Goal: Information Seeking & Learning: Find contact information

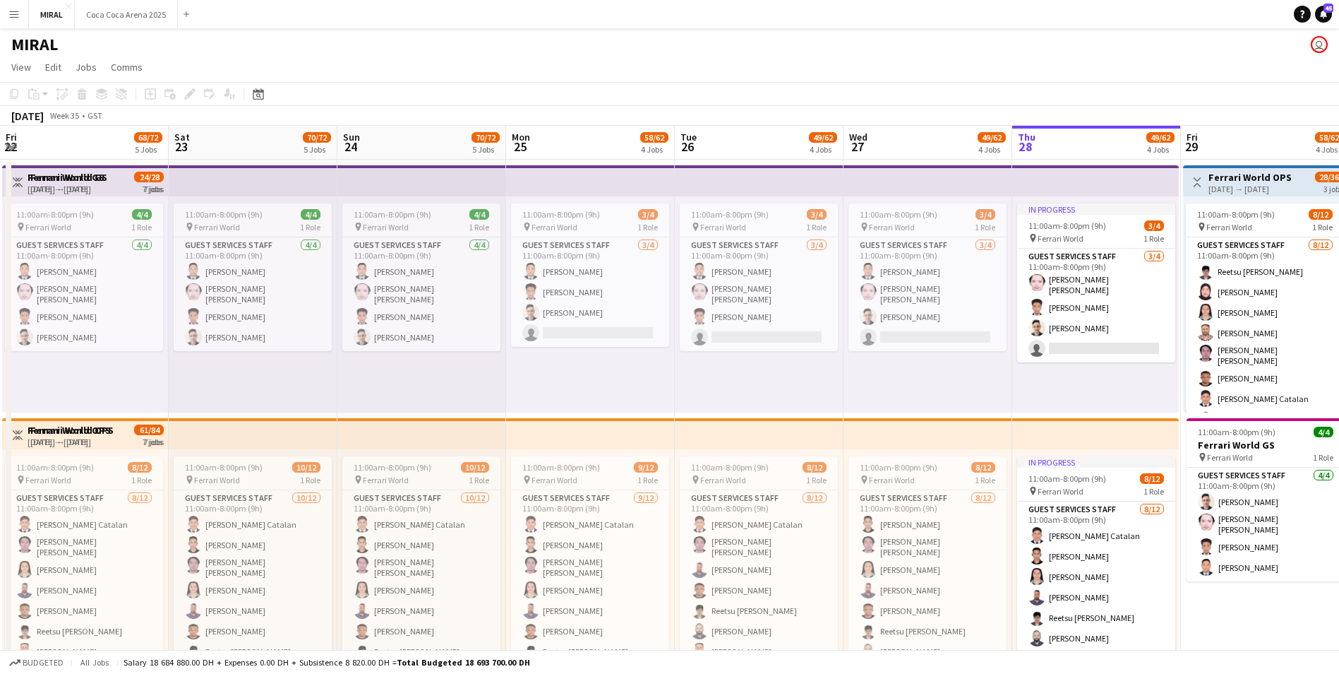
scroll to position [16, 0]
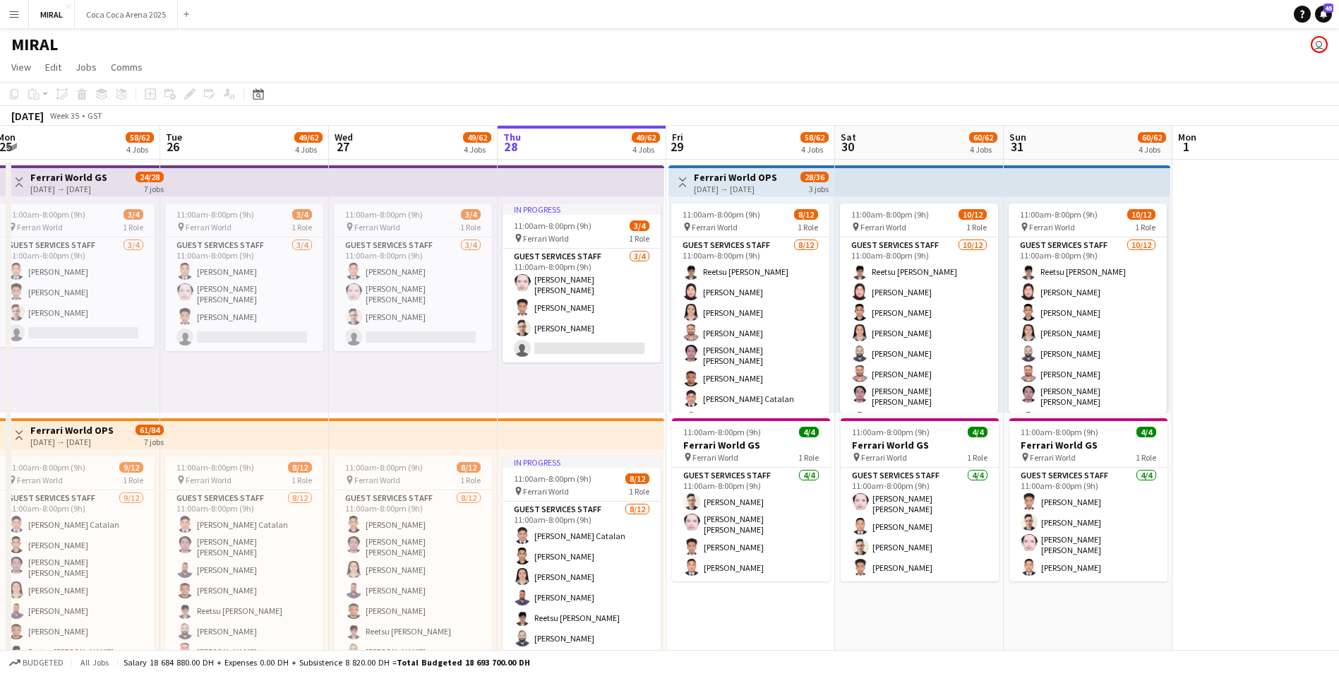
click at [16, 14] on app-icon "Menu" at bounding box center [13, 13] width 11 height 11
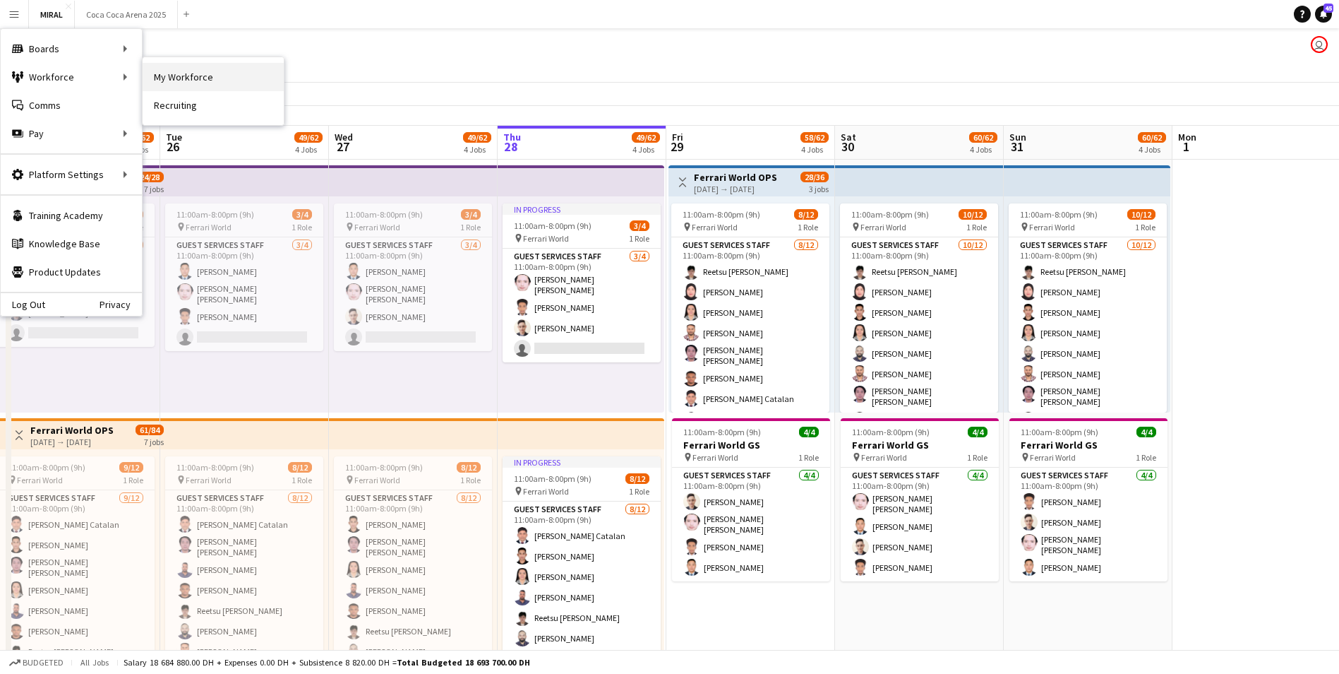
click at [177, 80] on link "My Workforce" at bounding box center [213, 77] width 141 height 28
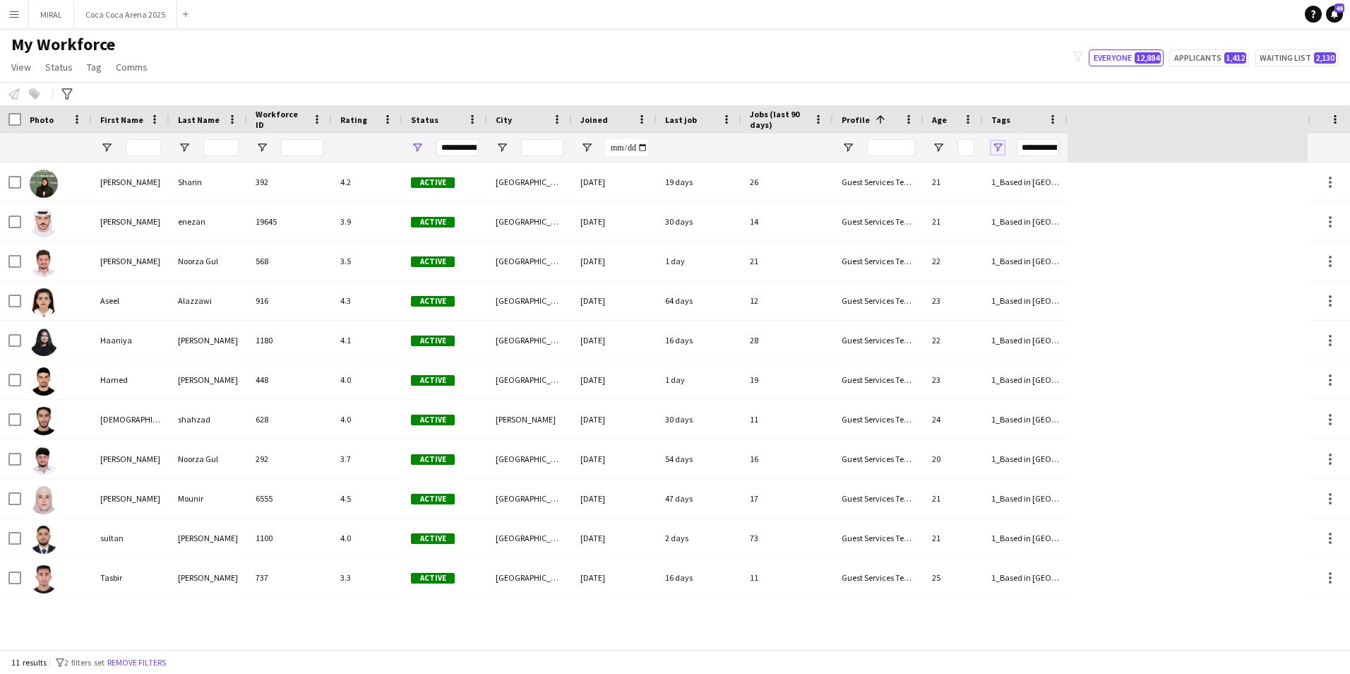
click at [994, 147] on span "Open Filter Menu" at bounding box center [997, 147] width 13 height 13
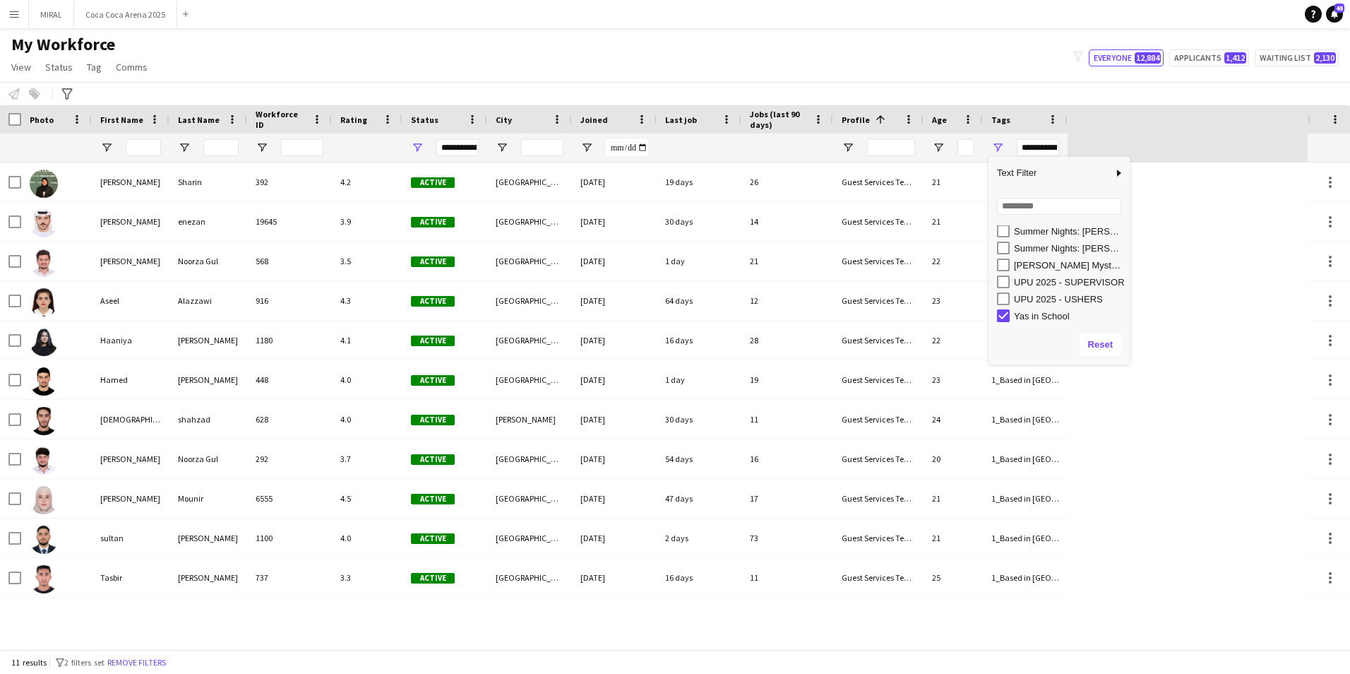
scroll to position [445, 0]
click at [1195, 343] on div "[PERSON_NAME] [PERSON_NAME] 392 4.2 Active [GEOGRAPHIC_DATA] [DATE] 19 days 26 …" at bounding box center [654, 405] width 1308 height 486
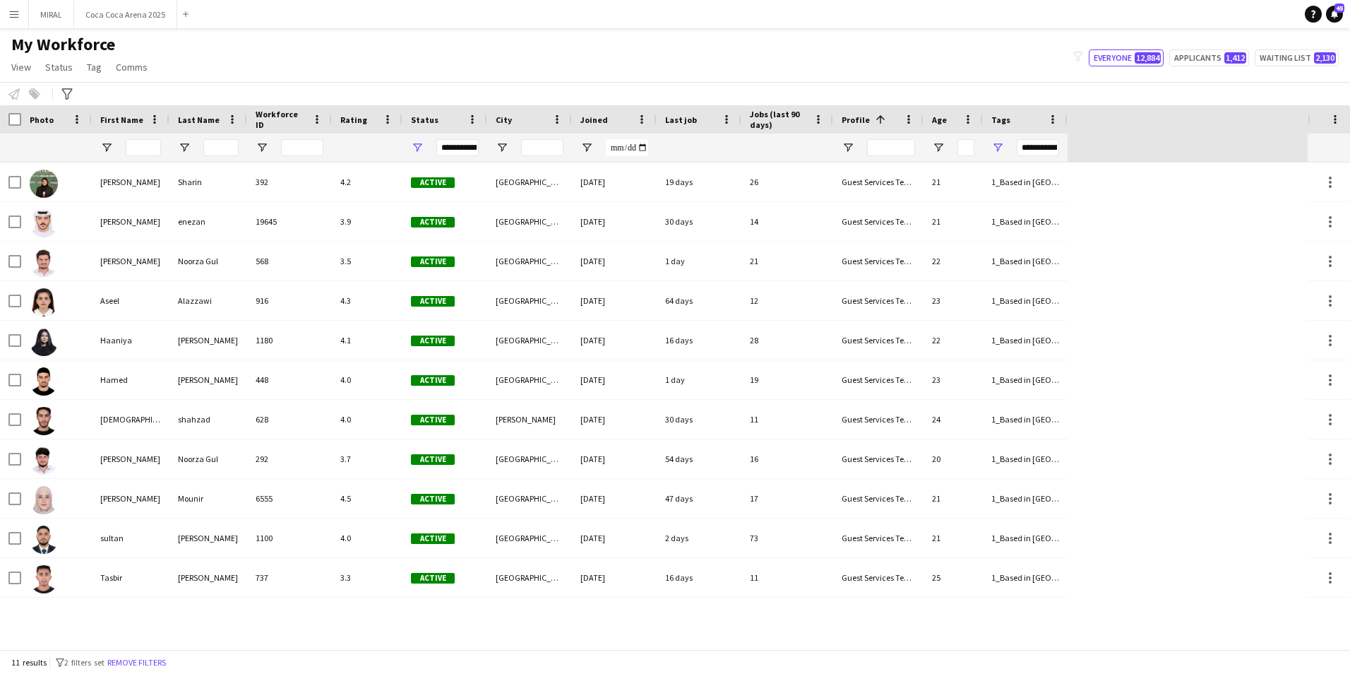
click at [1068, 116] on div "Workforce Details Photo First Name" at bounding box center [654, 133] width 1308 height 57
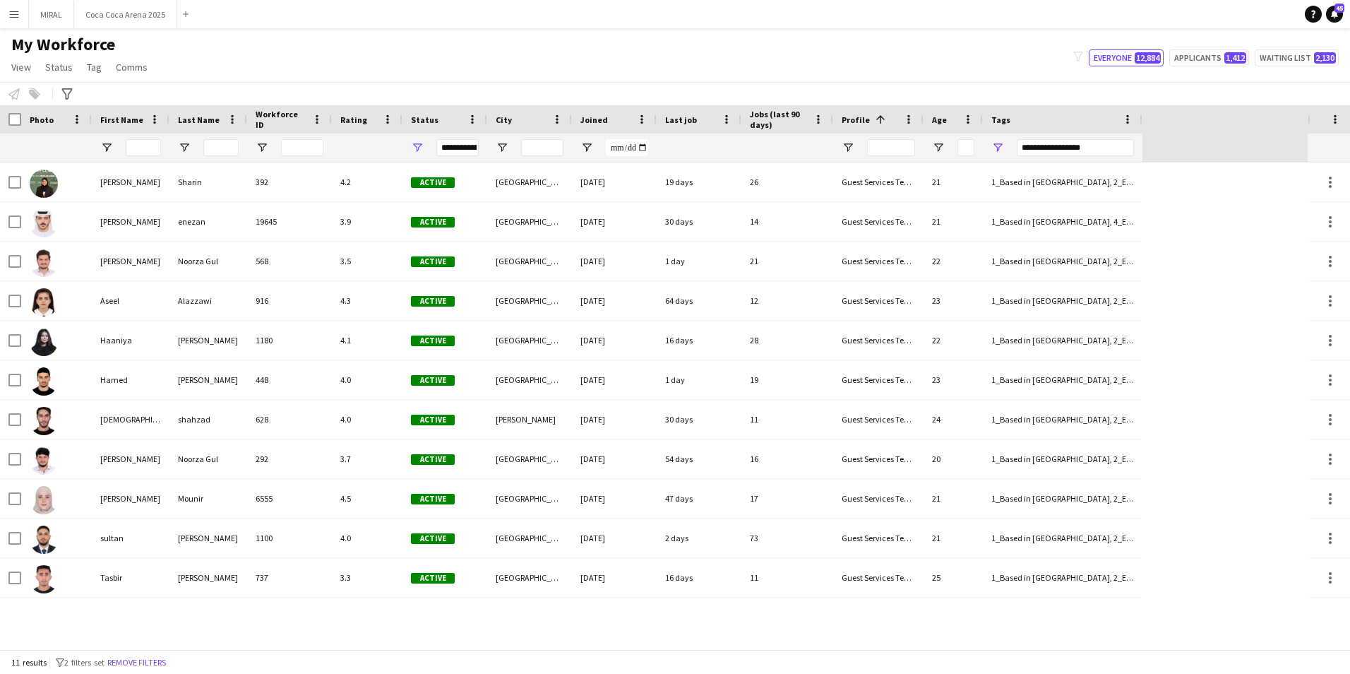
drag, startPoint x: 1066, startPoint y: 118, endPoint x: 1138, endPoint y: 141, distance: 75.7
click at [1141, 129] on div at bounding box center [1142, 119] width 6 height 28
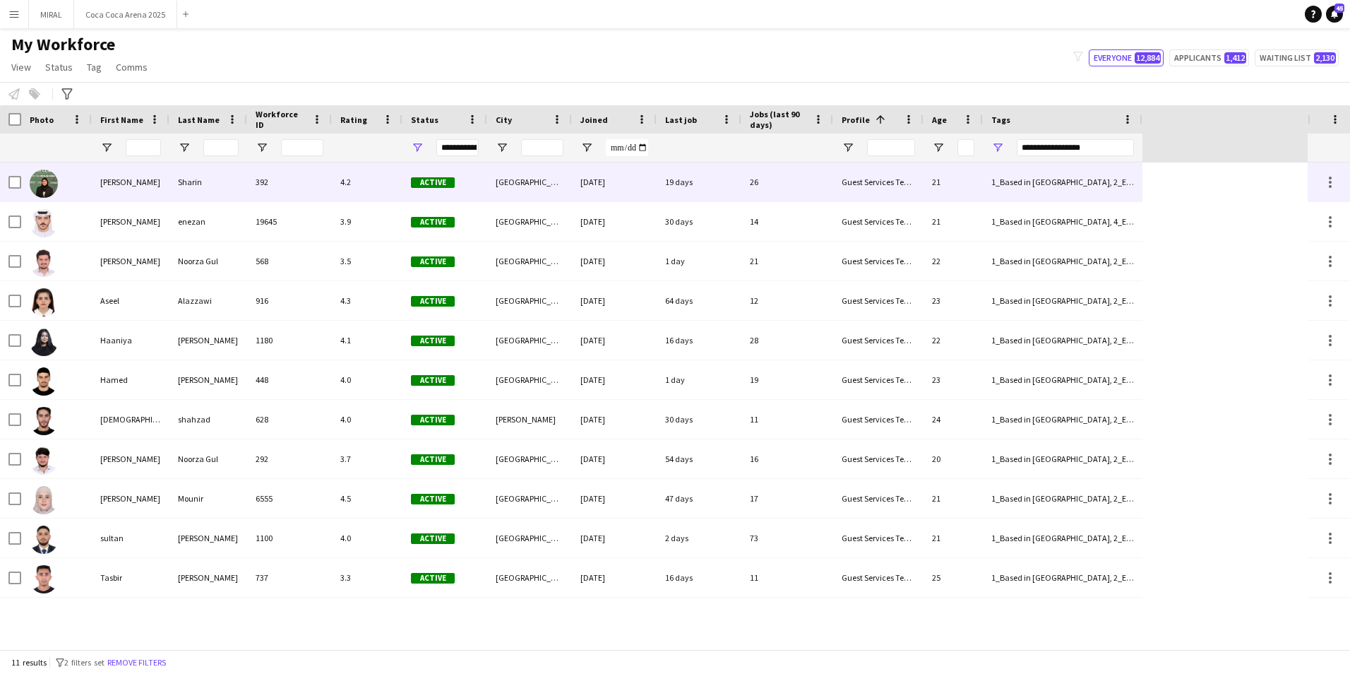
click at [125, 182] on div "[PERSON_NAME]" at bounding box center [131, 181] width 78 height 39
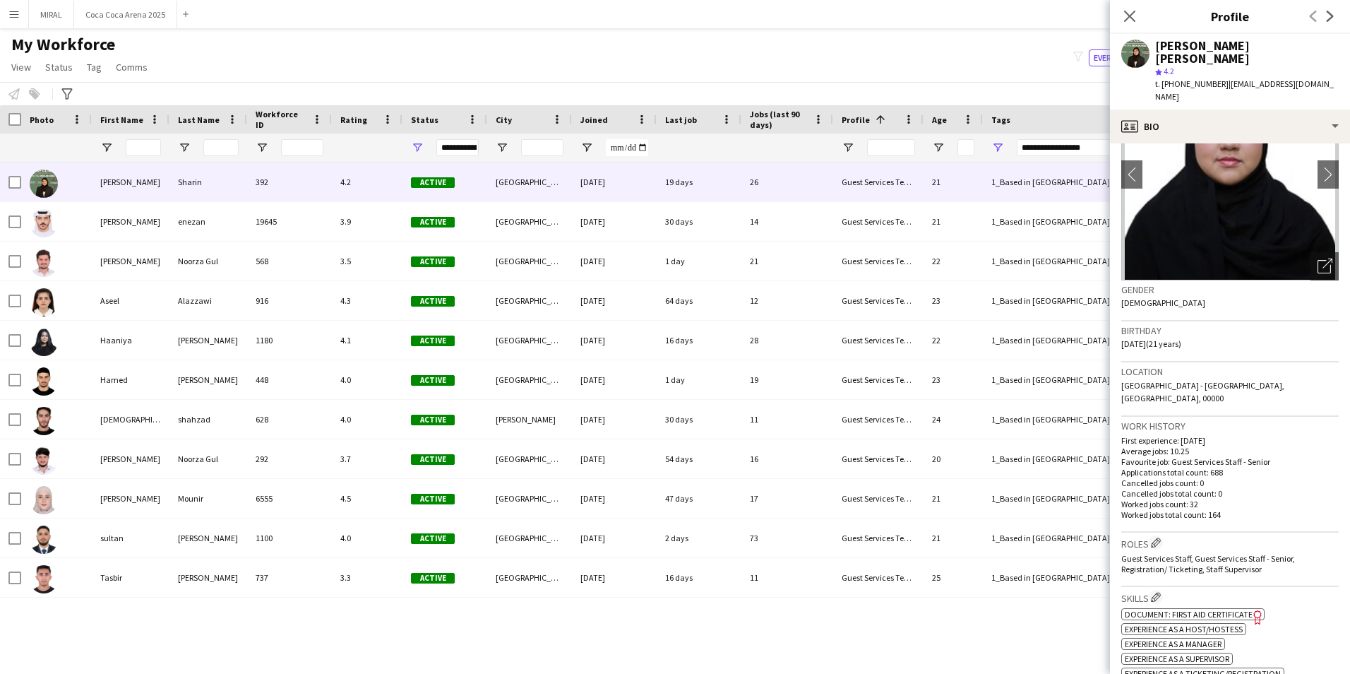
scroll to position [71, 0]
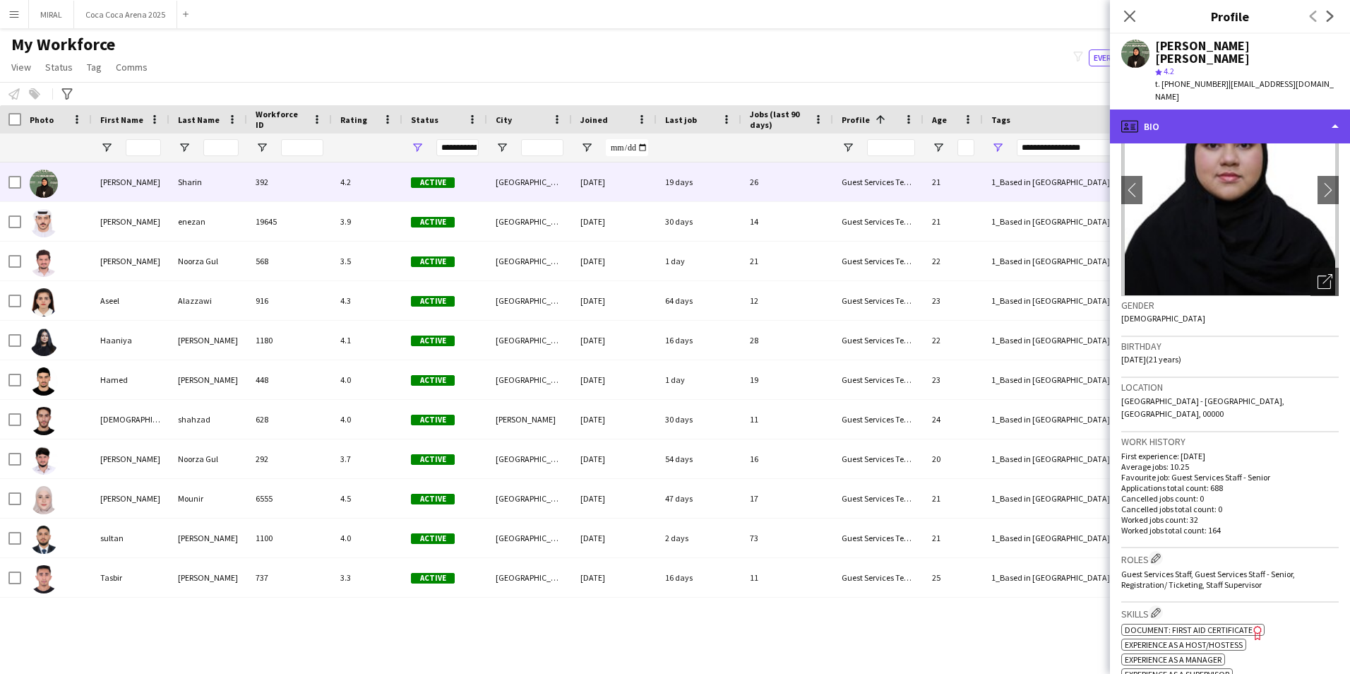
click at [1254, 109] on div "profile Bio" at bounding box center [1230, 126] width 240 height 34
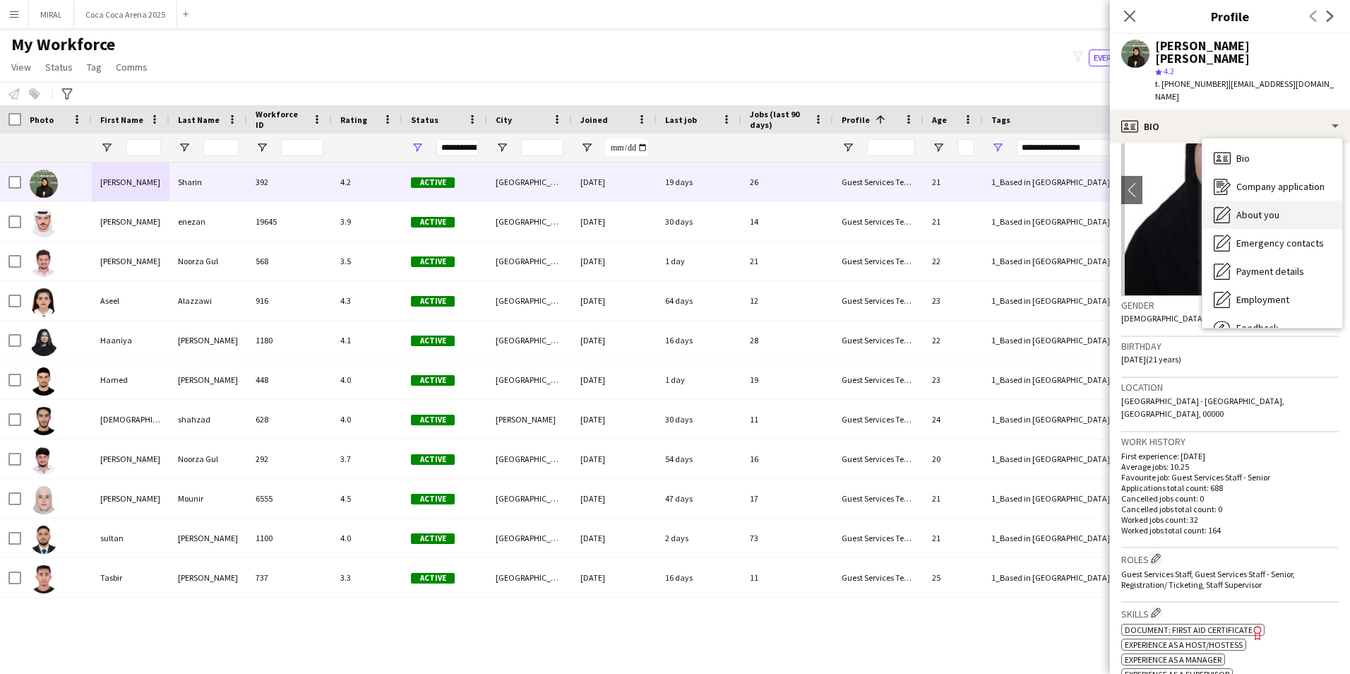
click at [1266, 208] on span "About you" at bounding box center [1257, 214] width 43 height 13
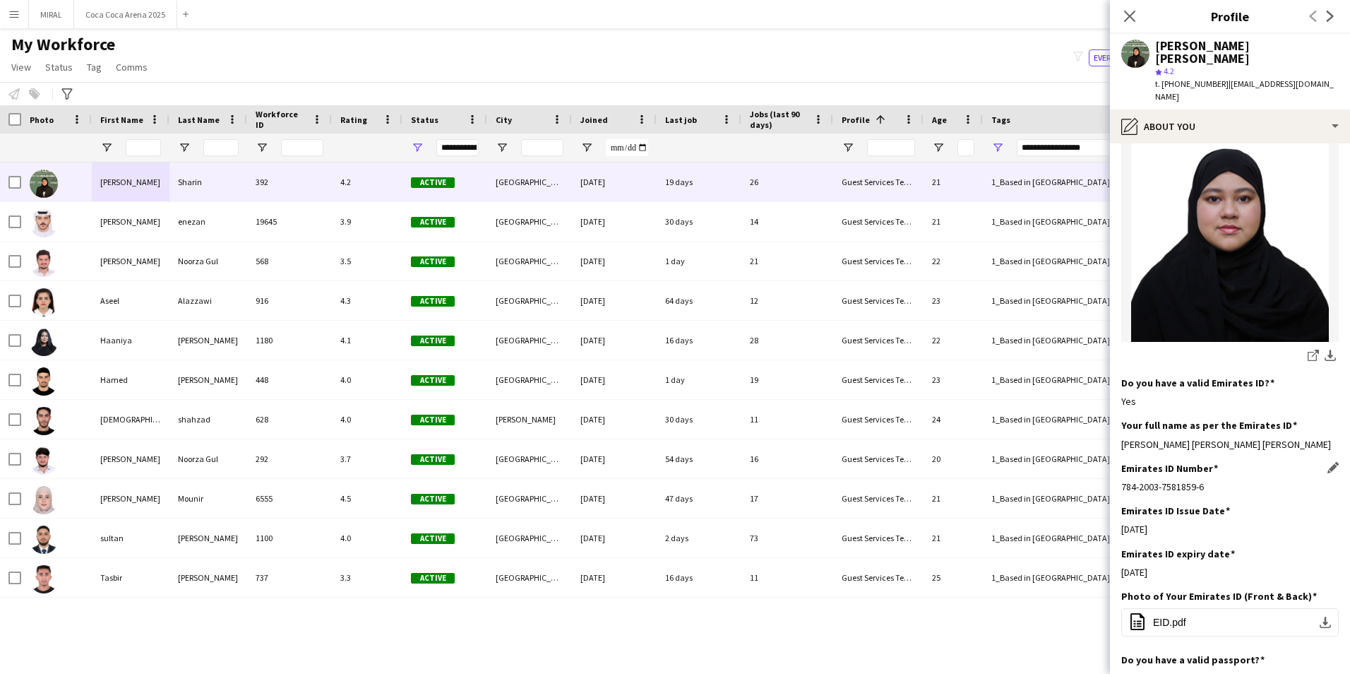
scroll to position [353, 0]
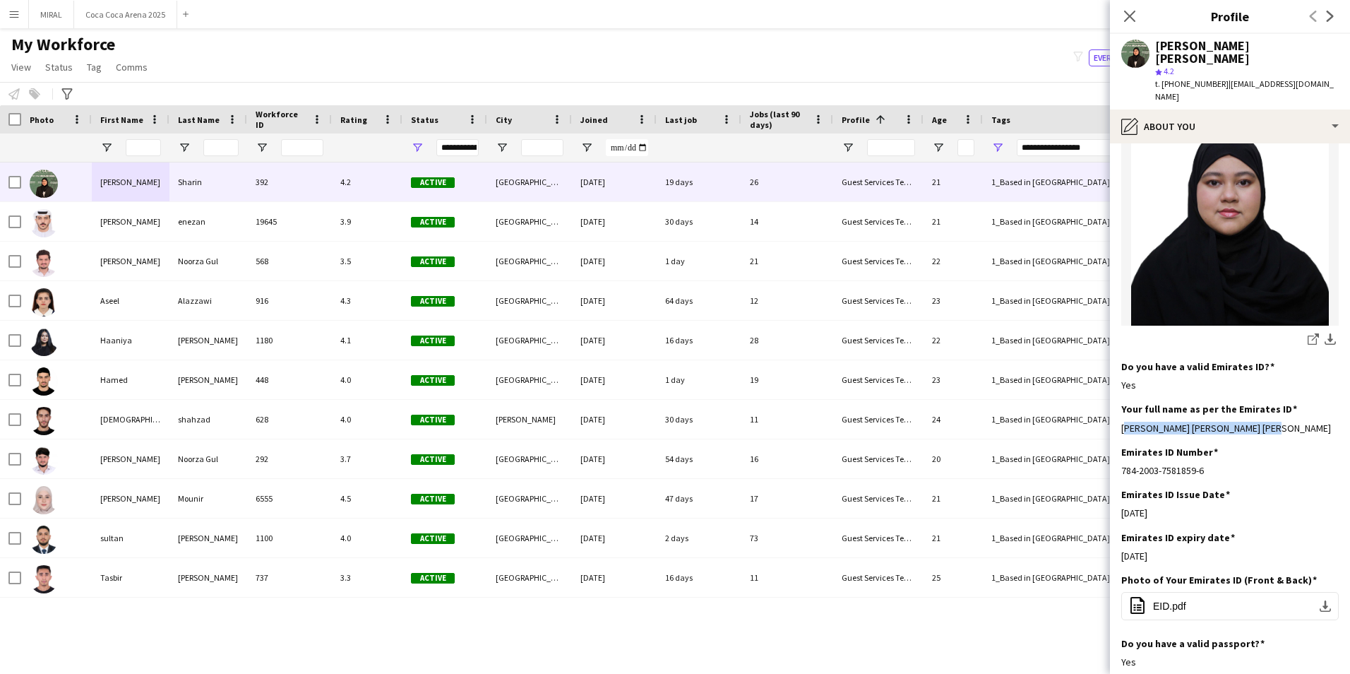
drag, startPoint x: 1257, startPoint y: 402, endPoint x: 1119, endPoint y: 405, distance: 137.7
click at [1119, 405] on app-section-data-types "Bio Edit this field Hi there! I'm currently pursuing Business Management while …" at bounding box center [1230, 408] width 240 height 530
copy div "[PERSON_NAME] [PERSON_NAME] [PERSON_NAME]"
click at [1164, 78] on span "t. [PHONE_NUMBER]" at bounding box center [1191, 83] width 73 height 11
drag, startPoint x: 1162, startPoint y: 70, endPoint x: 1213, endPoint y: 65, distance: 51.8
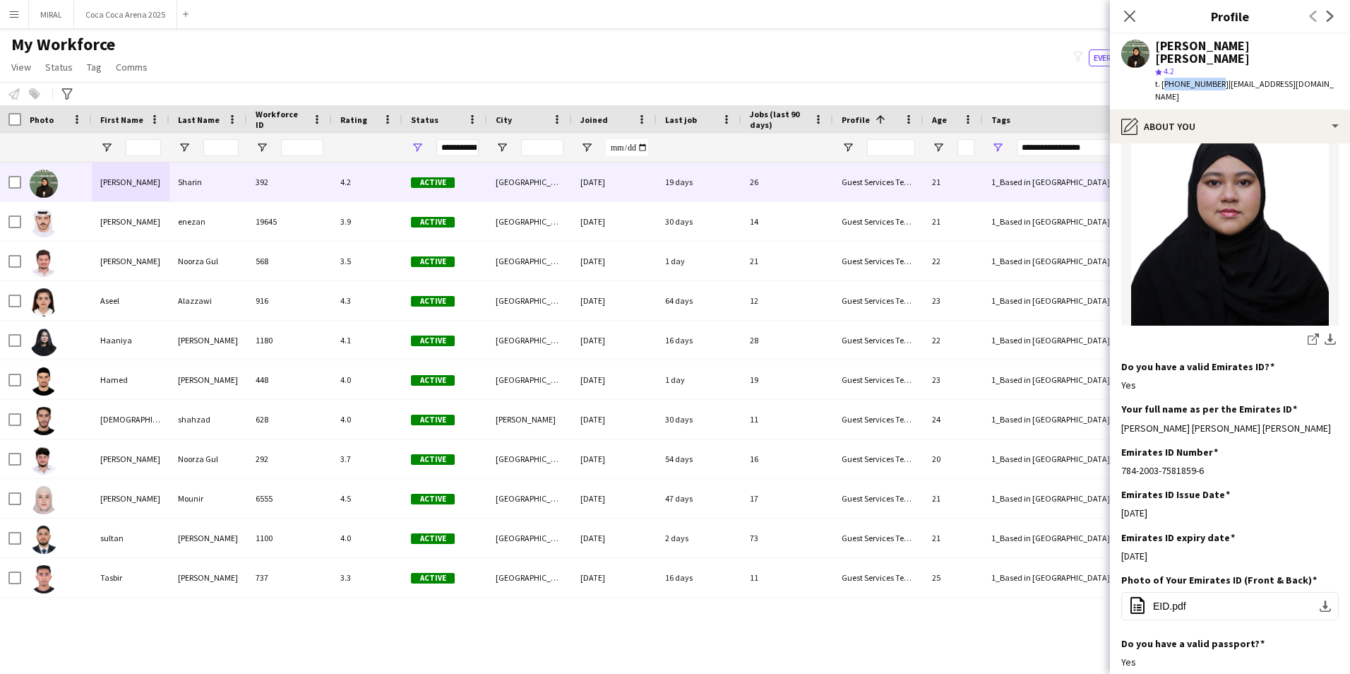
click at [1213, 78] on div "t. [PHONE_NUMBER] | [EMAIL_ADDRESS][DOMAIN_NAME]" at bounding box center [1247, 90] width 184 height 25
drag, startPoint x: 1213, startPoint y: 65, endPoint x: 1163, endPoint y: 73, distance: 50.7
click at [1163, 78] on span "t. [PHONE_NUMBER]" at bounding box center [1191, 83] width 73 height 11
copy span "[PHONE_NUMBER]"
drag, startPoint x: 1222, startPoint y: 72, endPoint x: 1308, endPoint y: 71, distance: 86.1
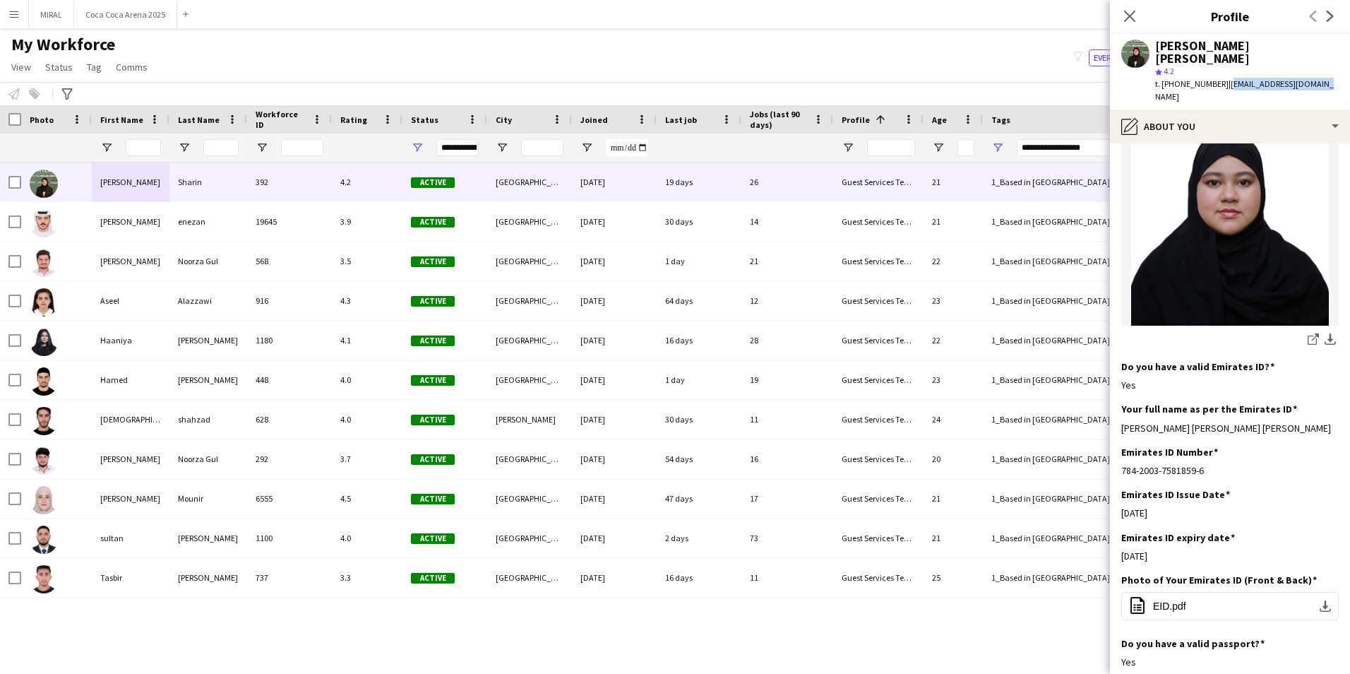
click at [1308, 78] on span "| [EMAIL_ADDRESS][DOMAIN_NAME]" at bounding box center [1244, 89] width 179 height 23
copy span "[EMAIL_ADDRESS][DOMAIN_NAME]"
click at [1325, 333] on app-icon "download-bottom" at bounding box center [1330, 339] width 11 height 13
click at [1303, 265] on img at bounding box center [1229, 222] width 217 height 207
click at [1272, 244] on img at bounding box center [1229, 222] width 217 height 207
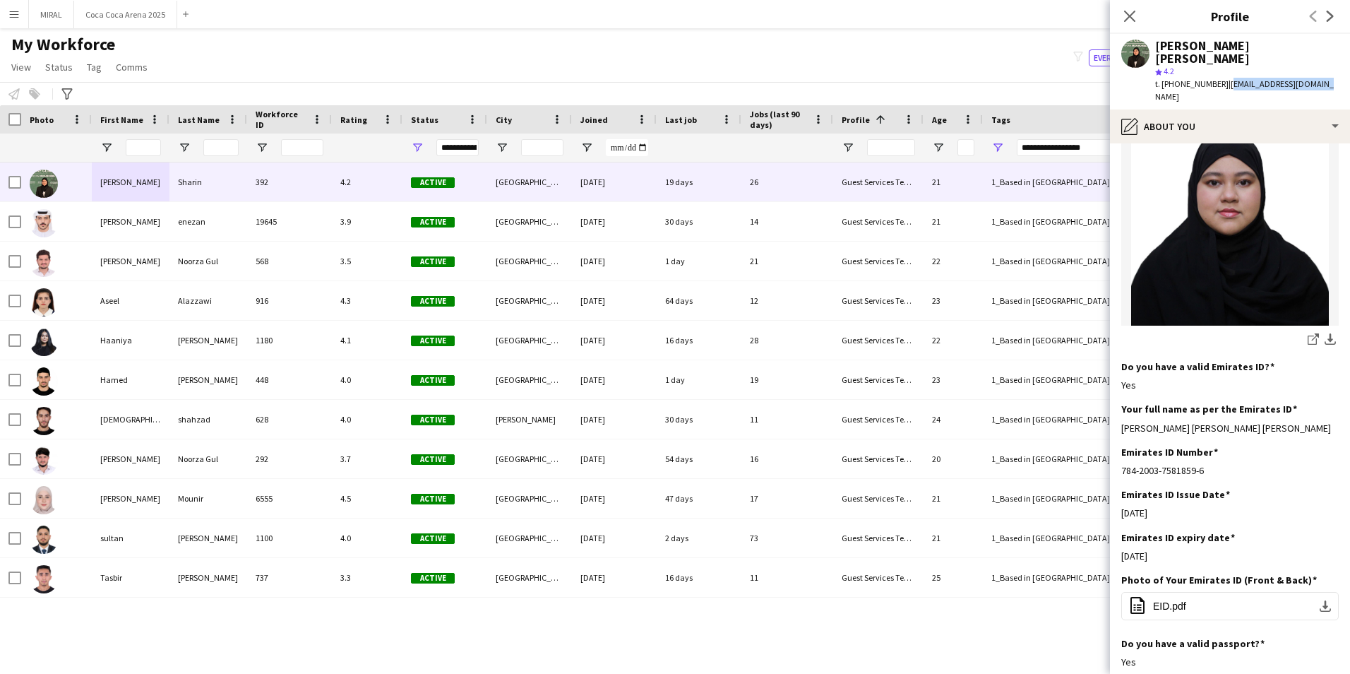
click at [1272, 244] on img at bounding box center [1229, 222] width 217 height 207
drag, startPoint x: 1272, startPoint y: 244, endPoint x: 1226, endPoint y: 241, distance: 46.7
click at [1226, 241] on img at bounding box center [1229, 222] width 217 height 207
click at [1218, 243] on img at bounding box center [1229, 222] width 217 height 207
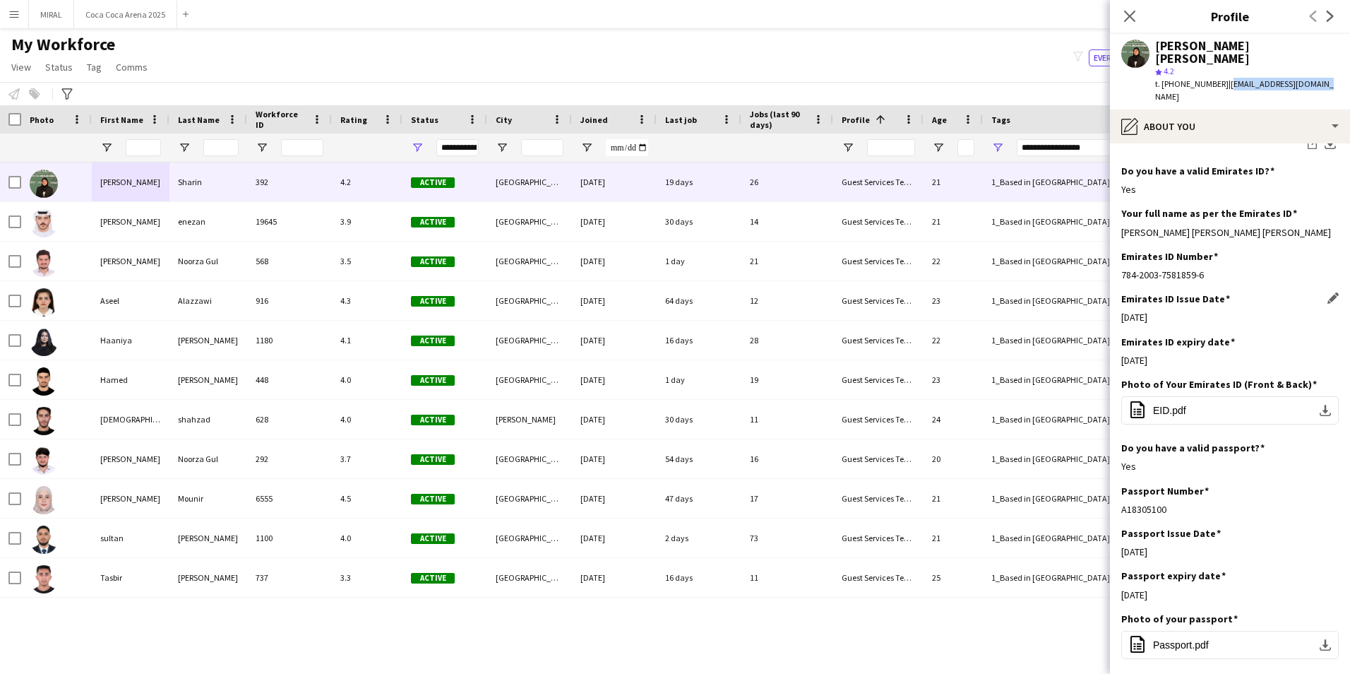
scroll to position [565, 0]
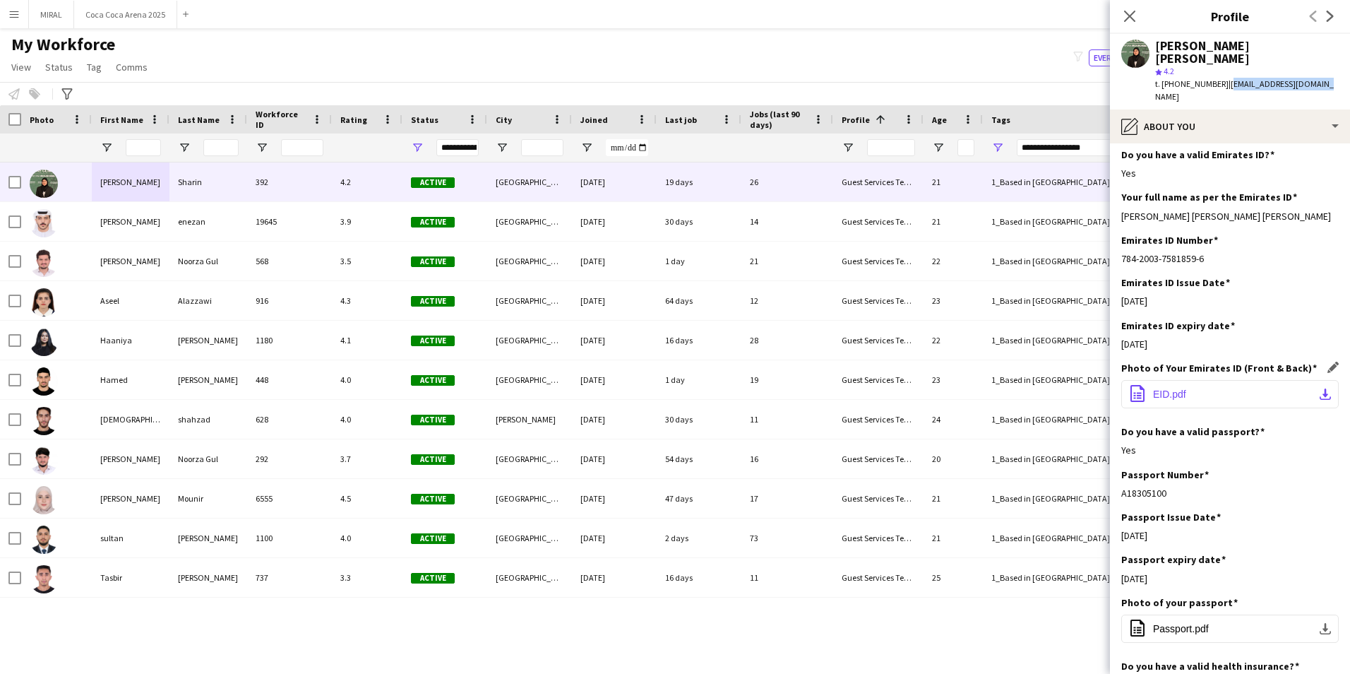
click at [1320, 388] on app-icon "download-bottom" at bounding box center [1325, 393] width 11 height 11
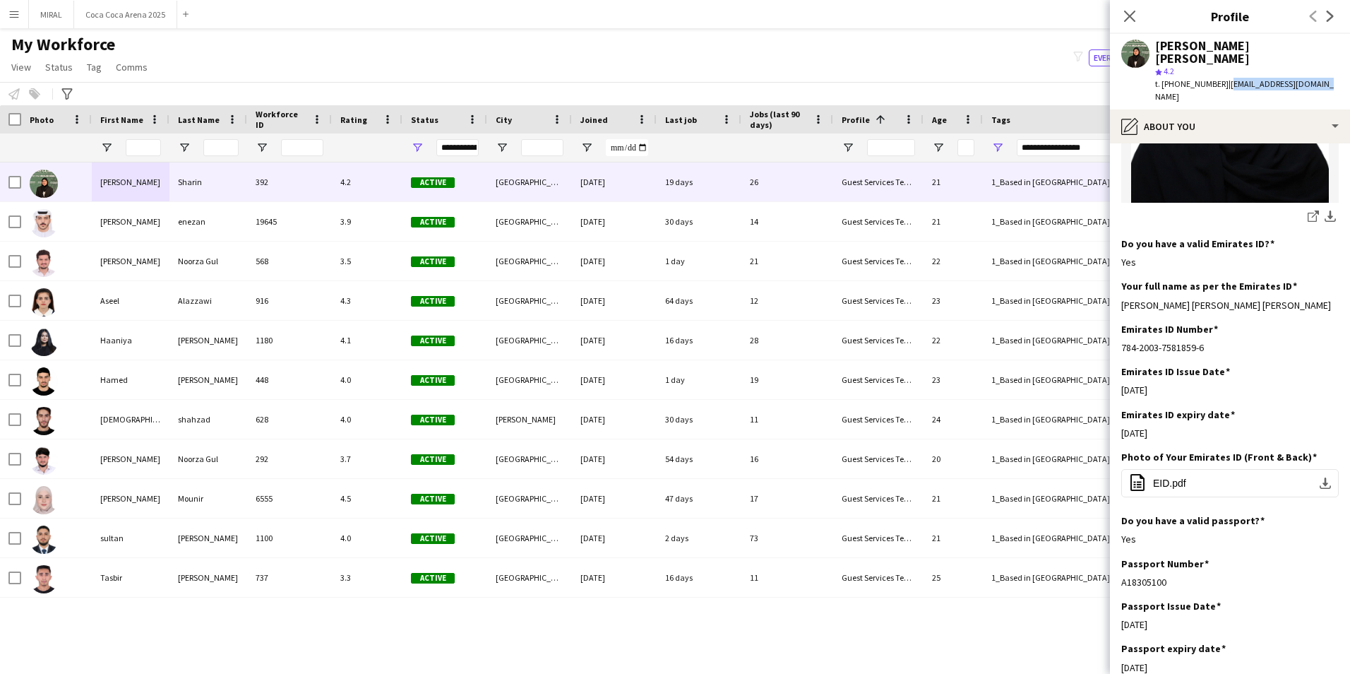
scroll to position [350, 0]
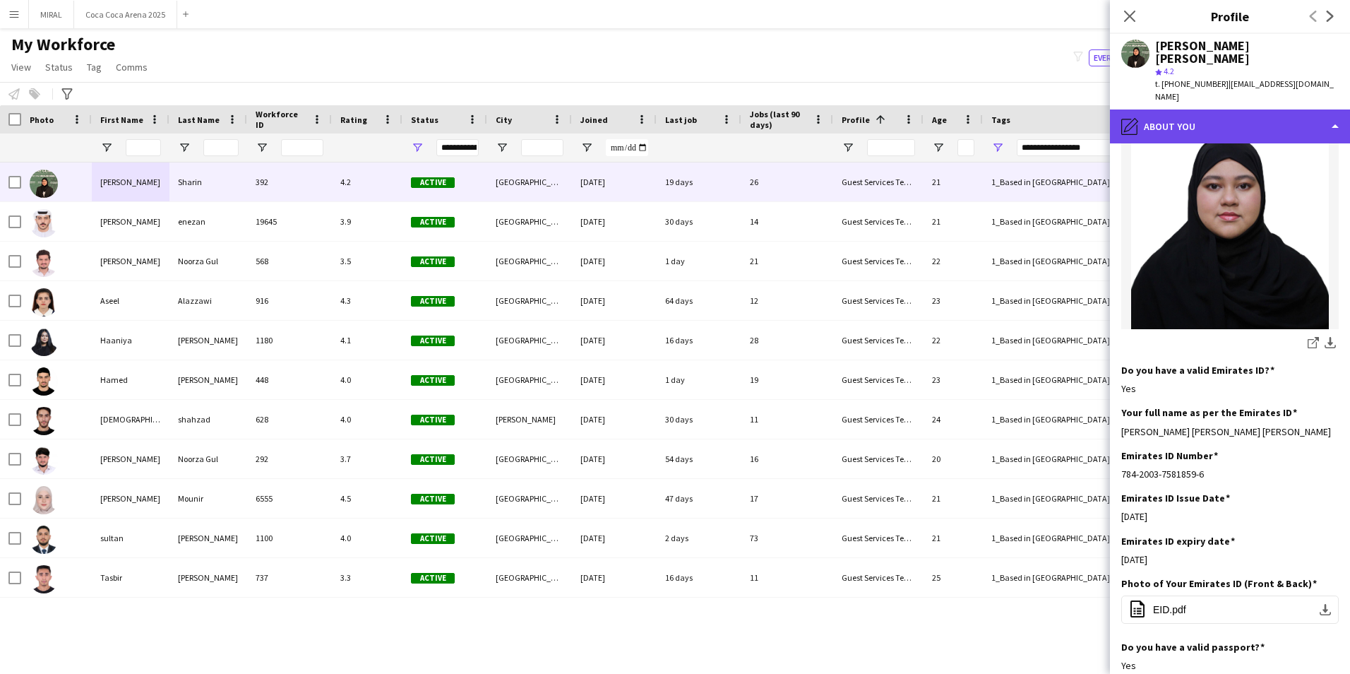
click at [1238, 109] on div "pencil4 About you" at bounding box center [1230, 126] width 240 height 34
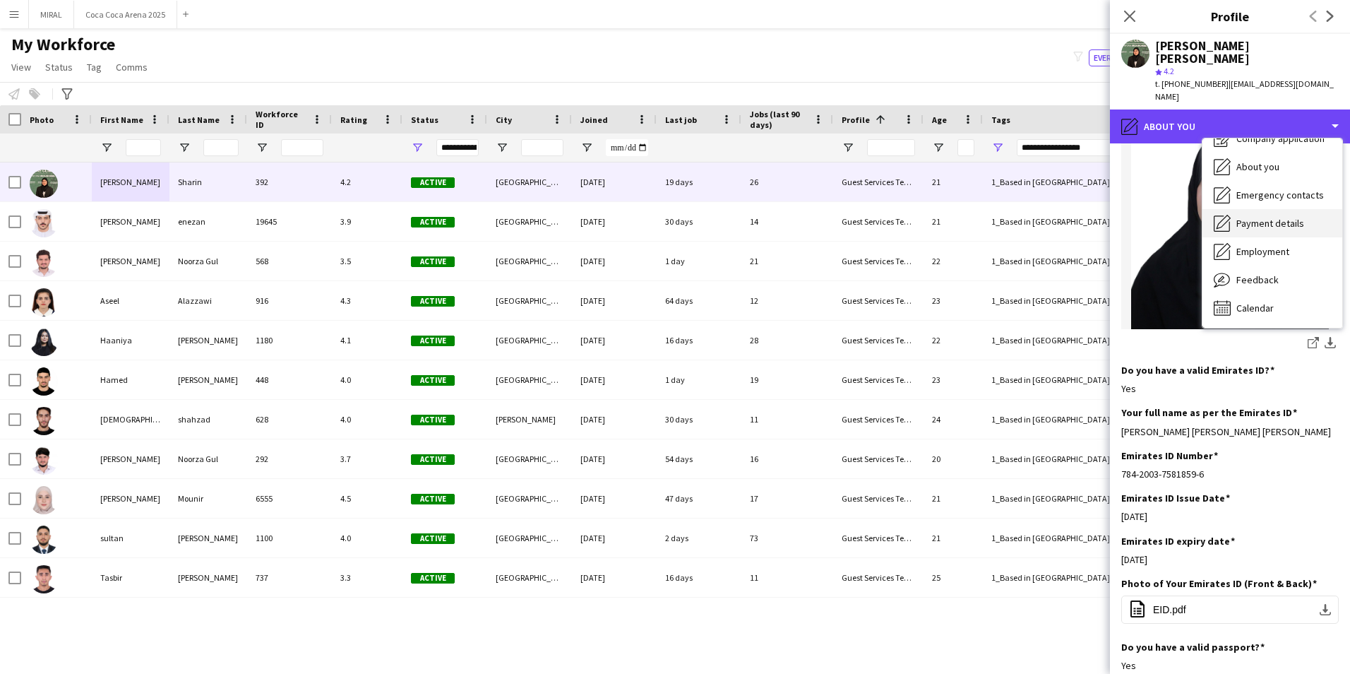
scroll to position [0, 0]
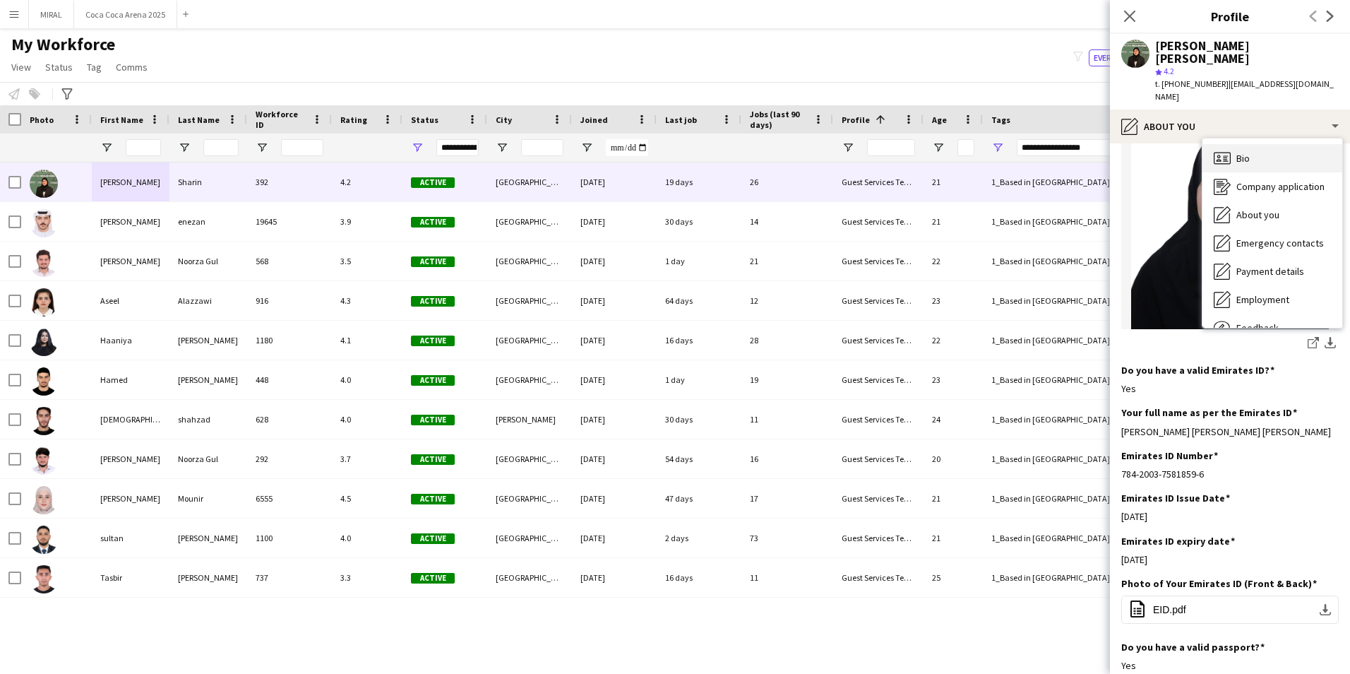
click at [1260, 144] on div "Bio Bio" at bounding box center [1272, 158] width 140 height 28
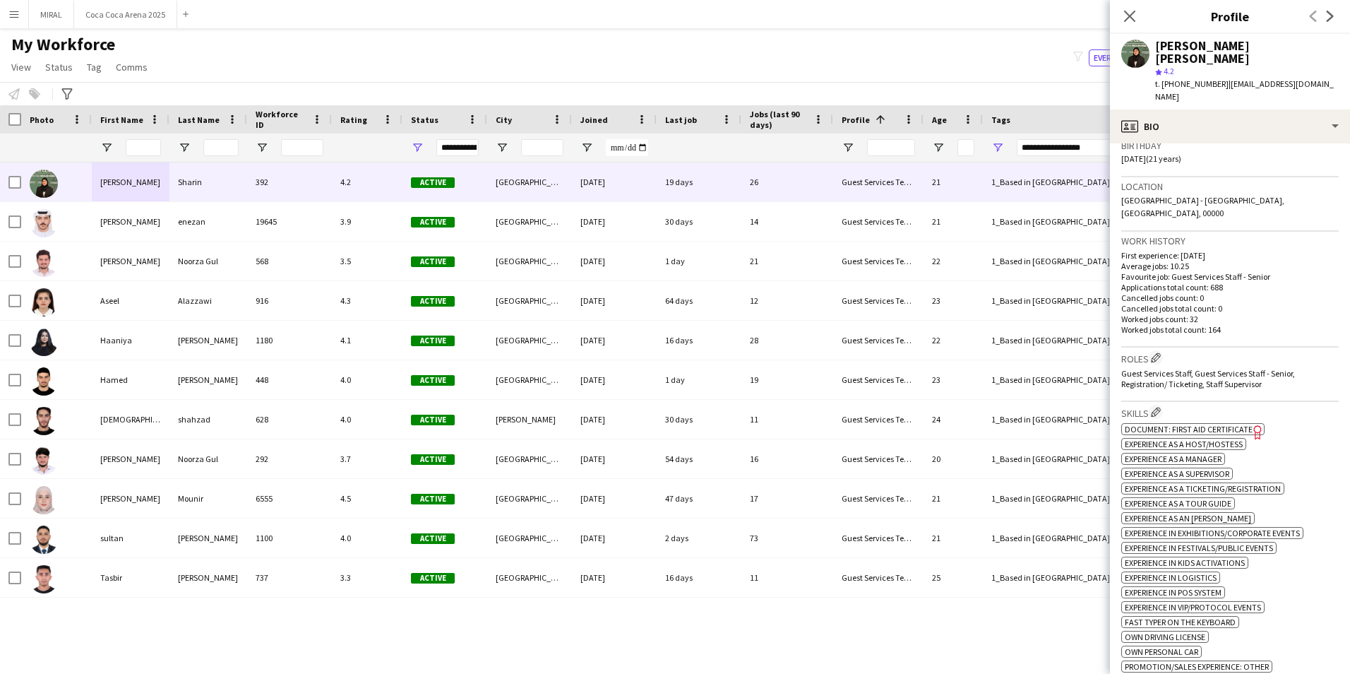
scroll to position [262, 0]
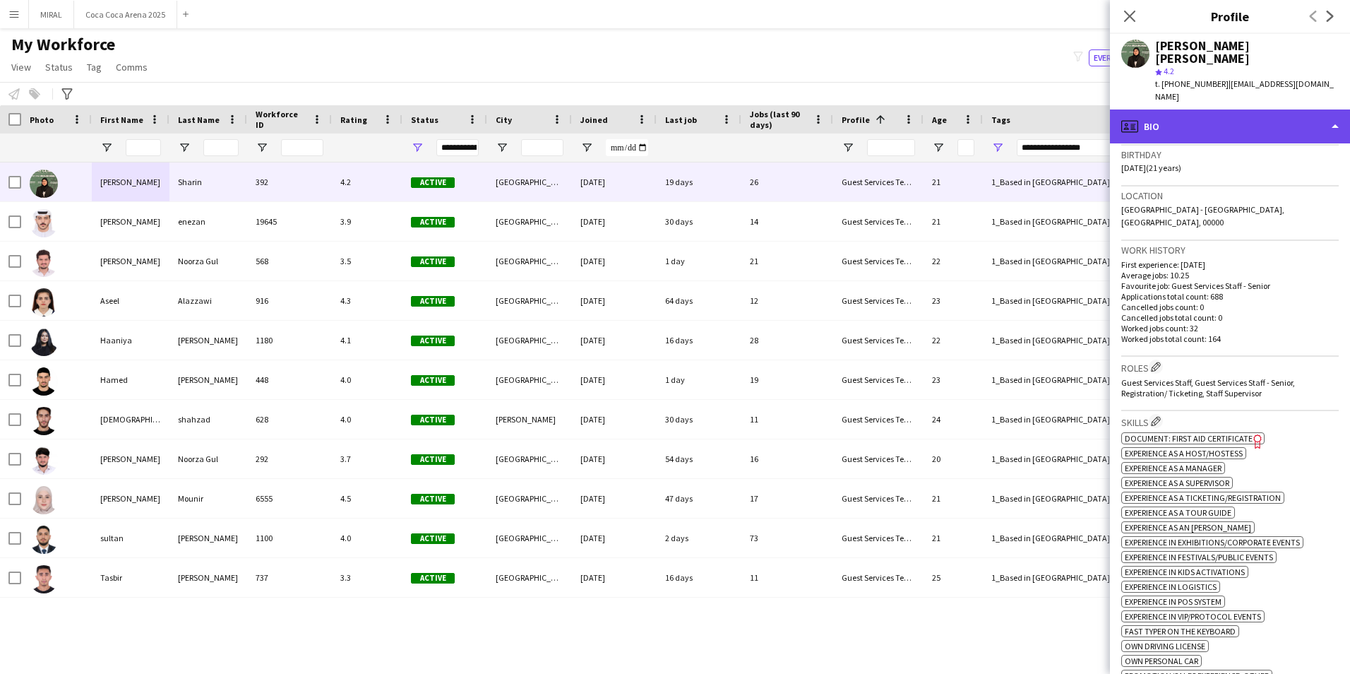
click at [1204, 109] on div "profile Bio" at bounding box center [1230, 126] width 240 height 34
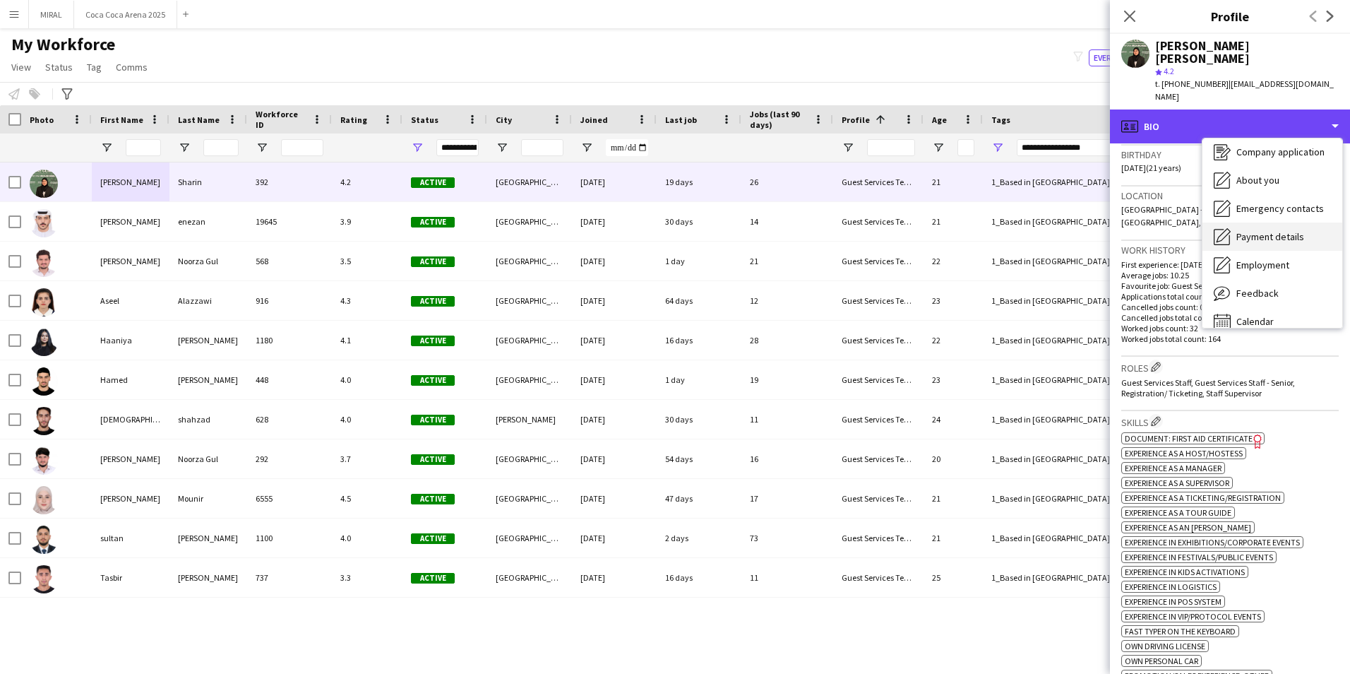
scroll to position [48, 0]
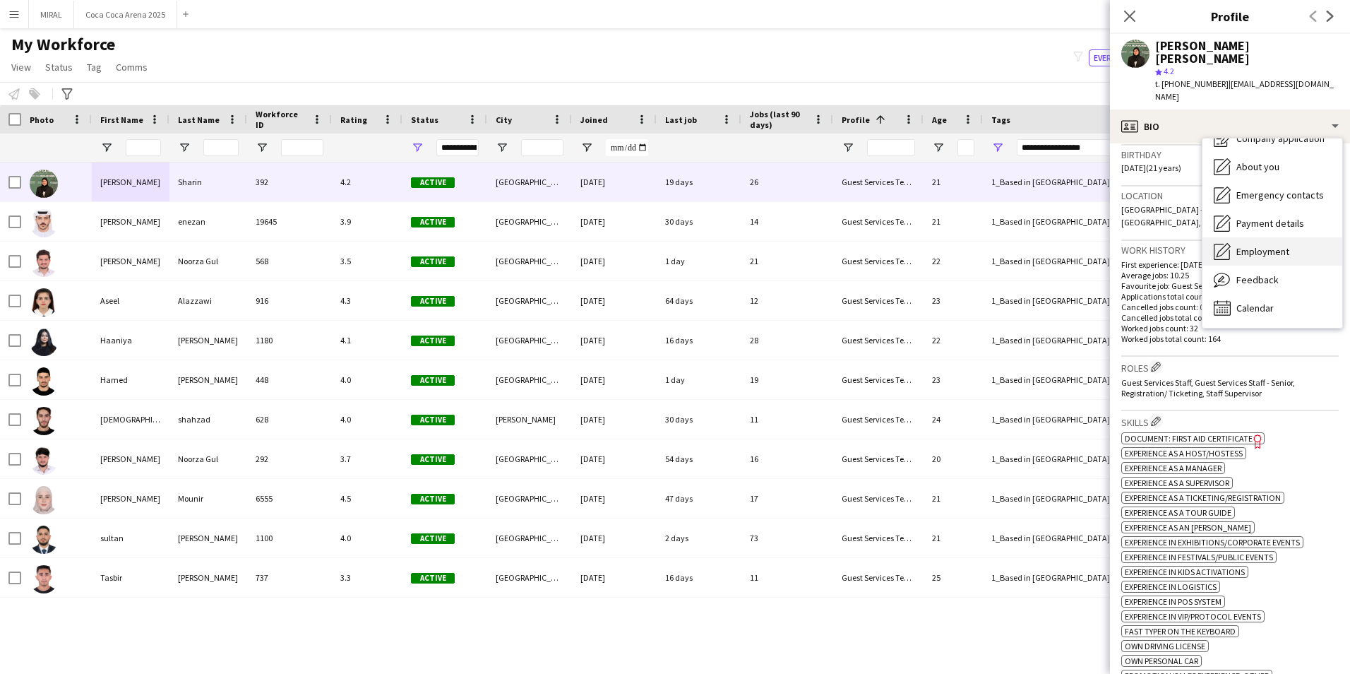
click at [1278, 245] on span "Employment" at bounding box center [1262, 251] width 53 height 13
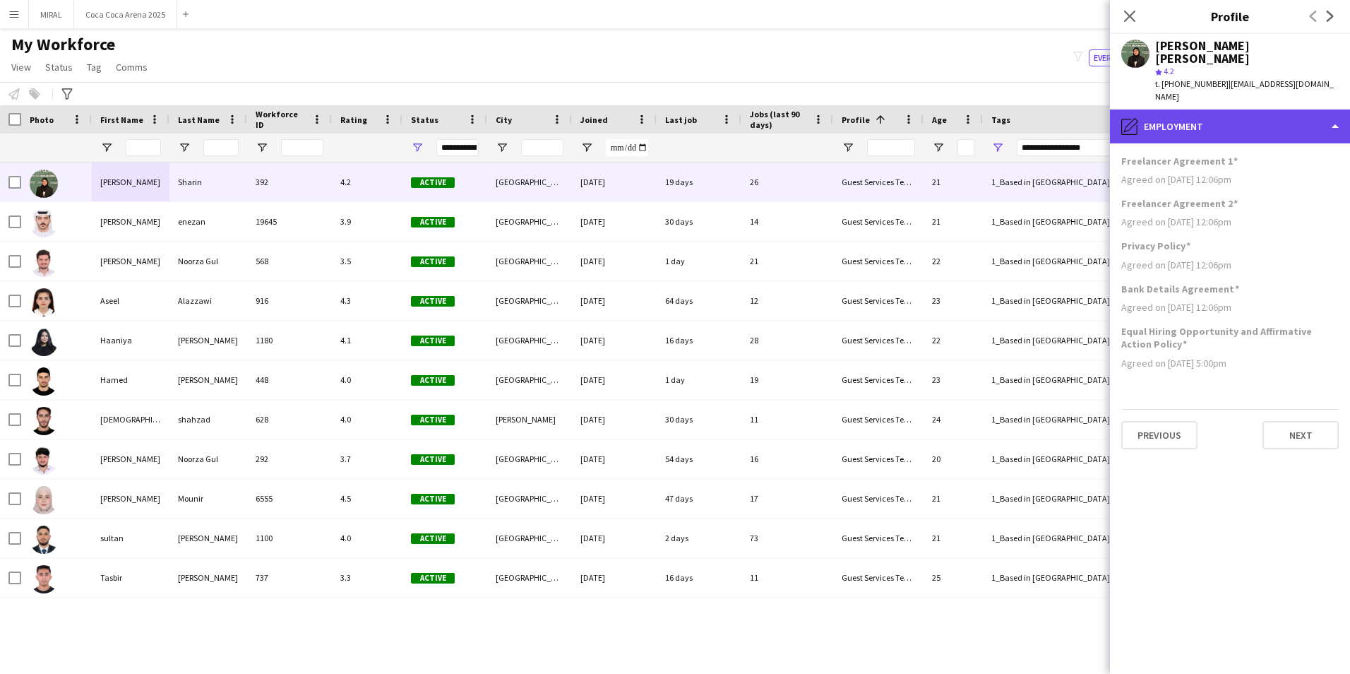
click at [1224, 109] on div "pencil4 Employment" at bounding box center [1230, 126] width 240 height 34
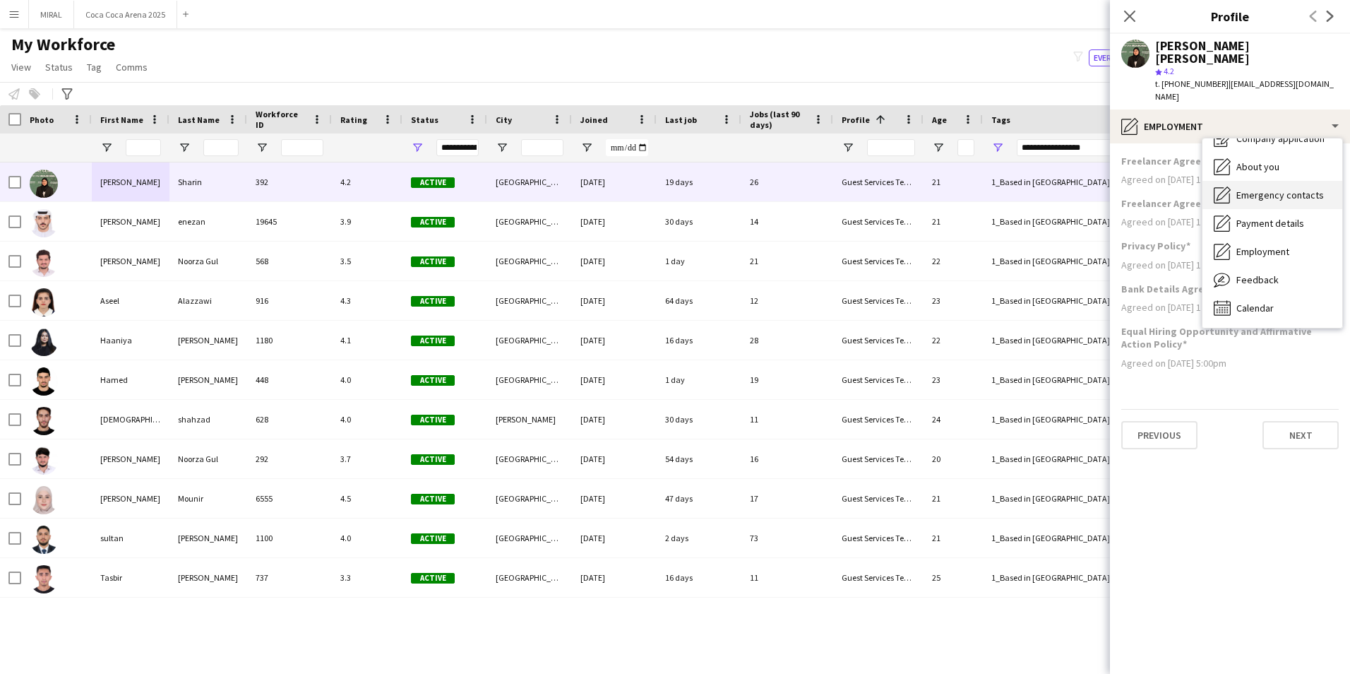
click at [1276, 189] on span "Emergency contacts" at bounding box center [1280, 195] width 88 height 13
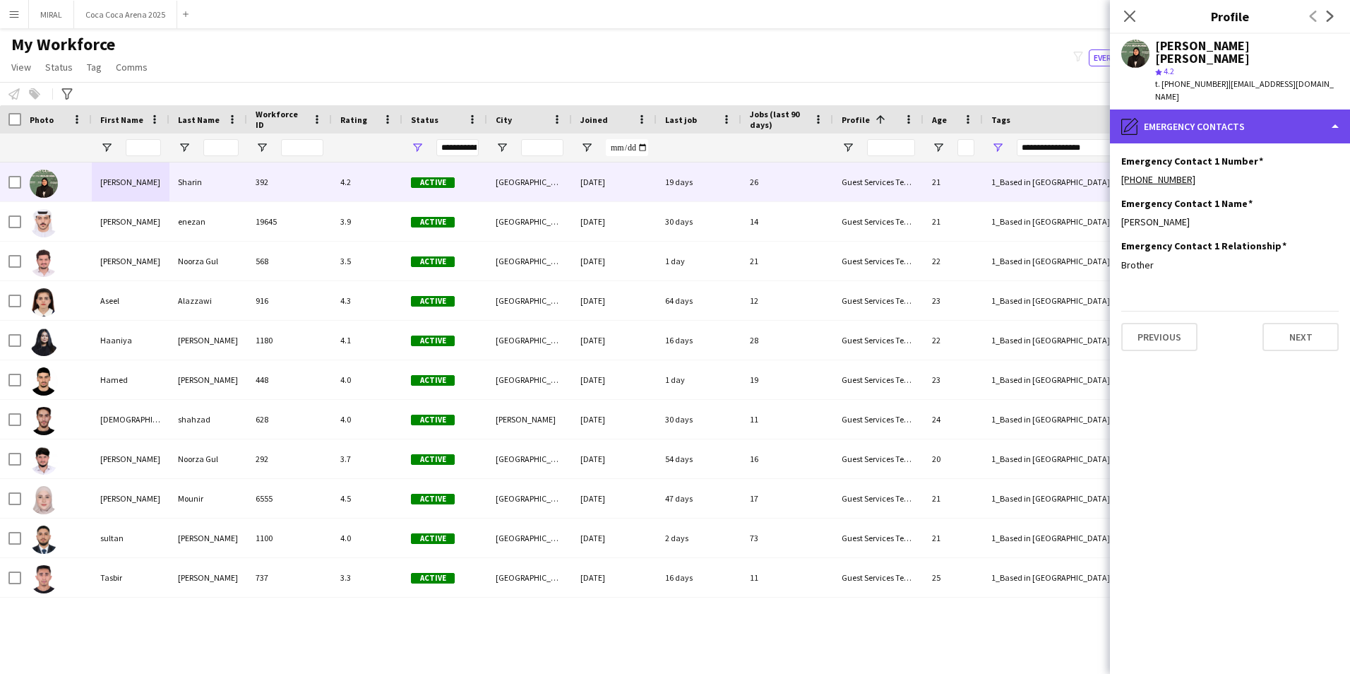
click at [1170, 109] on div "pencil4 Emergency contacts" at bounding box center [1230, 126] width 240 height 34
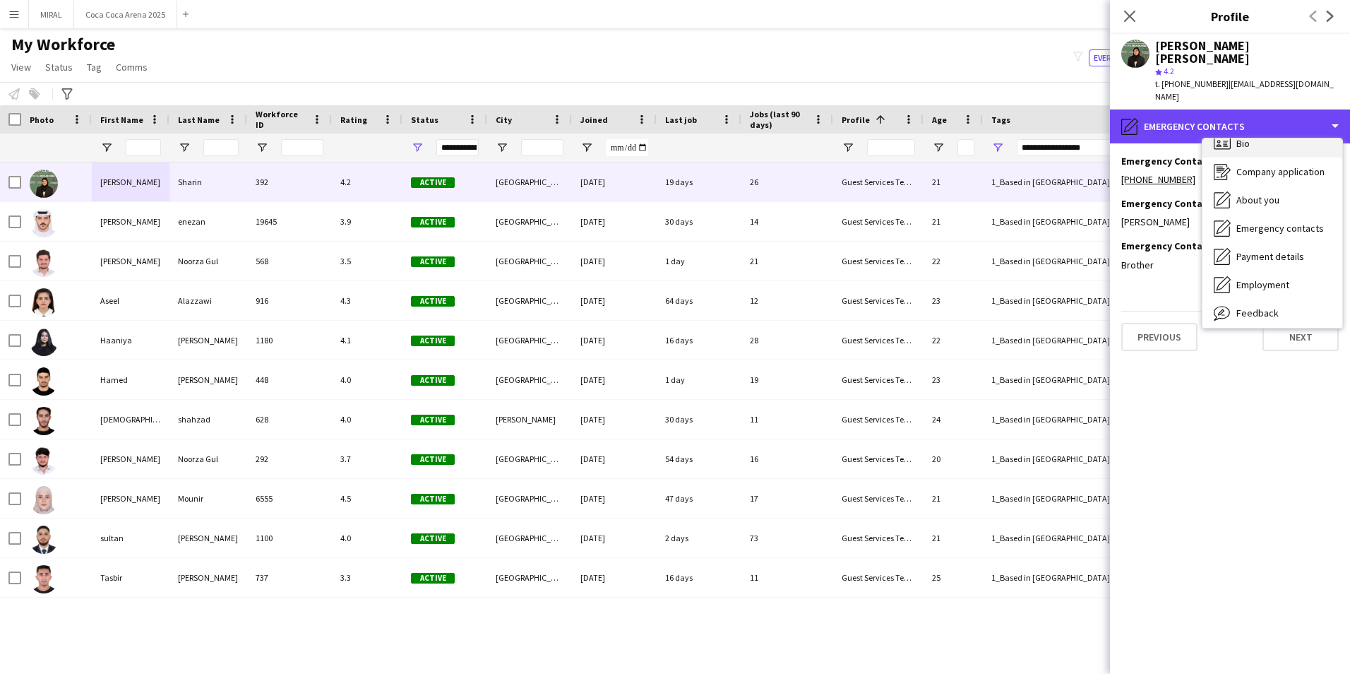
scroll to position [0, 0]
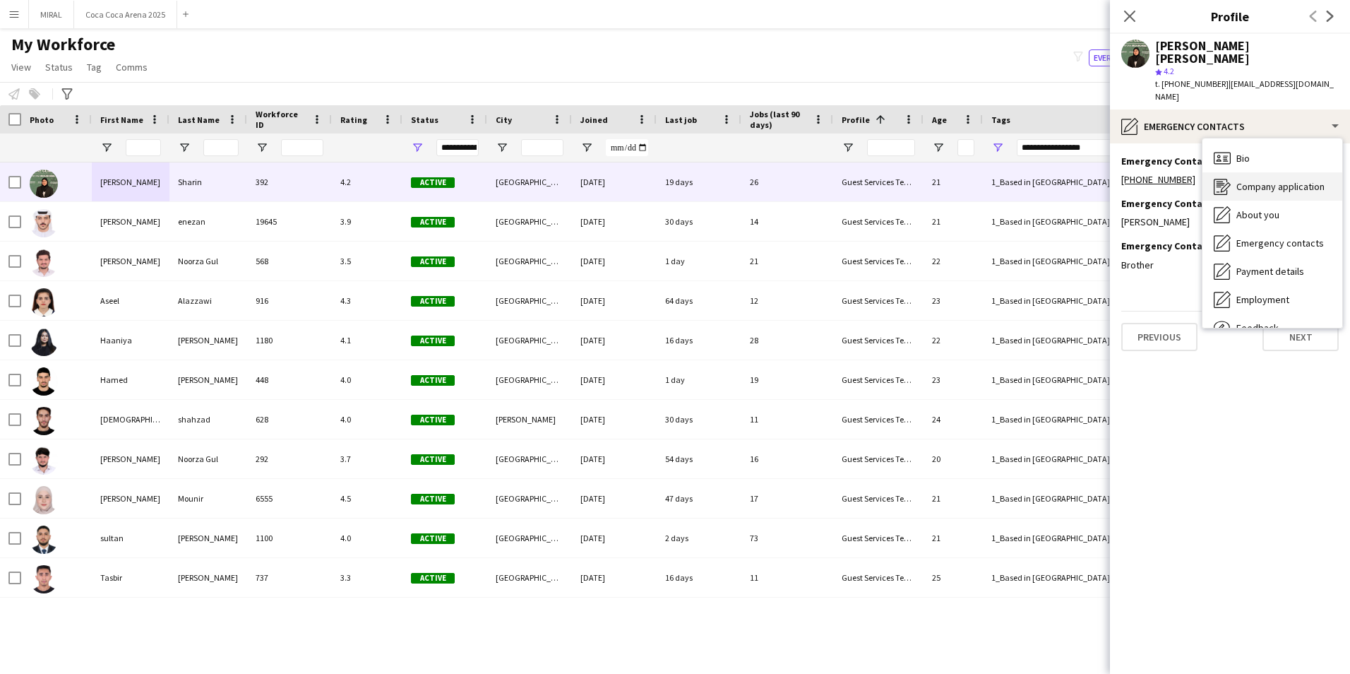
click at [1301, 180] on span "Company application" at bounding box center [1280, 186] width 88 height 13
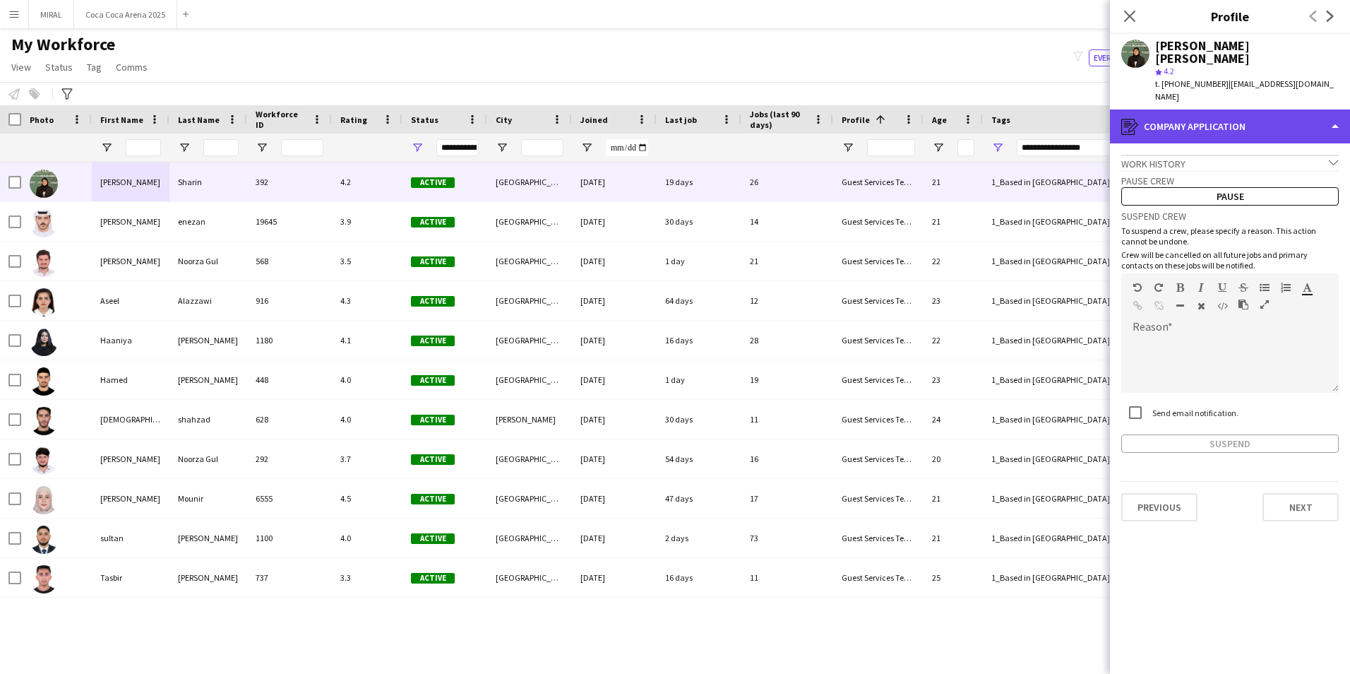
click at [1197, 109] on div "register Company application" at bounding box center [1230, 126] width 240 height 34
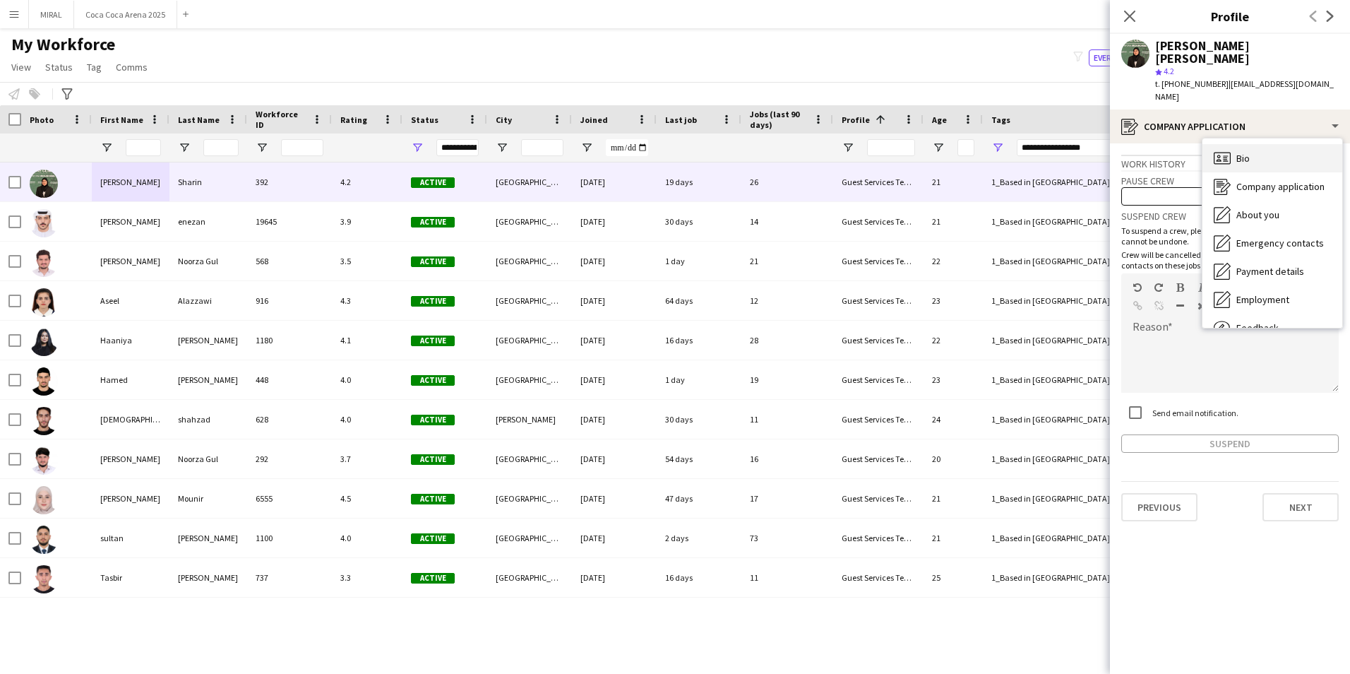
click at [1248, 152] on span "Bio" at bounding box center [1242, 158] width 13 height 13
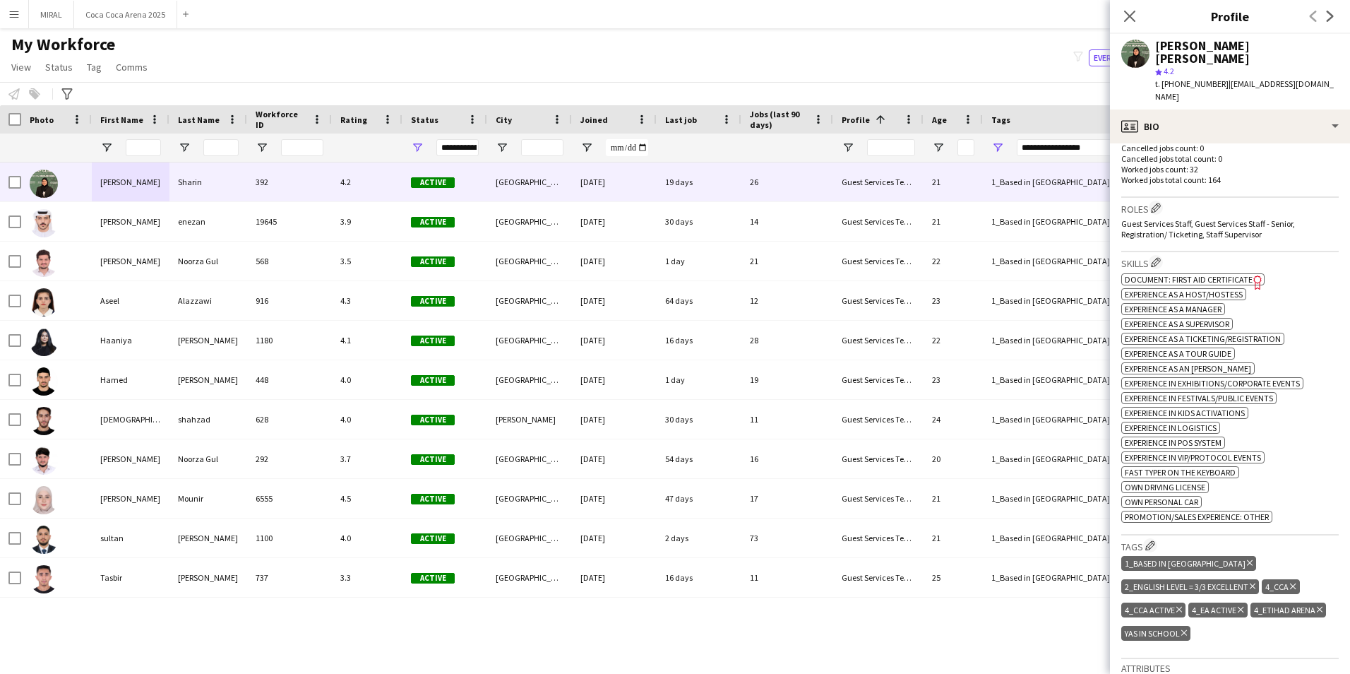
scroll to position [424, 0]
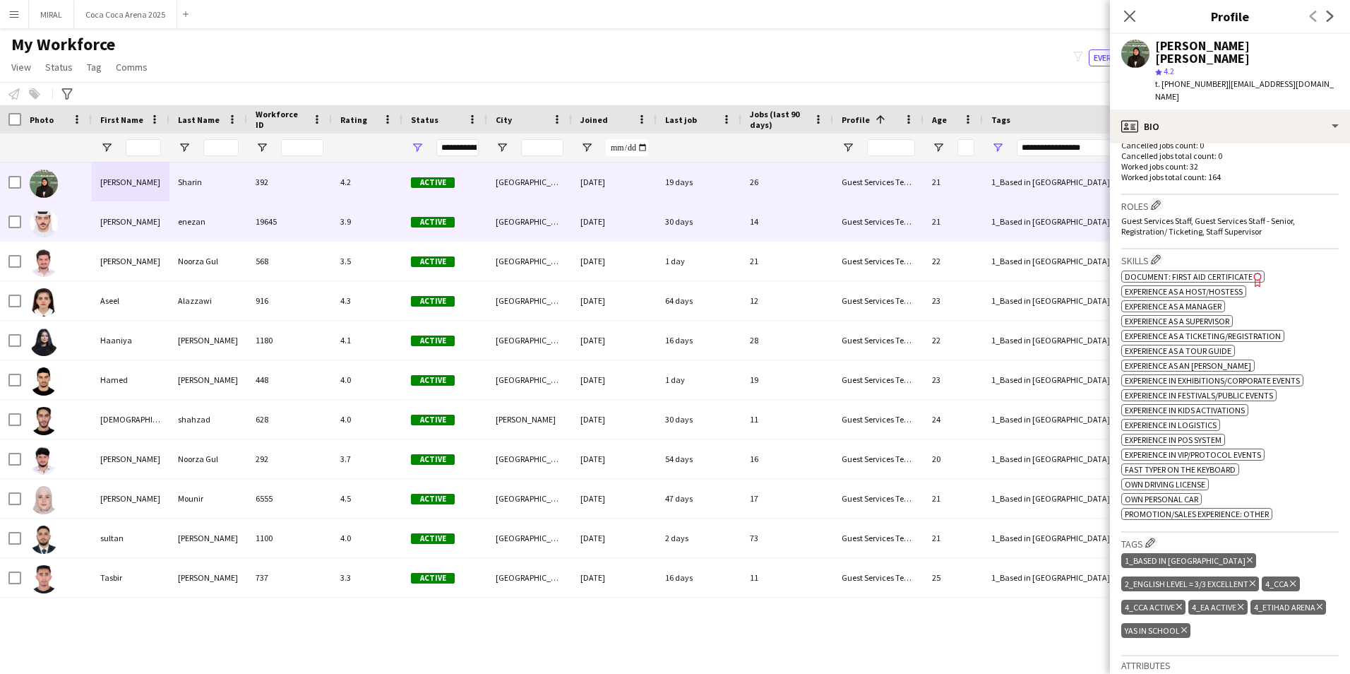
click at [148, 214] on div "[PERSON_NAME]" at bounding box center [131, 221] width 78 height 39
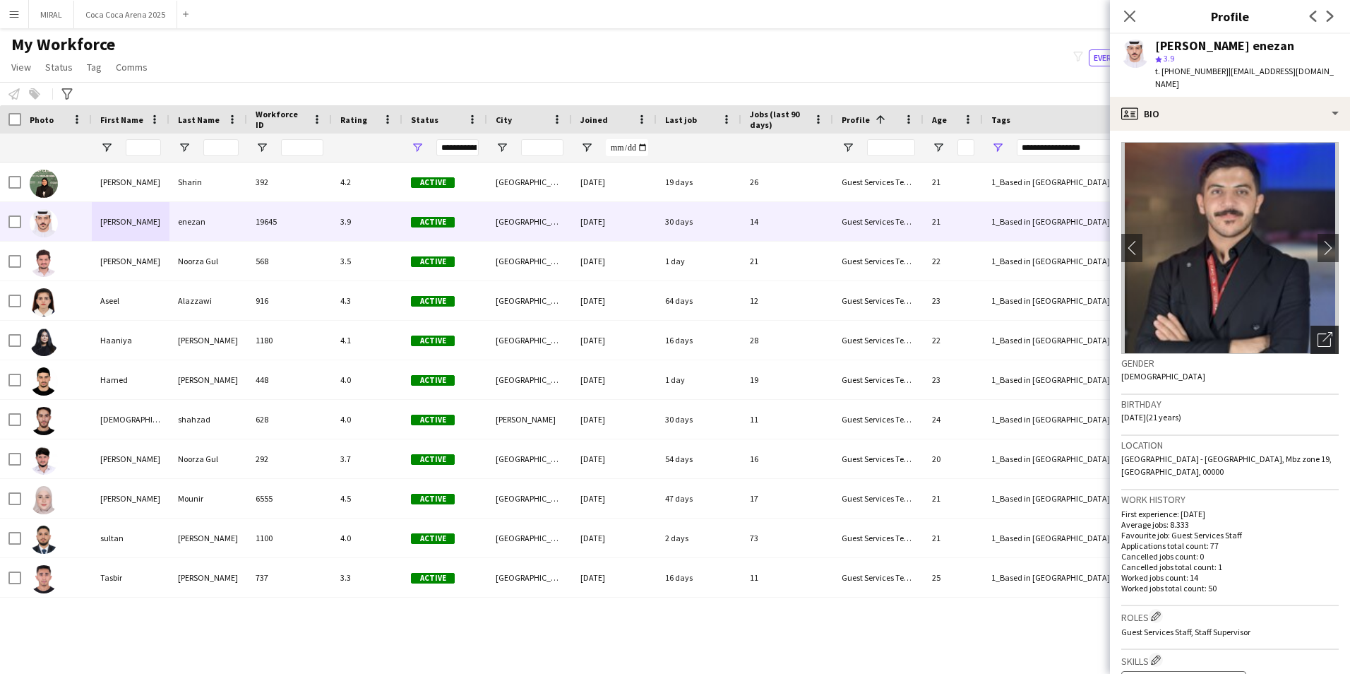
click at [1318, 333] on icon at bounding box center [1324, 339] width 13 height 13
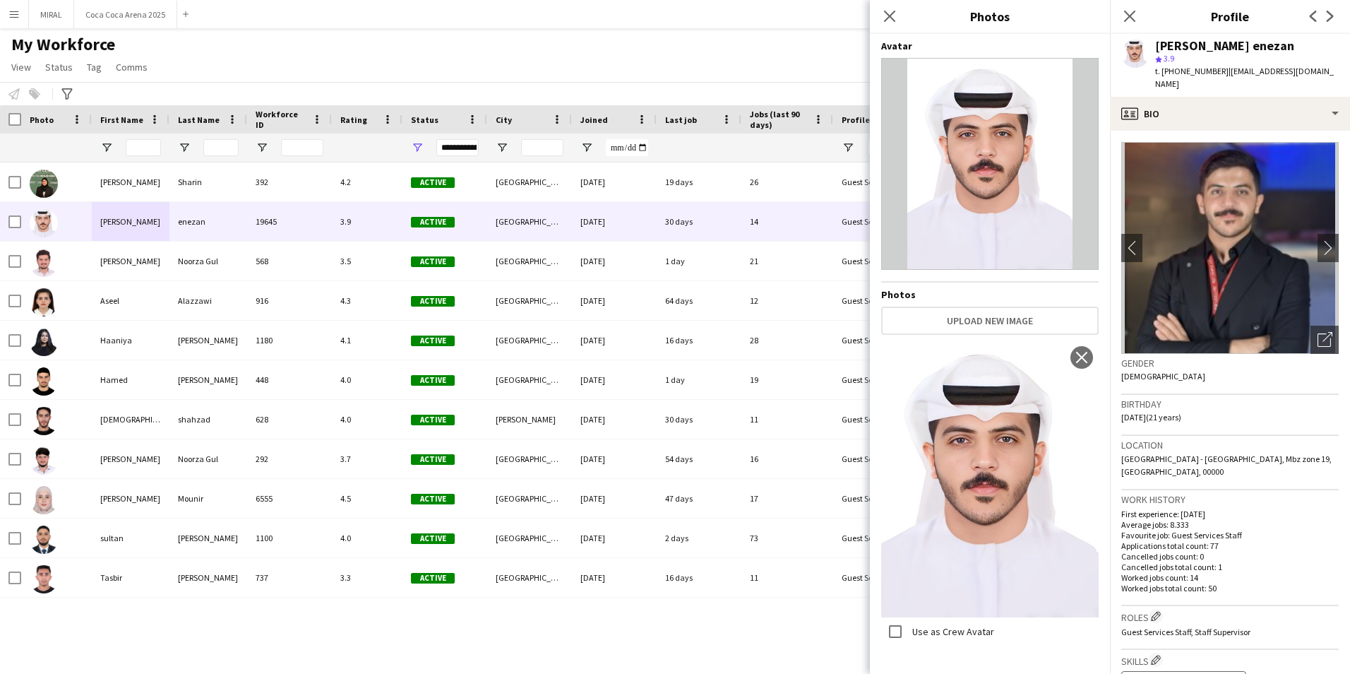
click at [1021, 546] on img at bounding box center [989, 478] width 217 height 276
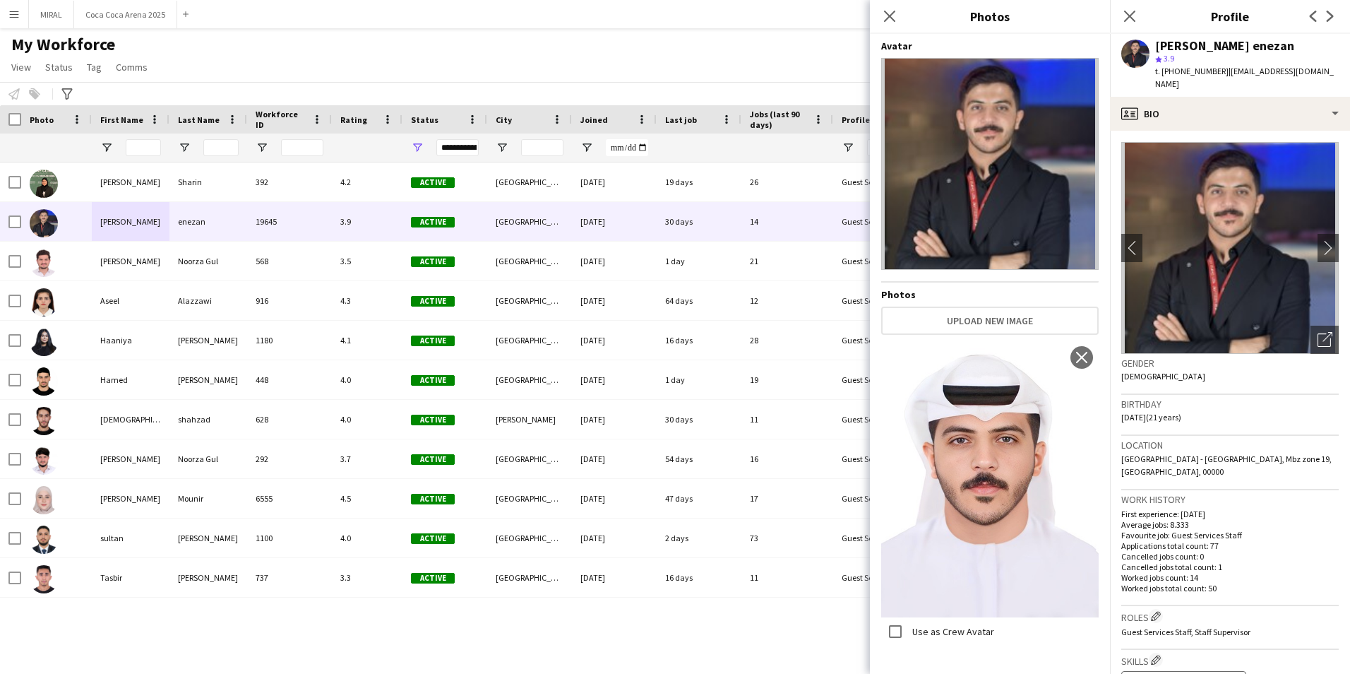
click at [1021, 546] on img at bounding box center [989, 478] width 217 height 276
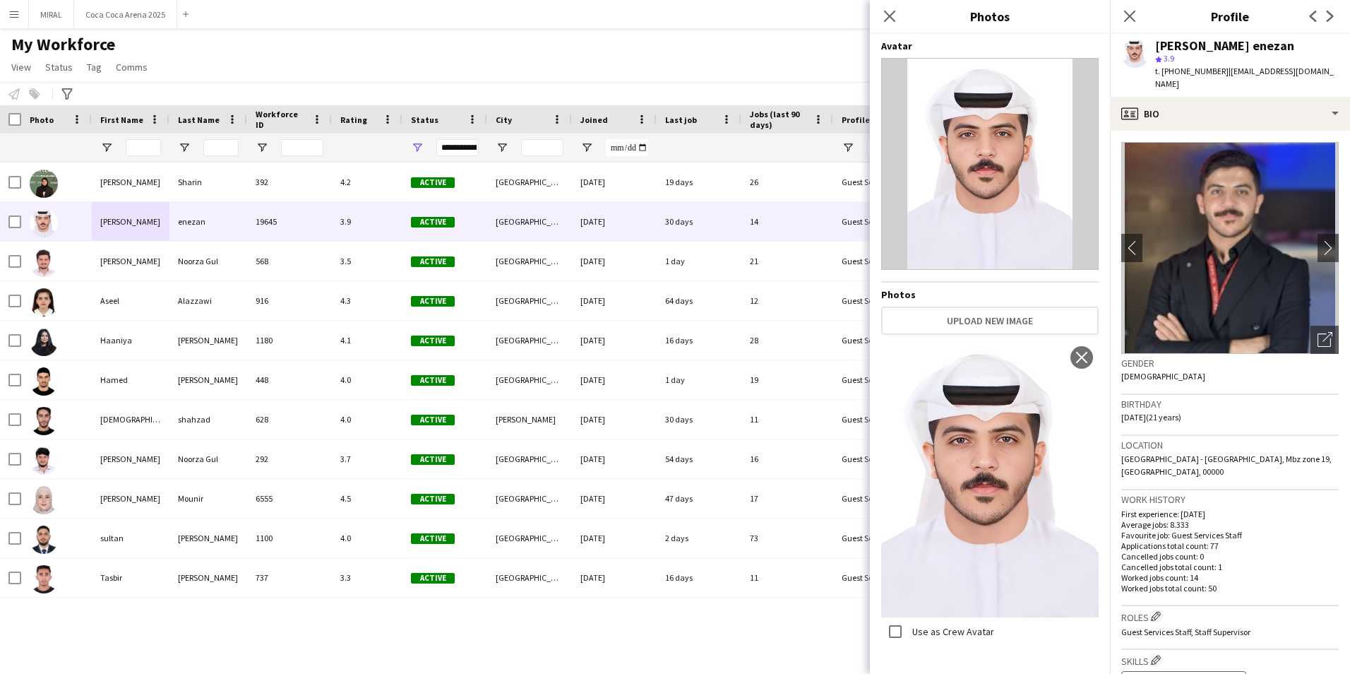
drag, startPoint x: 1005, startPoint y: 215, endPoint x: 1003, endPoint y: 495, distance: 279.6
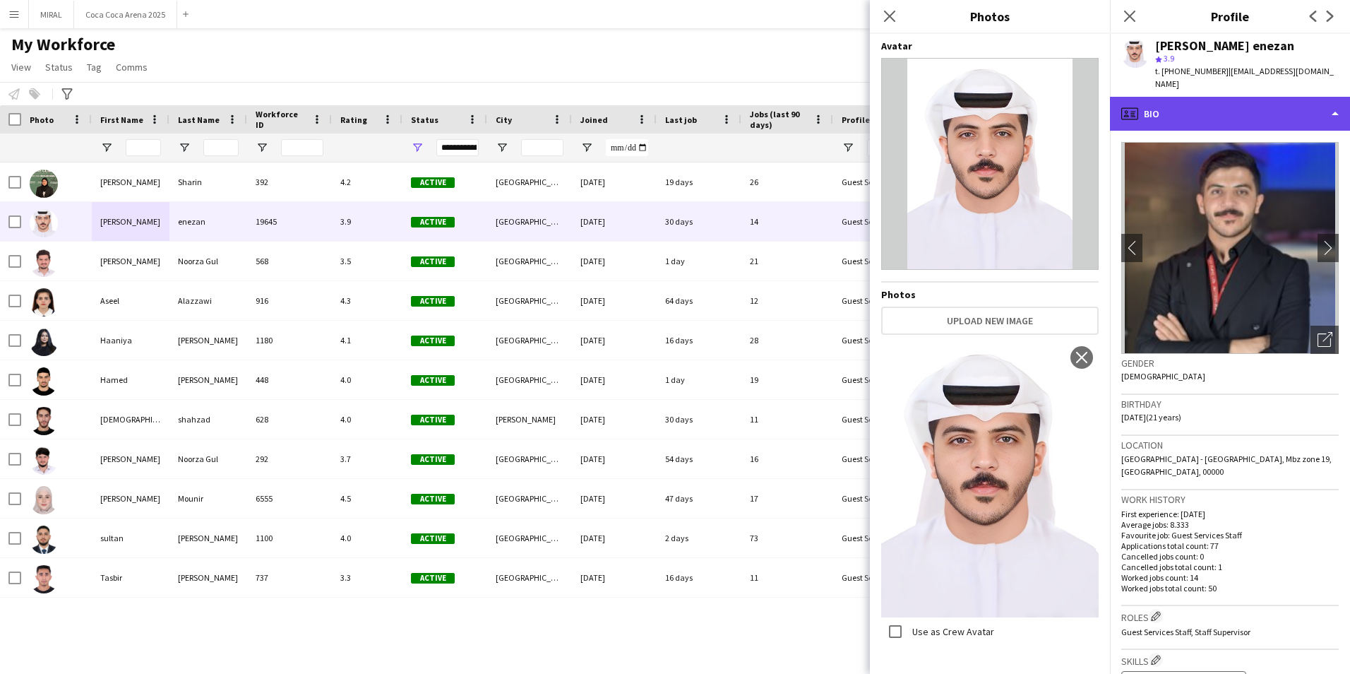
click at [1241, 101] on div "profile Bio" at bounding box center [1230, 114] width 240 height 34
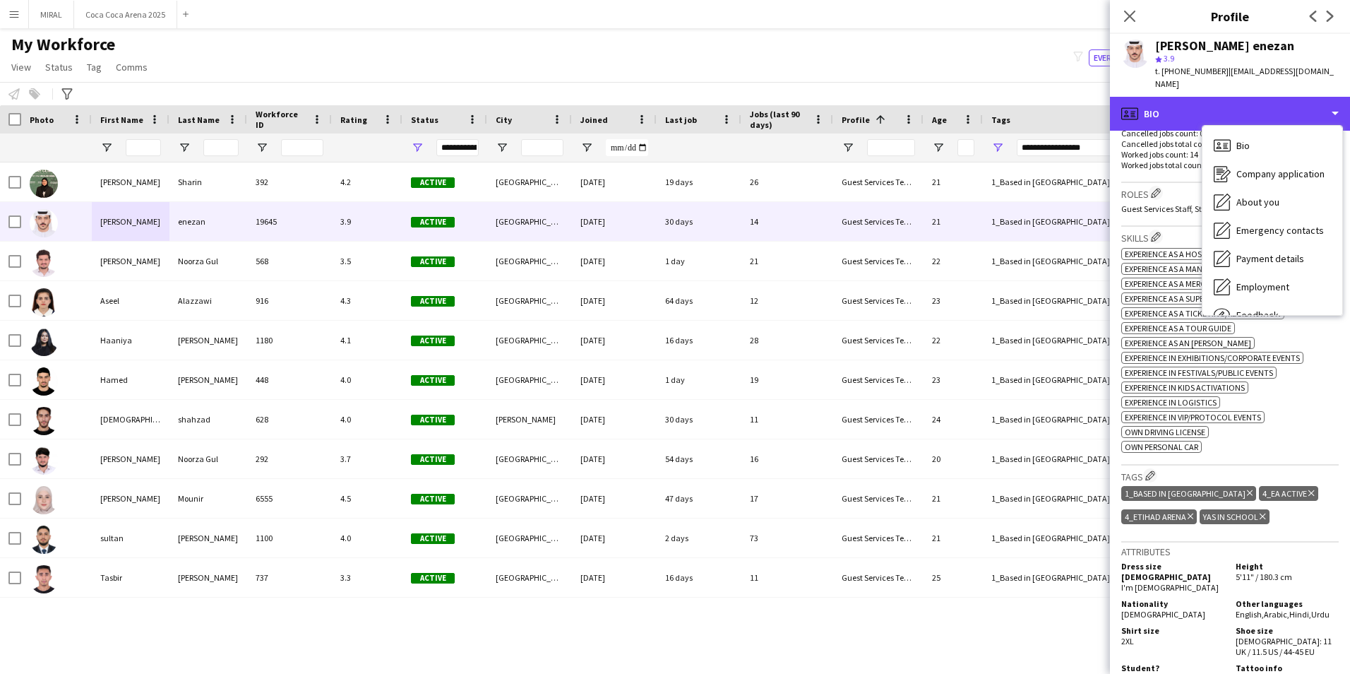
scroll to position [494, 0]
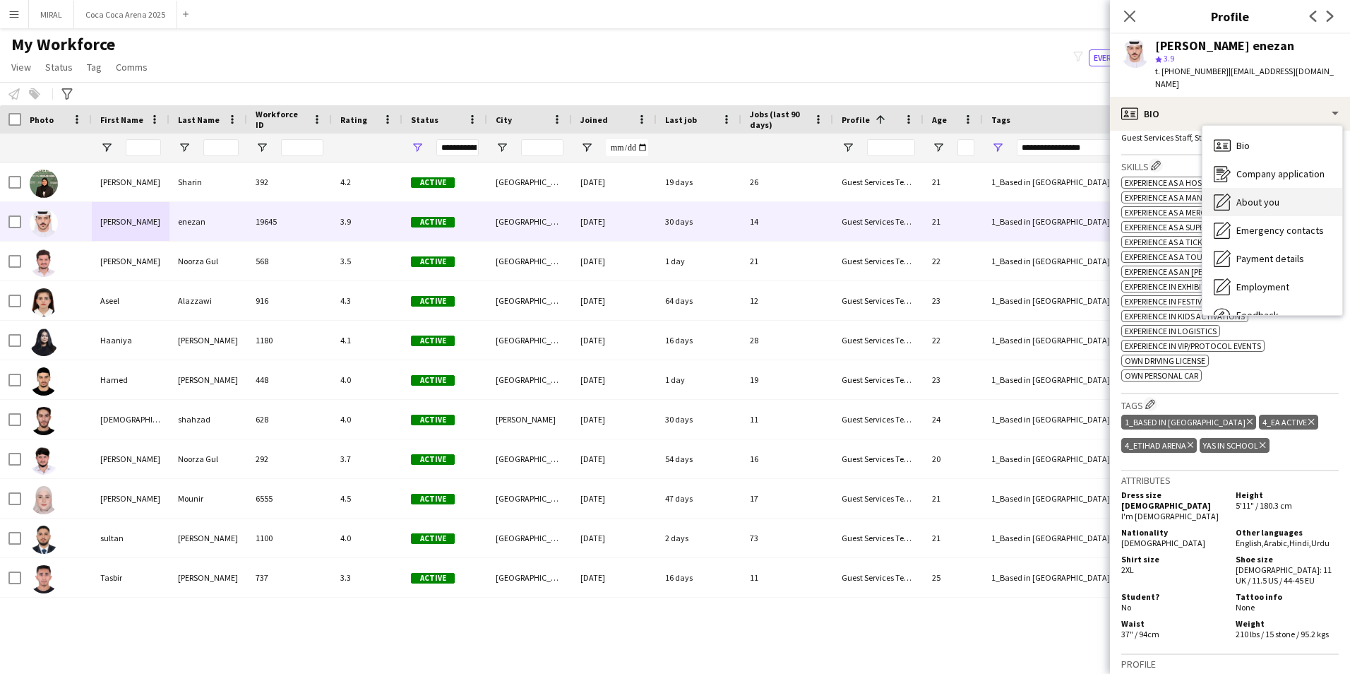
click at [1270, 196] on span "About you" at bounding box center [1257, 202] width 43 height 13
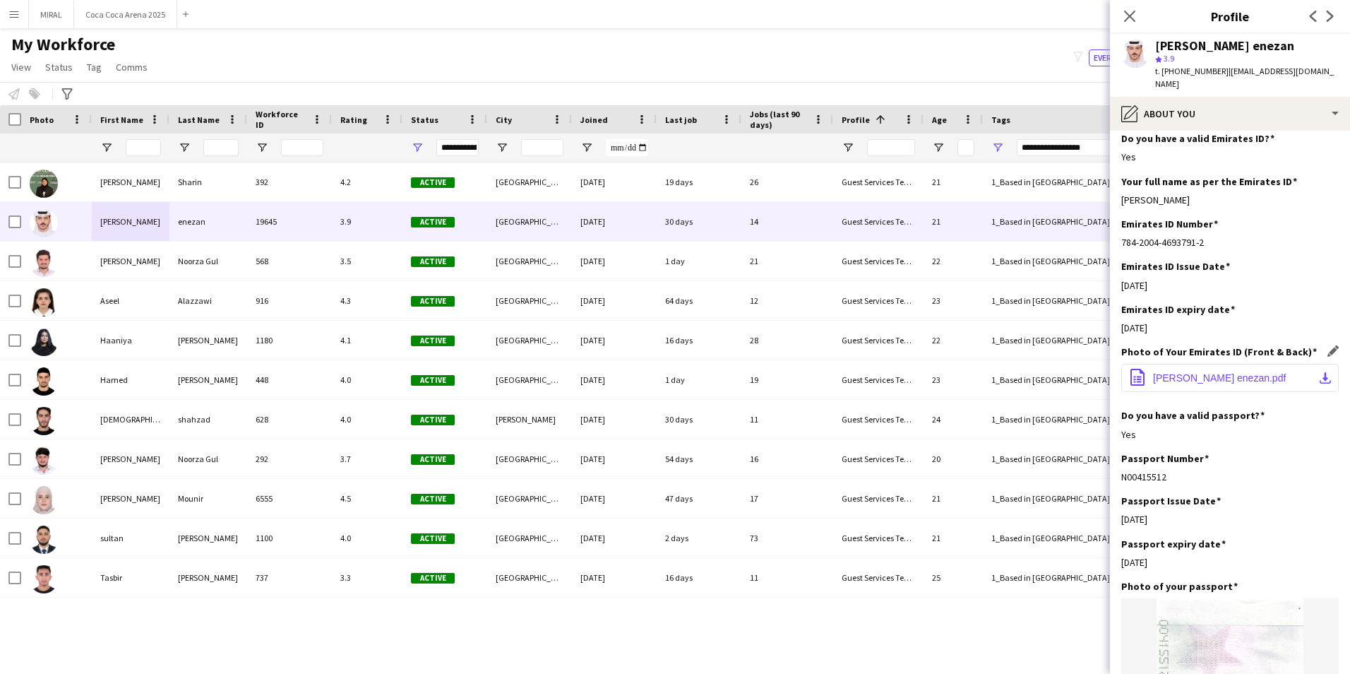
scroll to position [484, 0]
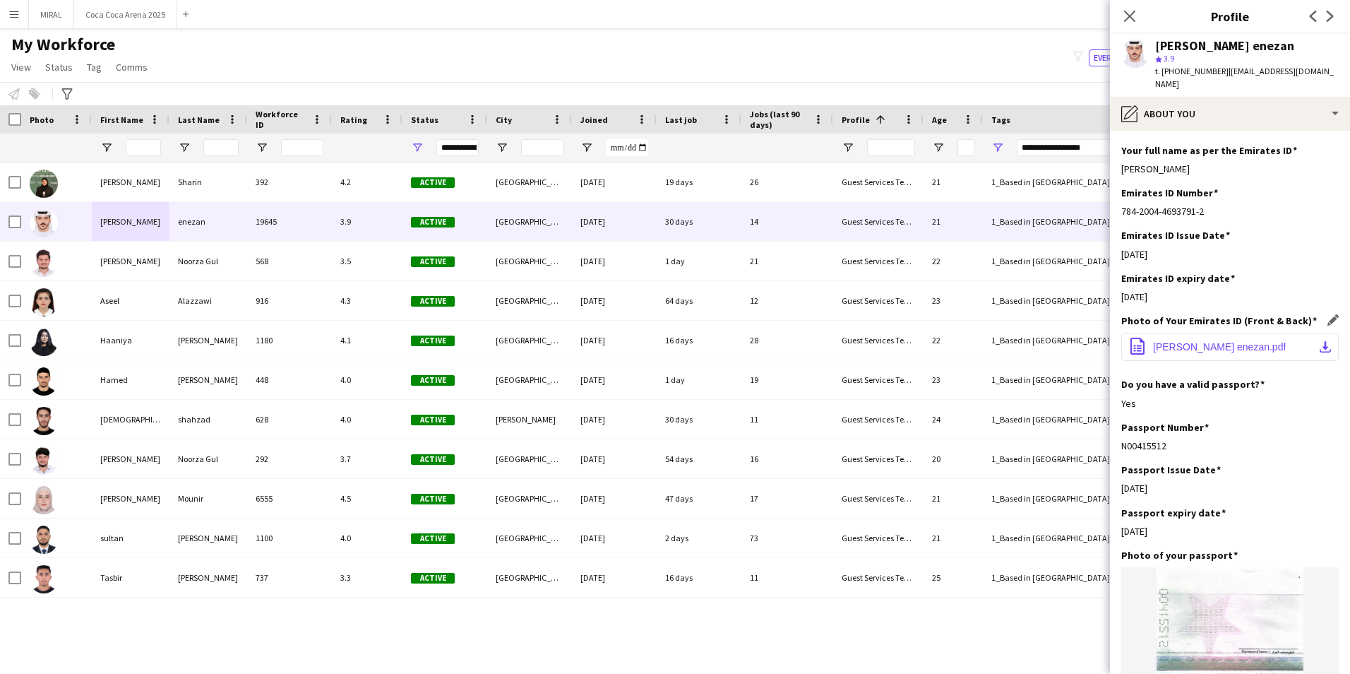
click at [1320, 341] on app-icon "download-bottom" at bounding box center [1325, 346] width 11 height 11
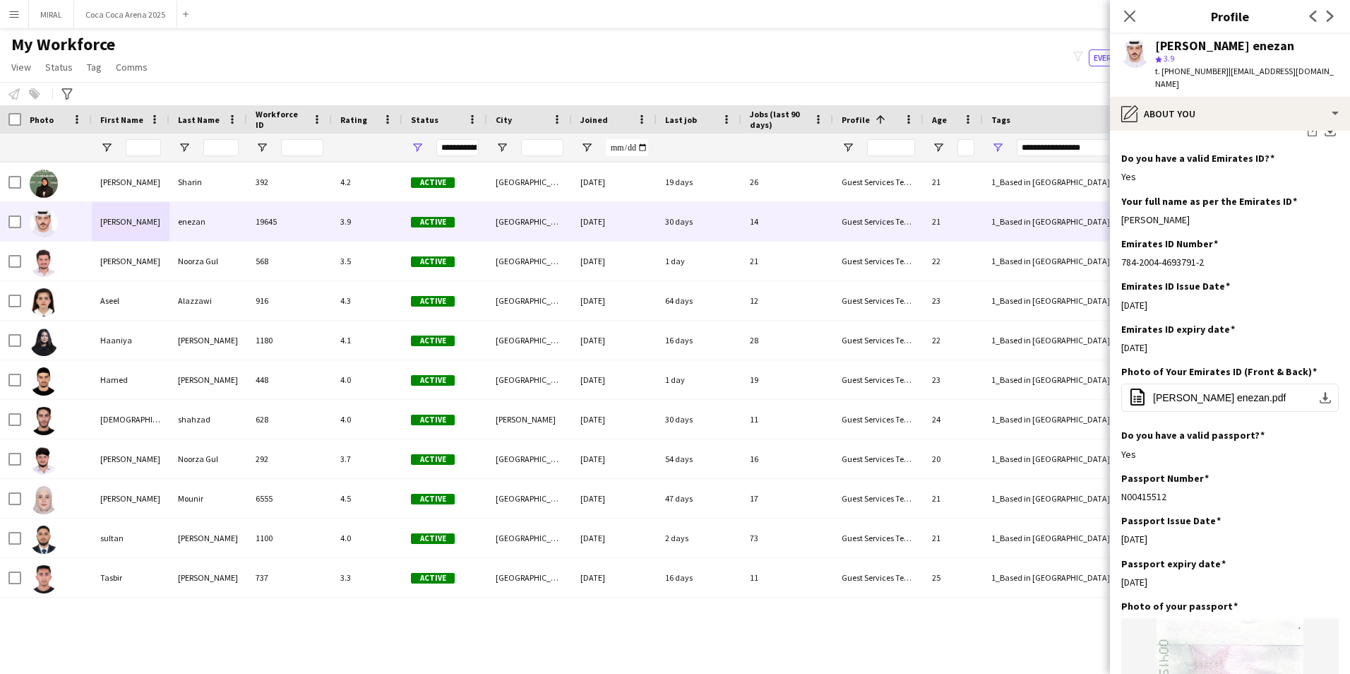
scroll to position [413, 0]
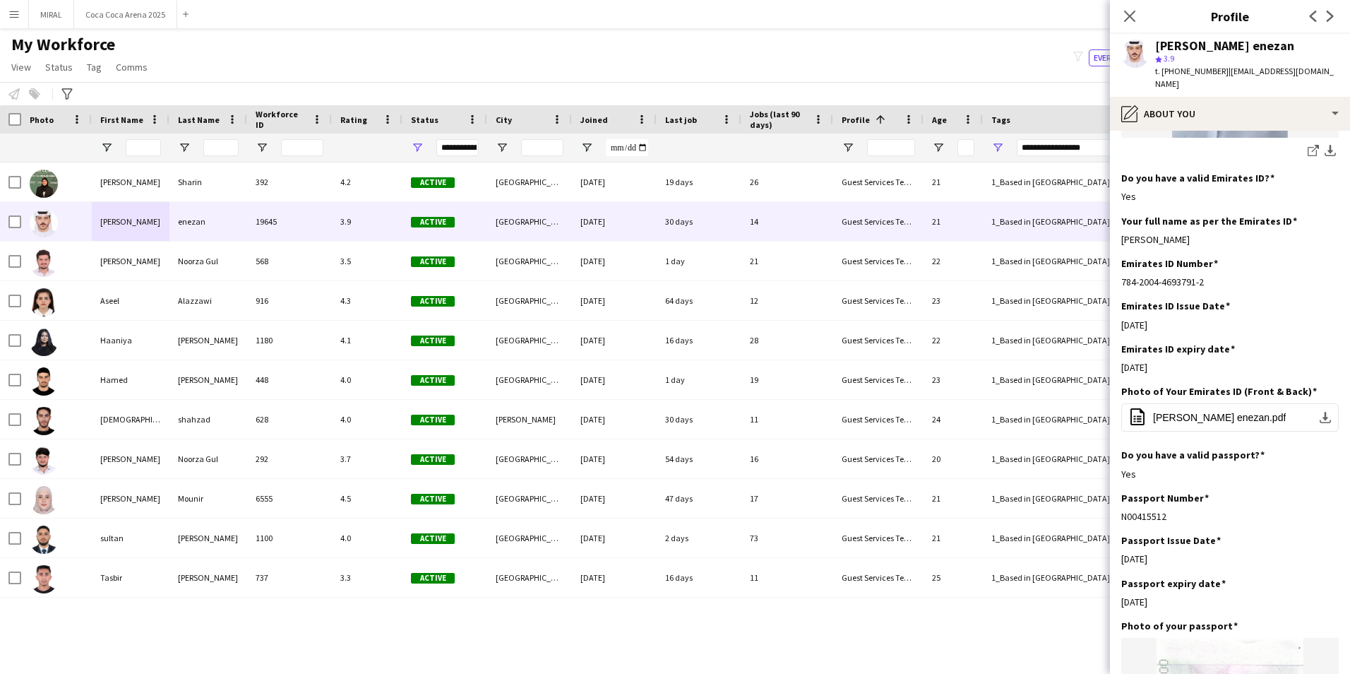
drag, startPoint x: 1248, startPoint y: 225, endPoint x: 1116, endPoint y: 231, distance: 131.5
click at [1116, 231] on app-section-data-types "Bio Edit this field Experienced event organizer with a proven track record in m…" at bounding box center [1230, 402] width 240 height 543
copy div "[PERSON_NAME]"
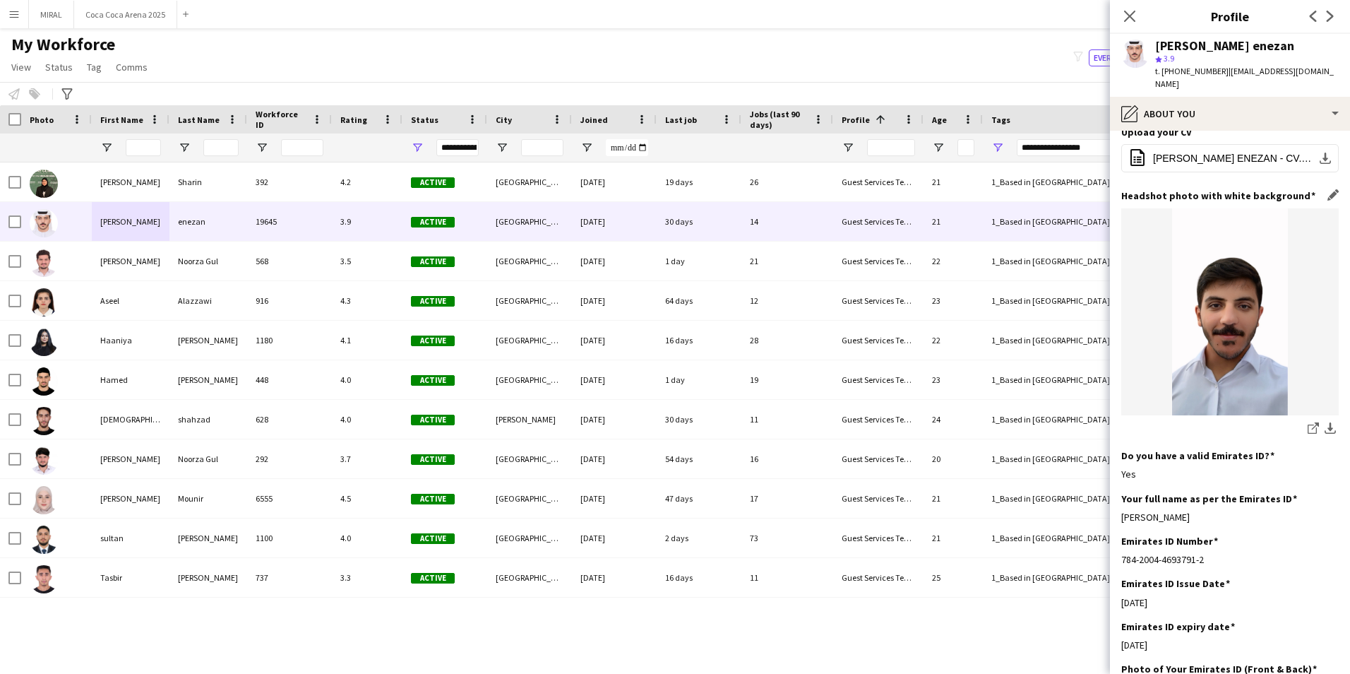
scroll to position [131, 0]
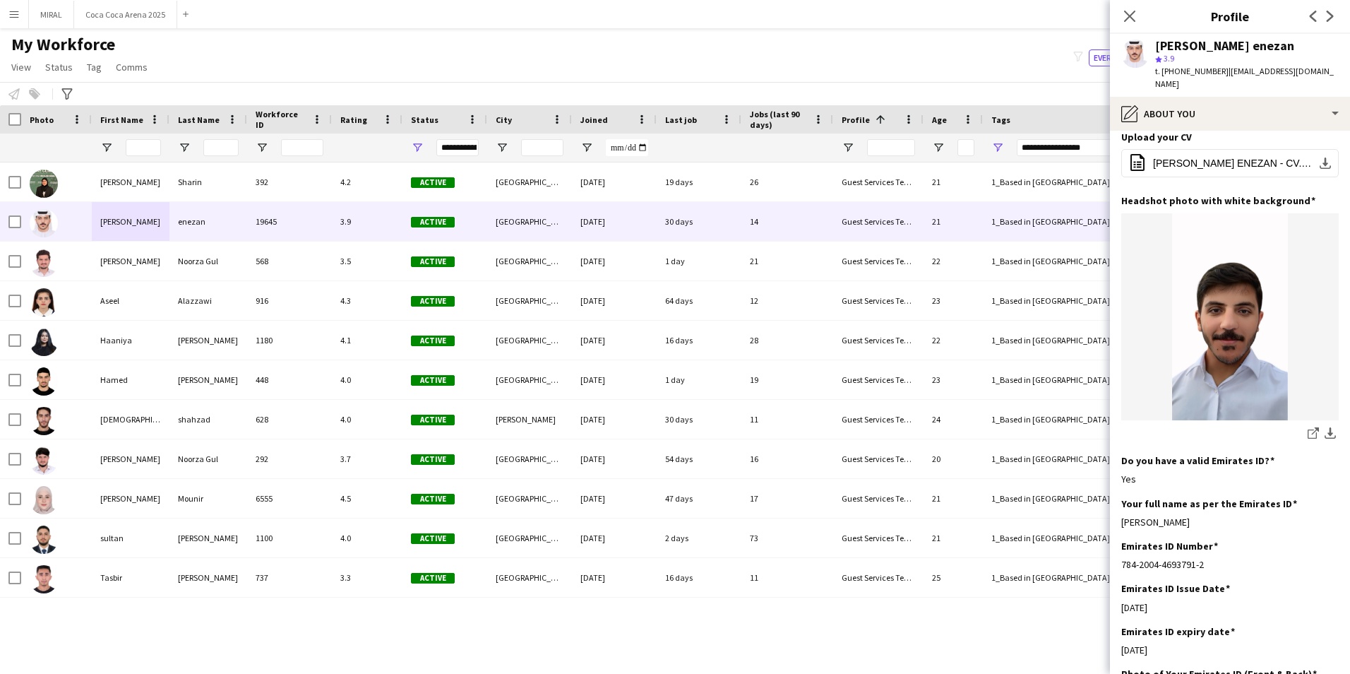
click at [1141, 52] on app-user-avatar at bounding box center [1135, 54] width 28 height 28
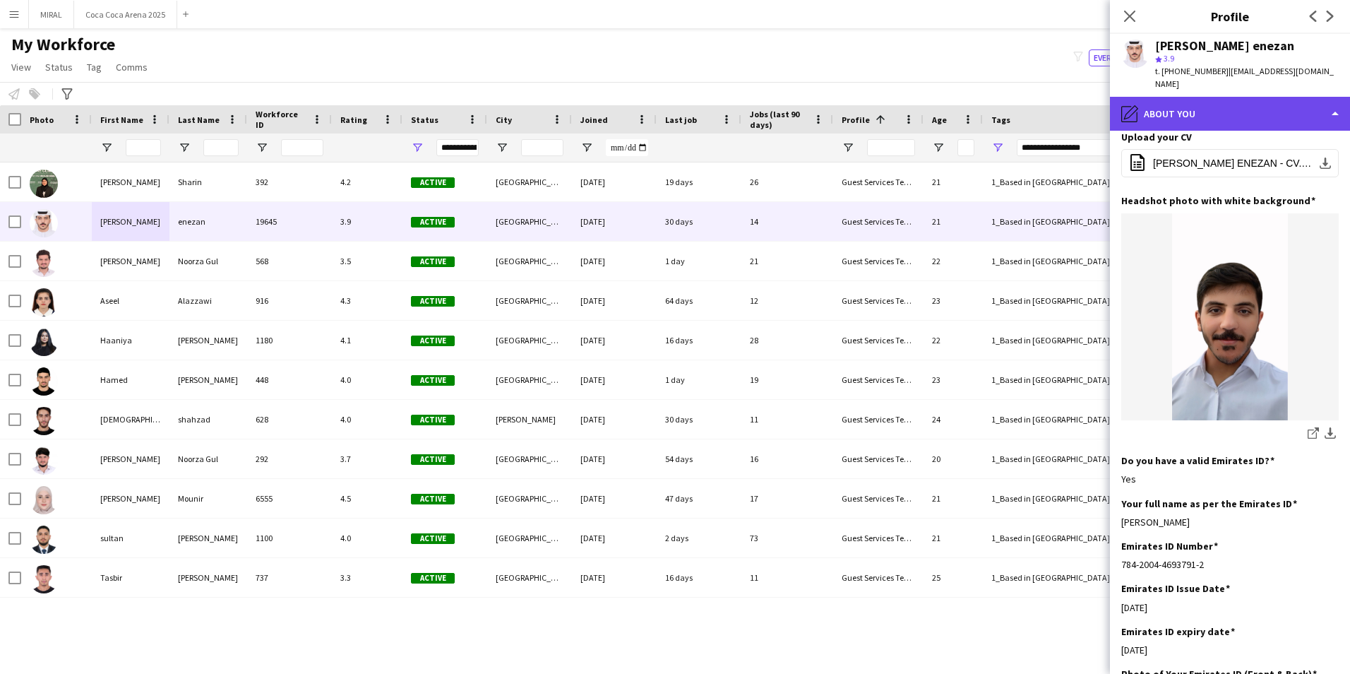
click at [1293, 102] on div "pencil4 About you" at bounding box center [1230, 114] width 240 height 34
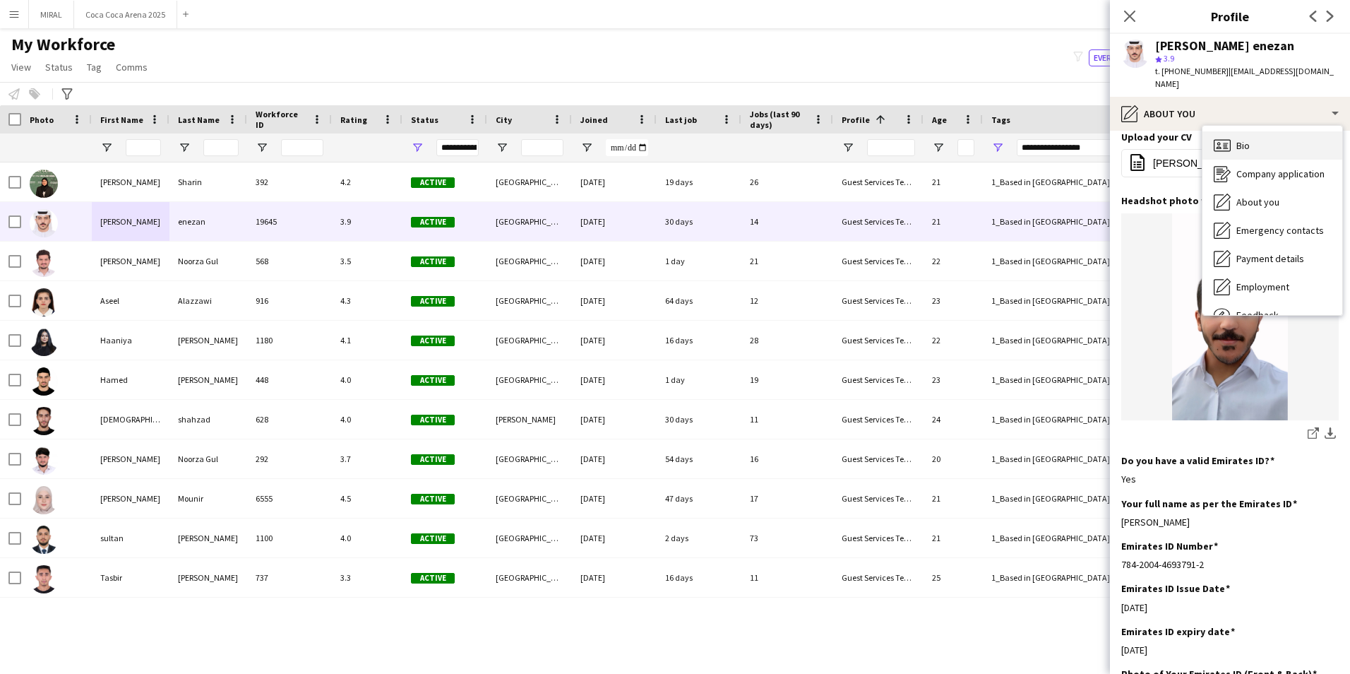
click at [1258, 136] on div "Bio Bio" at bounding box center [1272, 145] width 140 height 28
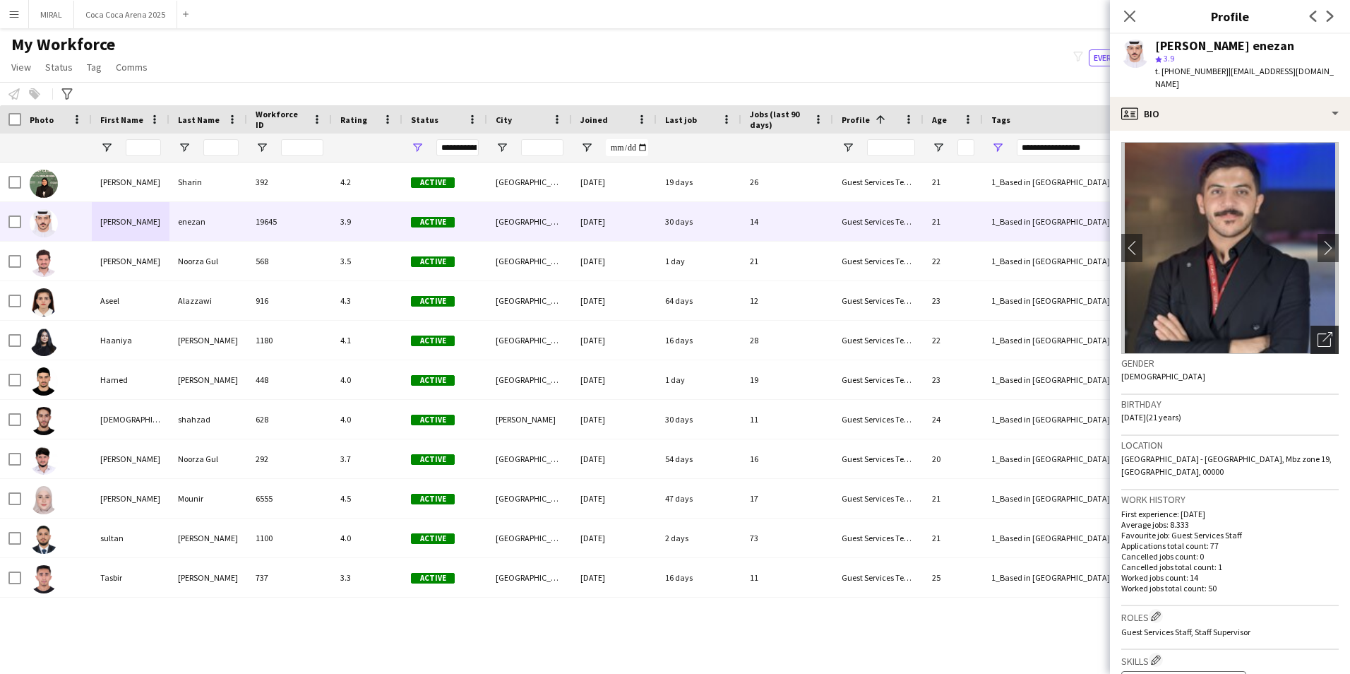
click at [1318, 332] on icon "Open photos pop-in" at bounding box center [1325, 339] width 15 height 15
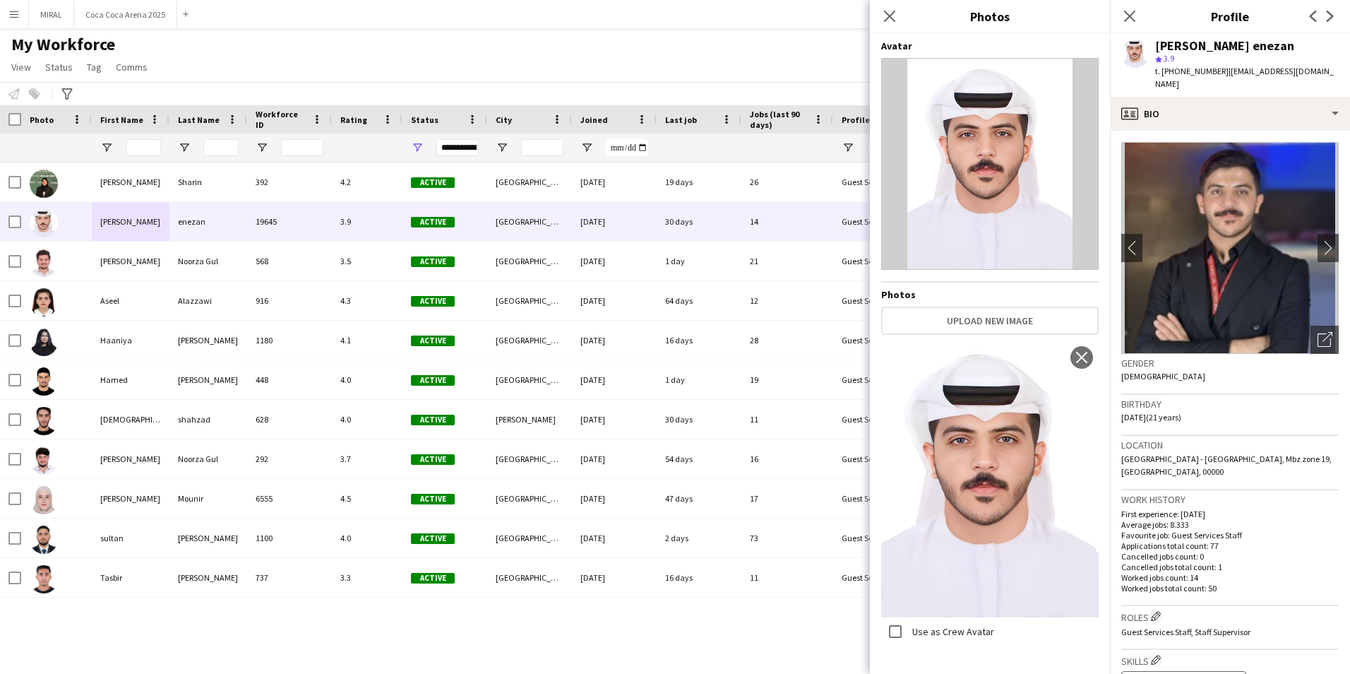
click at [1329, 71] on app-profile-header "[PERSON_NAME] enezan star 3.9 t. [PHONE_NUMBER] | [EMAIL_ADDRESS][DOMAIN_NAME]" at bounding box center [1230, 65] width 240 height 63
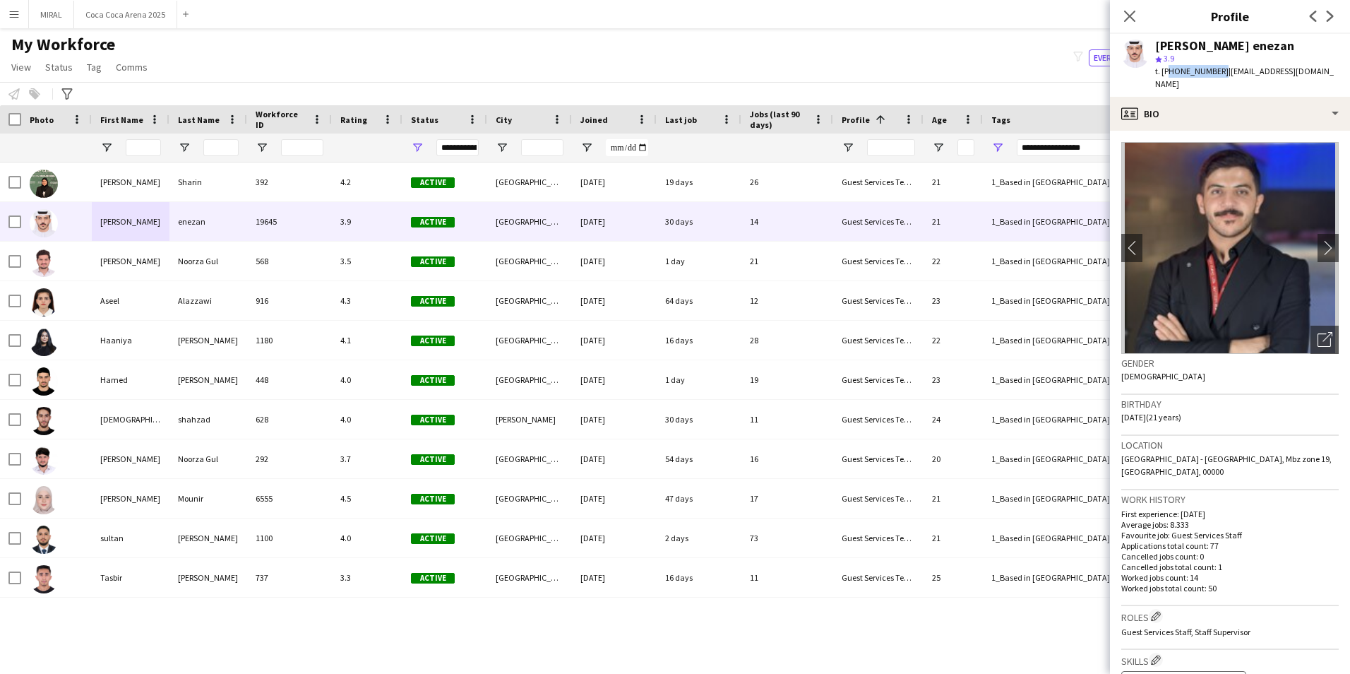
drag, startPoint x: 1215, startPoint y: 71, endPoint x: 1167, endPoint y: 71, distance: 48.0
click at [1167, 71] on span "t. [PHONE_NUMBER]" at bounding box center [1191, 71] width 73 height 11
copy span "971562794418"
drag, startPoint x: 1312, startPoint y: 73, endPoint x: 1224, endPoint y: 70, distance: 88.3
click at [1224, 70] on span "| [EMAIL_ADDRESS][DOMAIN_NAME]" at bounding box center [1244, 77] width 179 height 23
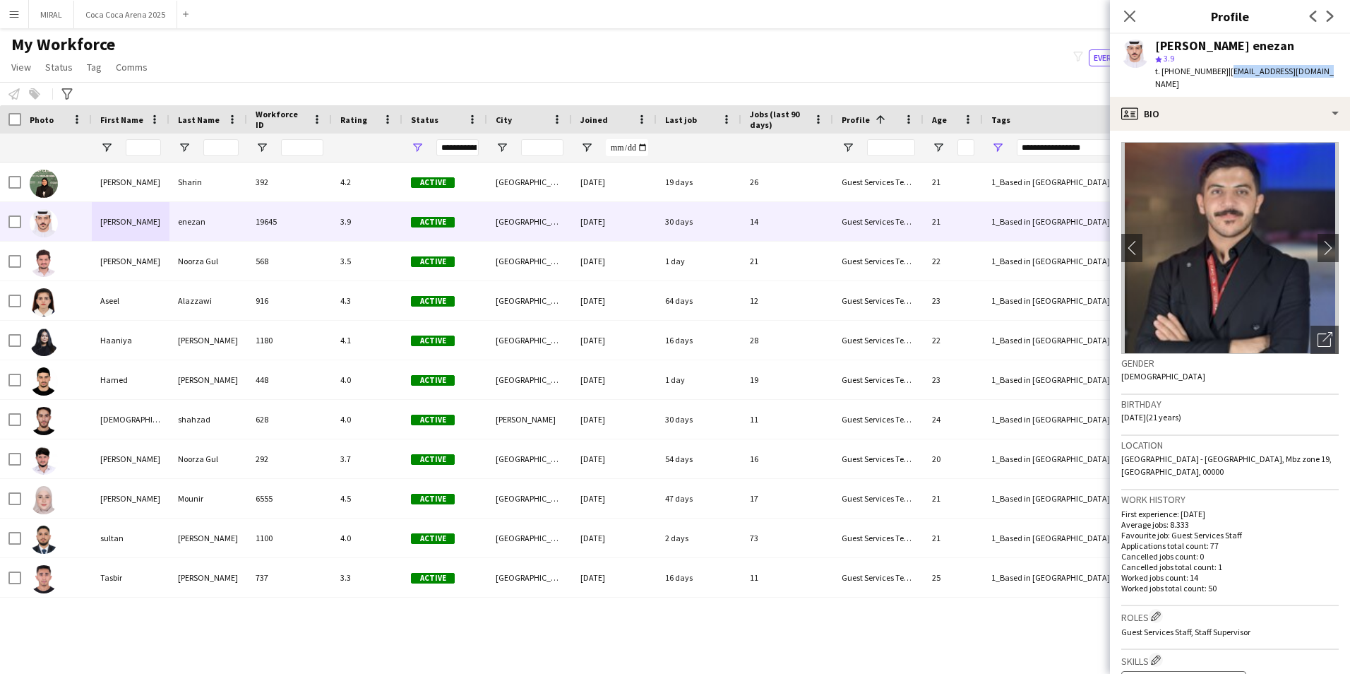
copy span "[EMAIL_ADDRESS][DOMAIN_NAME]"
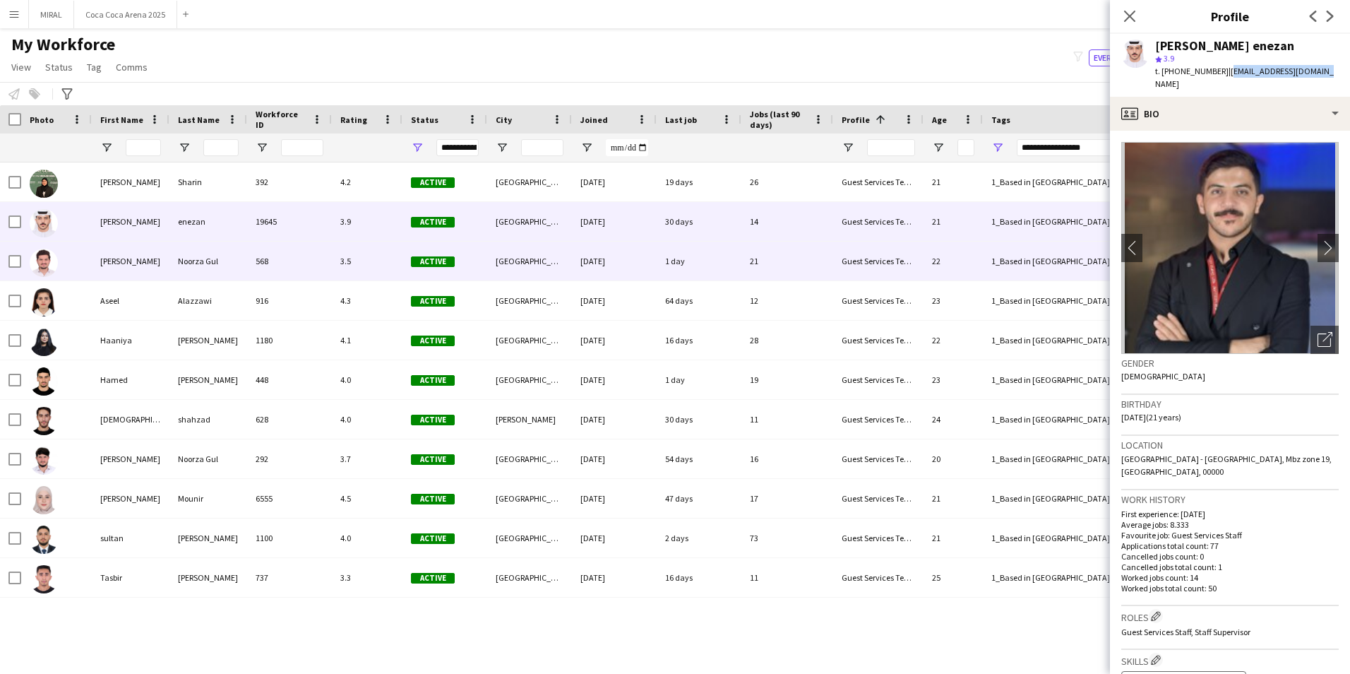
click at [158, 268] on div "[PERSON_NAME]" at bounding box center [131, 260] width 78 height 39
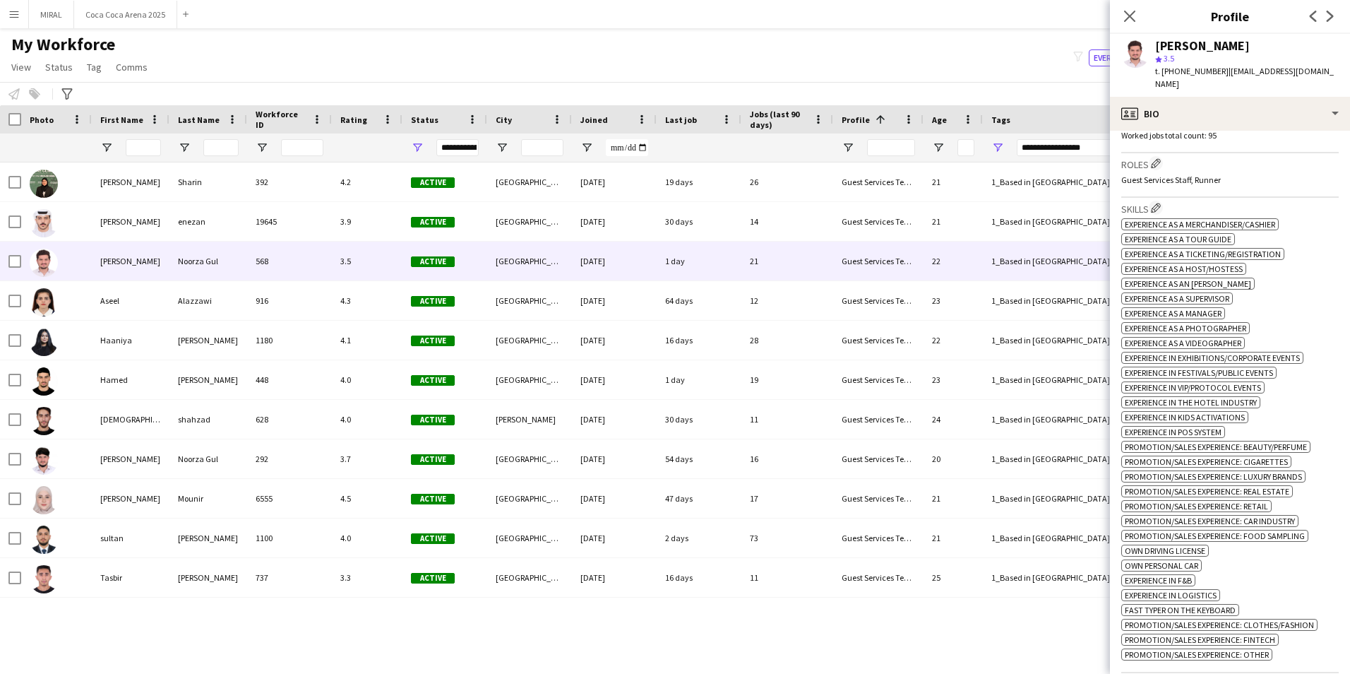
scroll to position [494, 0]
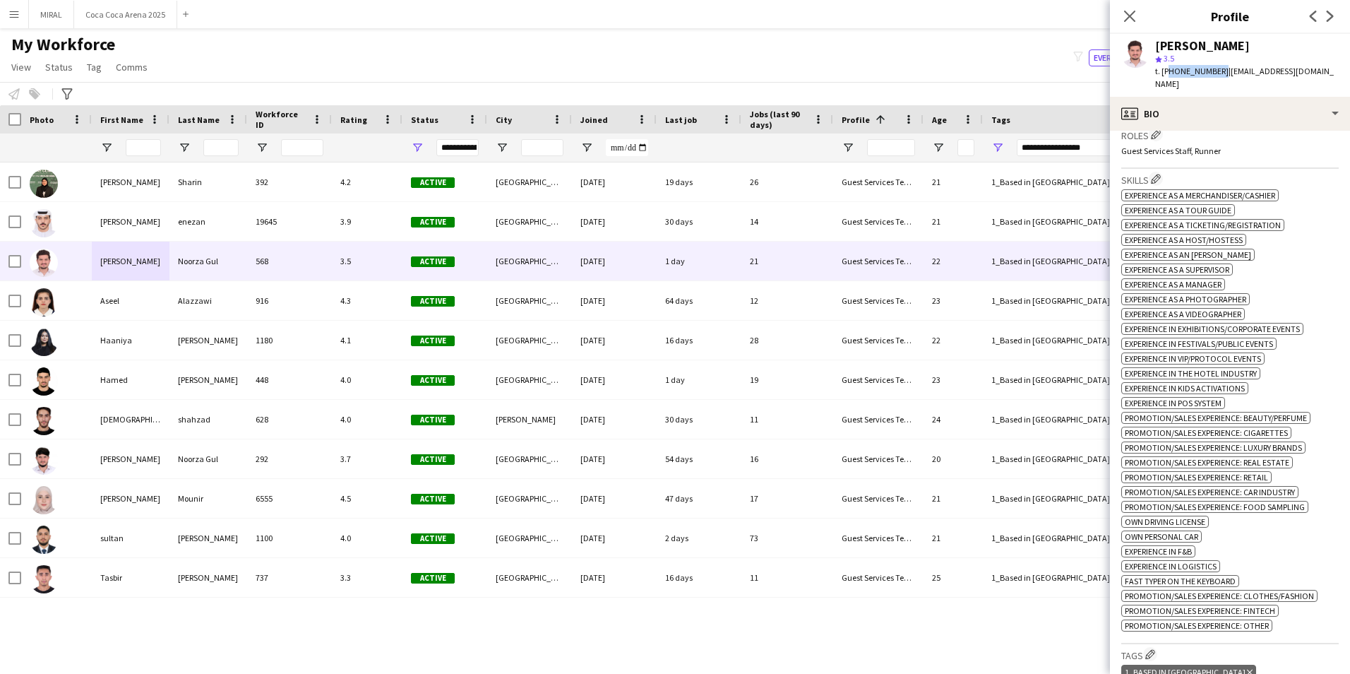
drag, startPoint x: 1166, startPoint y: 68, endPoint x: 1216, endPoint y: 66, distance: 49.5
click at [1216, 66] on span "t. [PHONE_NUMBER]" at bounding box center [1191, 71] width 73 height 11
copy span "971568038631"
click at [1300, 68] on span "| [EMAIL_ADDRESS][DOMAIN_NAME]" at bounding box center [1244, 77] width 179 height 23
drag, startPoint x: 1300, startPoint y: 68, endPoint x: 1229, endPoint y: 71, distance: 71.4
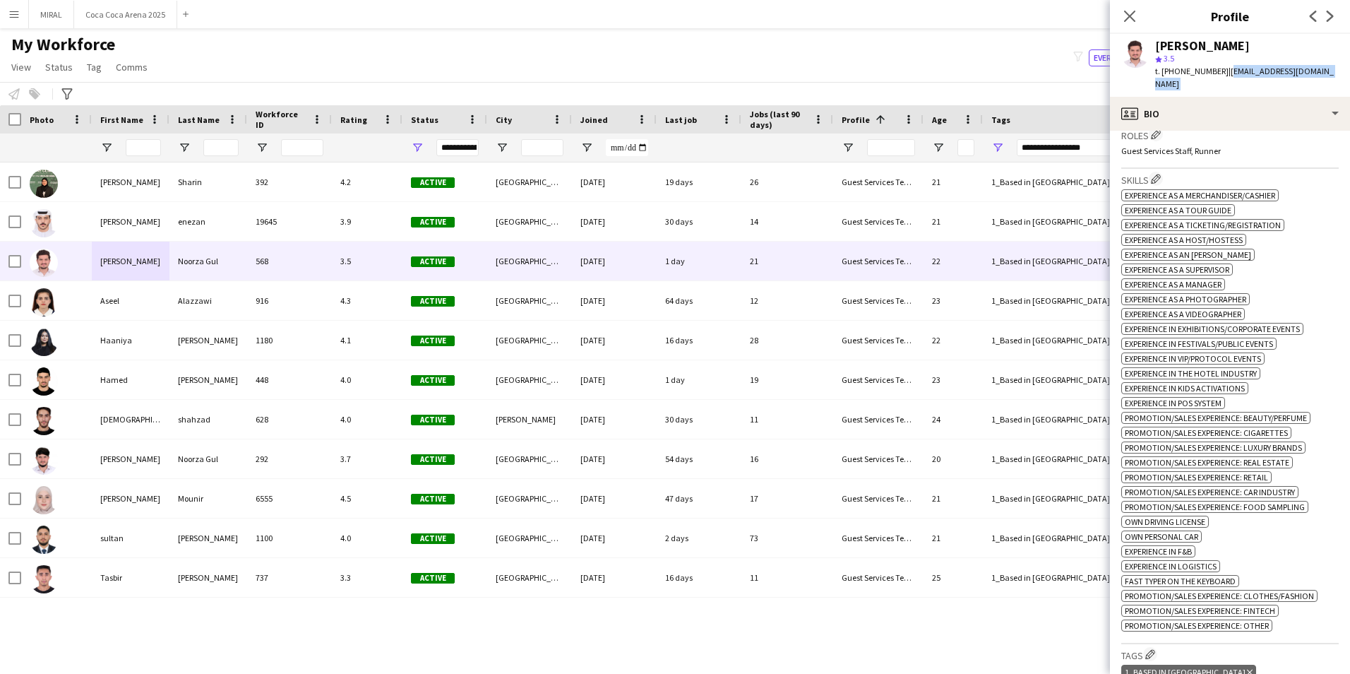
click at [1229, 71] on span "| [EMAIL_ADDRESS][DOMAIN_NAME]" at bounding box center [1244, 77] width 179 height 23
copy app-crew-profile "[EMAIL_ADDRESS][DOMAIN_NAME] profile"
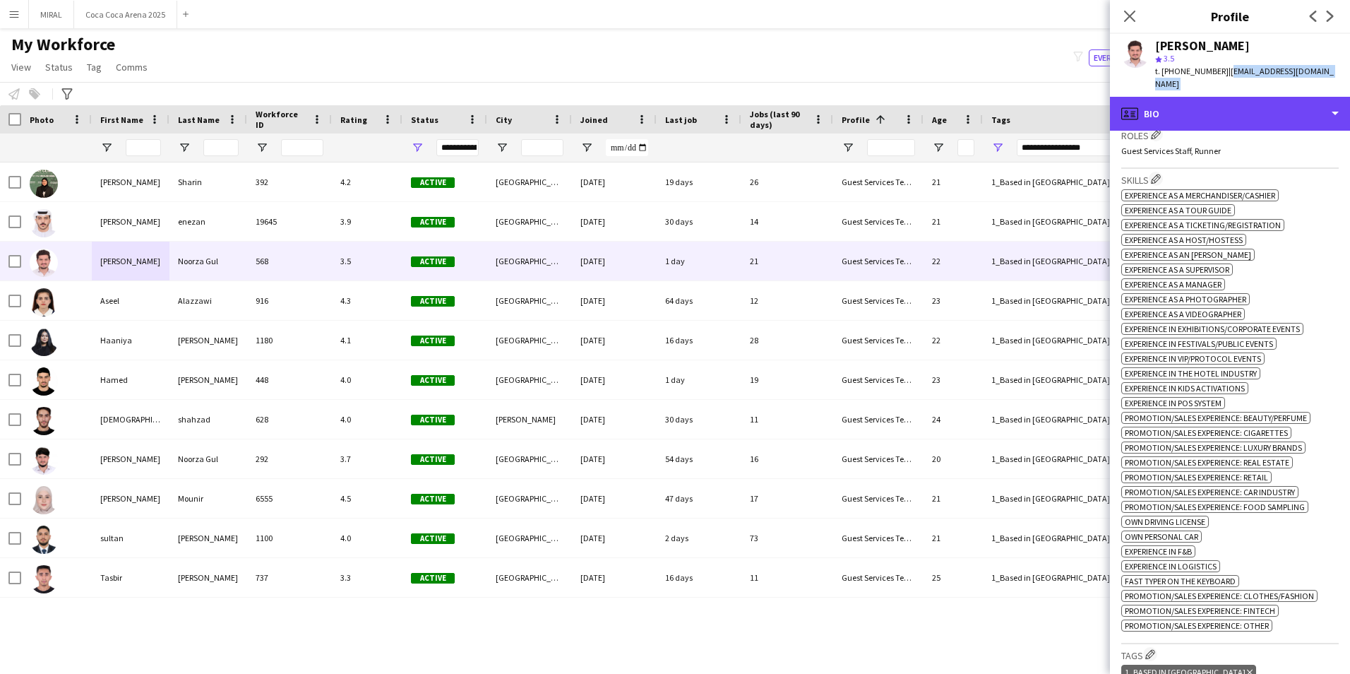
drag, startPoint x: 1191, startPoint y: 92, endPoint x: 1239, endPoint y: 114, distance: 52.5
click at [1191, 97] on div "profile Bio" at bounding box center [1230, 114] width 240 height 34
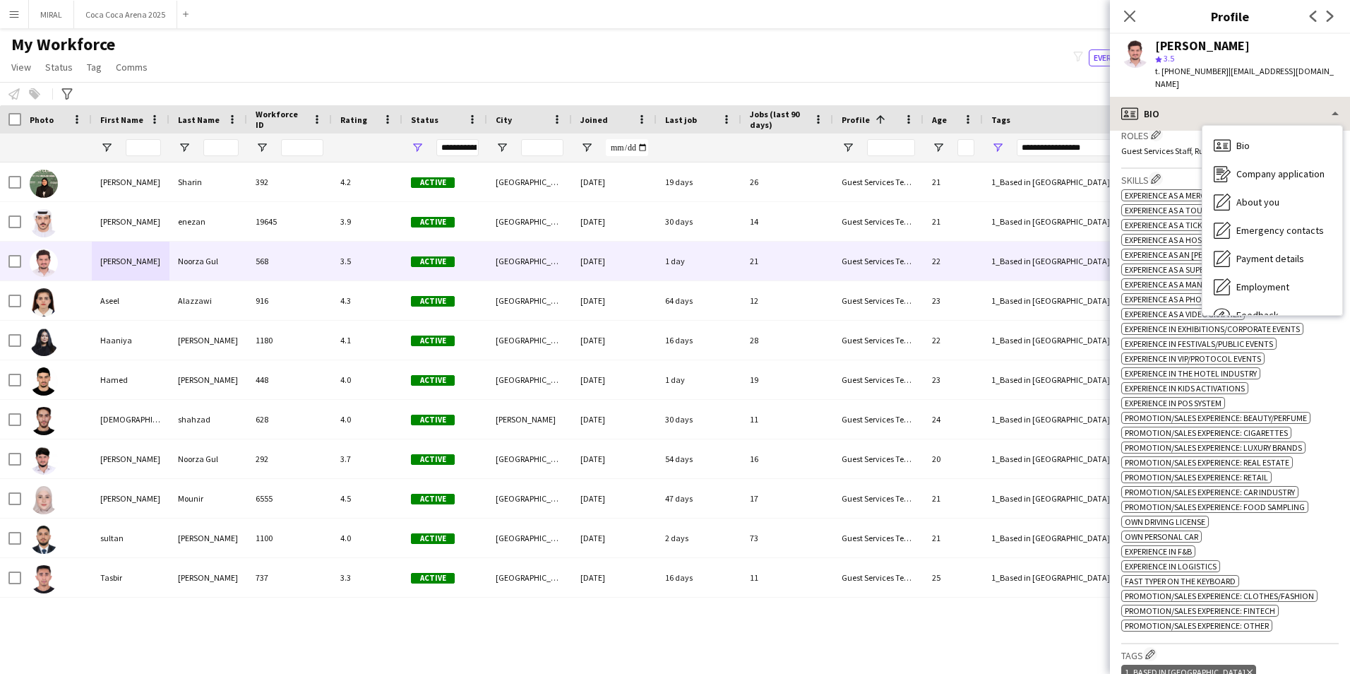
drag, startPoint x: 1282, startPoint y: 193, endPoint x: 1185, endPoint y: 85, distance: 145.5
click at [1187, 97] on div "profile Bio Bio Bio Company application Company application About you About you…" at bounding box center [1230, 385] width 240 height 577
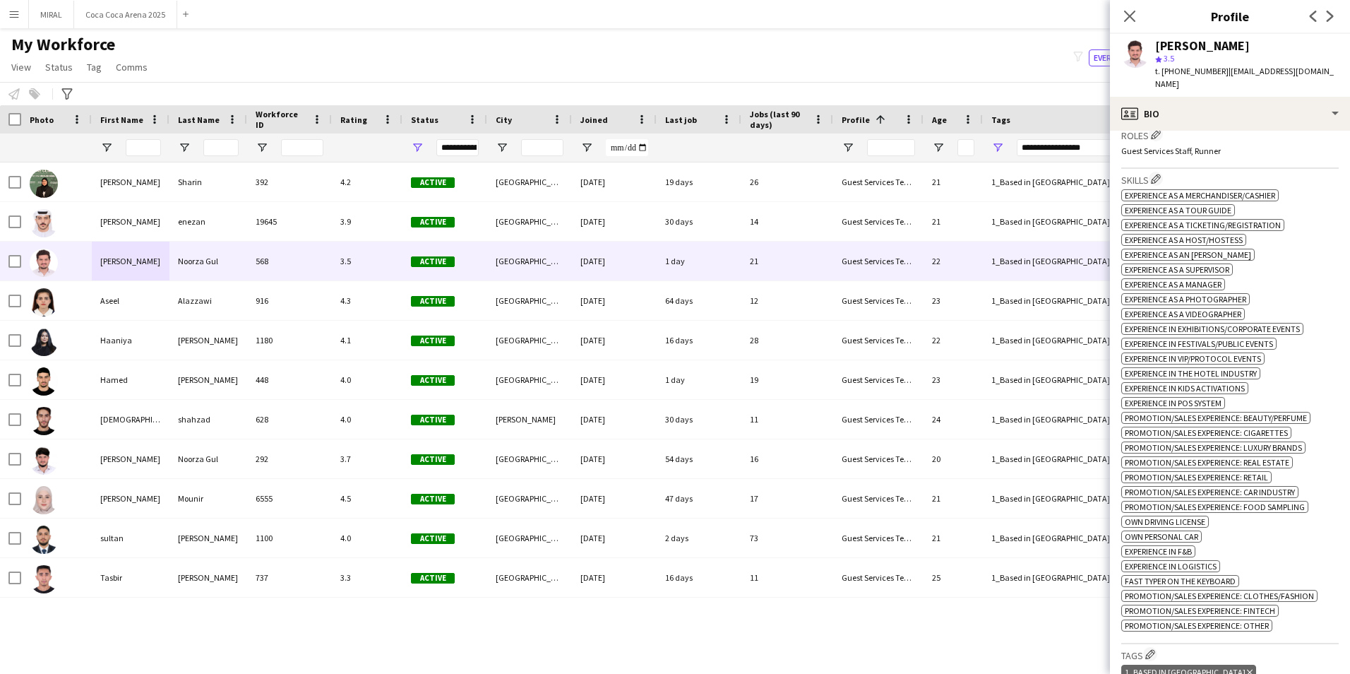
drag, startPoint x: 1185, startPoint y: 85, endPoint x: 1138, endPoint y: 52, distance: 57.2
click at [1138, 52] on app-user-avatar at bounding box center [1135, 54] width 28 height 28
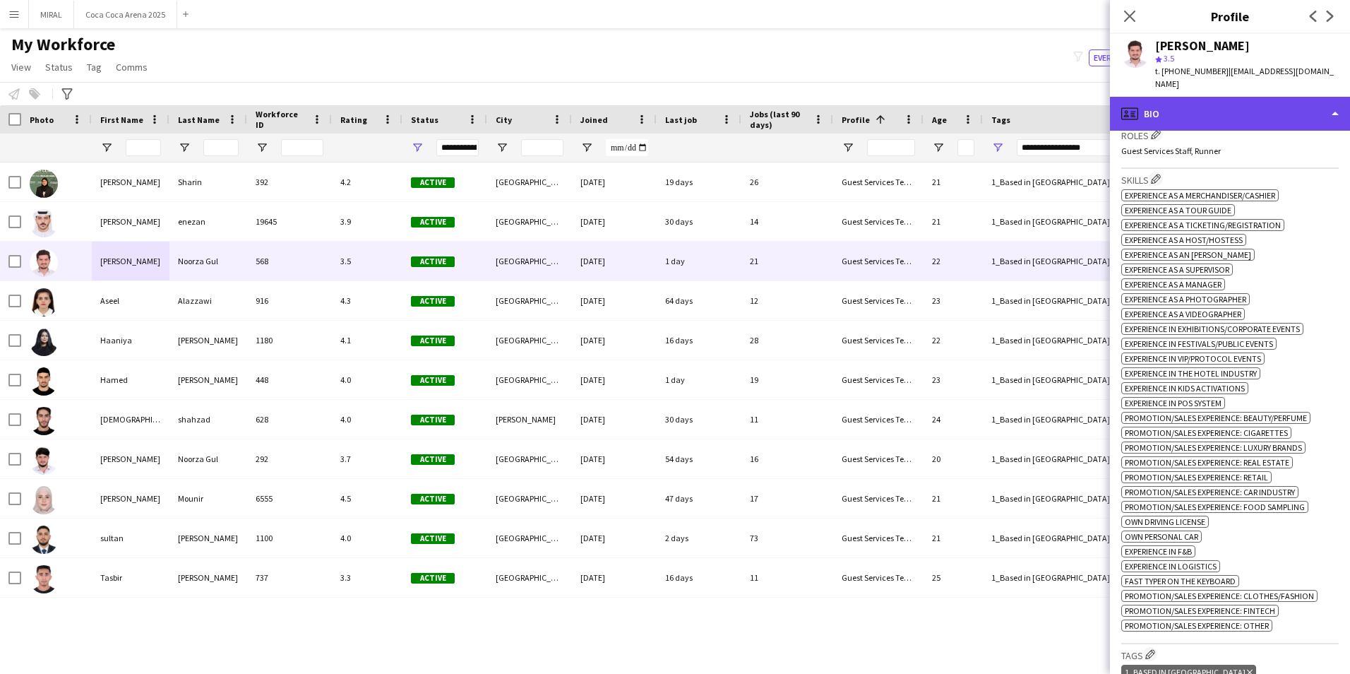
click at [1262, 97] on div "profile Bio" at bounding box center [1230, 114] width 240 height 34
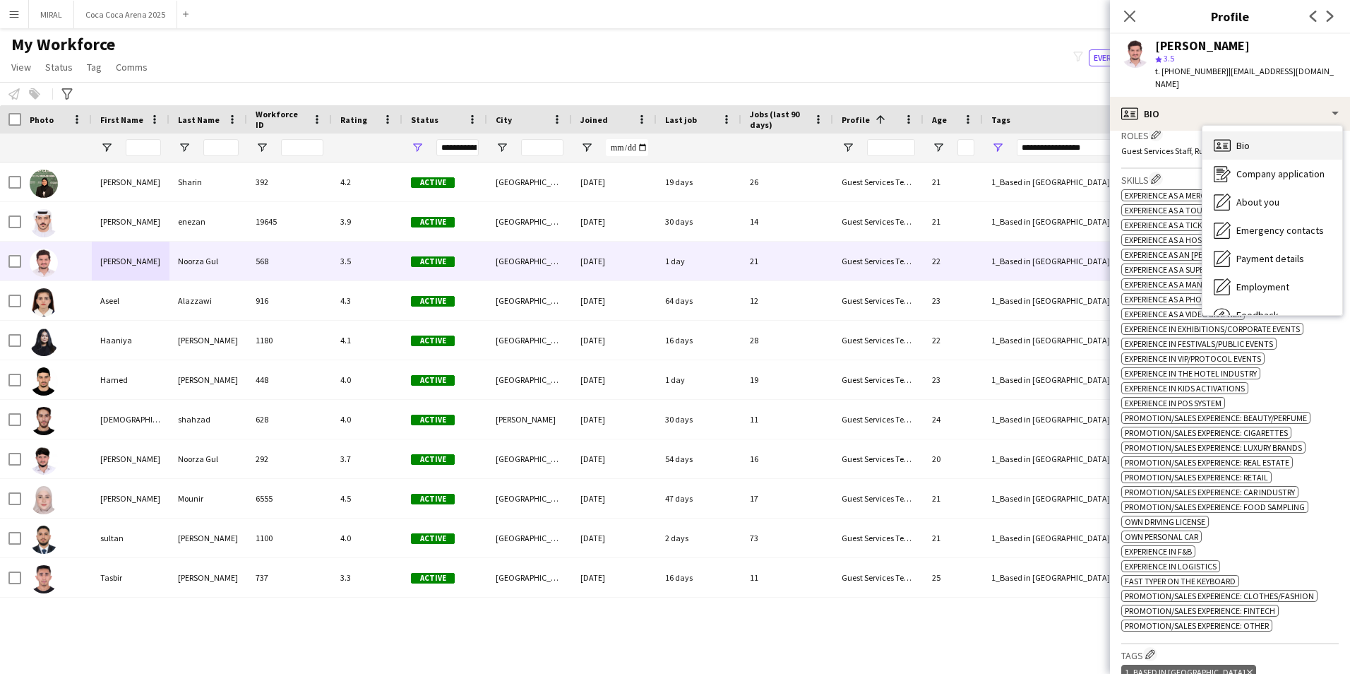
click at [1279, 136] on div "Bio Bio" at bounding box center [1272, 145] width 140 height 28
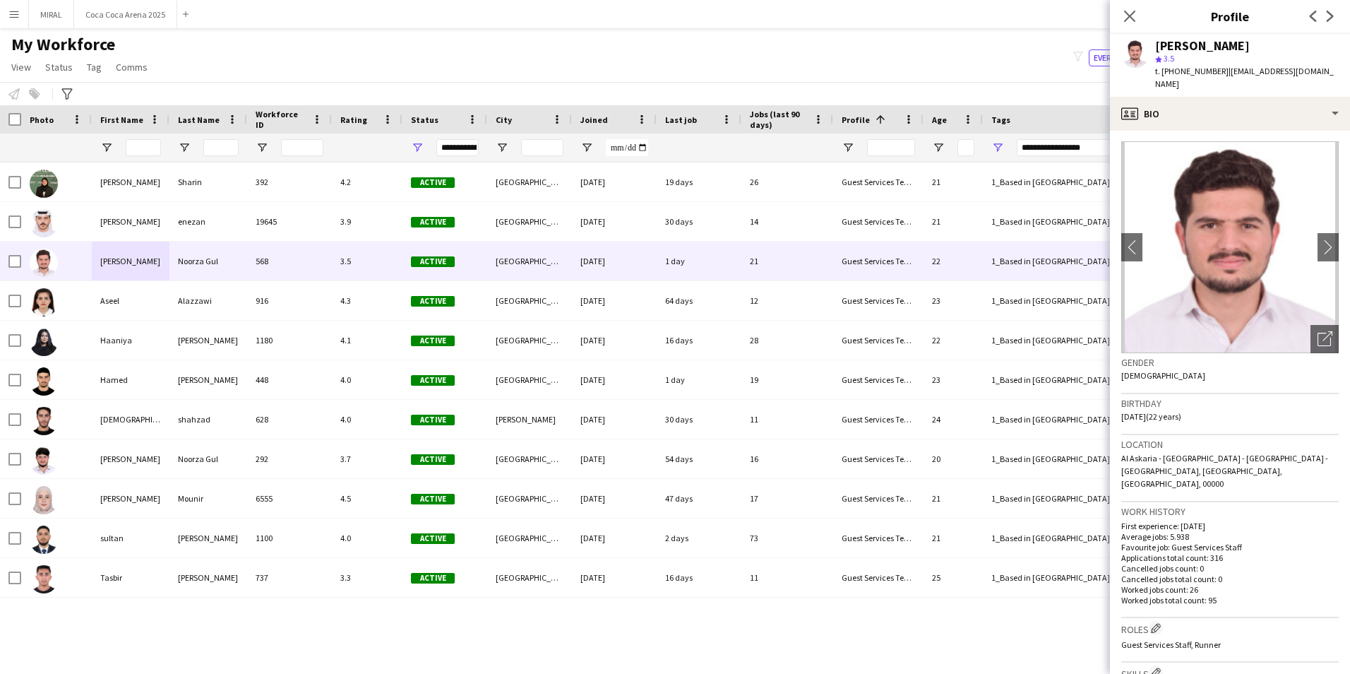
scroll to position [0, 0]
click at [1318, 326] on div "Open photos pop-in" at bounding box center [1325, 340] width 28 height 28
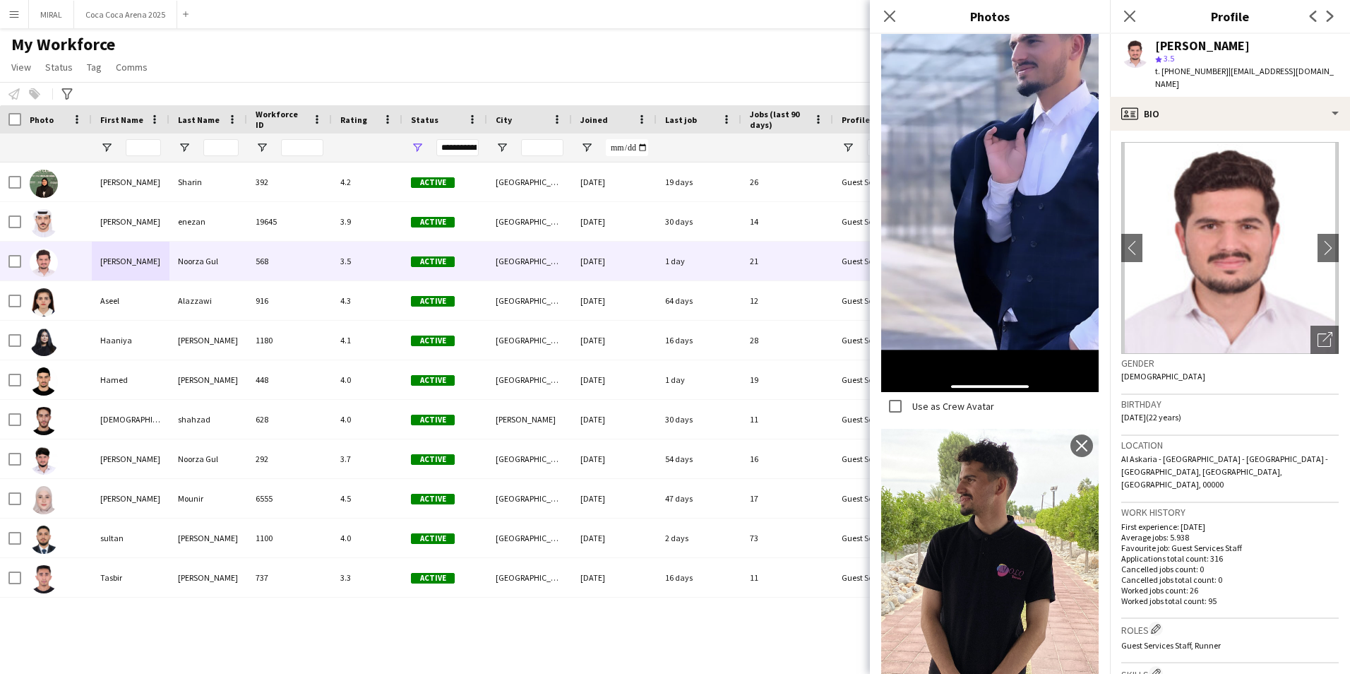
scroll to position [2569, 0]
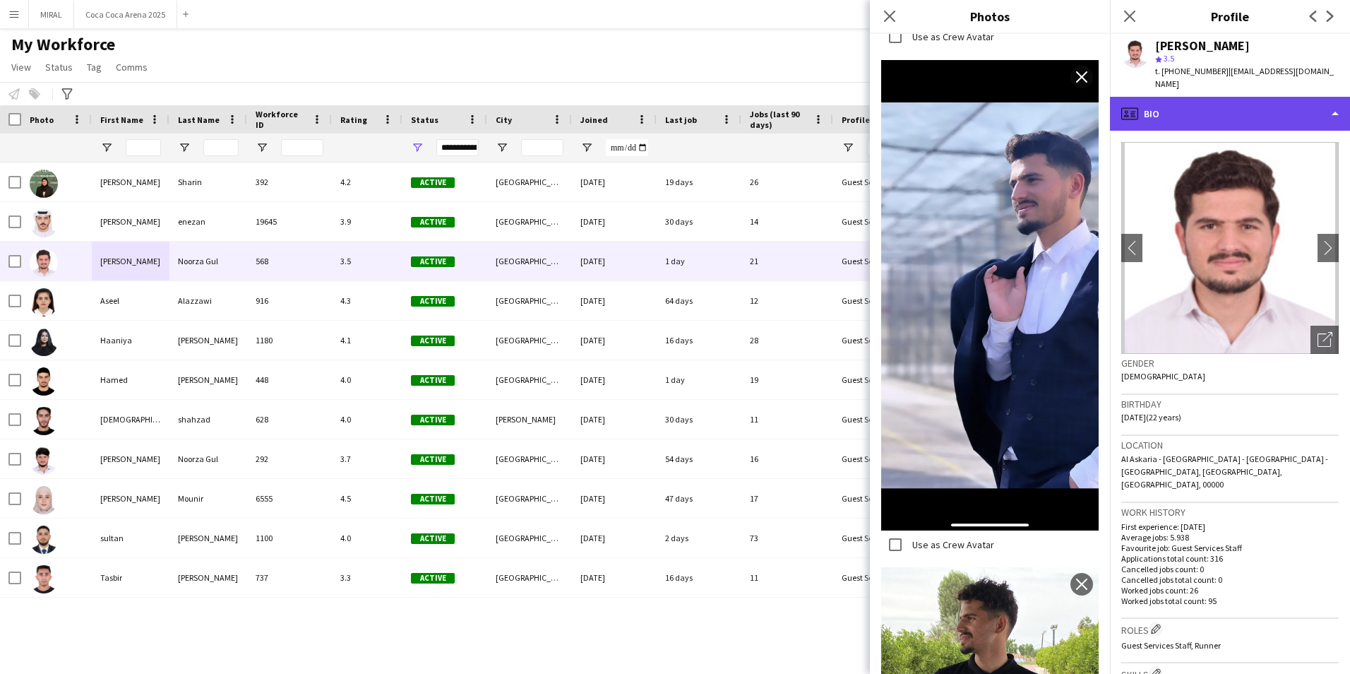
click at [1270, 105] on div "profile Bio" at bounding box center [1230, 114] width 240 height 34
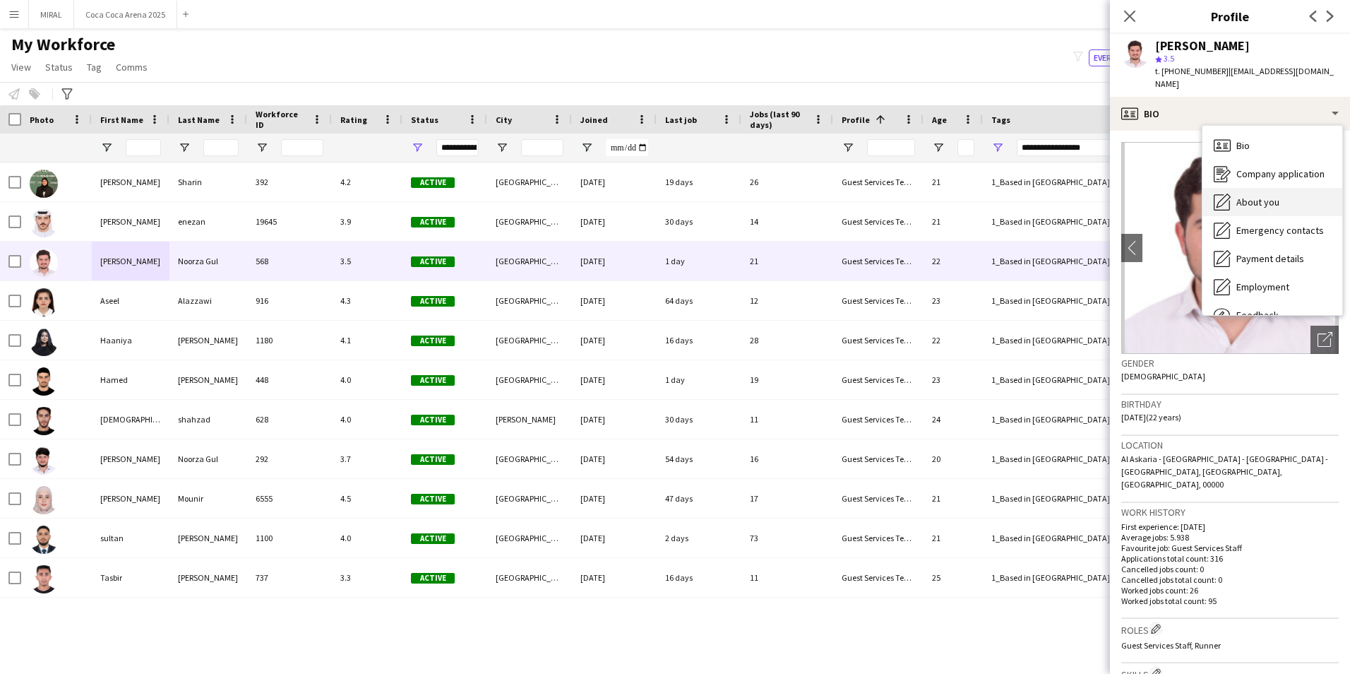
click at [1279, 190] on div "About you About you" at bounding box center [1272, 202] width 140 height 28
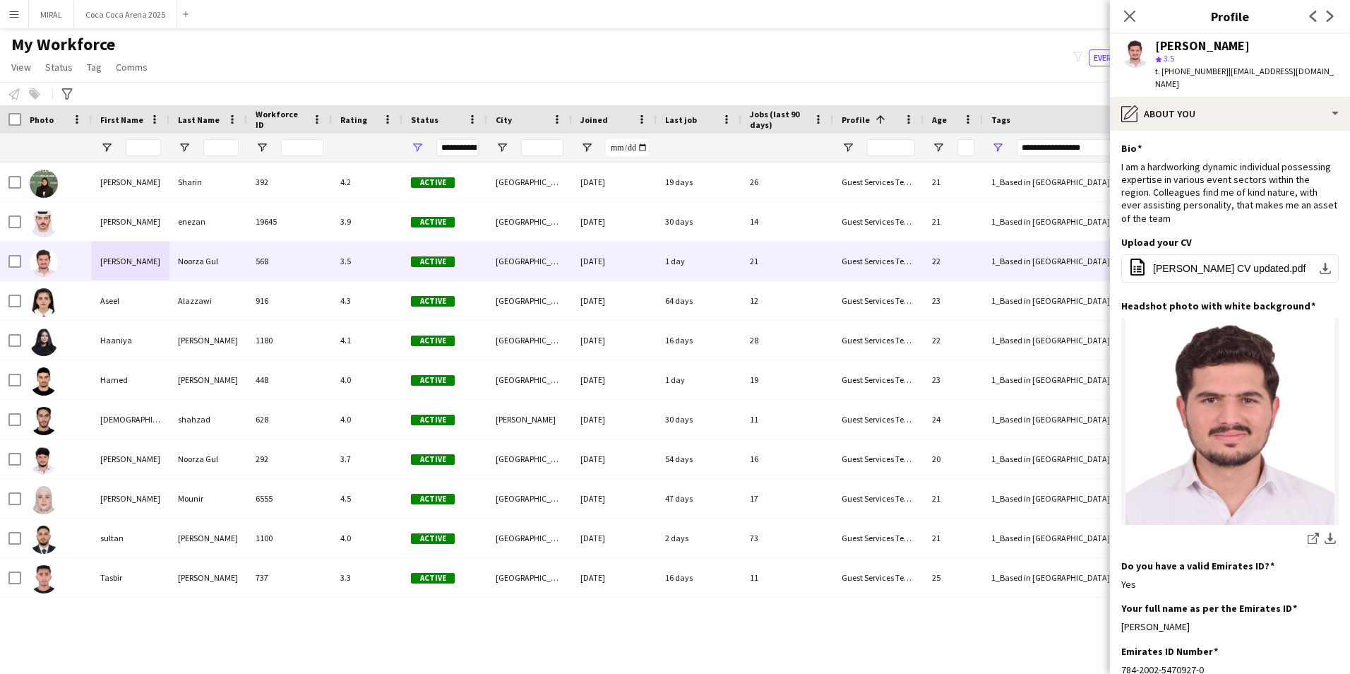
drag, startPoint x: 1223, startPoint y: 614, endPoint x: 1114, endPoint y: 615, distance: 109.5
click at [1114, 615] on app-section-data-types "Bio Edit this field I am a hardworking dynamic individual possessing expertise …" at bounding box center [1230, 402] width 240 height 543
copy div "[PERSON_NAME]"
click at [1325, 532] on app-icon "download-bottom" at bounding box center [1330, 538] width 11 height 13
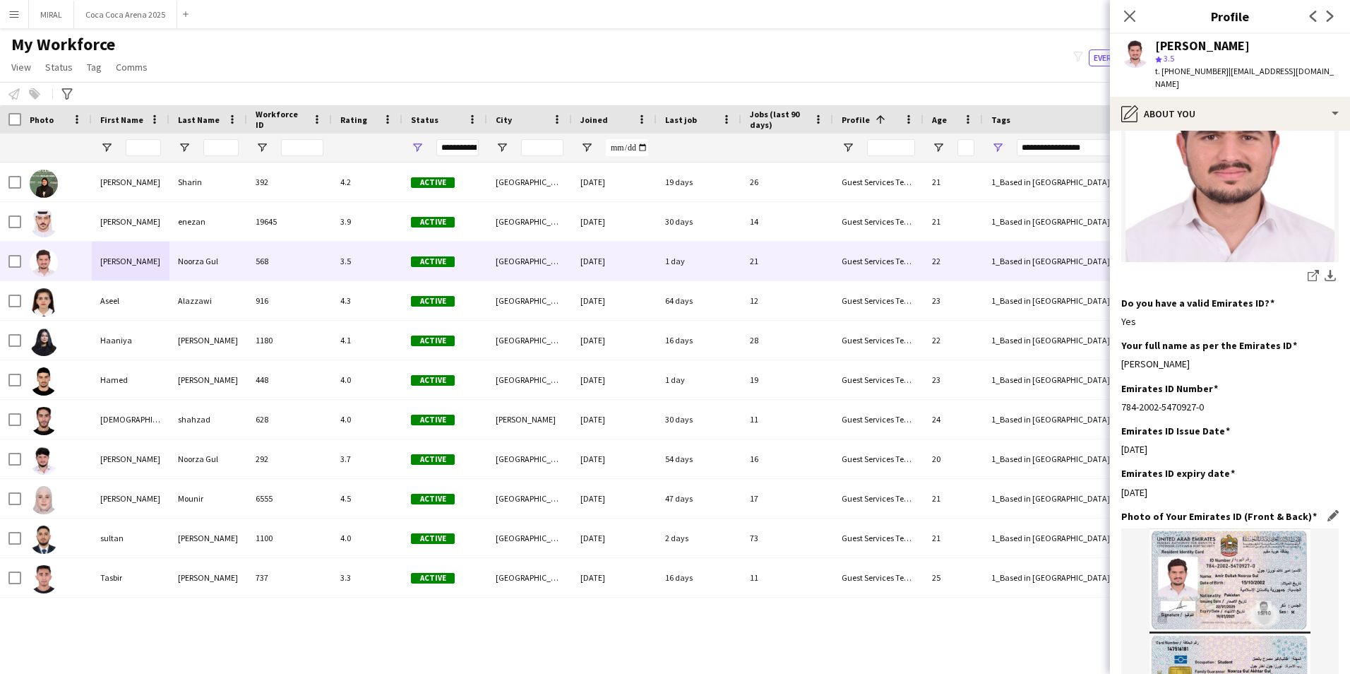
scroll to position [353, 0]
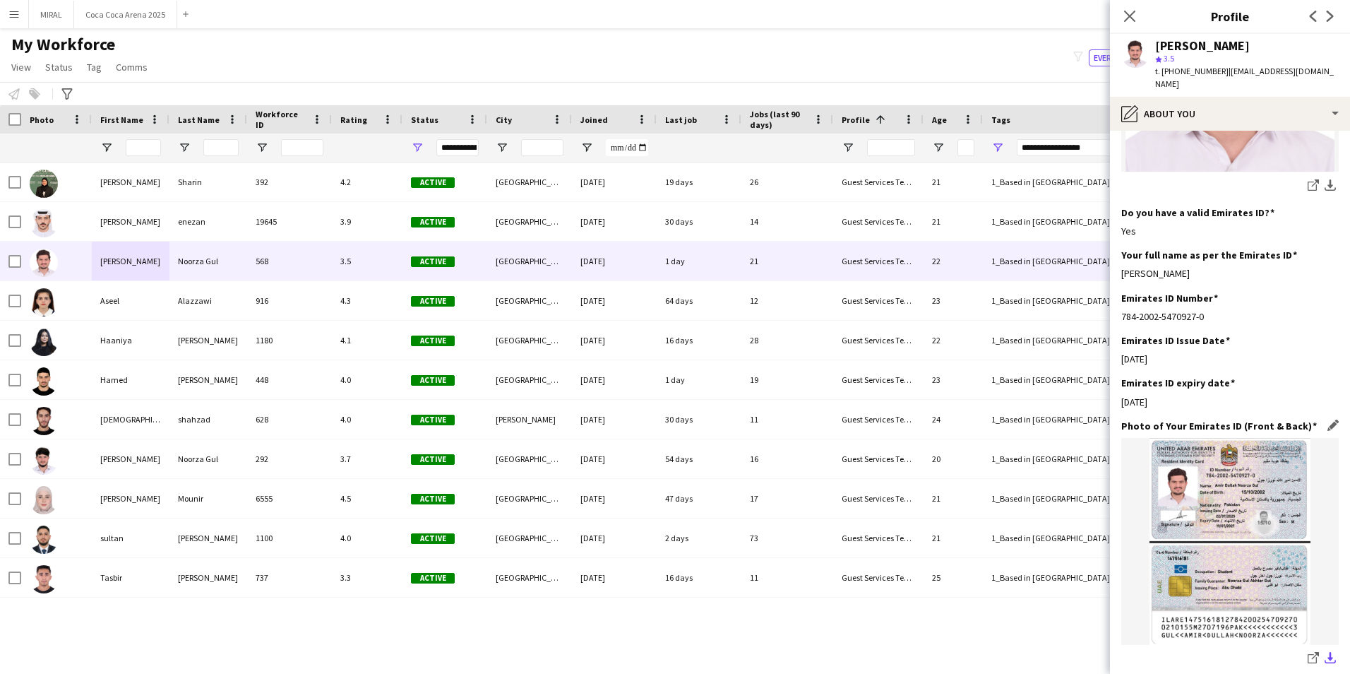
click at [1325, 652] on app-icon "download-bottom" at bounding box center [1330, 658] width 11 height 13
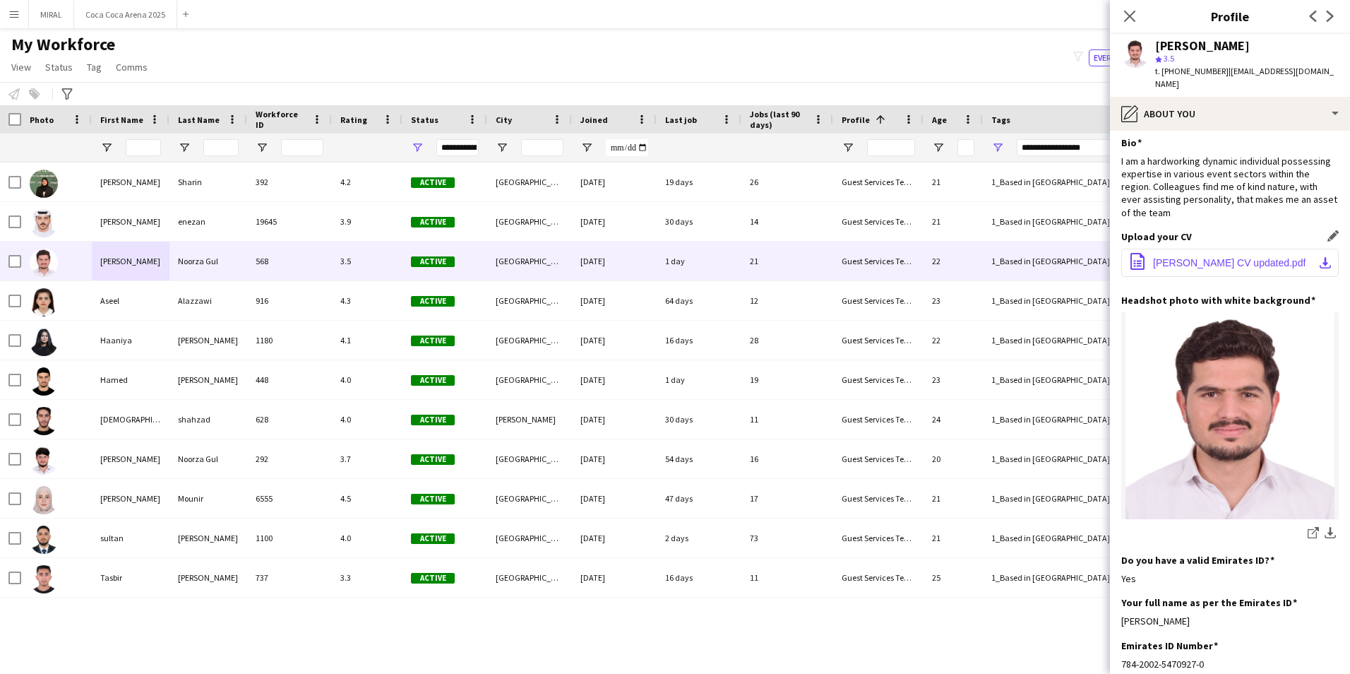
scroll to position [0, 0]
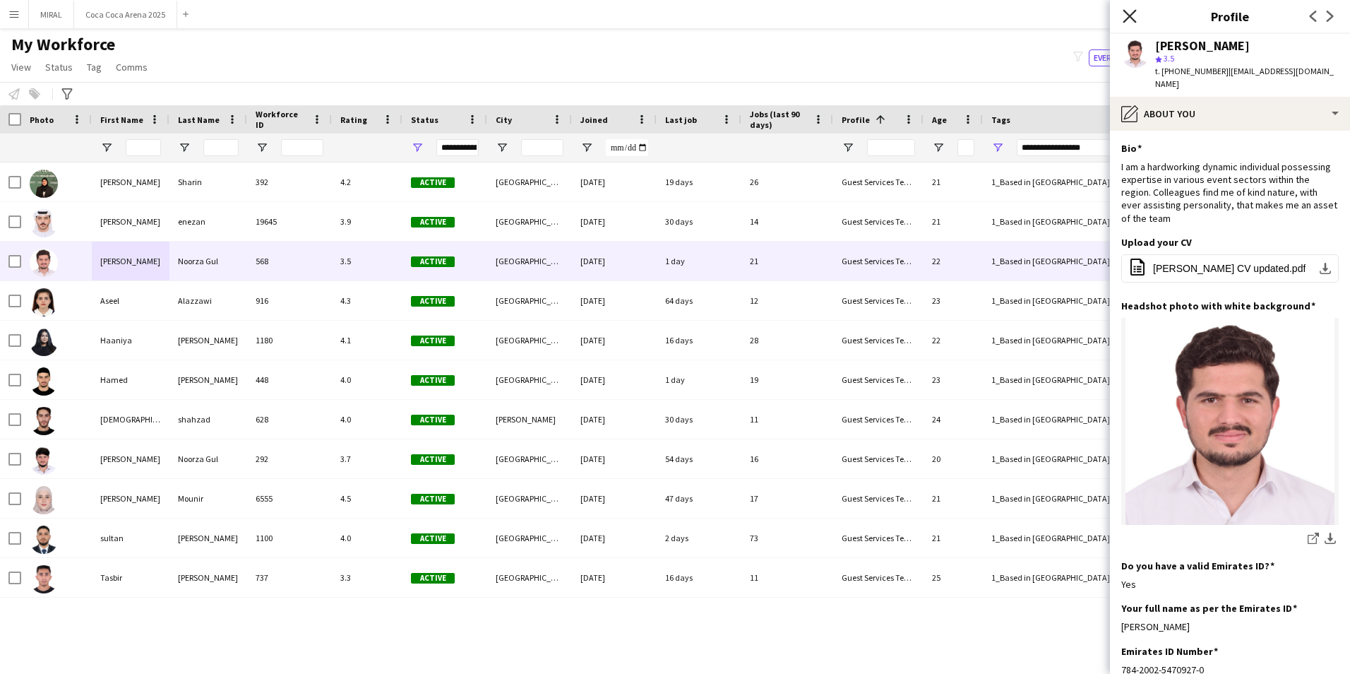
click at [1132, 15] on icon at bounding box center [1129, 15] width 13 height 13
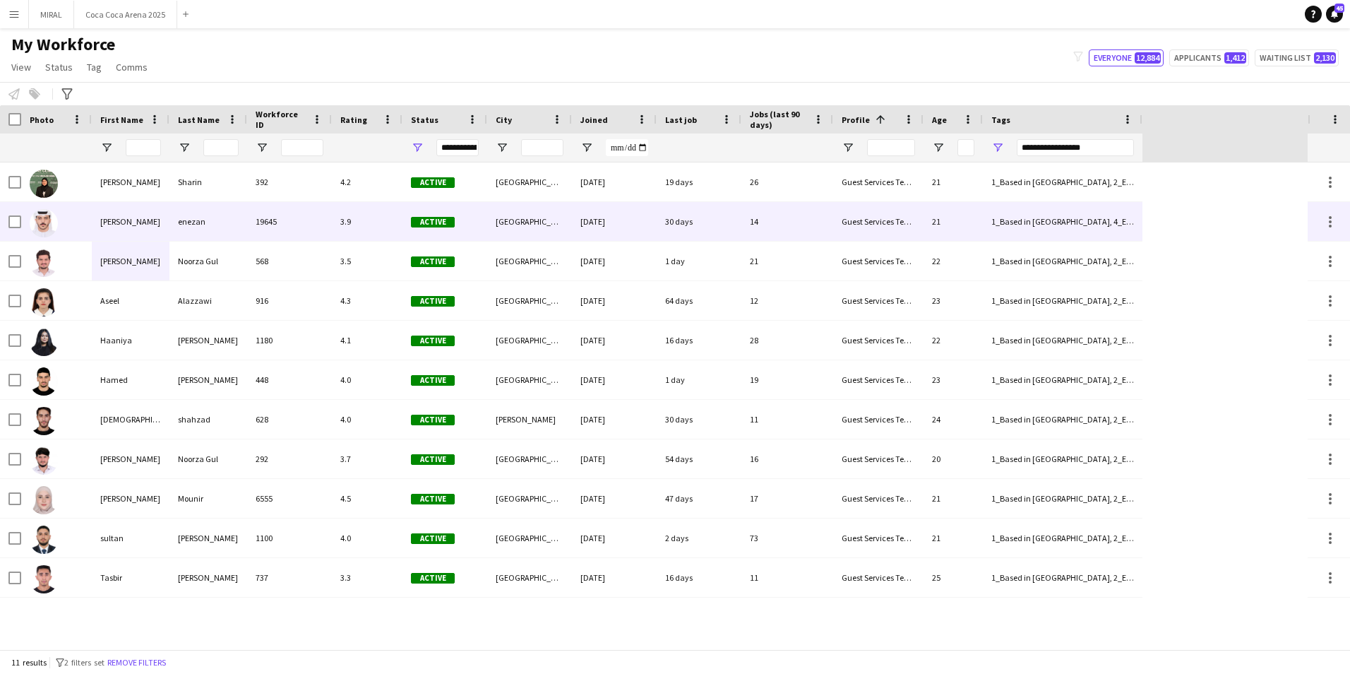
click at [299, 216] on div "19645" at bounding box center [289, 221] width 85 height 39
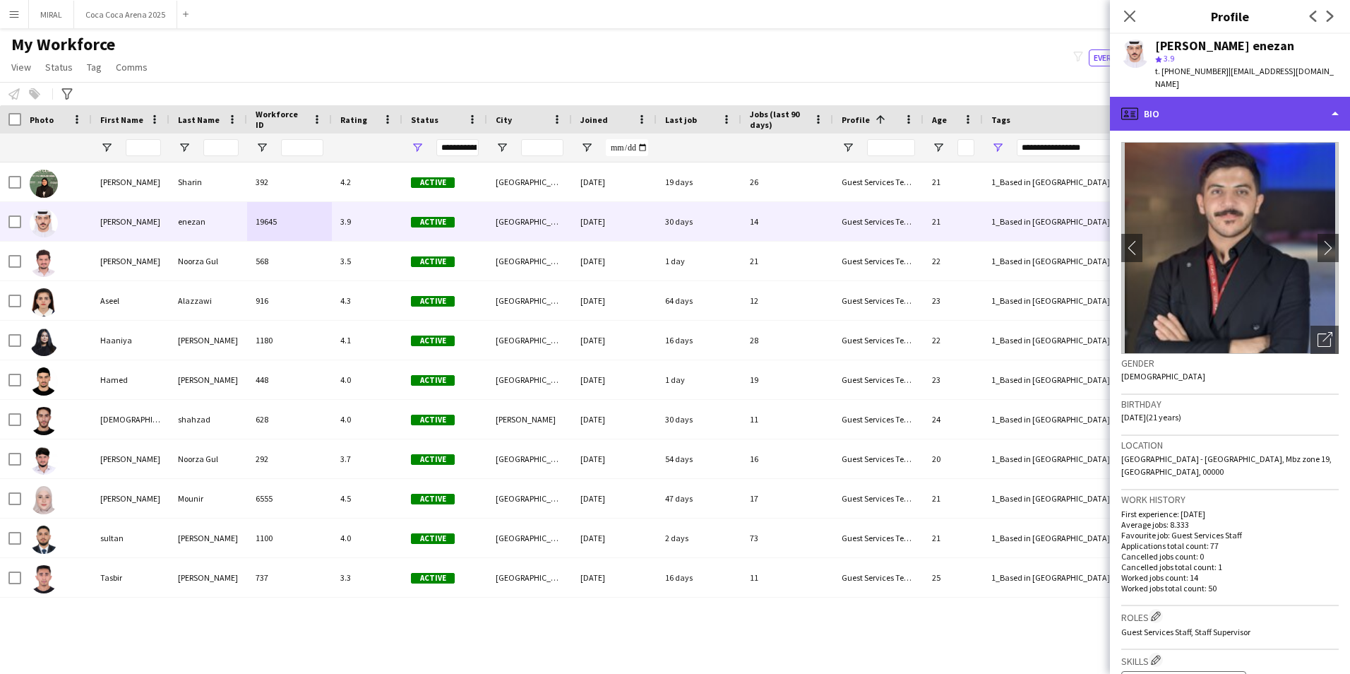
click at [1219, 102] on div "profile Bio" at bounding box center [1230, 114] width 240 height 34
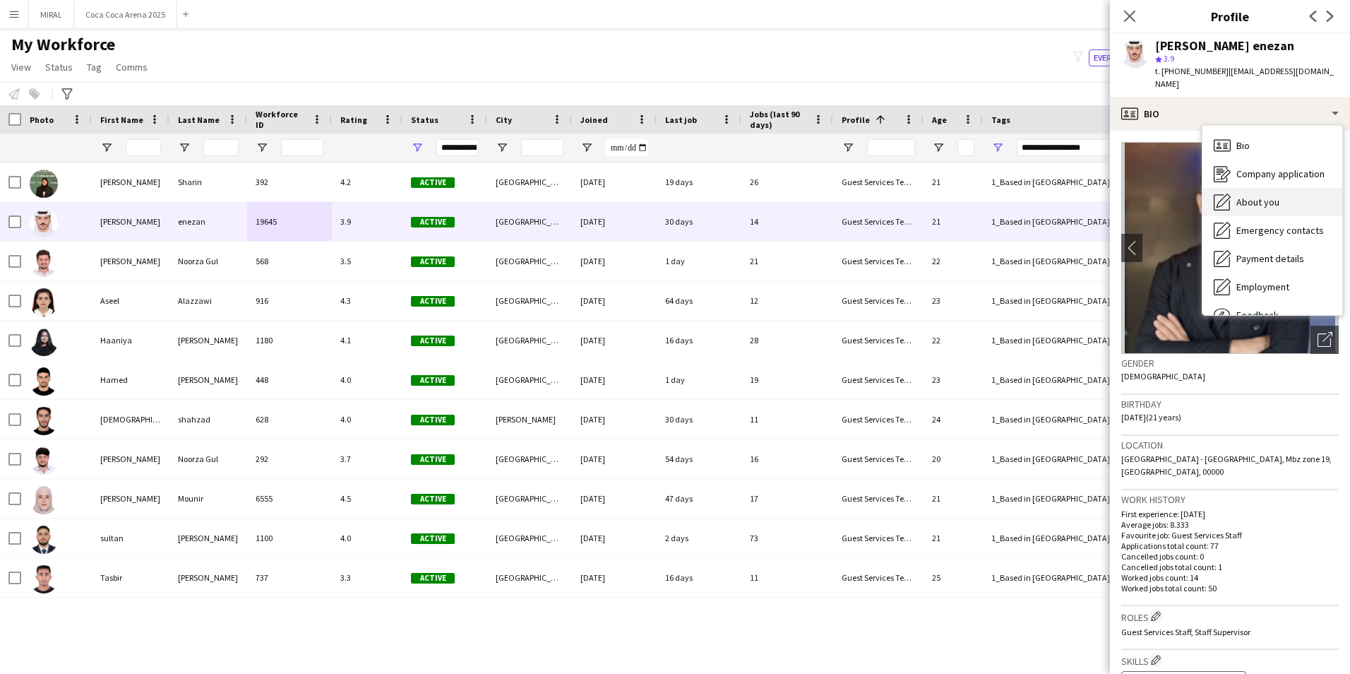
click at [1260, 196] on span "About you" at bounding box center [1257, 202] width 43 height 13
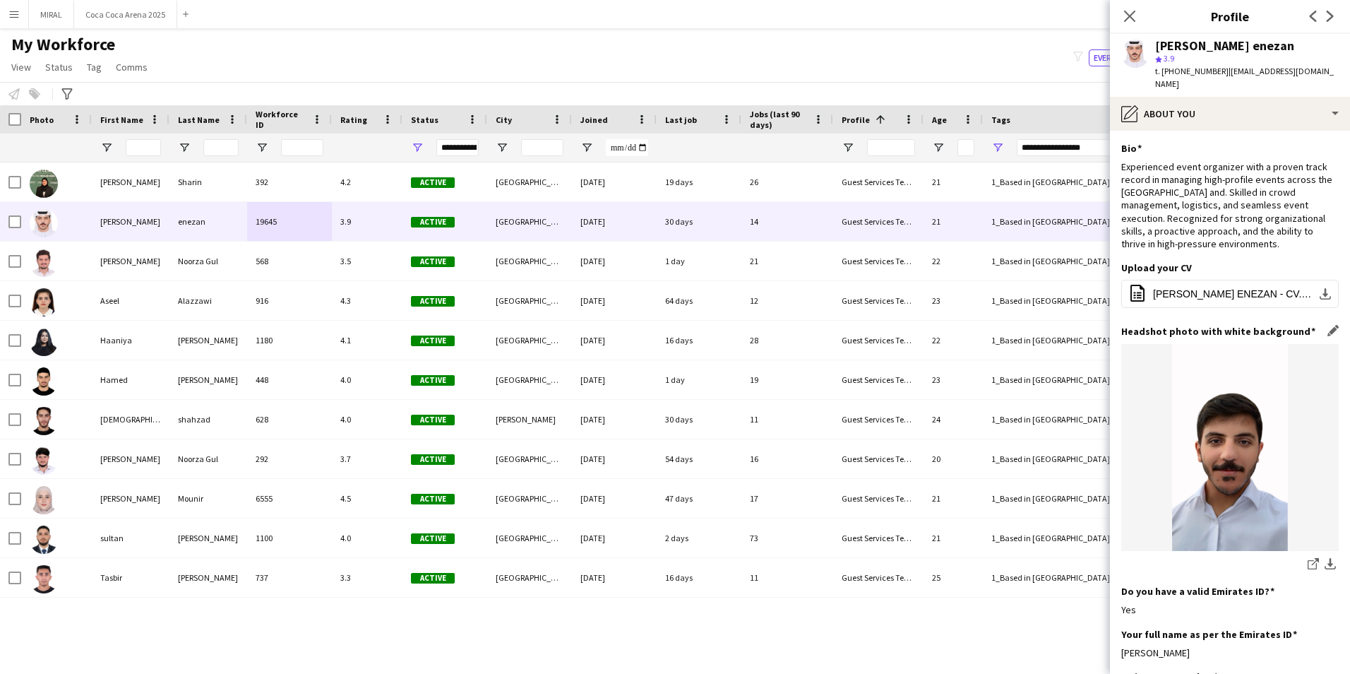
scroll to position [71, 0]
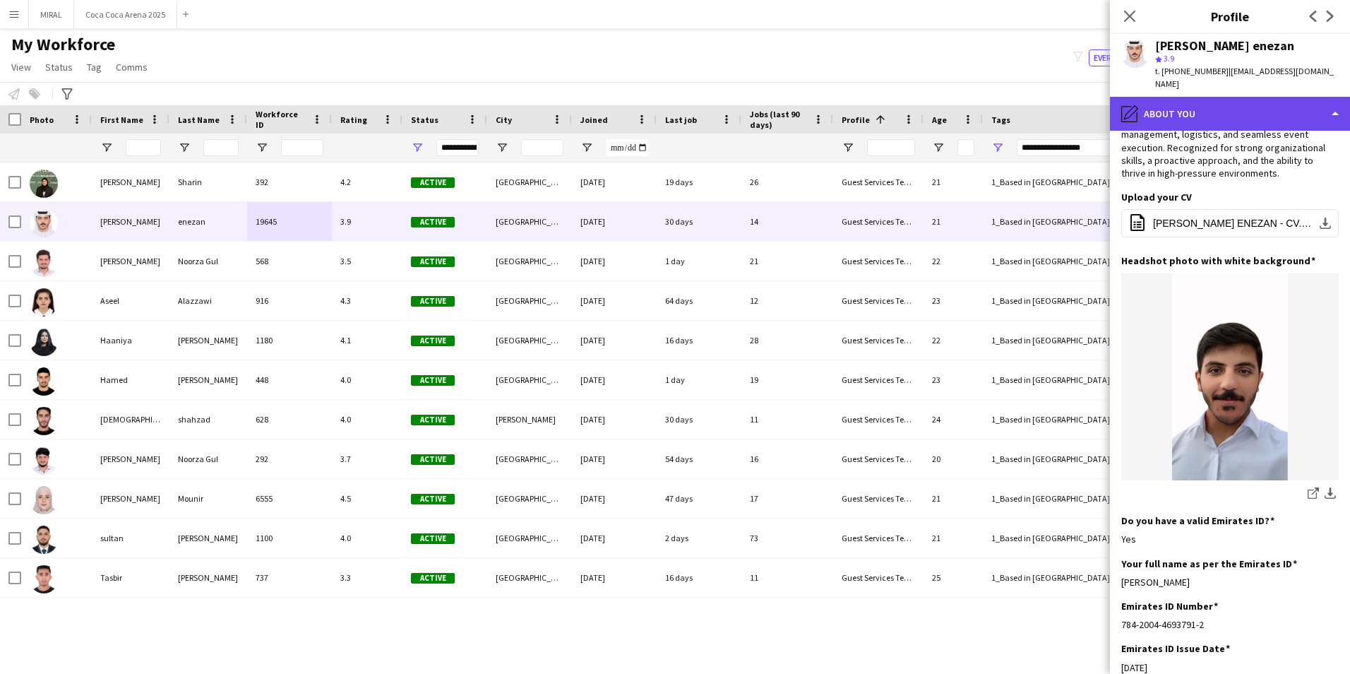
click at [1279, 99] on div "pencil4 About you" at bounding box center [1230, 114] width 240 height 34
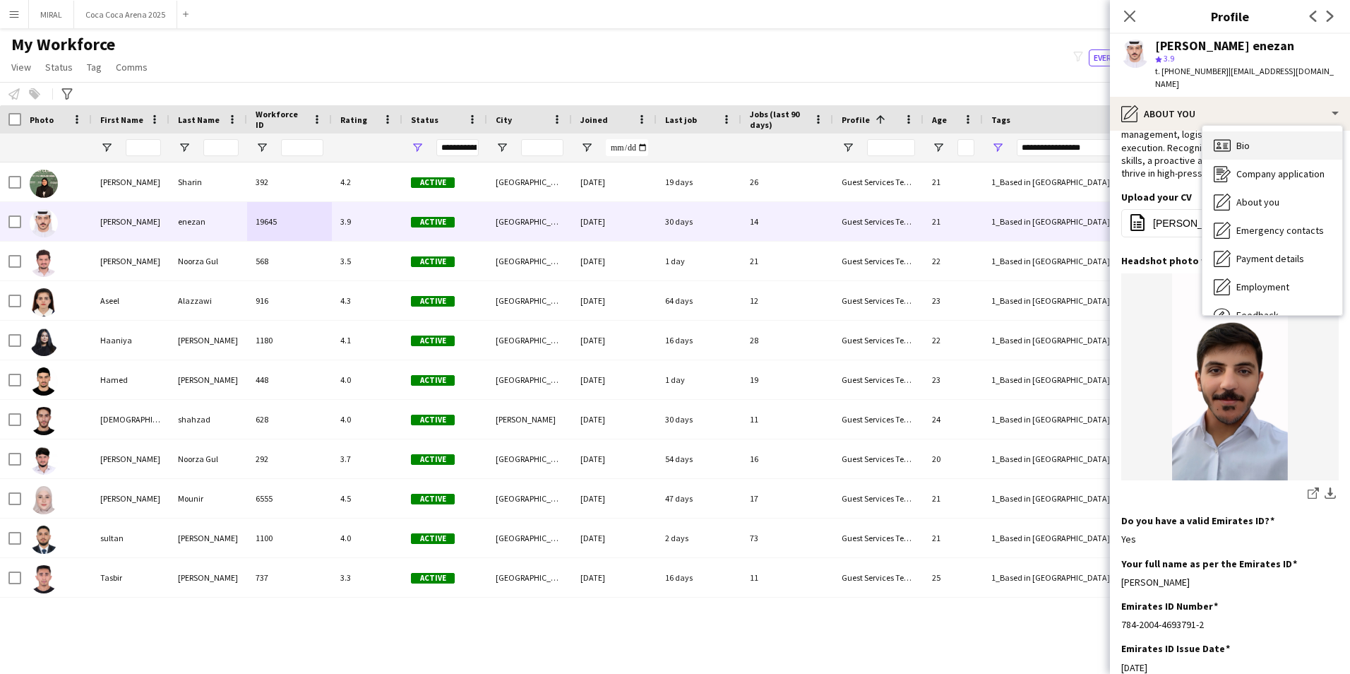
drag, startPoint x: 1269, startPoint y: 193, endPoint x: 1279, endPoint y: 144, distance: 49.9
click at [1279, 144] on div "Bio Bio Company application Company application About you About you Emergency c…" at bounding box center [1272, 220] width 140 height 189
click at [1279, 139] on div "Bio Bio" at bounding box center [1272, 145] width 140 height 28
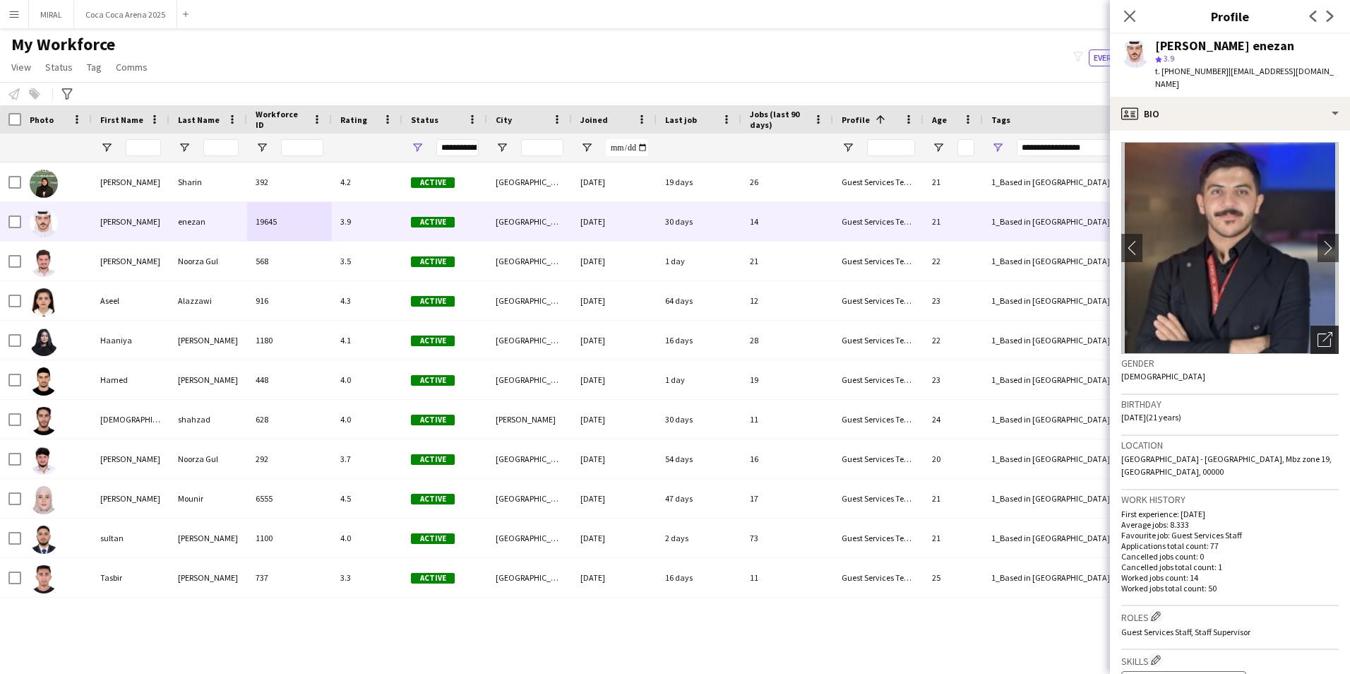
click at [1320, 326] on div "Open photos pop-in" at bounding box center [1325, 340] width 28 height 28
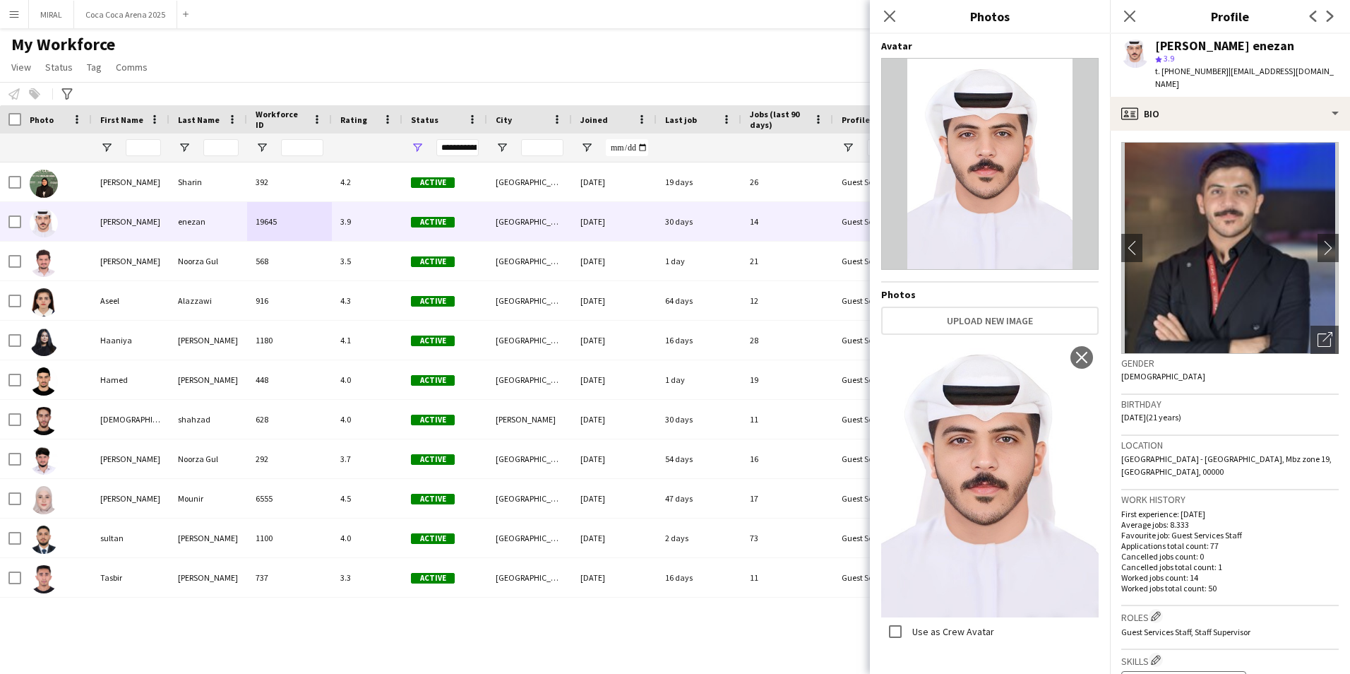
click at [943, 514] on img at bounding box center [989, 478] width 217 height 276
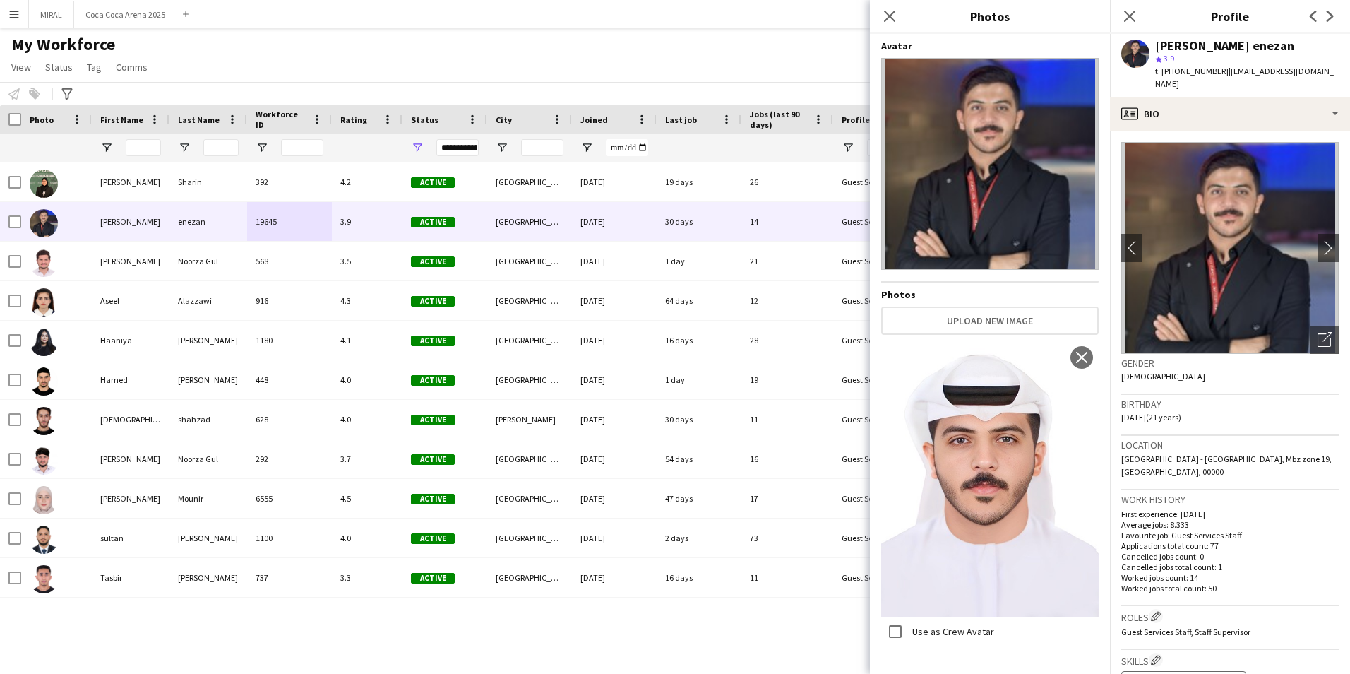
click at [943, 514] on img at bounding box center [989, 478] width 217 height 276
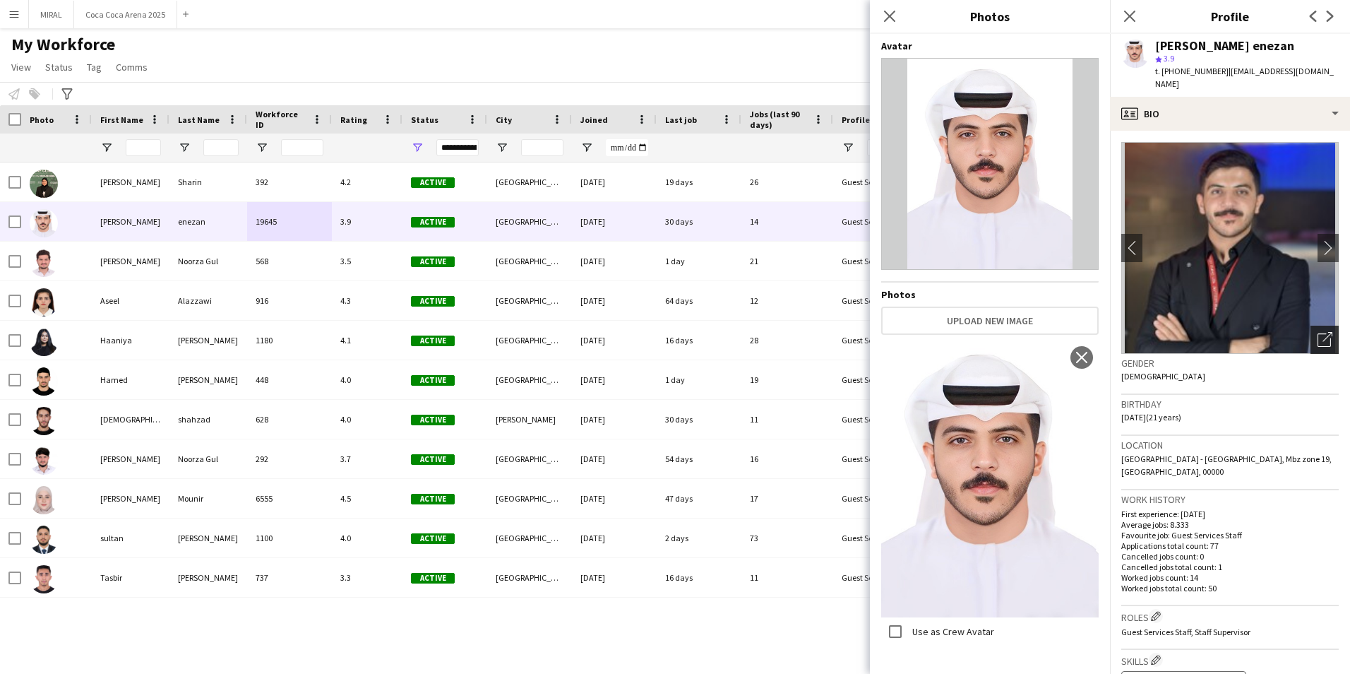
click at [1318, 332] on icon "Open photos pop-in" at bounding box center [1325, 339] width 15 height 15
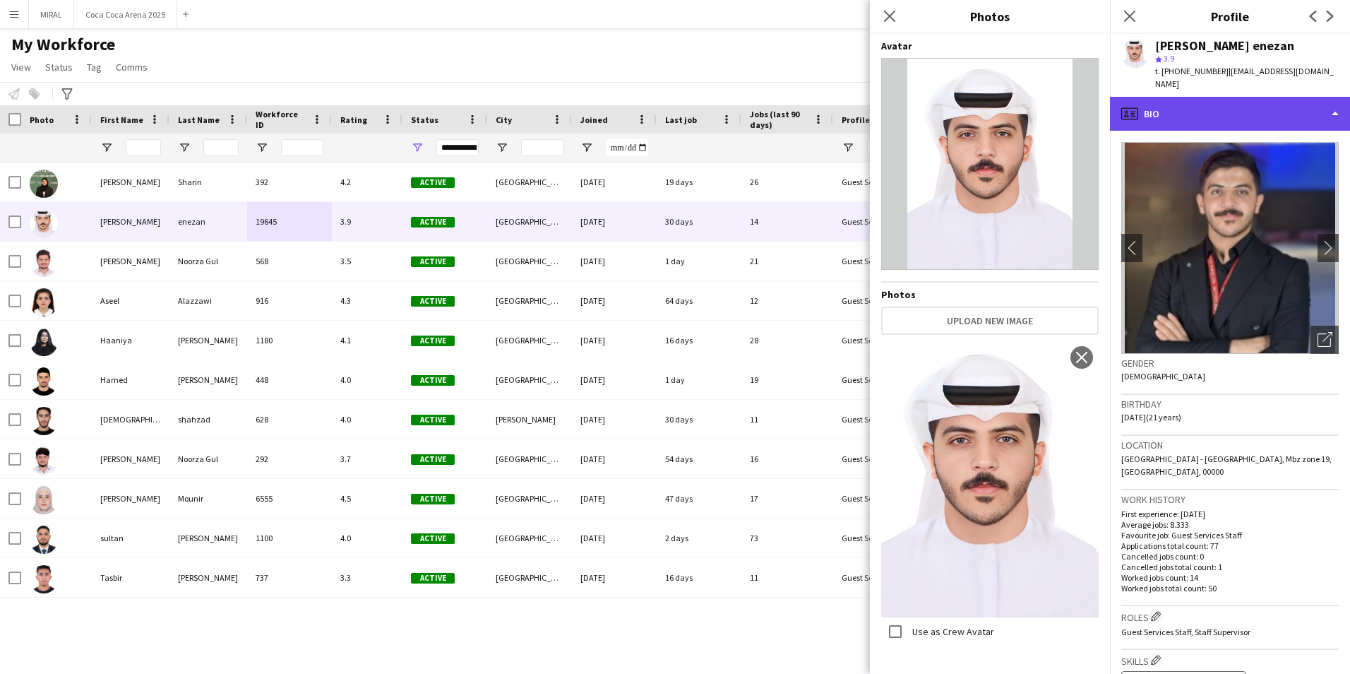
click at [1271, 99] on div "profile Bio" at bounding box center [1230, 114] width 240 height 34
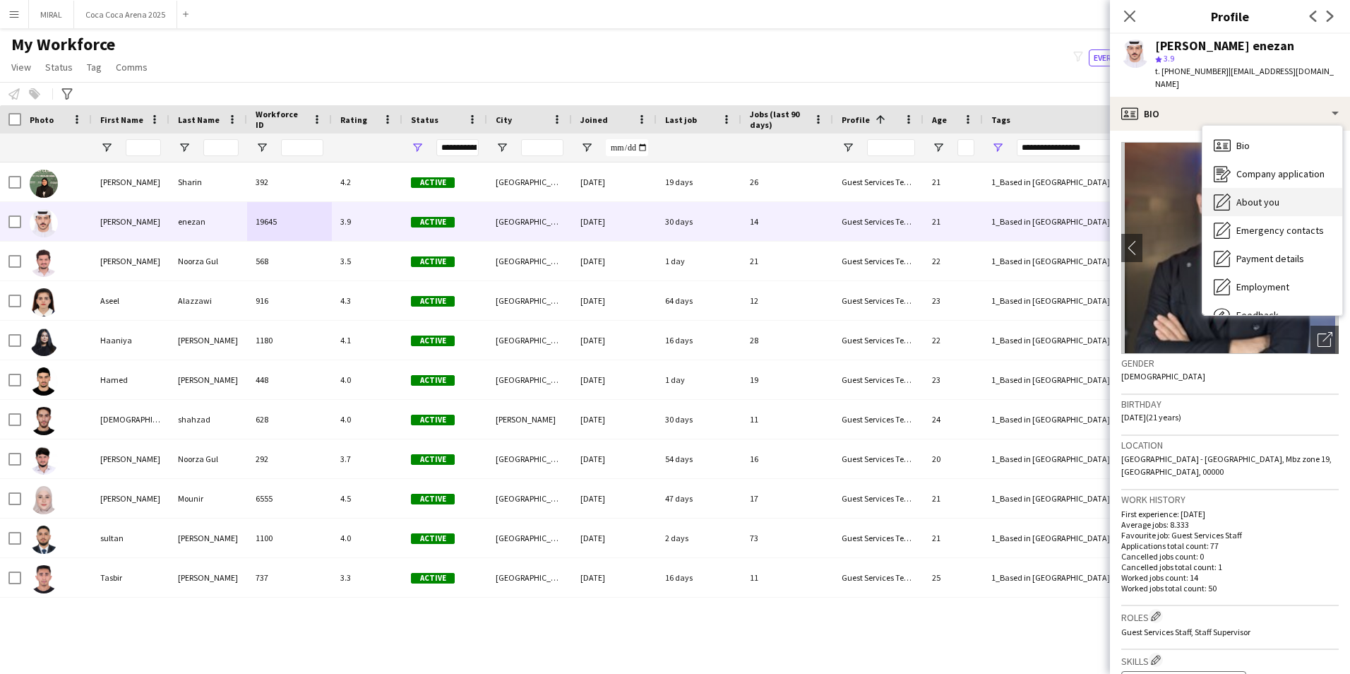
click at [1273, 196] on span "About you" at bounding box center [1257, 202] width 43 height 13
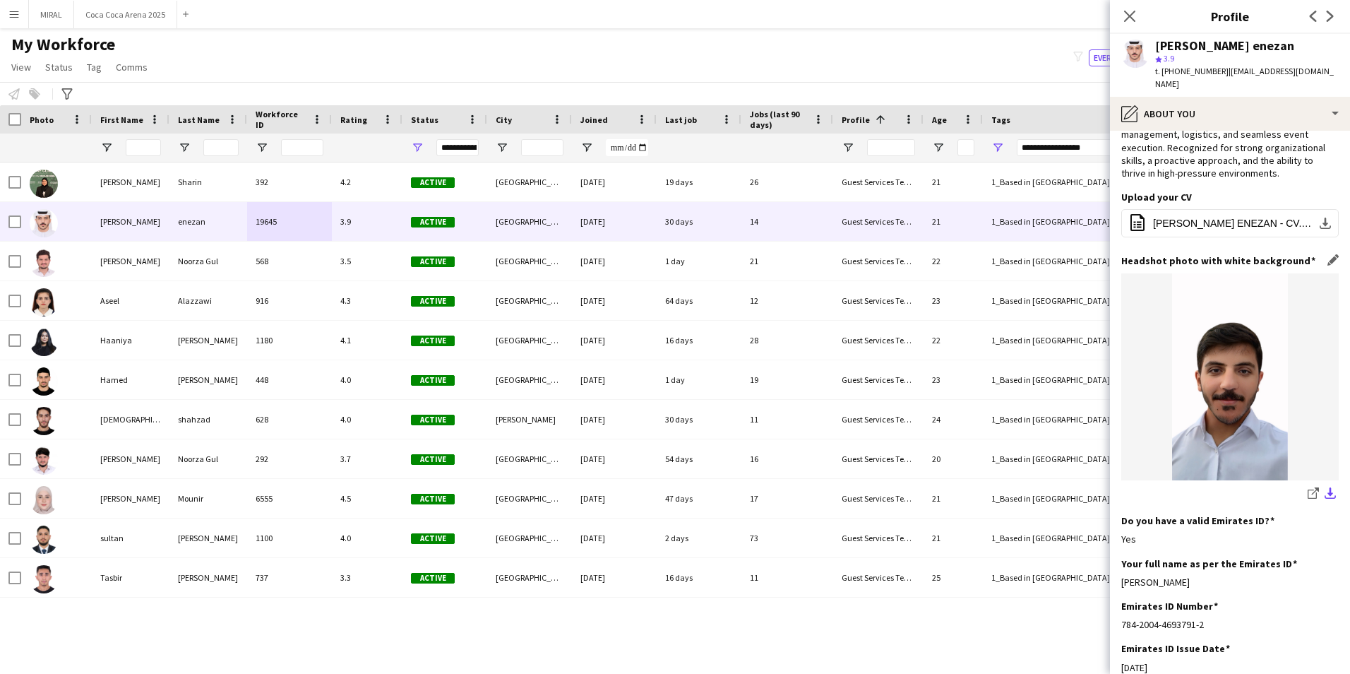
click at [1325, 487] on app-icon "download-bottom" at bounding box center [1330, 493] width 11 height 13
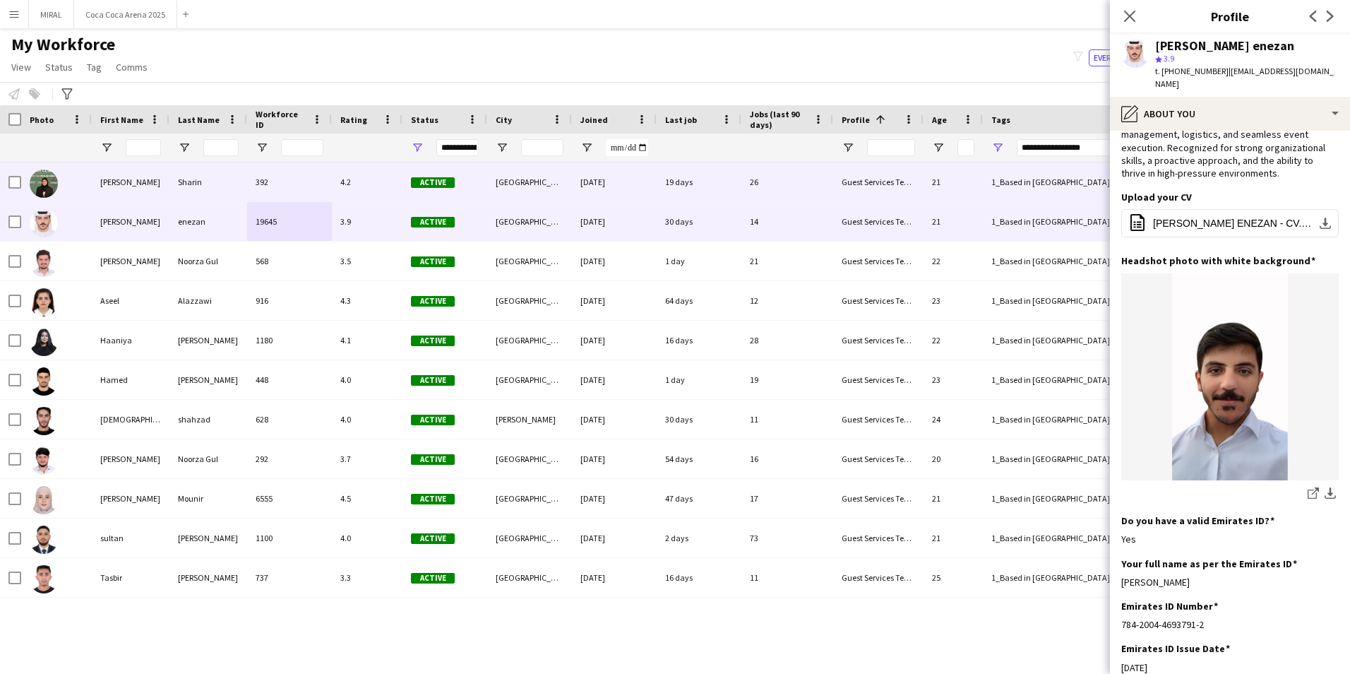
click at [235, 182] on div "Sharin" at bounding box center [208, 181] width 78 height 39
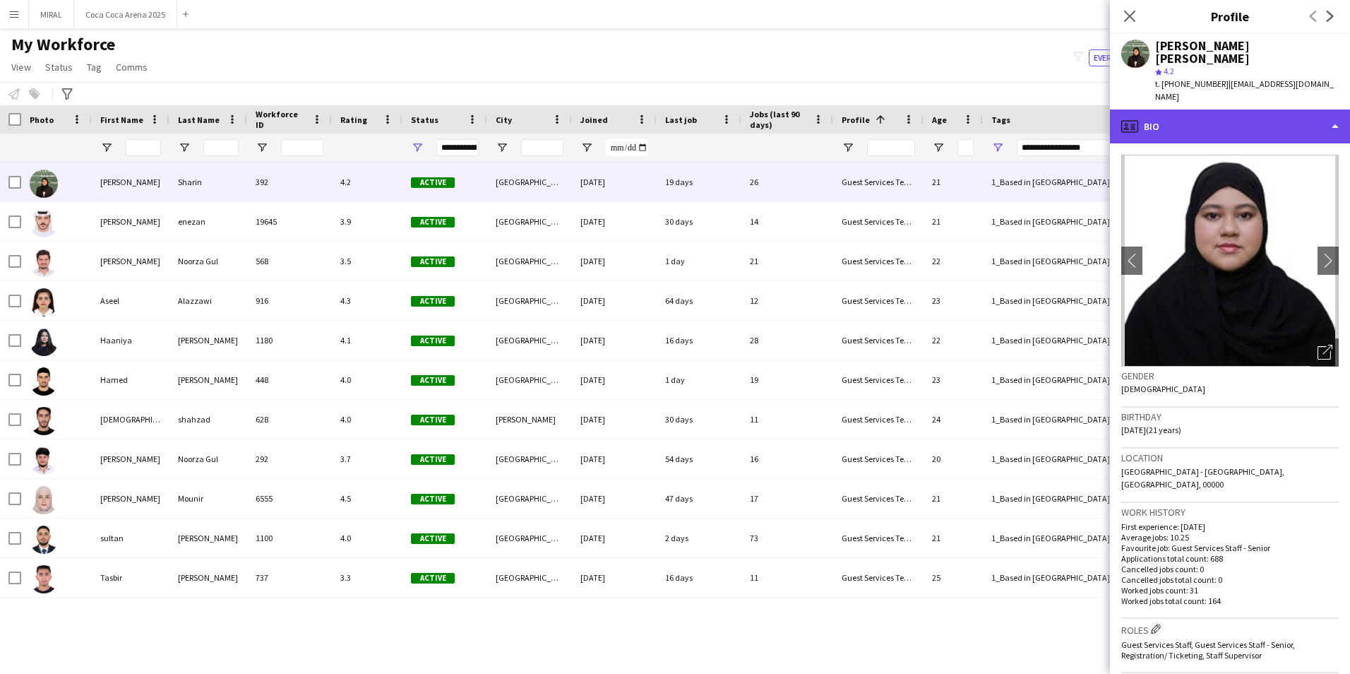
click at [1281, 109] on div "profile Bio" at bounding box center [1230, 126] width 240 height 34
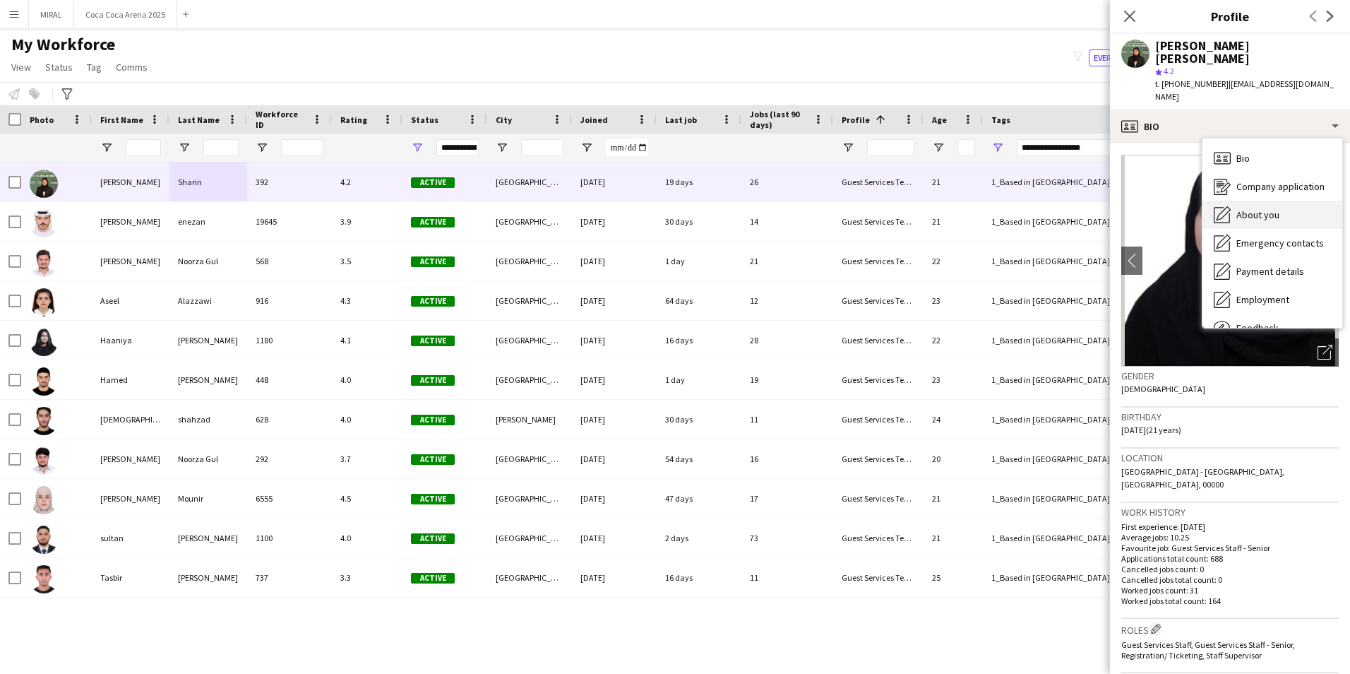
click at [1271, 208] on span "About you" at bounding box center [1257, 214] width 43 height 13
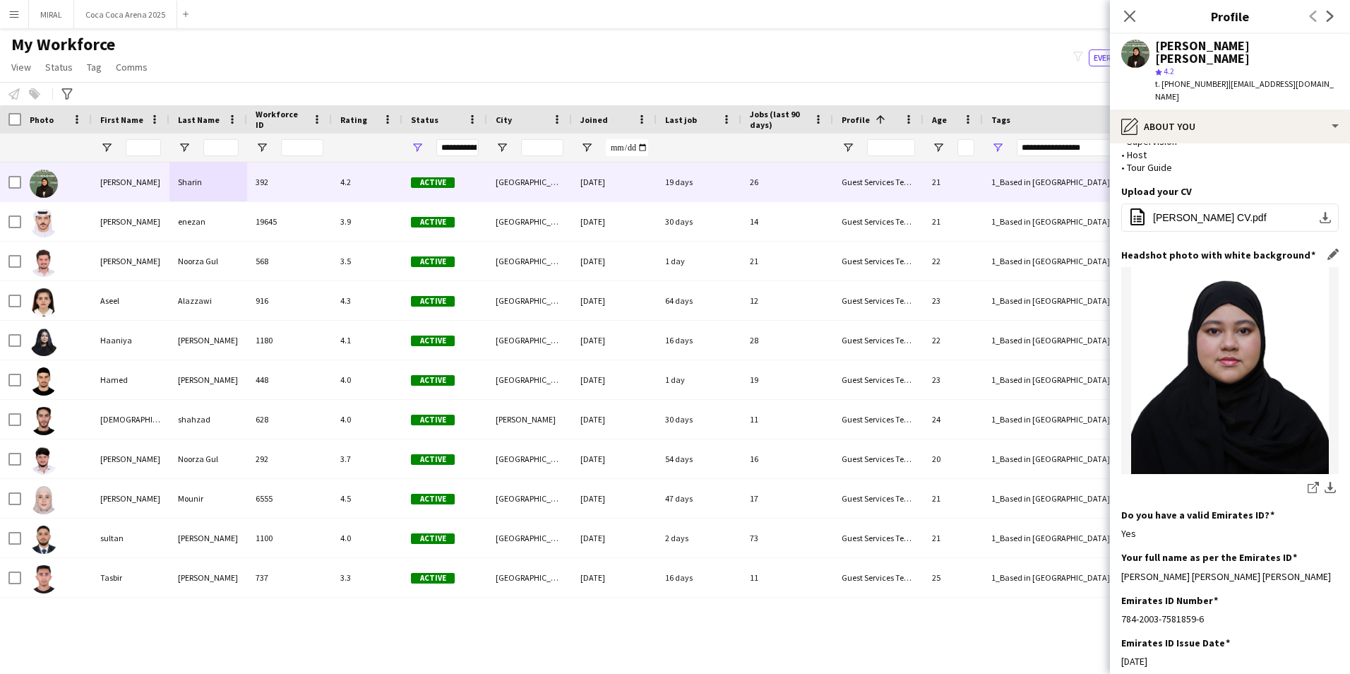
scroll to position [212, 0]
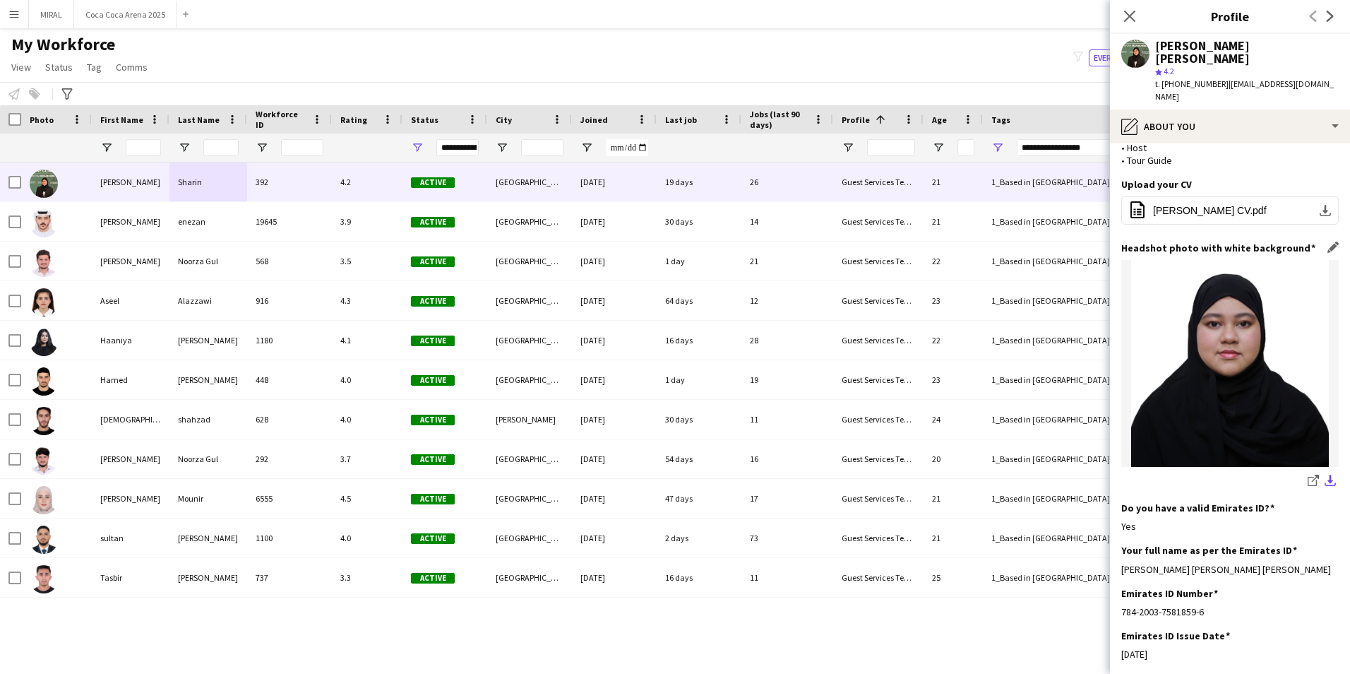
click at [1325, 474] on app-icon "download-bottom" at bounding box center [1330, 480] width 11 height 13
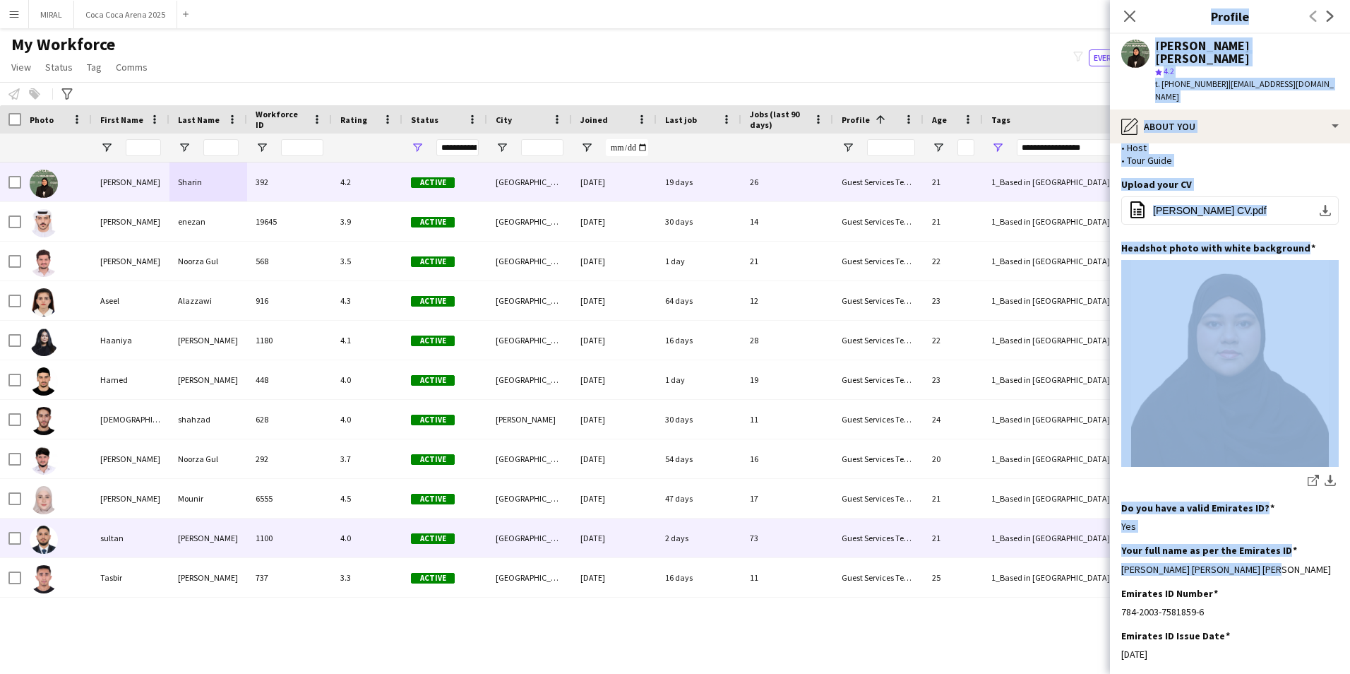
drag, startPoint x: 1260, startPoint y: 543, endPoint x: 1109, endPoint y: 543, distance: 151.1
click at [1109, 543] on body "Menu Boards Boards Boards All jobs Status Workforce Workforce My Workforce Recr…" at bounding box center [675, 337] width 1350 height 674
drag, startPoint x: 1109, startPoint y: 543, endPoint x: 1268, endPoint y: 556, distance: 160.1
click at [1267, 556] on div "Your full name as per the Emirates ID Edit this field [PERSON_NAME] [PERSON_NAM…" at bounding box center [1229, 565] width 217 height 42
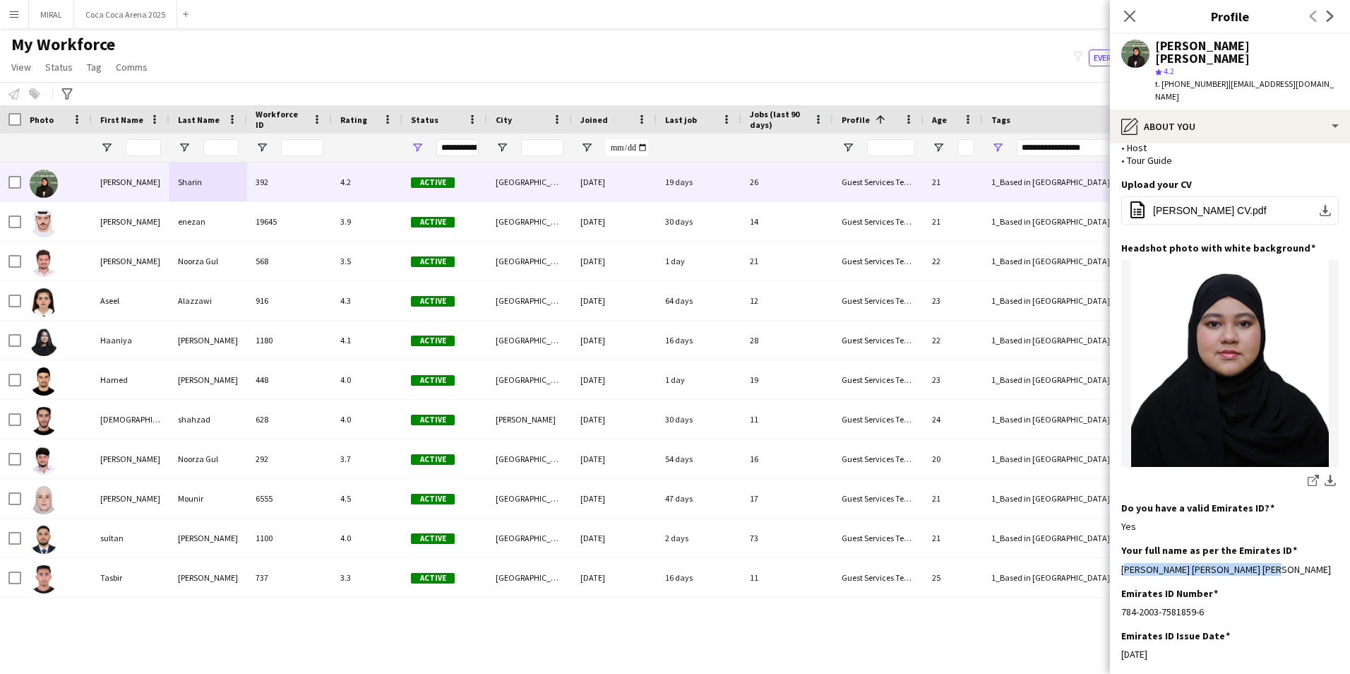
drag, startPoint x: 1255, startPoint y: 544, endPoint x: 1120, endPoint y: 542, distance: 135.6
click at [1120, 542] on app-section-data-types "Bio Edit this field Hi there! I'm currently pursuing Business Management while …" at bounding box center [1230, 408] width 240 height 530
copy div "[PERSON_NAME] [PERSON_NAME] [PERSON_NAME]"
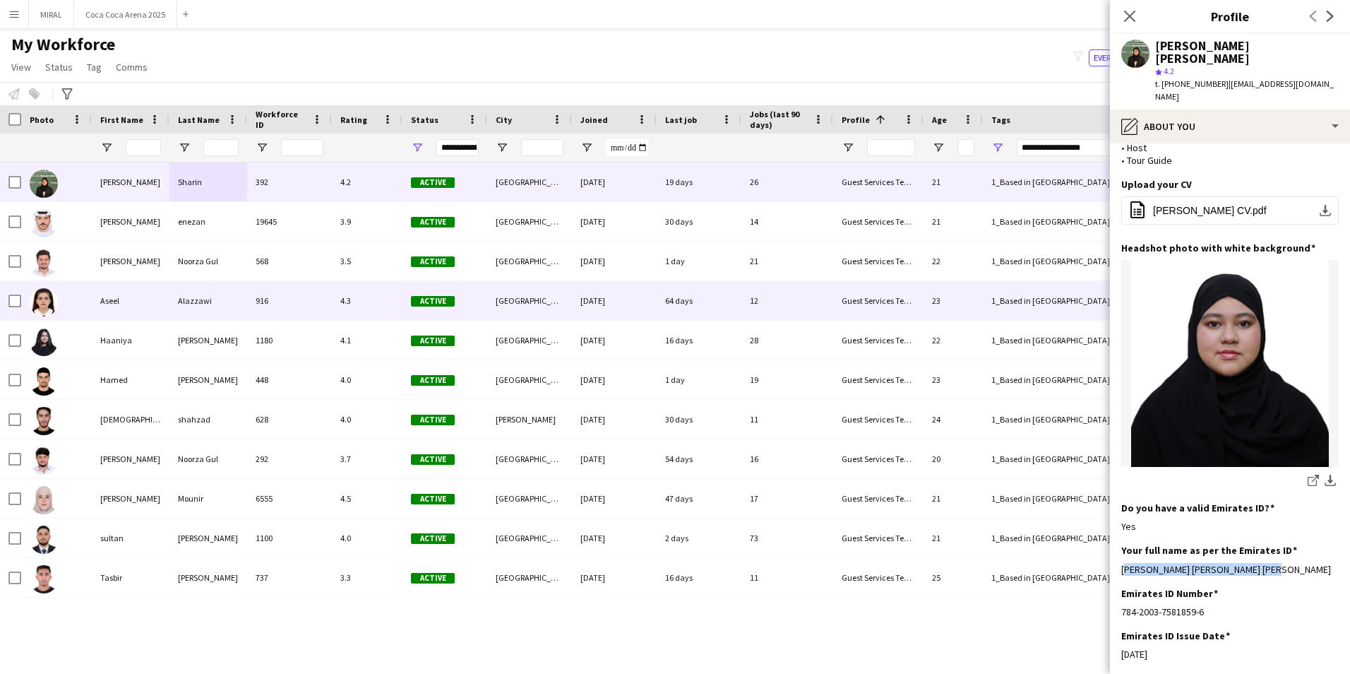
click at [153, 306] on div "Aseel" at bounding box center [131, 300] width 78 height 39
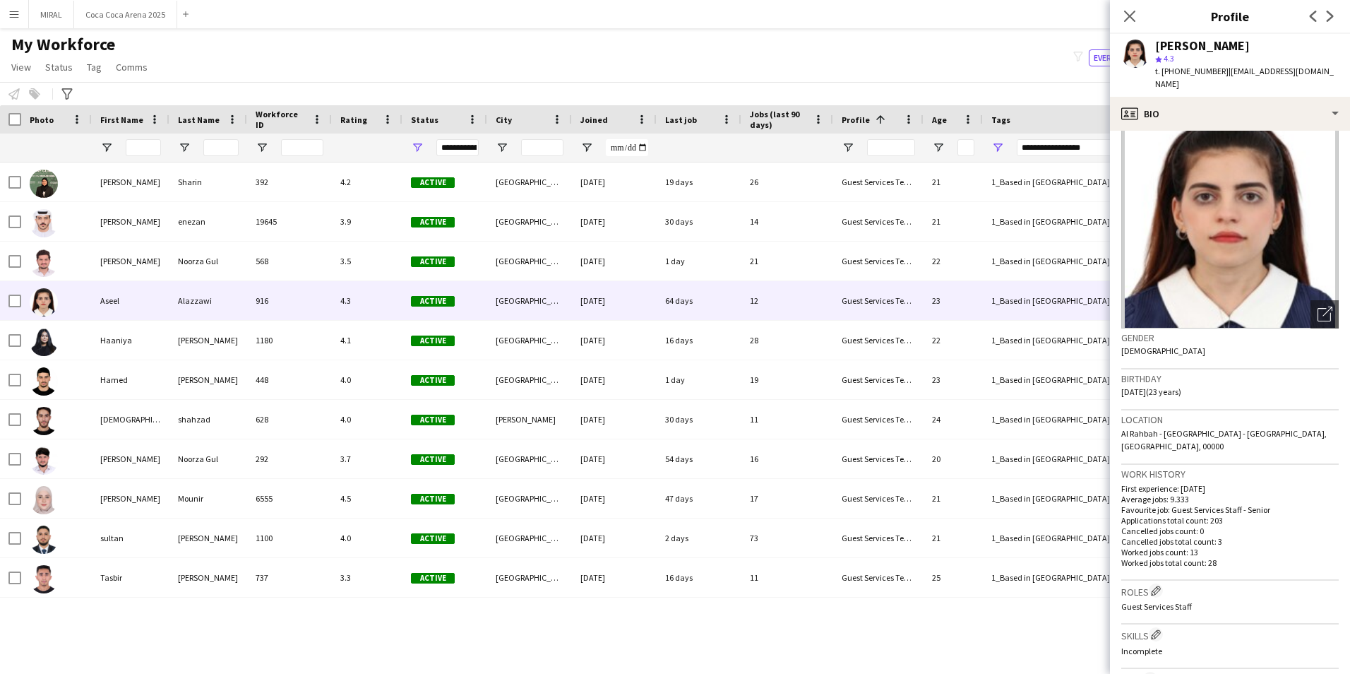
scroll to position [0, 0]
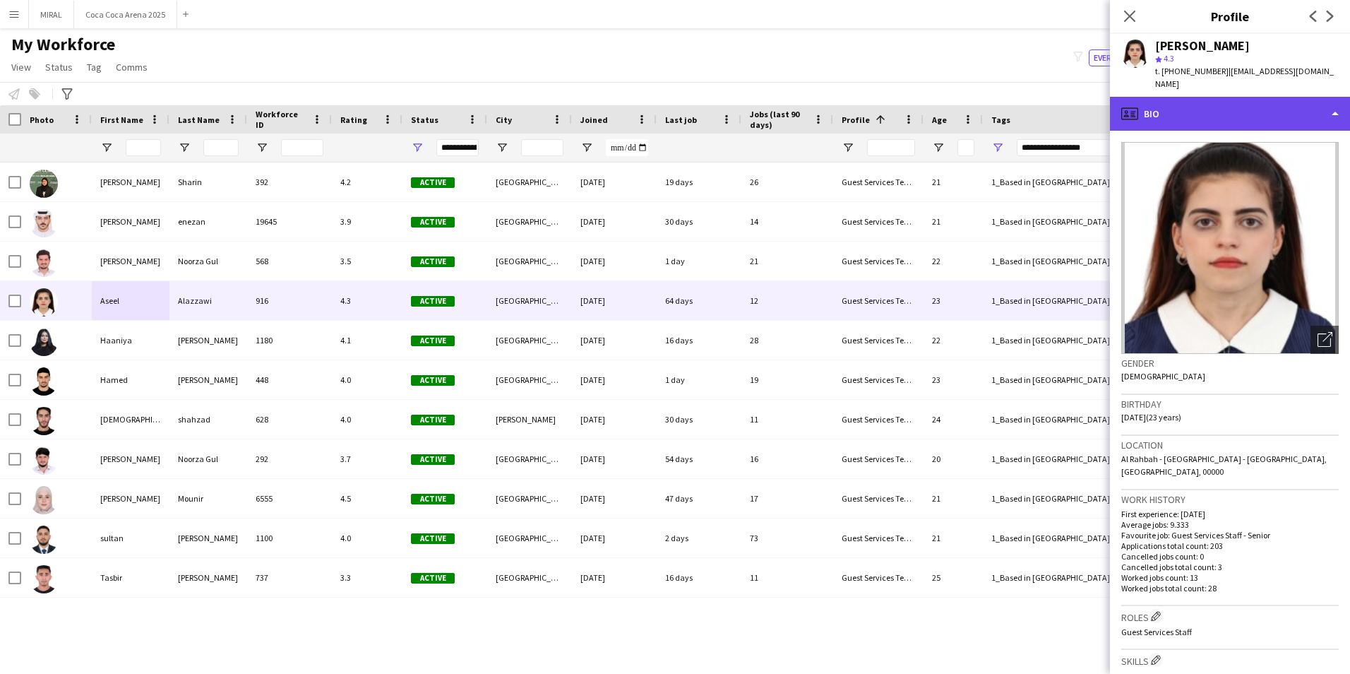
click at [1304, 104] on div "profile Bio" at bounding box center [1230, 114] width 240 height 34
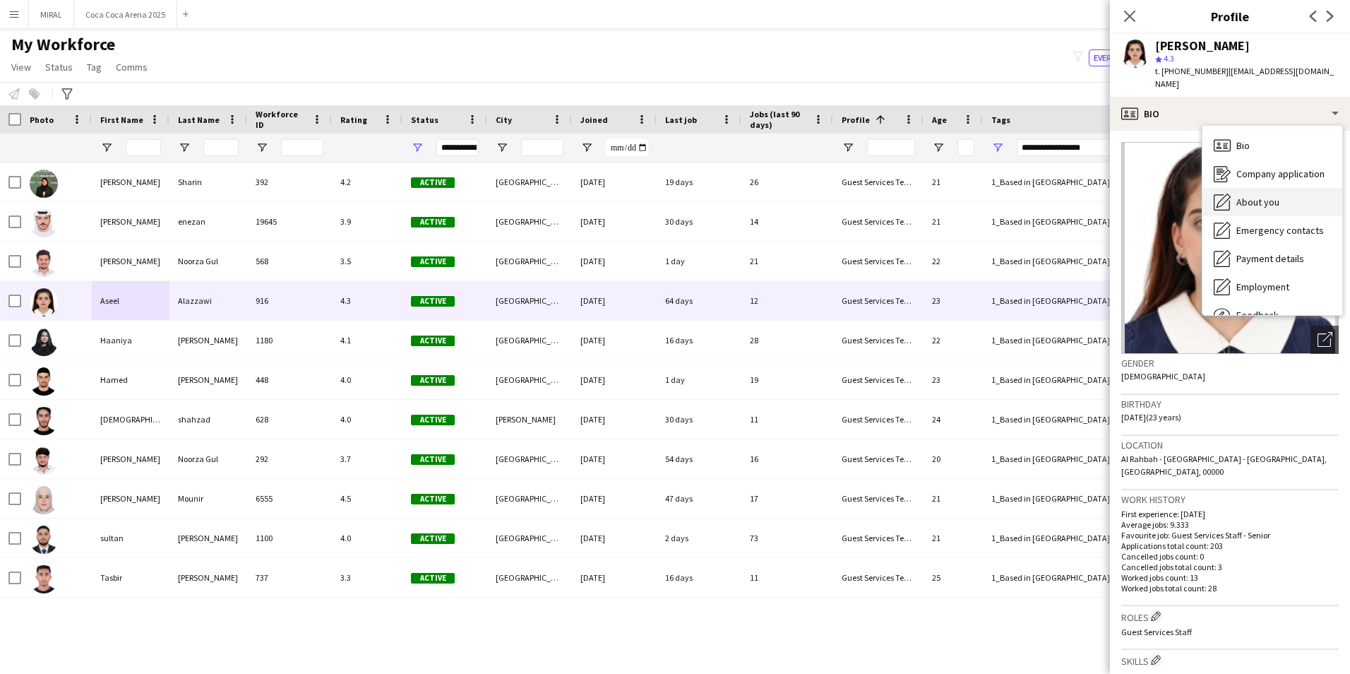
click at [1267, 188] on div "About you About you" at bounding box center [1272, 202] width 140 height 28
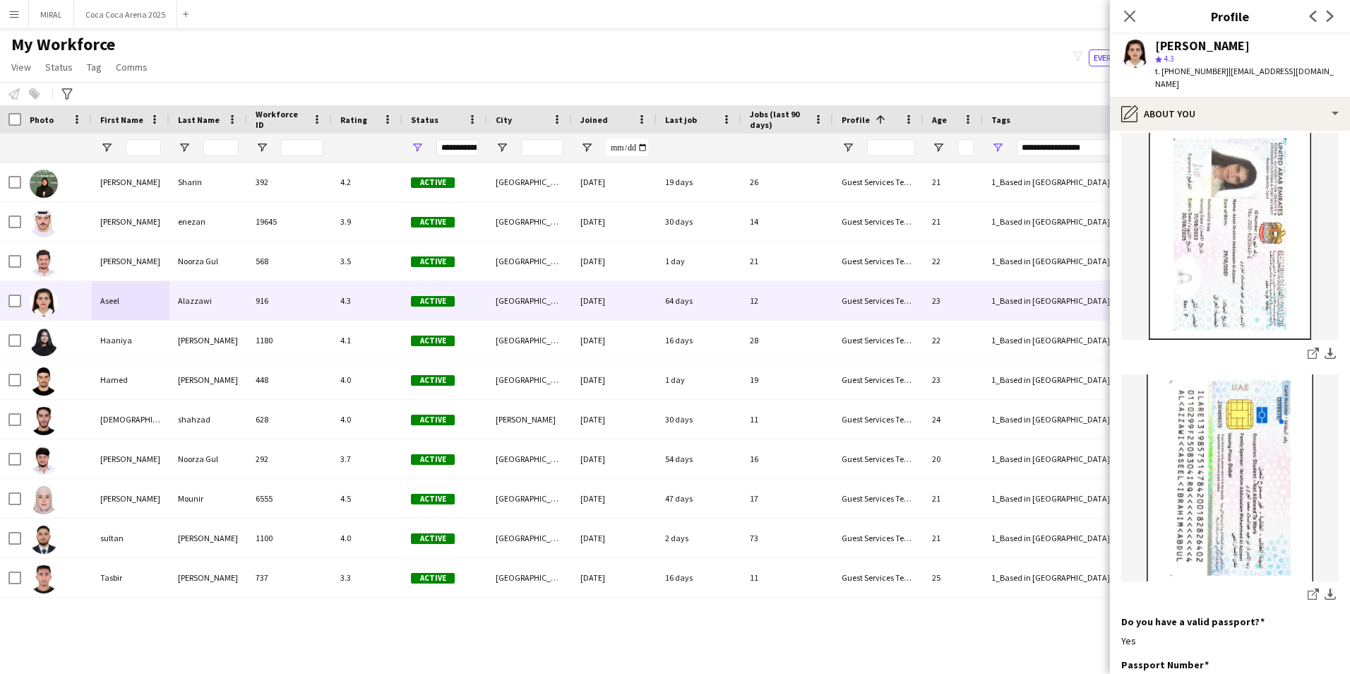
scroll to position [756, 0]
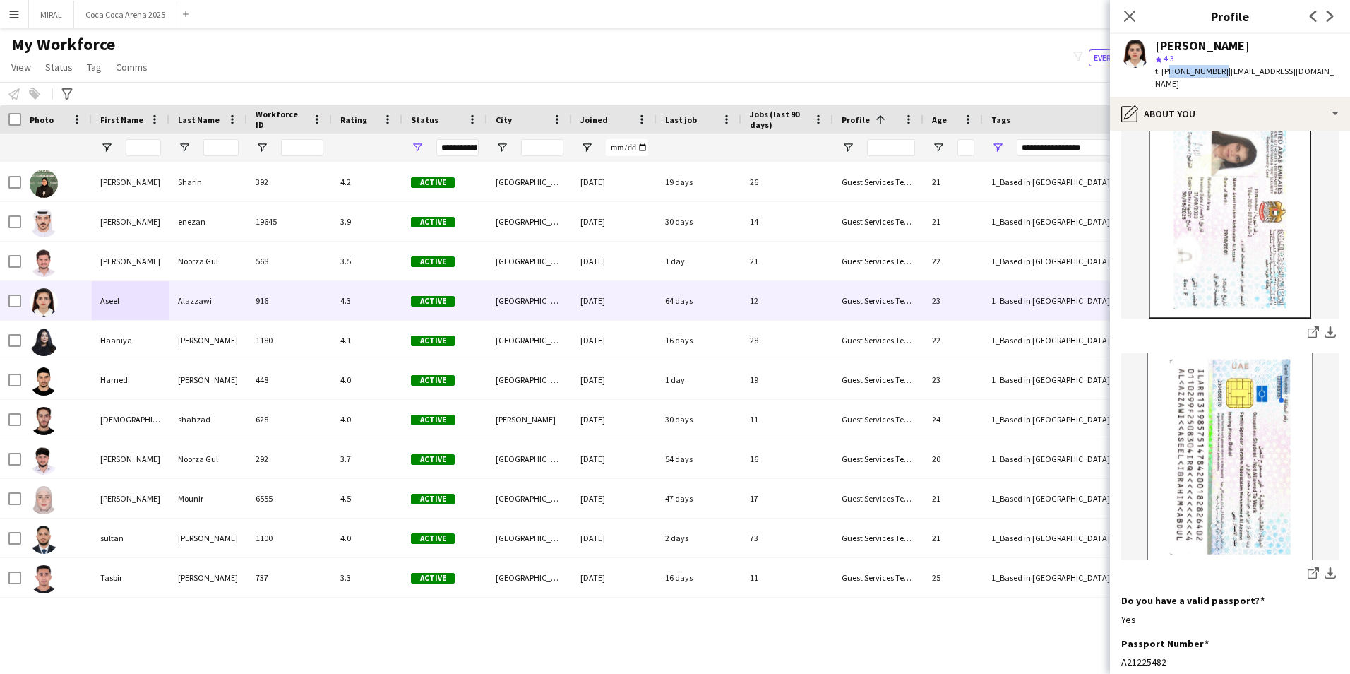
drag, startPoint x: 1165, startPoint y: 71, endPoint x: 1215, endPoint y: 68, distance: 50.2
click at [1215, 68] on span "t. [PHONE_NUMBER]" at bounding box center [1191, 71] width 73 height 11
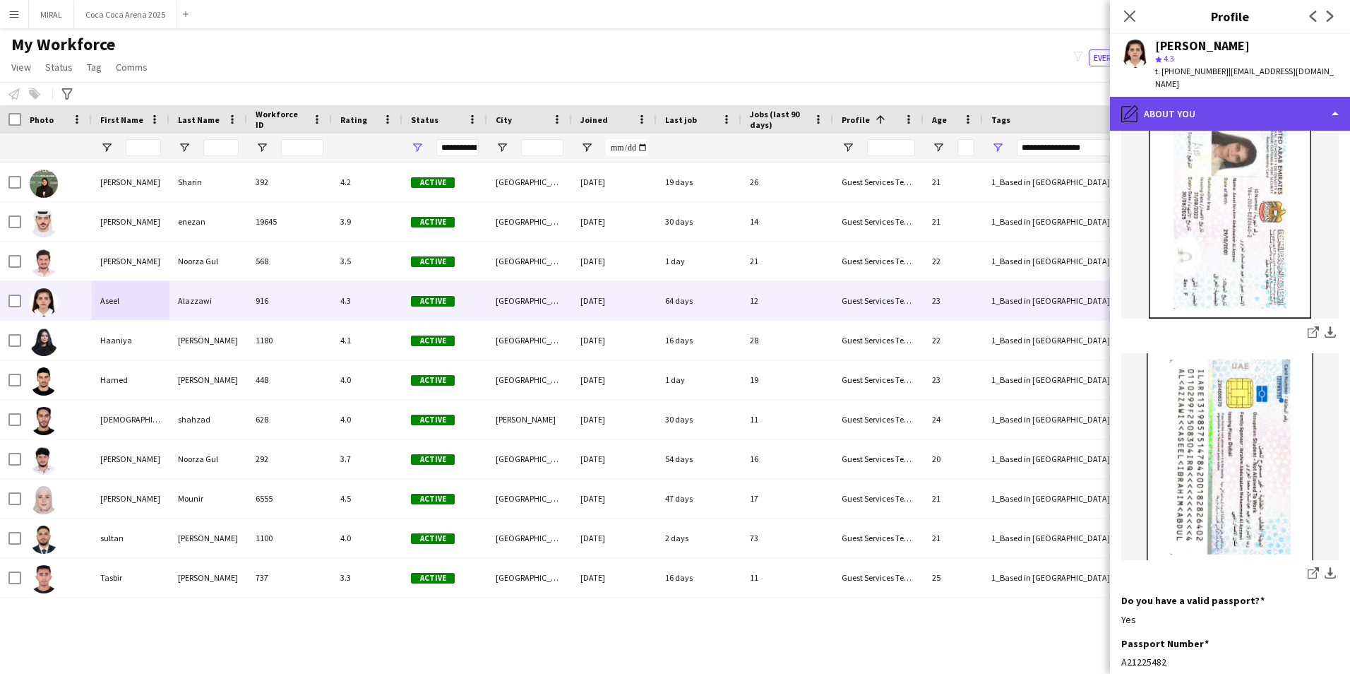
click at [1226, 97] on div "pencil4 About you" at bounding box center [1230, 114] width 240 height 34
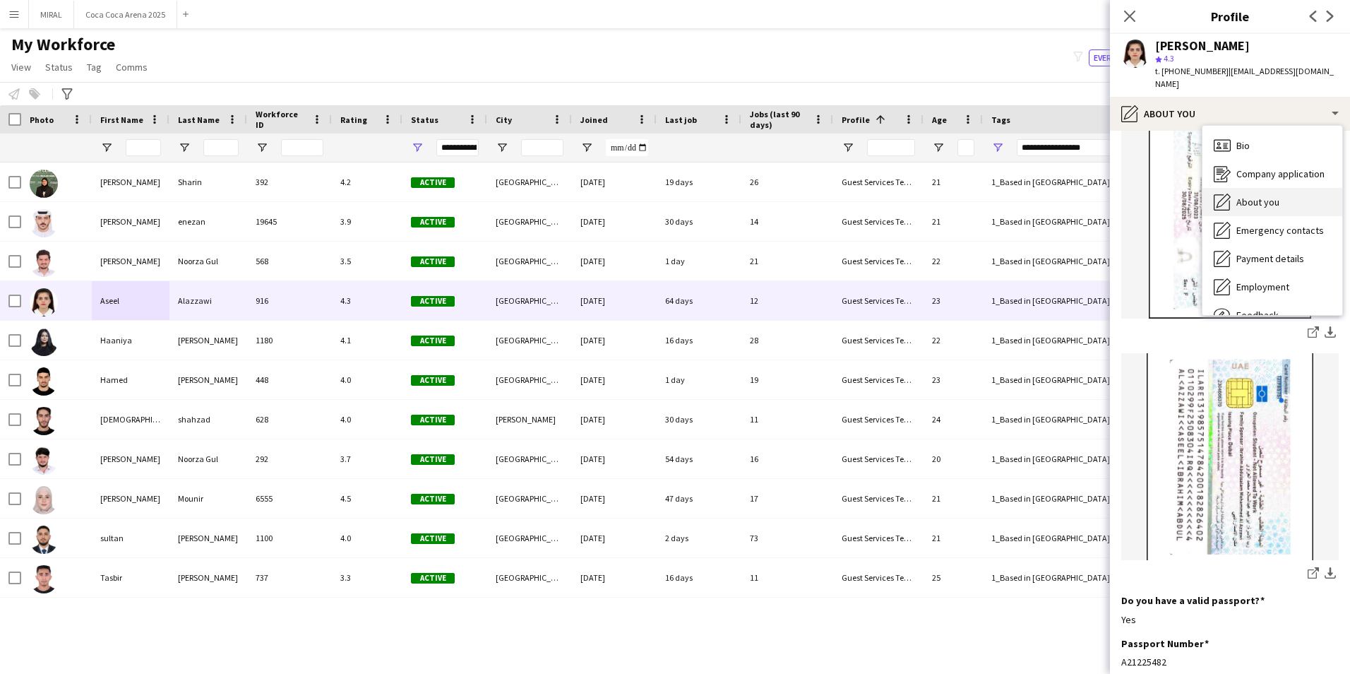
click at [1267, 196] on span "About you" at bounding box center [1257, 202] width 43 height 13
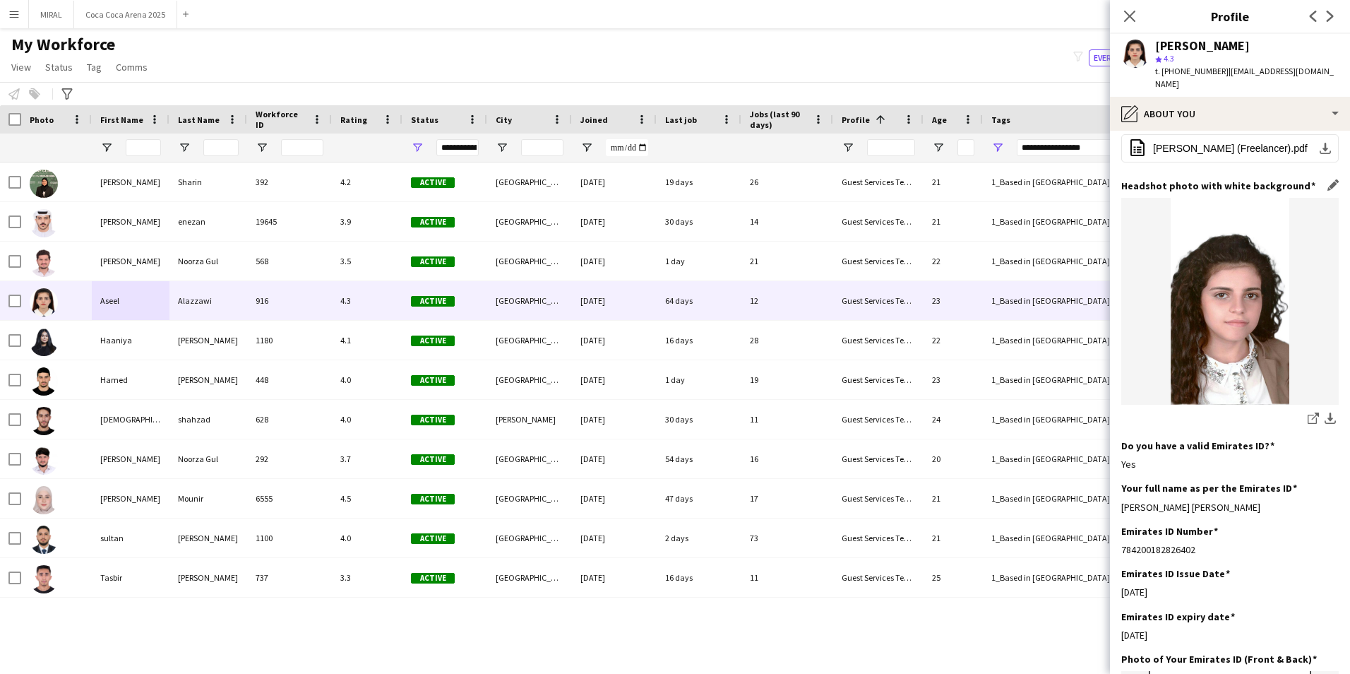
scroll to position [212, 0]
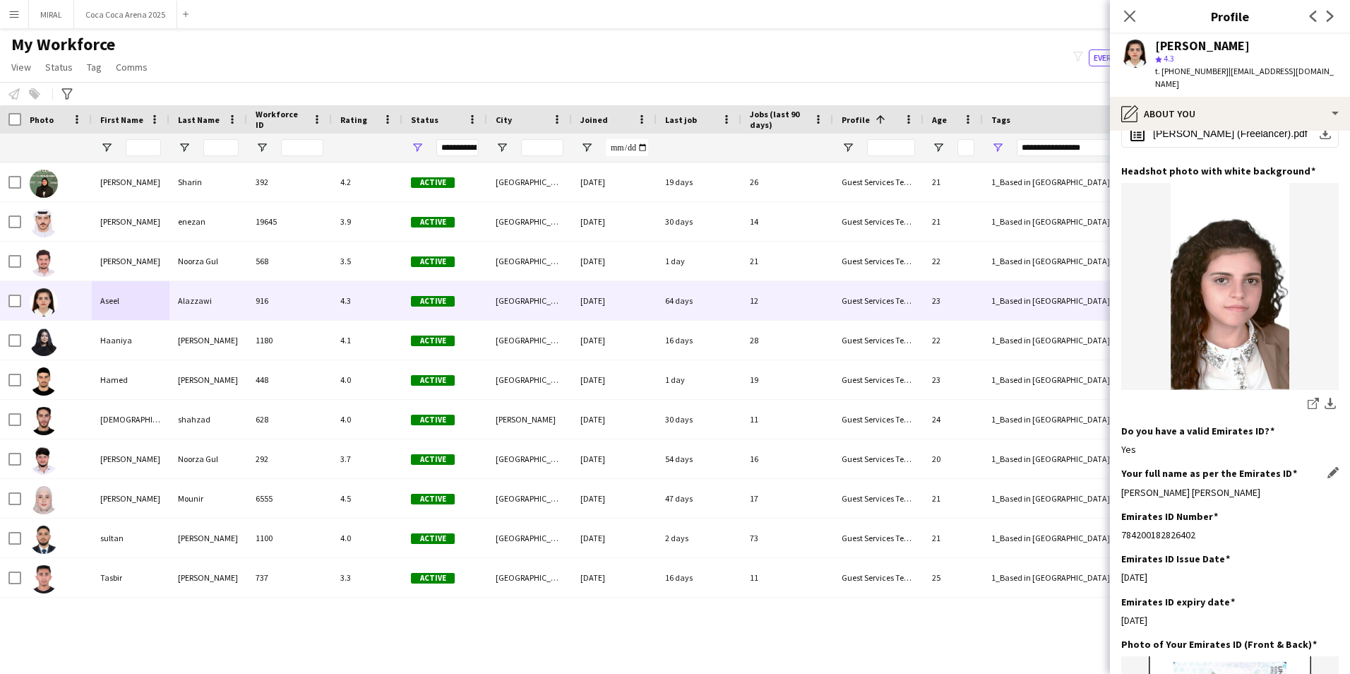
drag, startPoint x: 1270, startPoint y: 481, endPoint x: 1123, endPoint y: 474, distance: 147.7
click at [1123, 486] on div "[PERSON_NAME] [PERSON_NAME]" at bounding box center [1229, 492] width 217 height 13
drag, startPoint x: 1216, startPoint y: 71, endPoint x: 1168, endPoint y: 73, distance: 48.1
click at [1168, 73] on span "t. [PHONE_NUMBER]" at bounding box center [1191, 71] width 73 height 11
drag, startPoint x: 1332, startPoint y: 73, endPoint x: 1224, endPoint y: 73, distance: 108.7
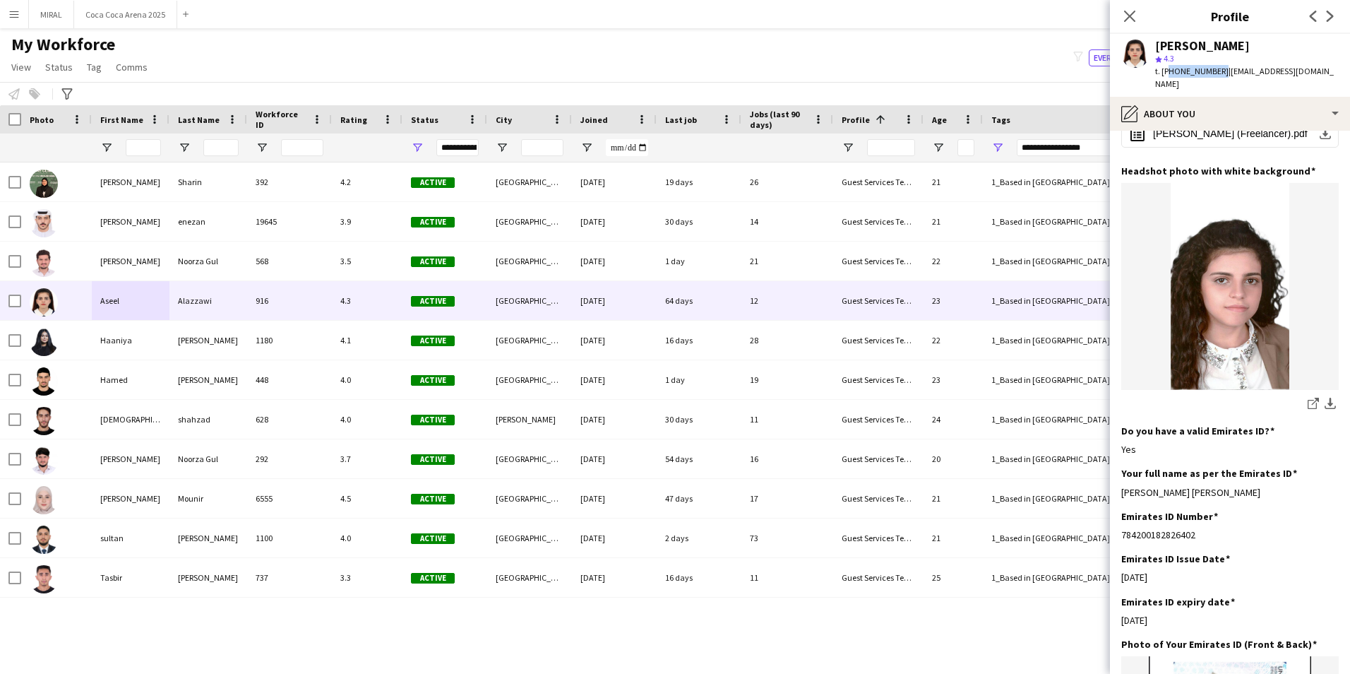
click at [1224, 73] on span "| [EMAIL_ADDRESS][DOMAIN_NAME]" at bounding box center [1244, 77] width 179 height 23
drag, startPoint x: 1165, startPoint y: 74, endPoint x: 1216, endPoint y: 68, distance: 51.2
click at [1216, 68] on span "t. [PHONE_NUMBER]" at bounding box center [1191, 71] width 73 height 11
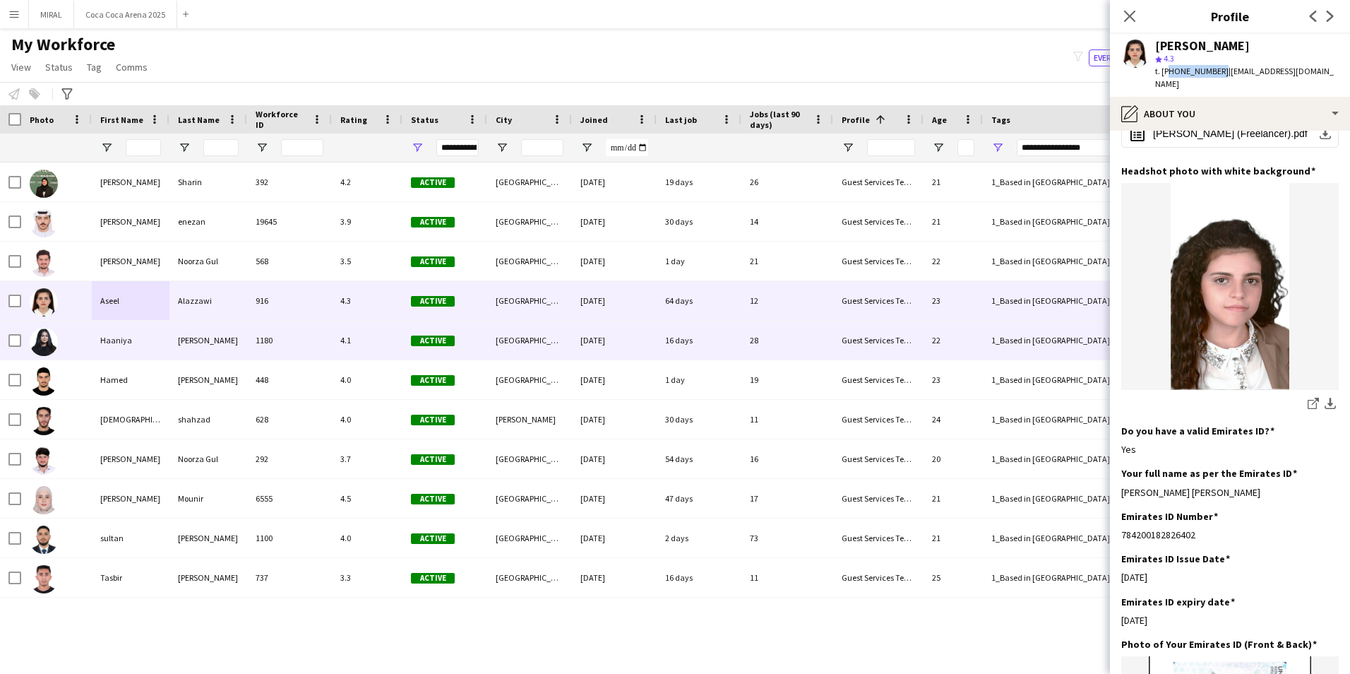
click at [148, 347] on div "Haaniya" at bounding box center [131, 340] width 78 height 39
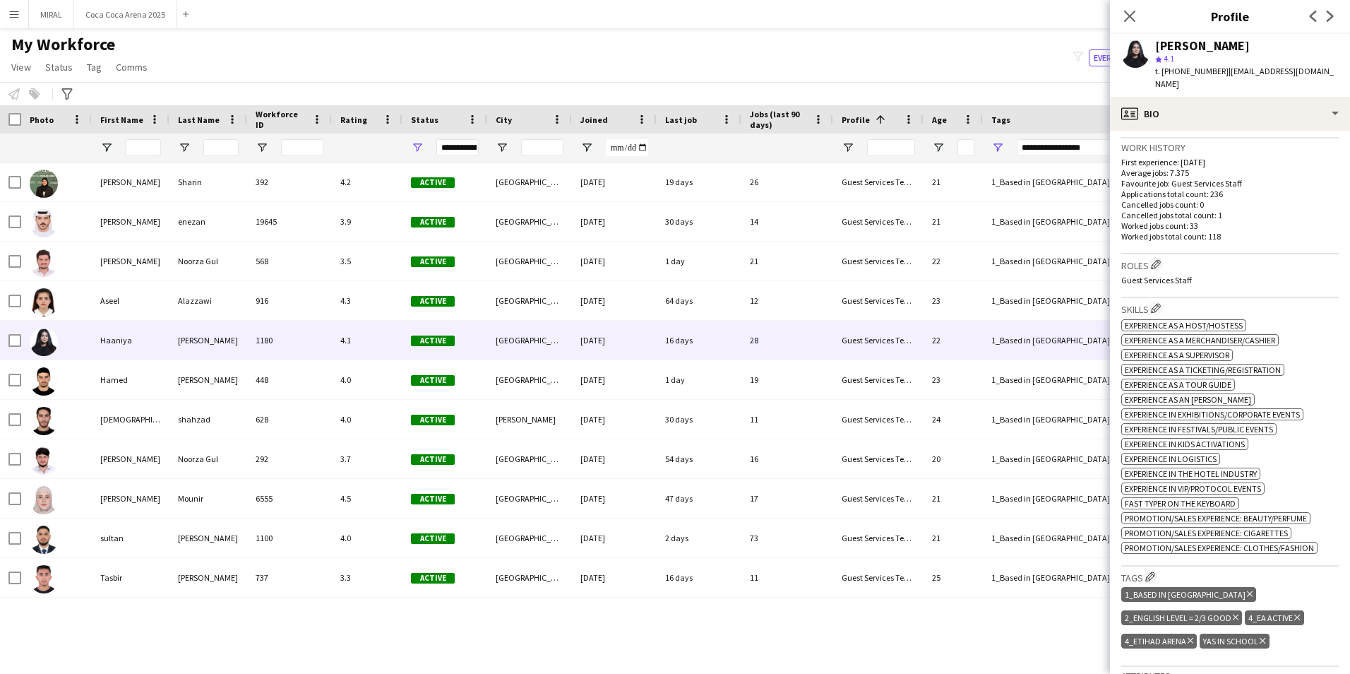
scroll to position [353, 0]
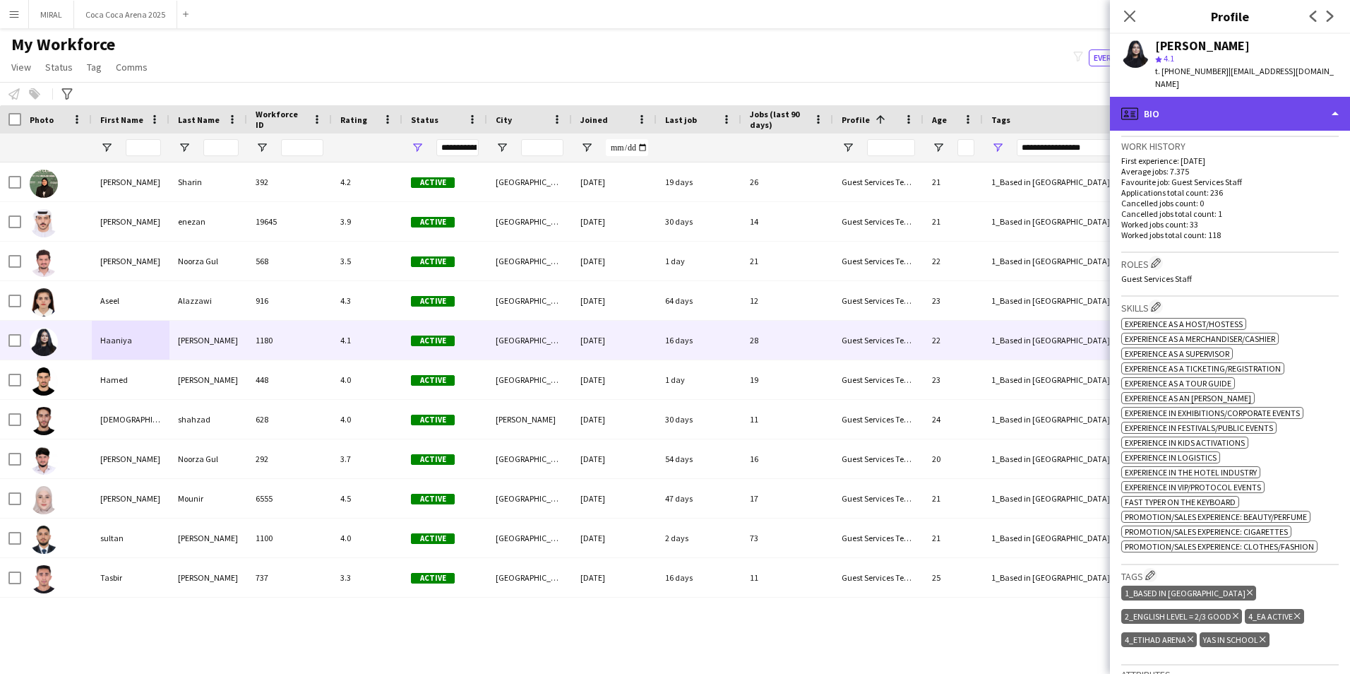
click at [1250, 99] on div "profile Bio" at bounding box center [1230, 114] width 240 height 34
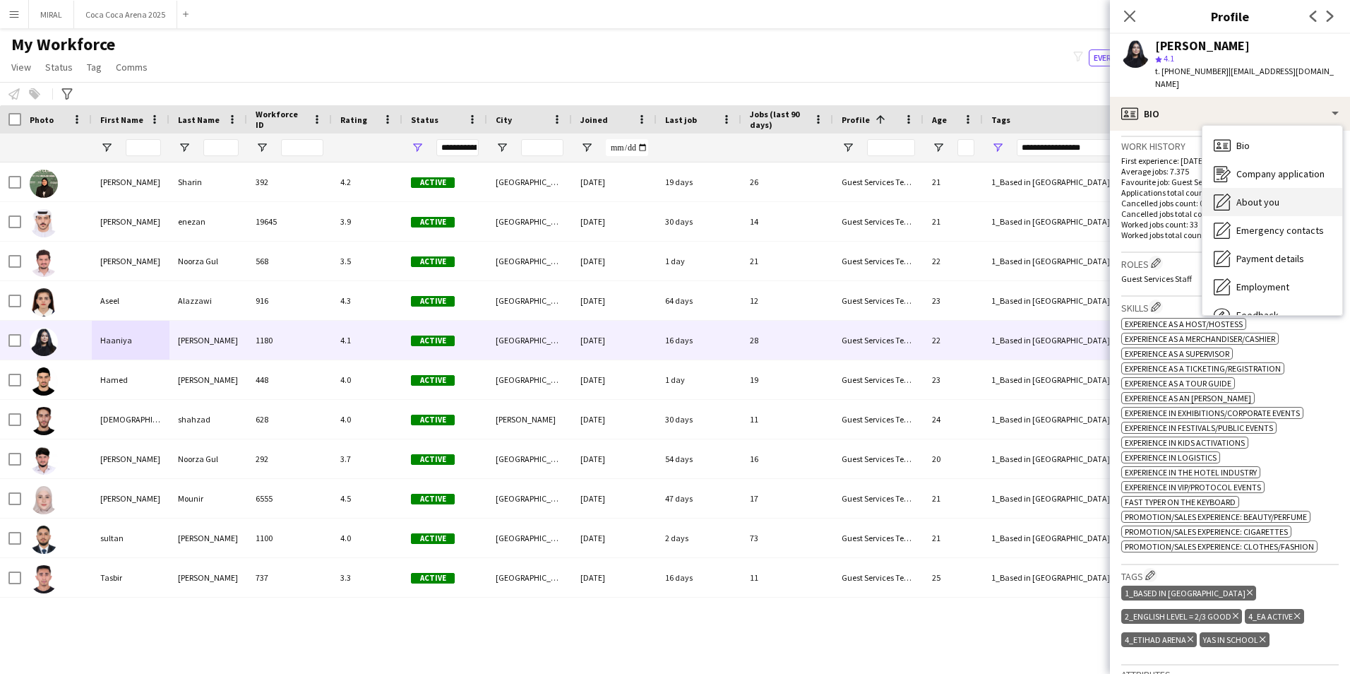
click at [1267, 196] on span "About you" at bounding box center [1257, 202] width 43 height 13
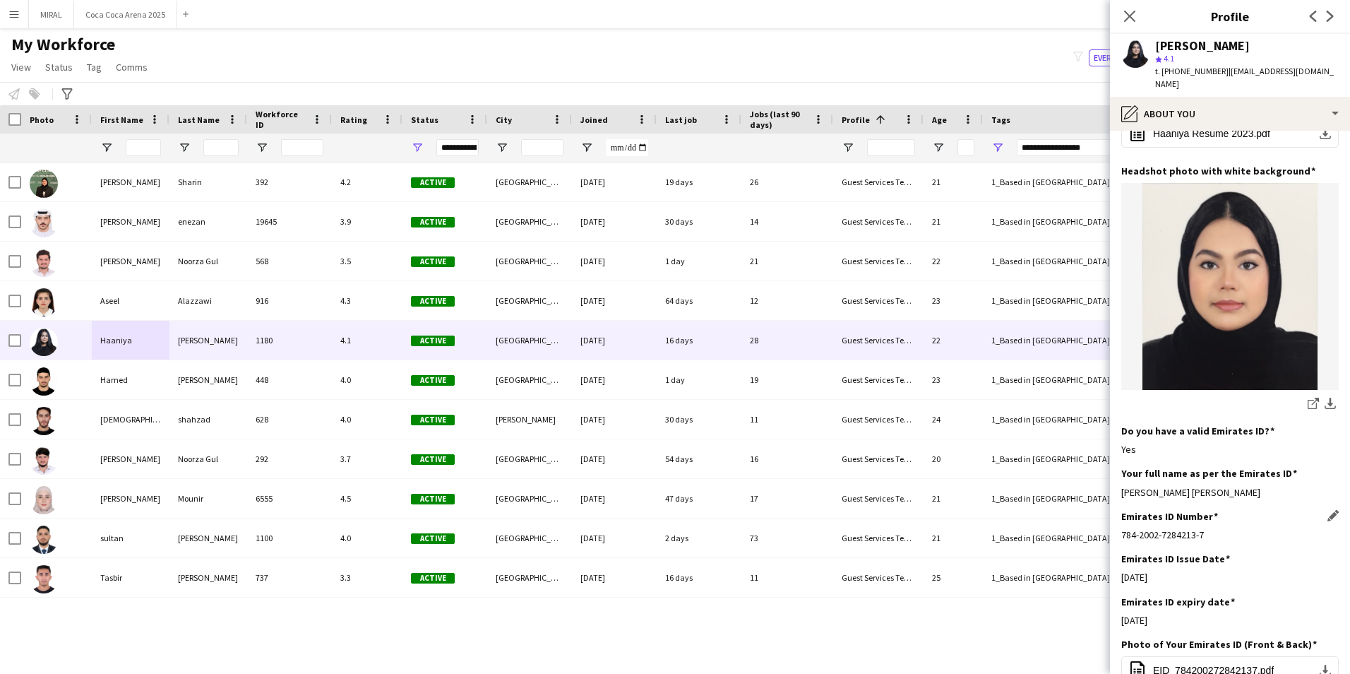
scroll to position [282, 0]
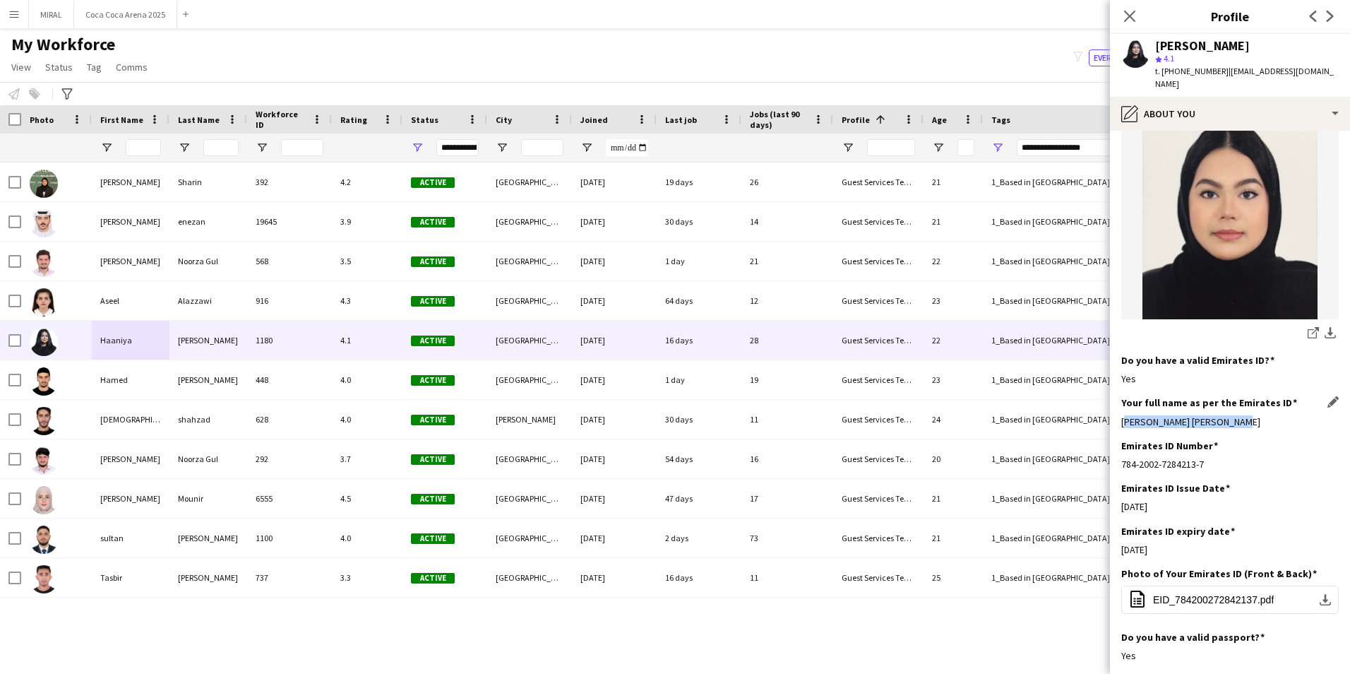
drag, startPoint x: 1122, startPoint y: 410, endPoint x: 1250, endPoint y: 407, distance: 127.8
click at [1250, 415] on div "[PERSON_NAME] [PERSON_NAME]" at bounding box center [1229, 421] width 217 height 13
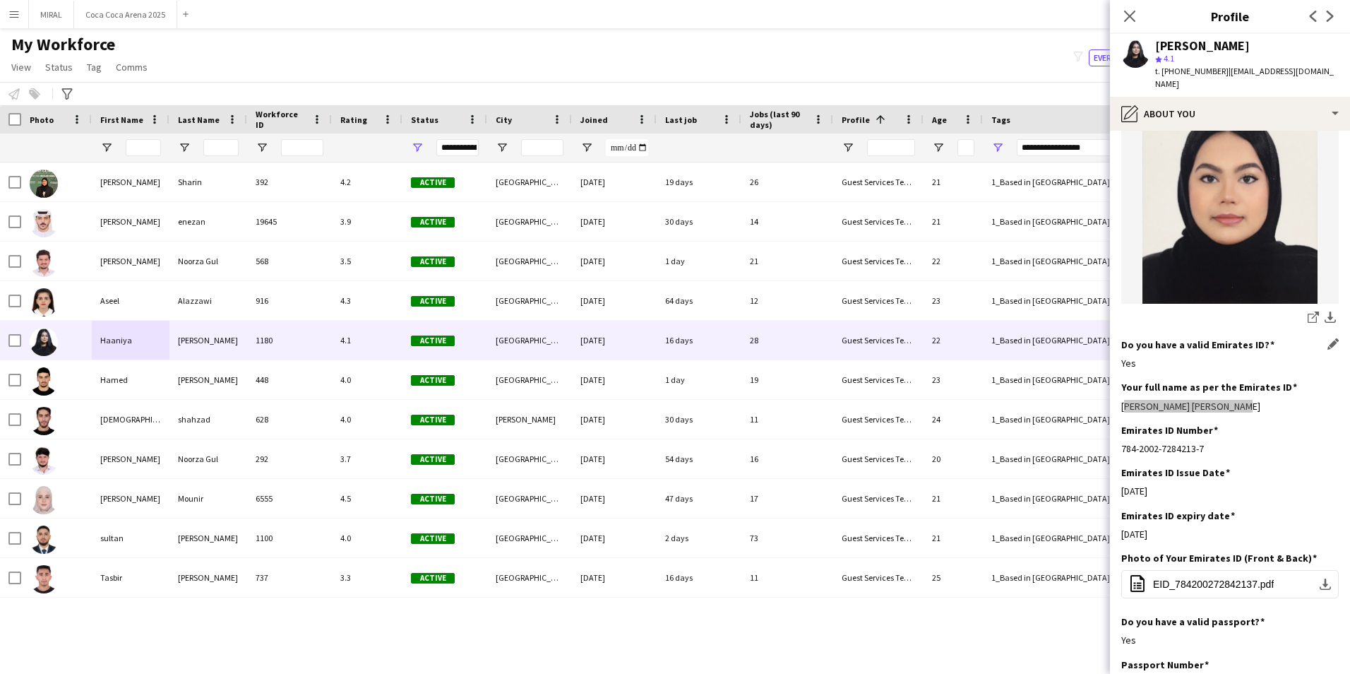
scroll to position [212, 0]
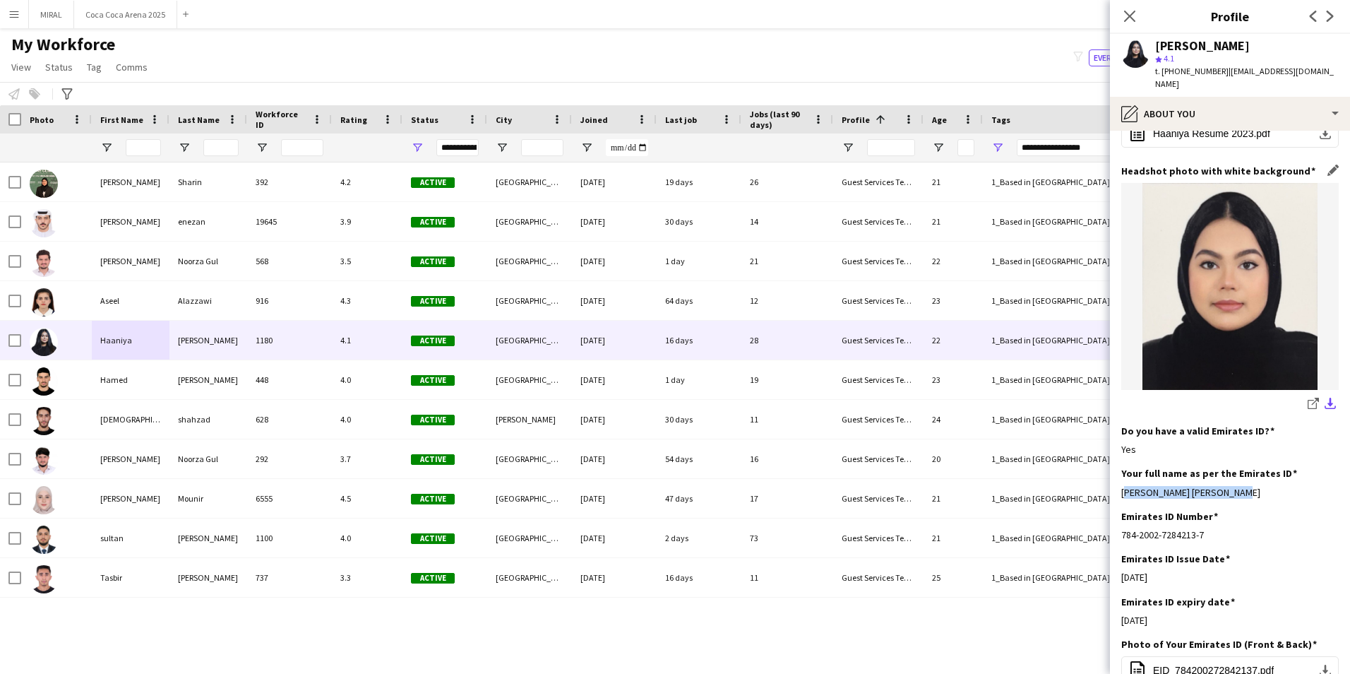
click at [1325, 398] on app-icon "download-bottom" at bounding box center [1330, 404] width 11 height 13
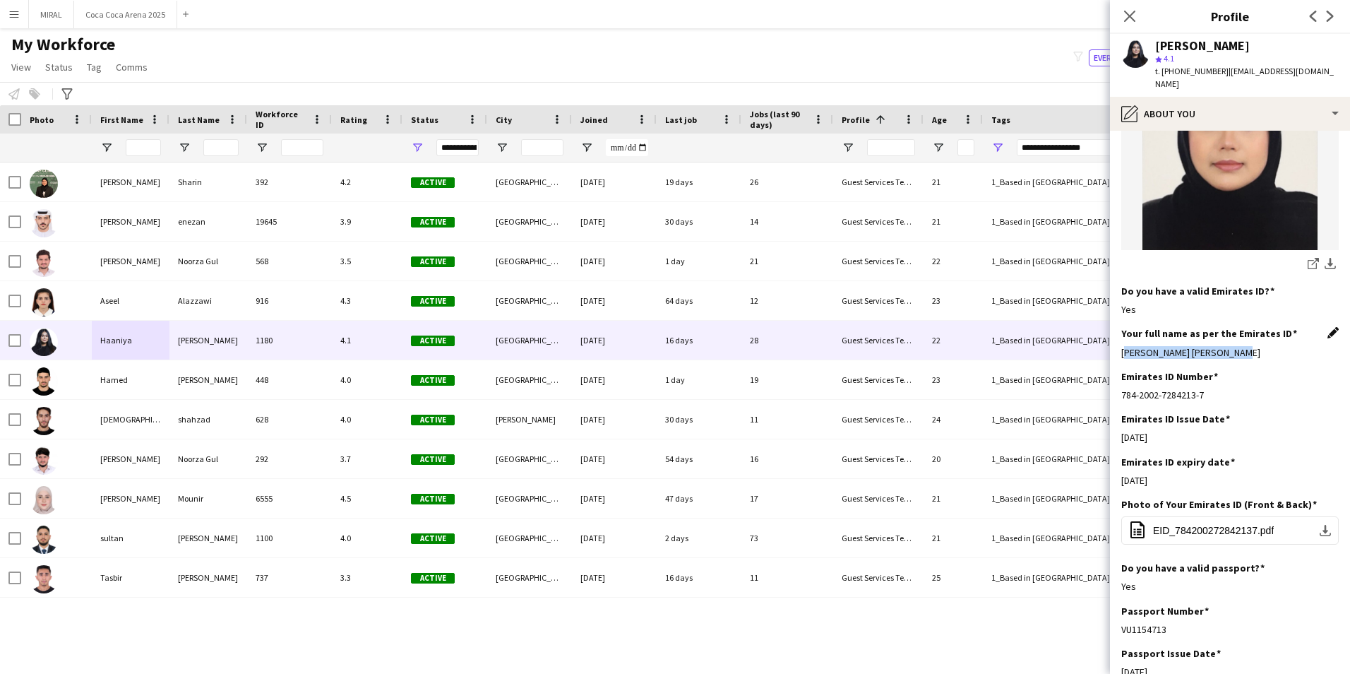
scroll to position [353, 0]
click at [1320, 523] on app-icon "download-bottom" at bounding box center [1325, 528] width 11 height 11
click at [1294, 39] on div "[PERSON_NAME] star 4.1 t. [PHONE_NUMBER] | [EMAIL_ADDRESS][DOMAIN_NAME]" at bounding box center [1230, 65] width 240 height 63
drag, startPoint x: 1215, startPoint y: 70, endPoint x: 1167, endPoint y: 72, distance: 48.1
click at [1167, 72] on span "t. [PHONE_NUMBER]" at bounding box center [1191, 71] width 73 height 11
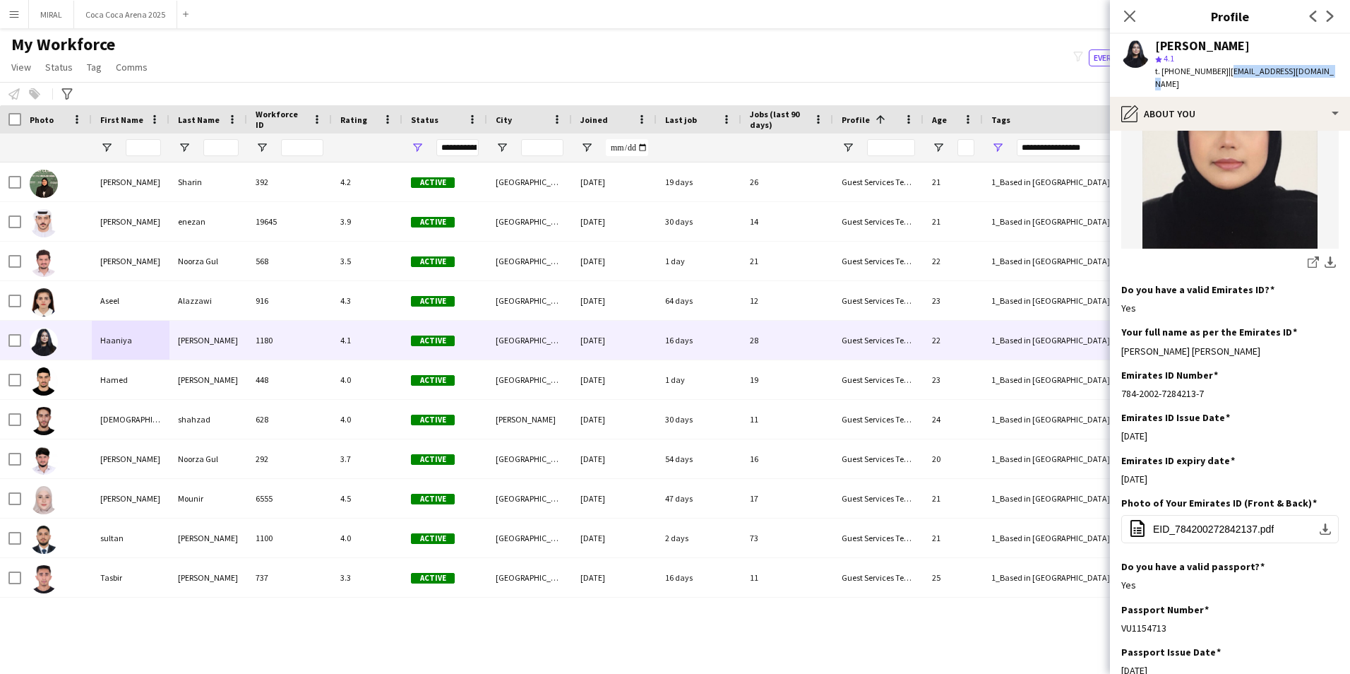
drag, startPoint x: 1222, startPoint y: 68, endPoint x: 1323, endPoint y: 66, distance: 101.0
click at [1323, 66] on span "| [EMAIL_ADDRESS][DOMAIN_NAME]" at bounding box center [1244, 77] width 179 height 23
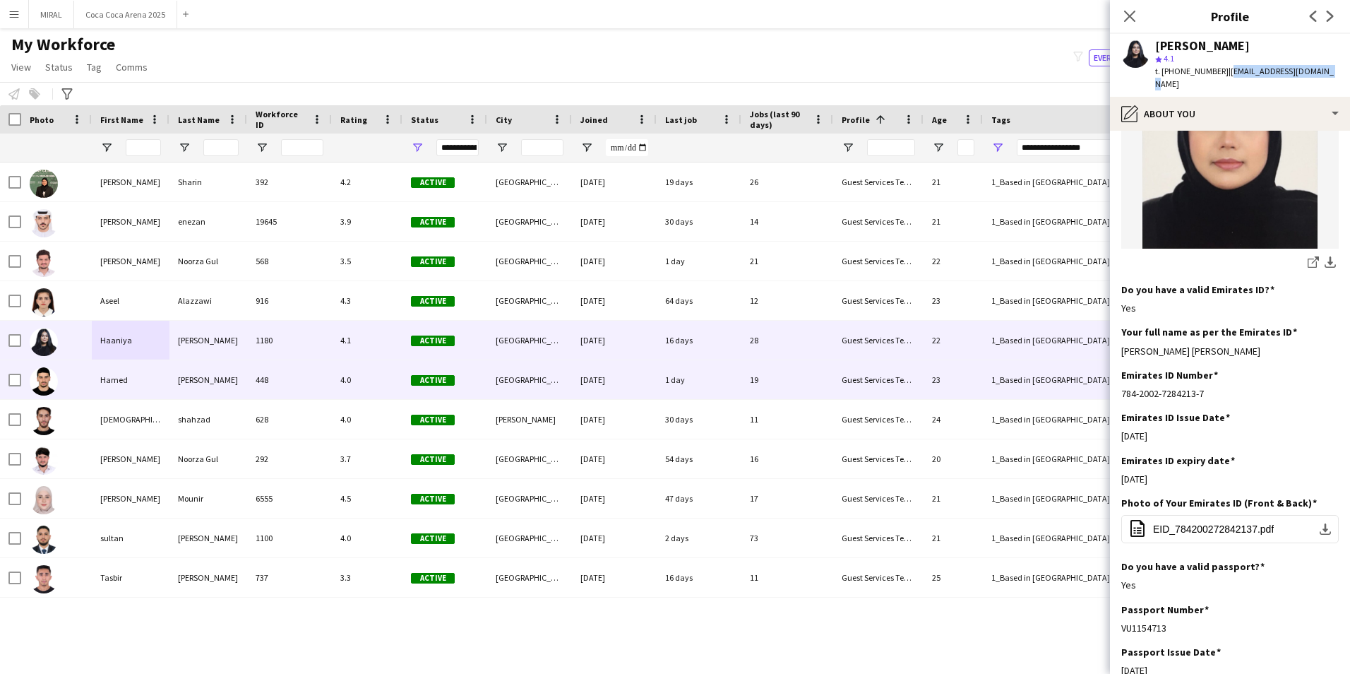
click at [148, 381] on div "Hamed" at bounding box center [131, 379] width 78 height 39
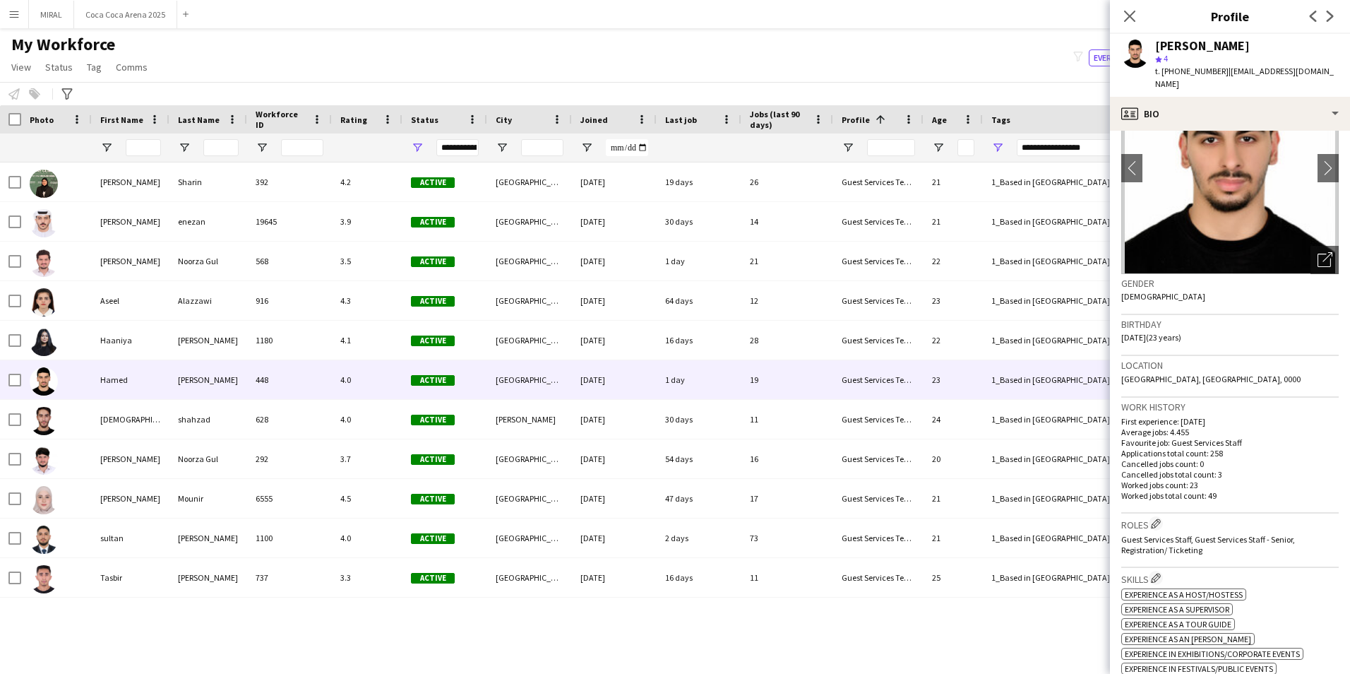
scroll to position [76, 0]
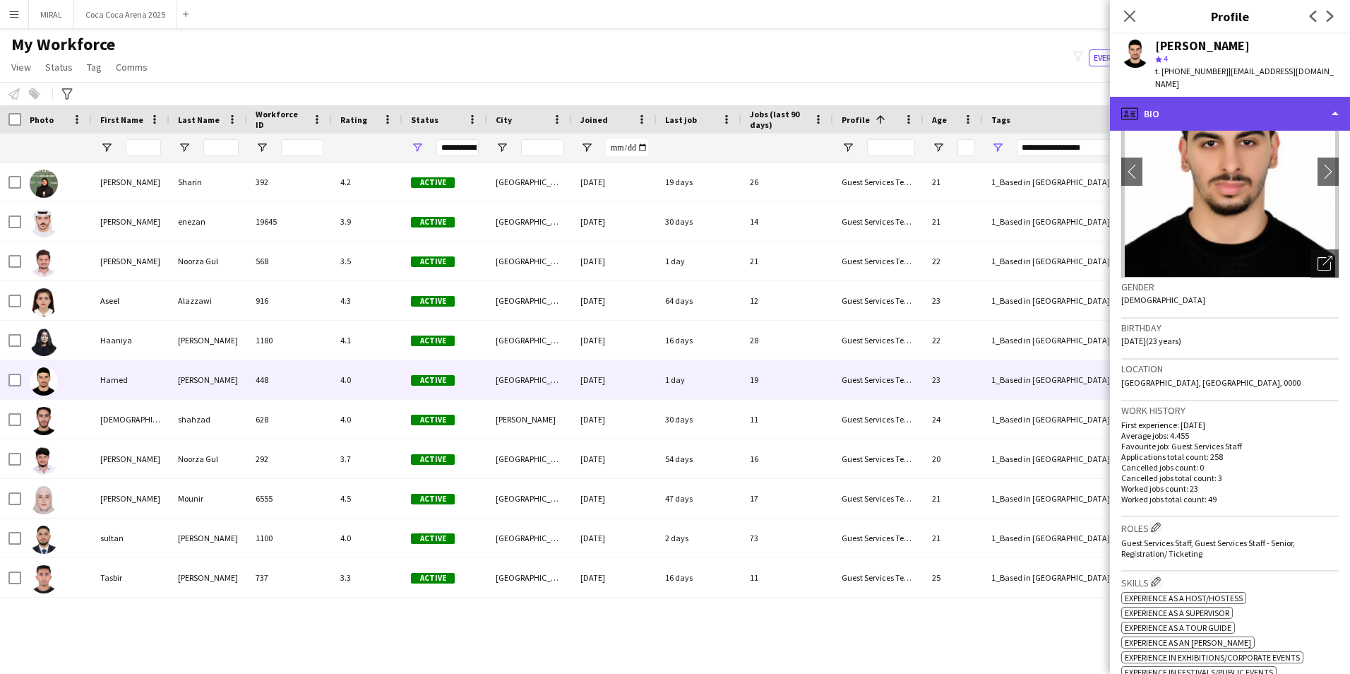
click at [1282, 100] on div "profile Bio" at bounding box center [1230, 114] width 240 height 34
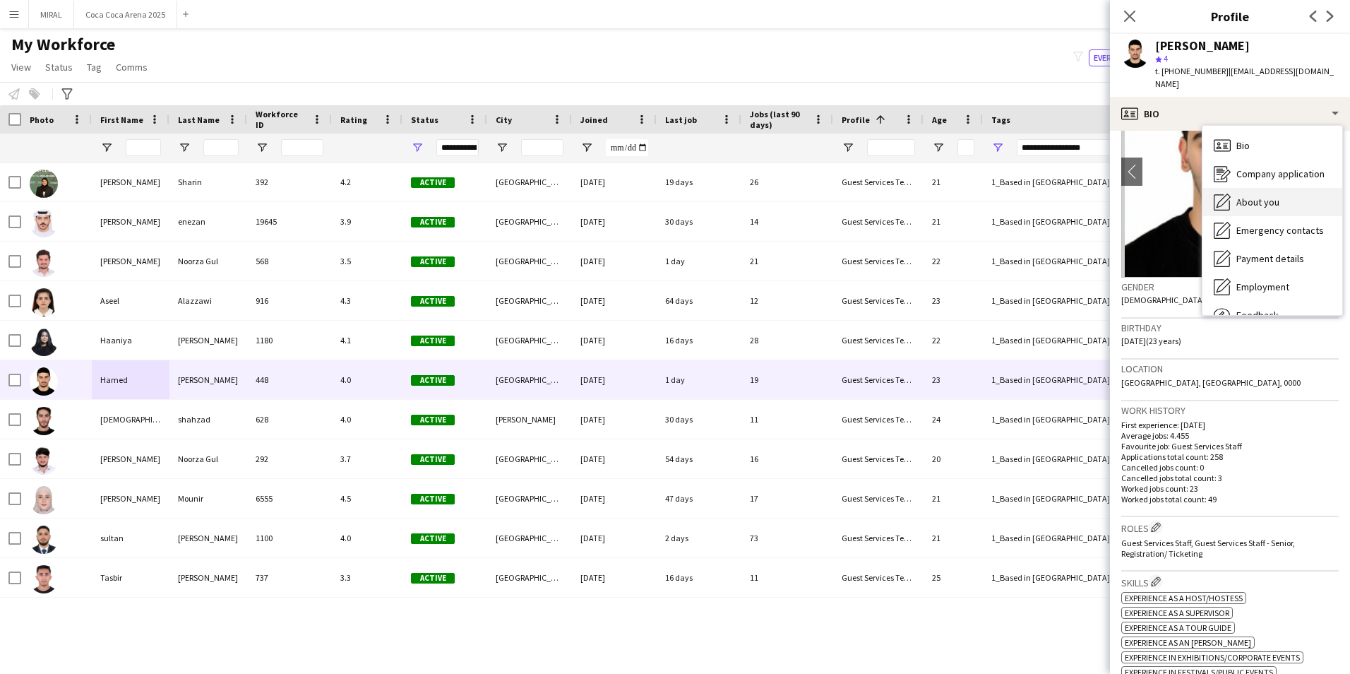
click at [1270, 196] on span "About you" at bounding box center [1257, 202] width 43 height 13
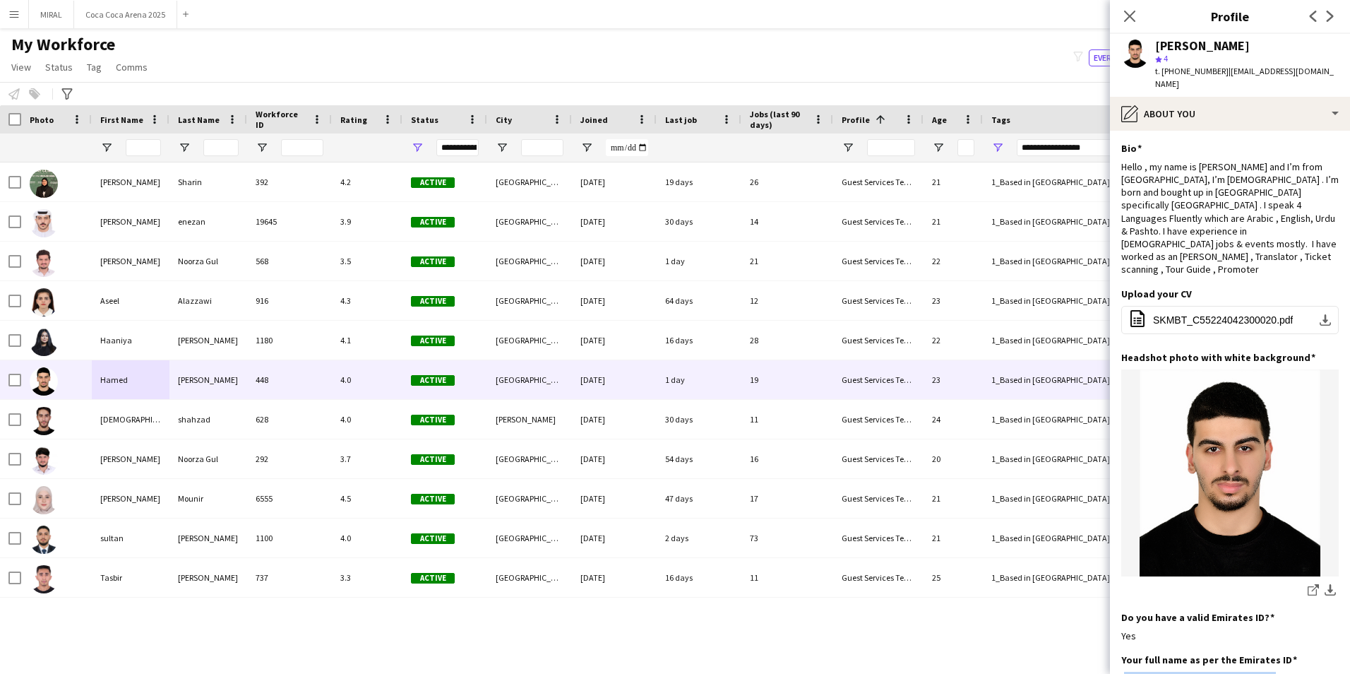
drag, startPoint x: 1260, startPoint y: 638, endPoint x: 1118, endPoint y: 635, distance: 141.9
click at [1118, 635] on app-section-data-types "Bio Edit this field Hello , my name is [PERSON_NAME] and I’m from [GEOGRAPHIC_D…" at bounding box center [1230, 402] width 240 height 543
click at [1325, 584] on app-icon "download-bottom" at bounding box center [1330, 590] width 11 height 13
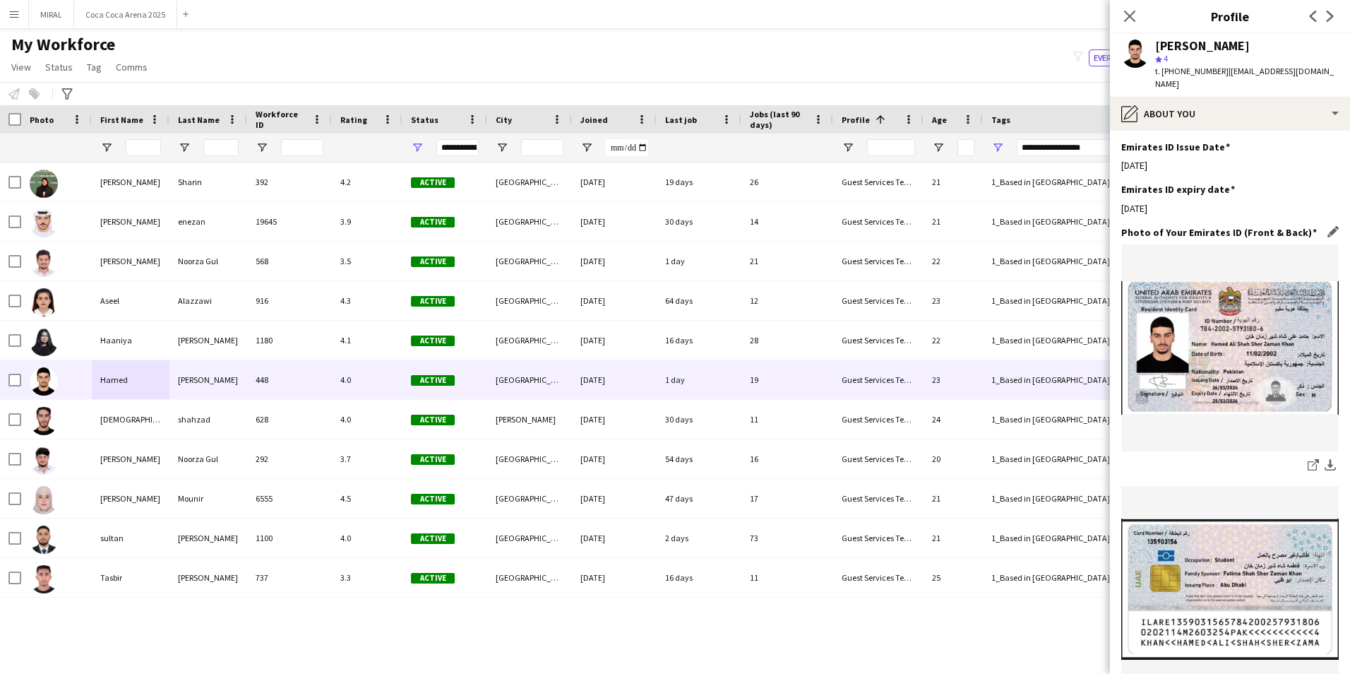
scroll to position [635, 0]
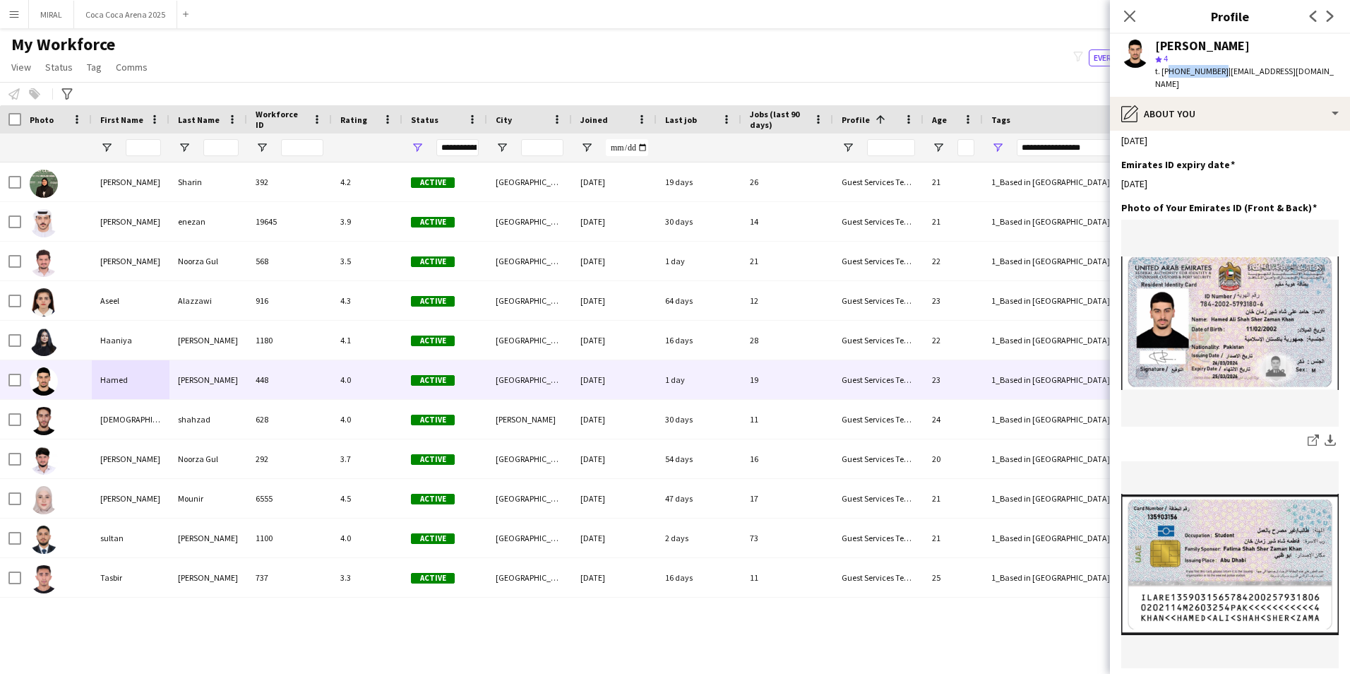
drag, startPoint x: 1166, startPoint y: 70, endPoint x: 1215, endPoint y: 66, distance: 49.6
click at [1215, 66] on span "t. [PHONE_NUMBER]" at bounding box center [1191, 71] width 73 height 11
drag, startPoint x: 1299, startPoint y: 73, endPoint x: 1224, endPoint y: 71, distance: 75.6
click at [1224, 71] on span "| [EMAIL_ADDRESS][DOMAIN_NAME]" at bounding box center [1244, 77] width 179 height 23
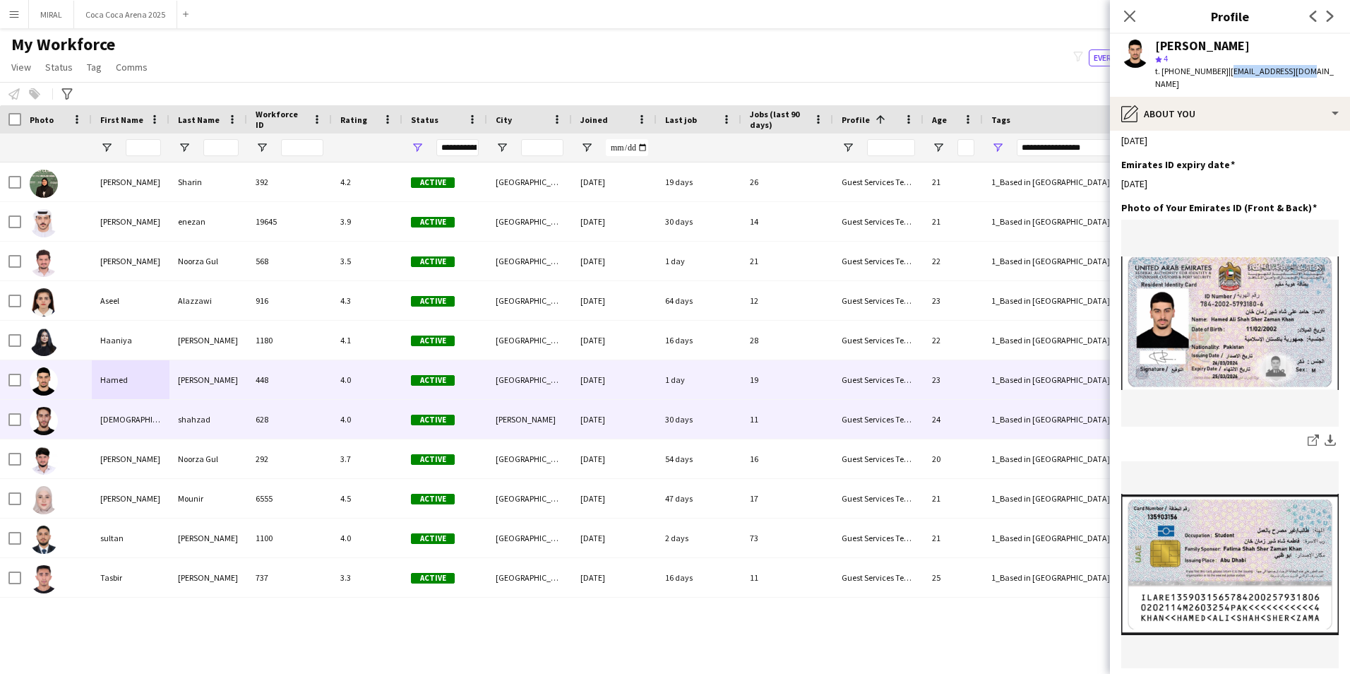
click at [217, 431] on div "shahzad" at bounding box center [208, 419] width 78 height 39
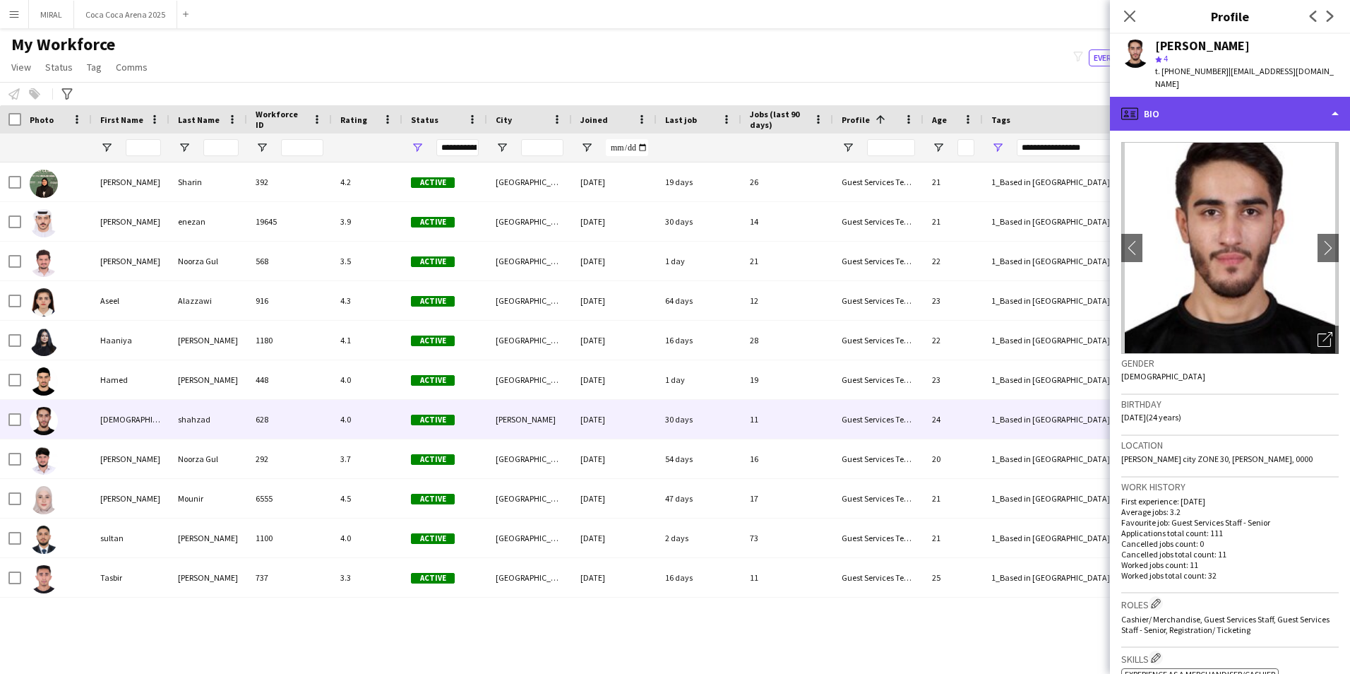
click at [1302, 97] on div "profile Bio" at bounding box center [1230, 114] width 240 height 34
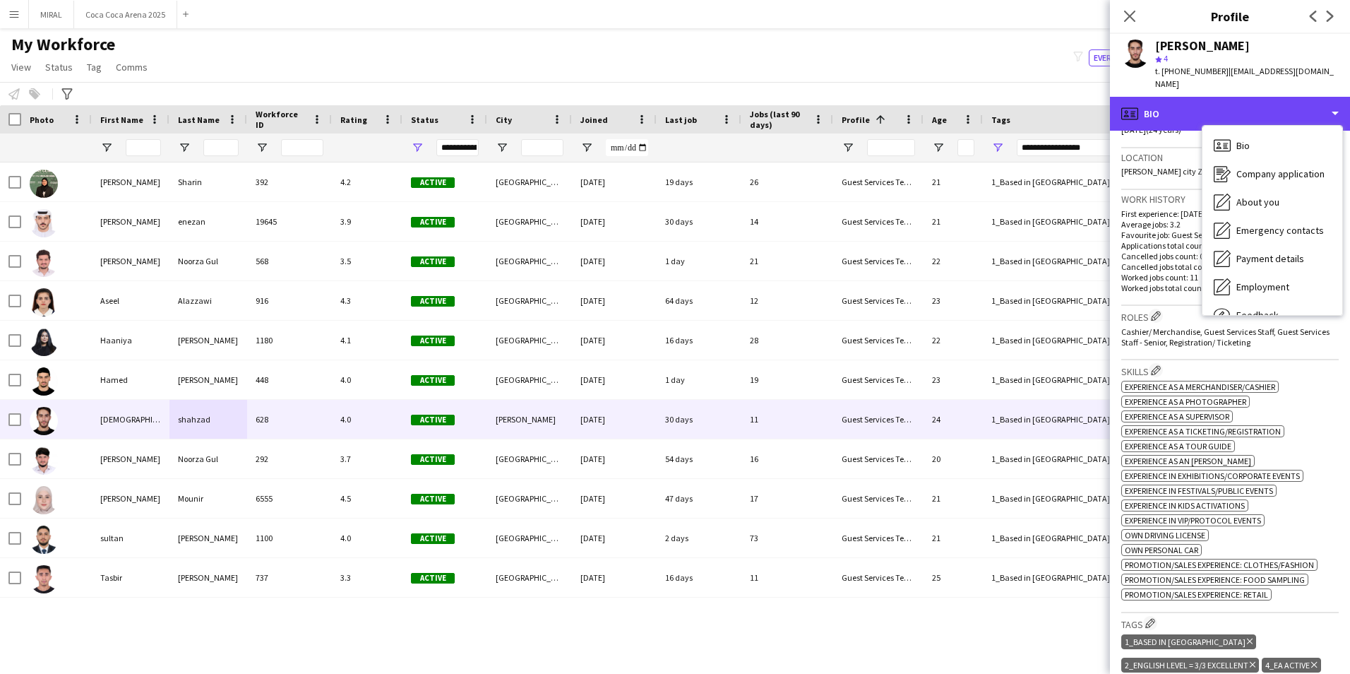
scroll to position [353, 0]
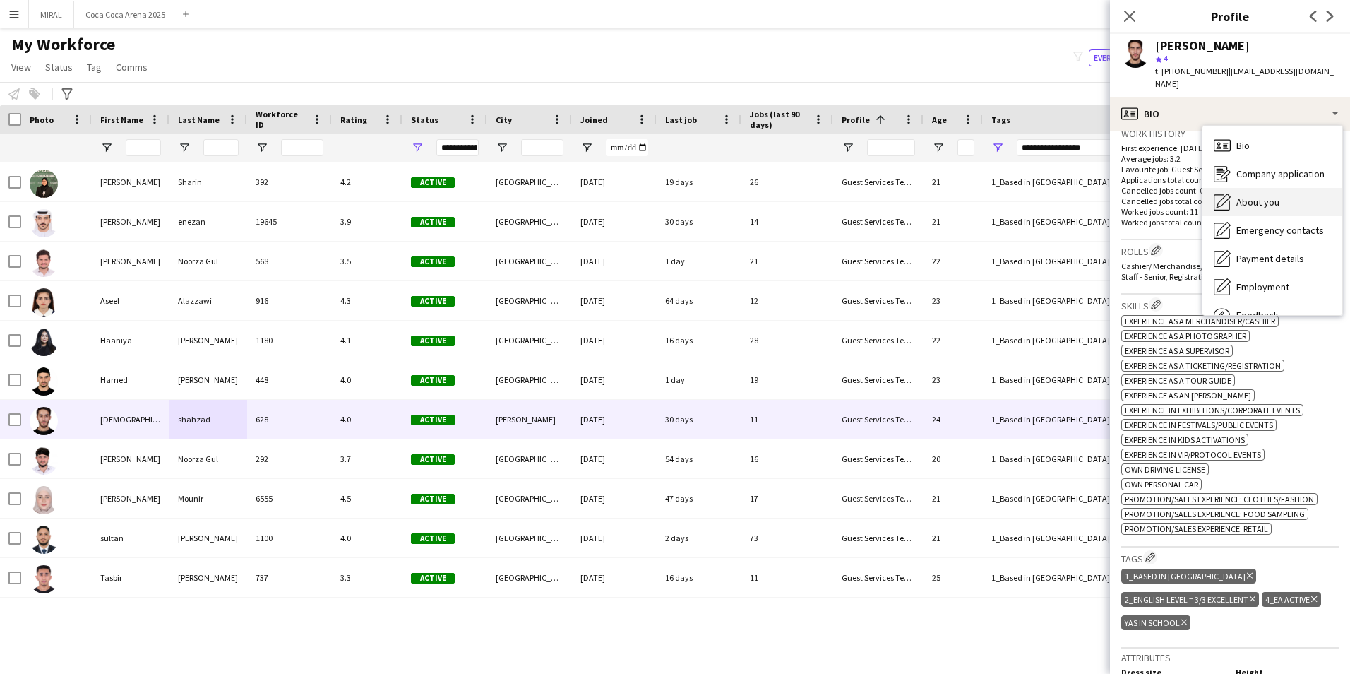
click at [1271, 196] on div "About you About you" at bounding box center [1272, 202] width 140 height 28
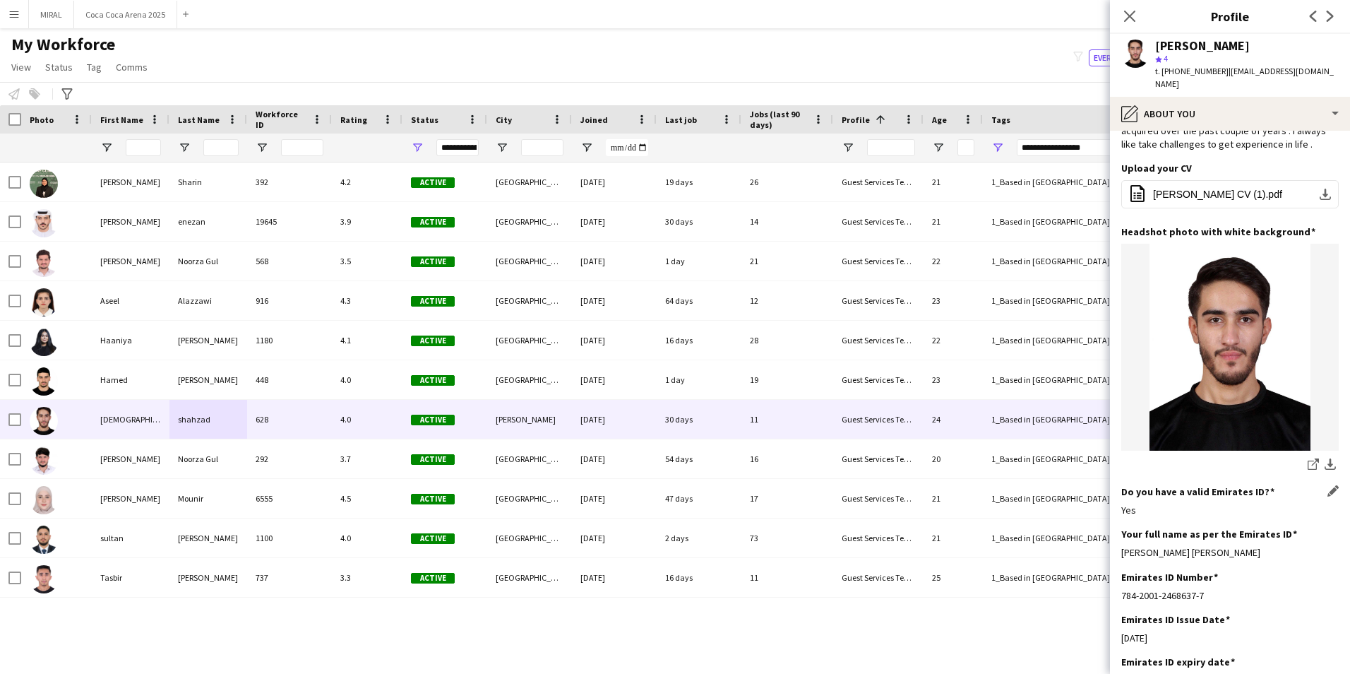
scroll to position [141, 0]
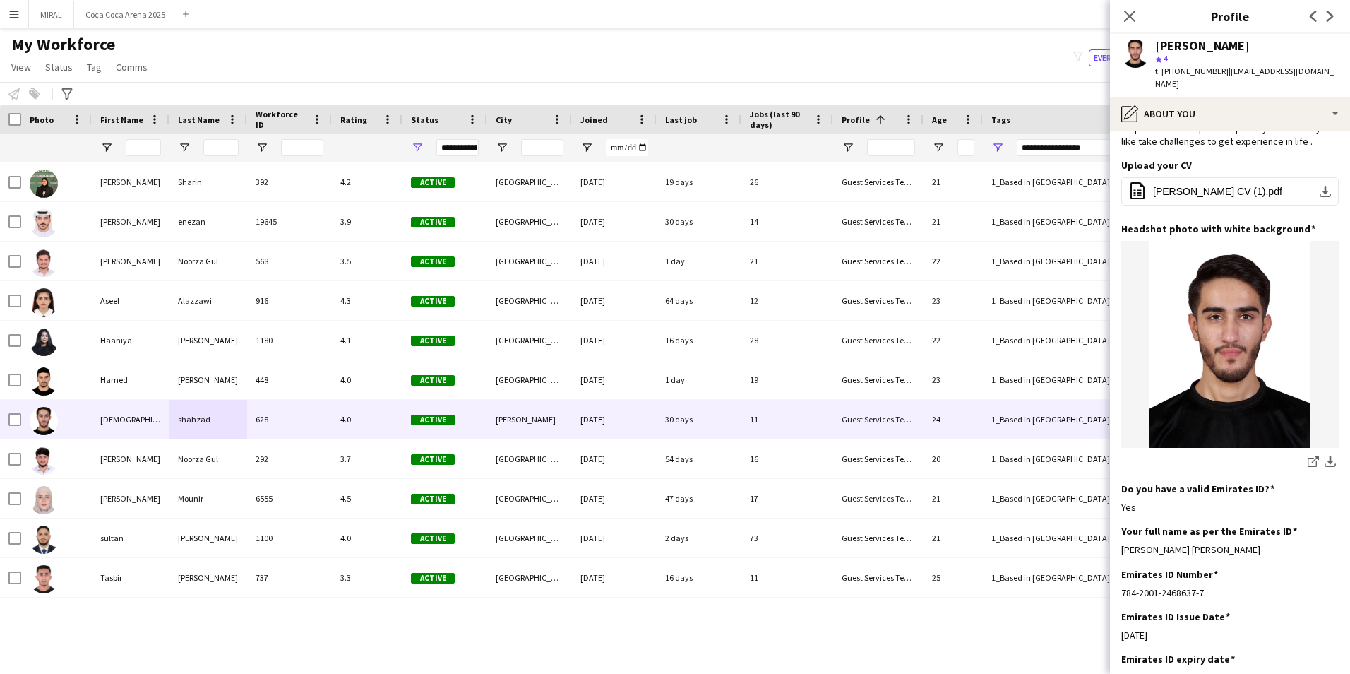
drag, startPoint x: 1258, startPoint y: 522, endPoint x: 1121, endPoint y: 523, distance: 137.7
click at [1121, 523] on app-section-data-types "Bio Edit this field This is [PERSON_NAME], born in [GEOGRAPHIC_DATA] and raised…" at bounding box center [1230, 402] width 240 height 543
click at [1325, 455] on app-icon "download-bottom" at bounding box center [1330, 461] width 11 height 13
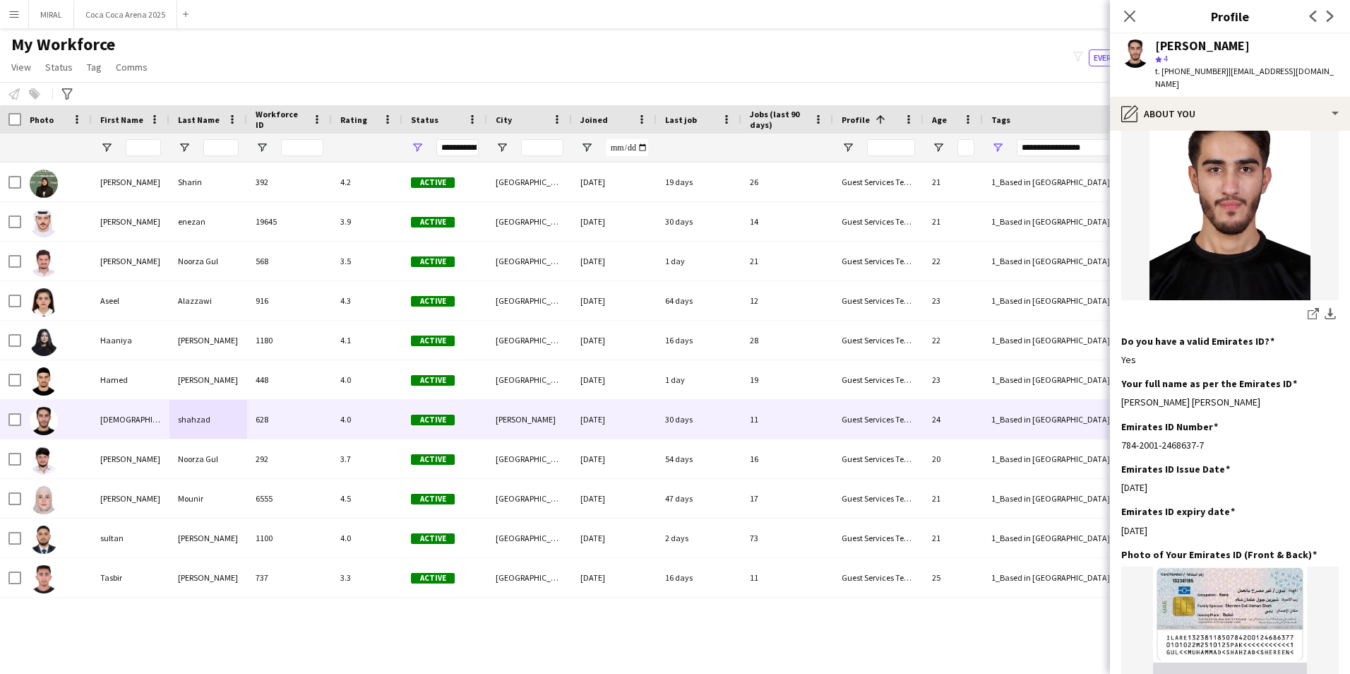
scroll to position [446, 0]
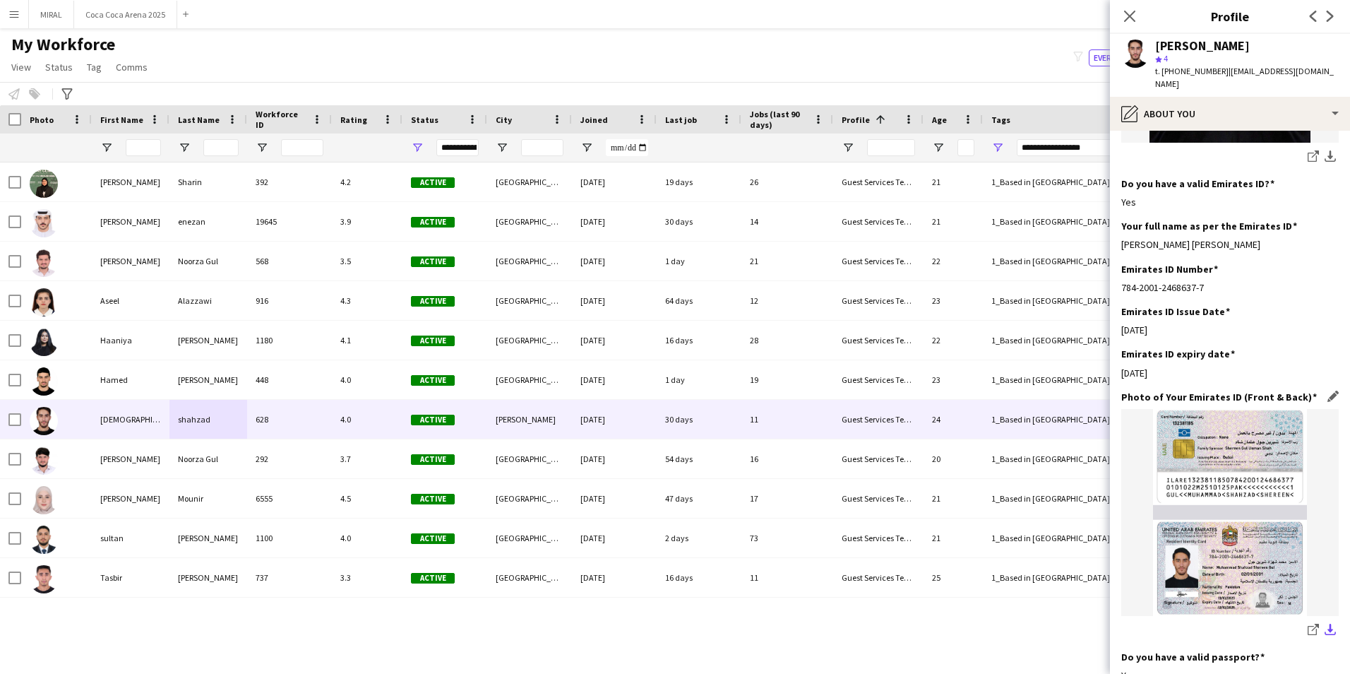
click at [1325, 623] on app-icon "download-bottom" at bounding box center [1330, 629] width 11 height 13
drag, startPoint x: 1071, startPoint y: 642, endPoint x: 1179, endPoint y: 467, distance: 205.8
click at [1071, 642] on div "[PERSON_NAME] [PERSON_NAME] 392 4.2 Active [GEOGRAPHIC_DATA] [DATE] 19 days 26 …" at bounding box center [654, 405] width 1308 height 486
drag, startPoint x: 1215, startPoint y: 70, endPoint x: 1167, endPoint y: 71, distance: 48.0
click at [1167, 71] on span "t. [PHONE_NUMBER]" at bounding box center [1191, 71] width 73 height 11
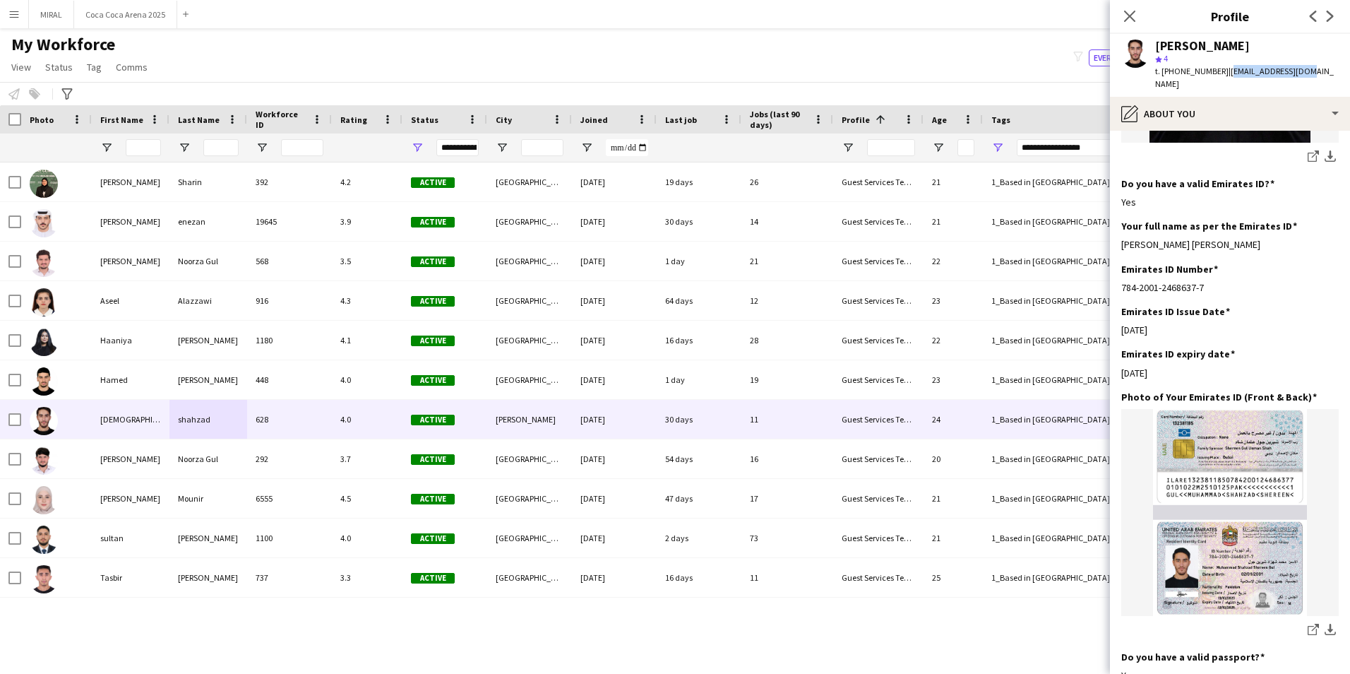
drag, startPoint x: 1222, startPoint y: 70, endPoint x: 1308, endPoint y: 71, distance: 86.1
click at [1308, 71] on div "[PERSON_NAME] 4 t. [PHONE_NUMBER] | [EMAIL_ADDRESS][DOMAIN_NAME]" at bounding box center [1230, 65] width 240 height 63
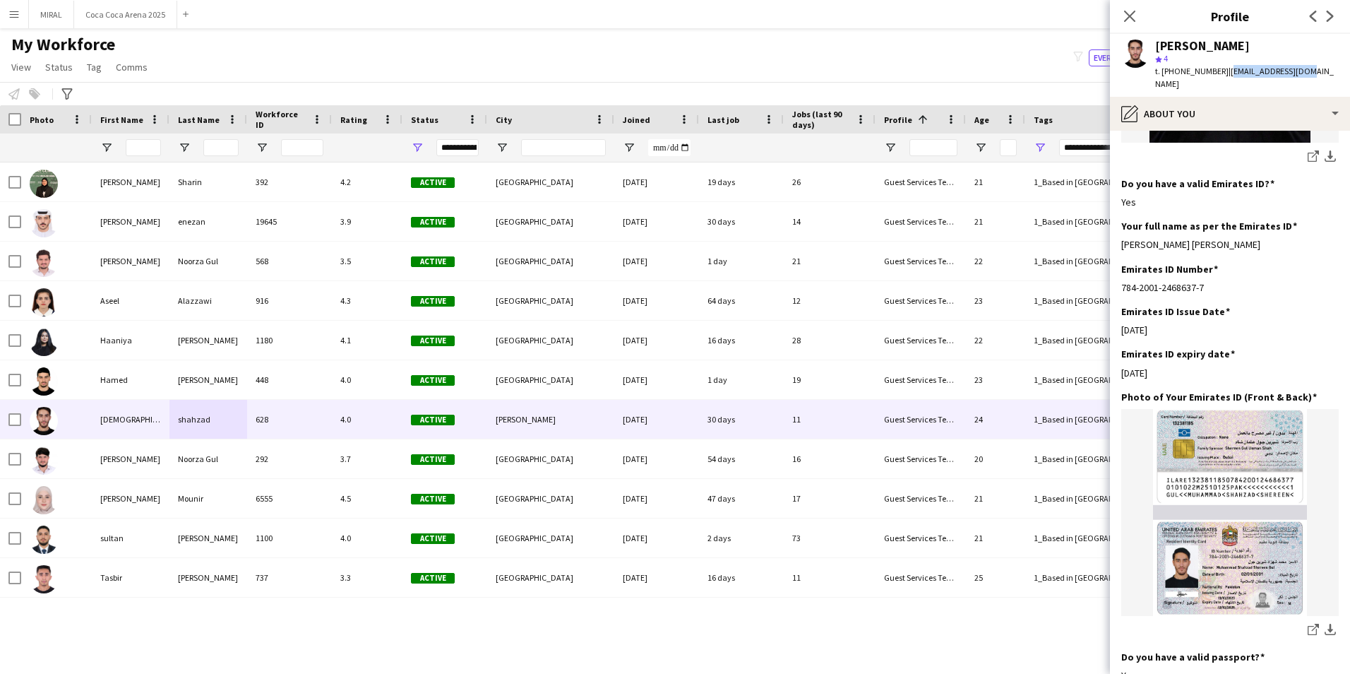
drag, startPoint x: 569, startPoint y: 119, endPoint x: 607, endPoint y: 143, distance: 45.1
click at [607, 143] on div "Workforce Details Photo First Name 1" at bounding box center [592, 133] width 1185 height 57
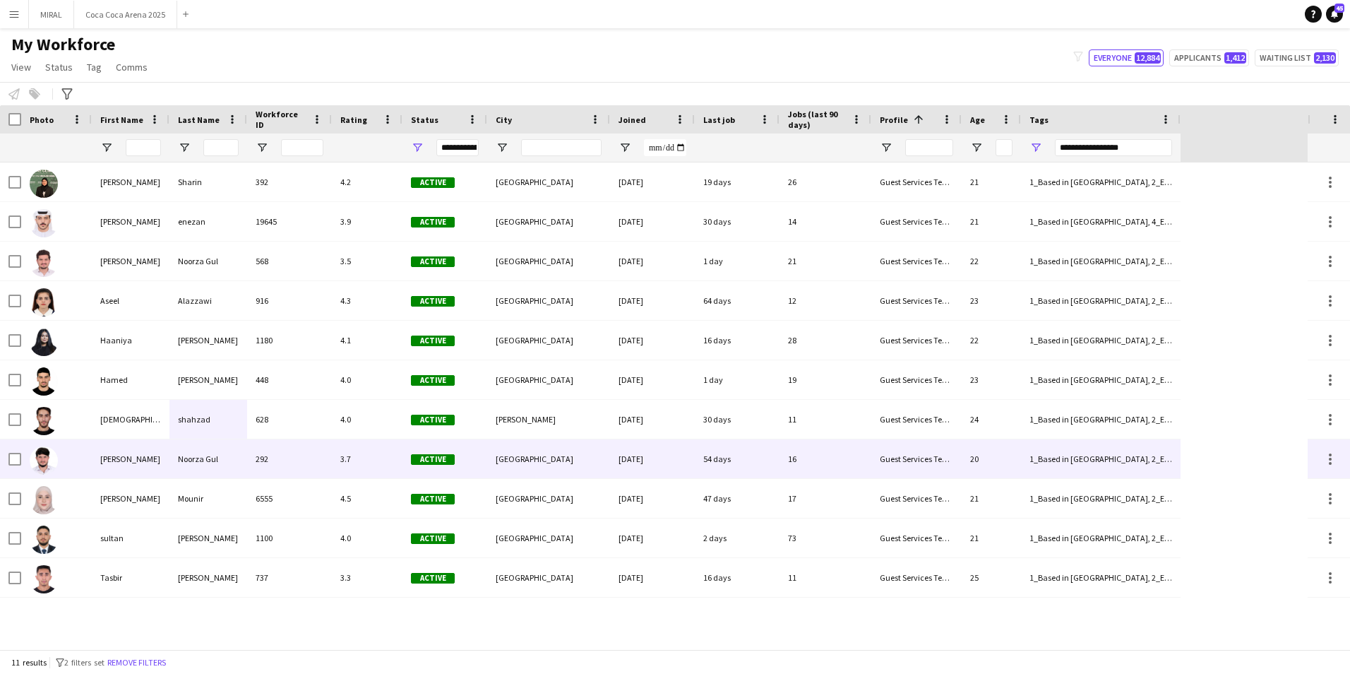
click at [136, 469] on div "[PERSON_NAME]" at bounding box center [131, 458] width 78 height 39
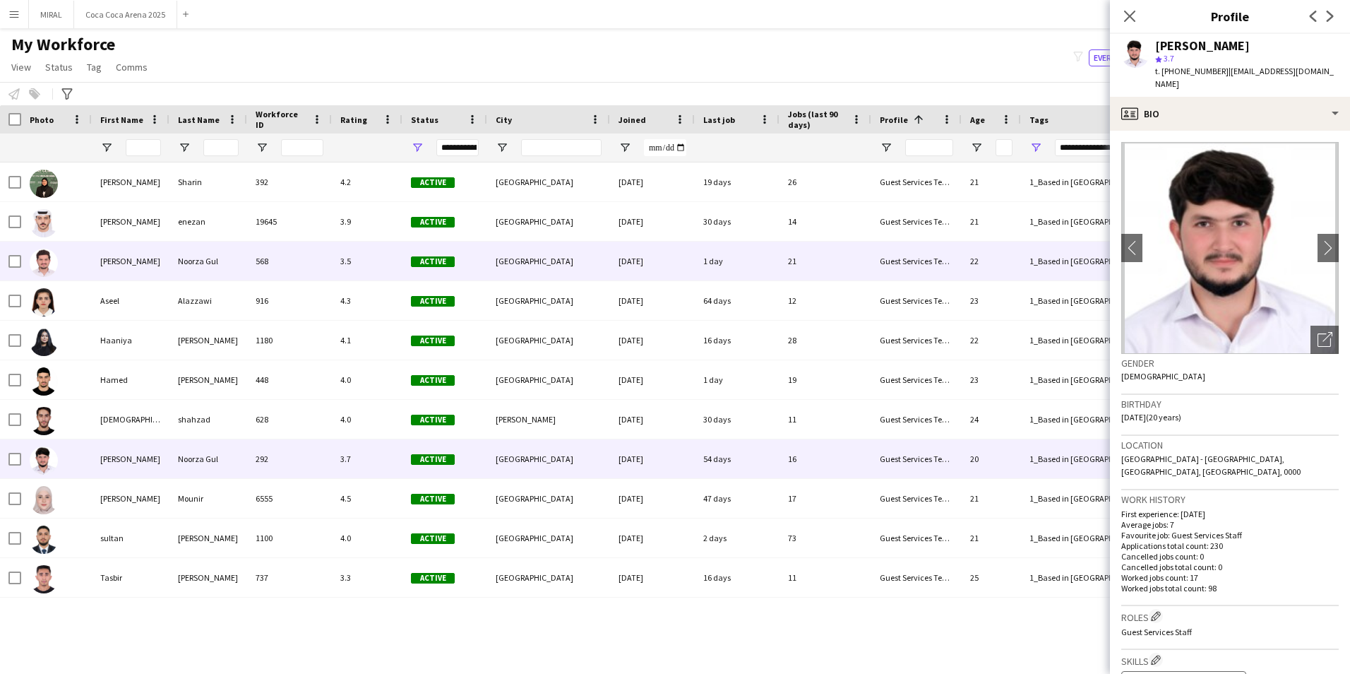
click at [153, 268] on div "[PERSON_NAME]" at bounding box center [131, 260] width 78 height 39
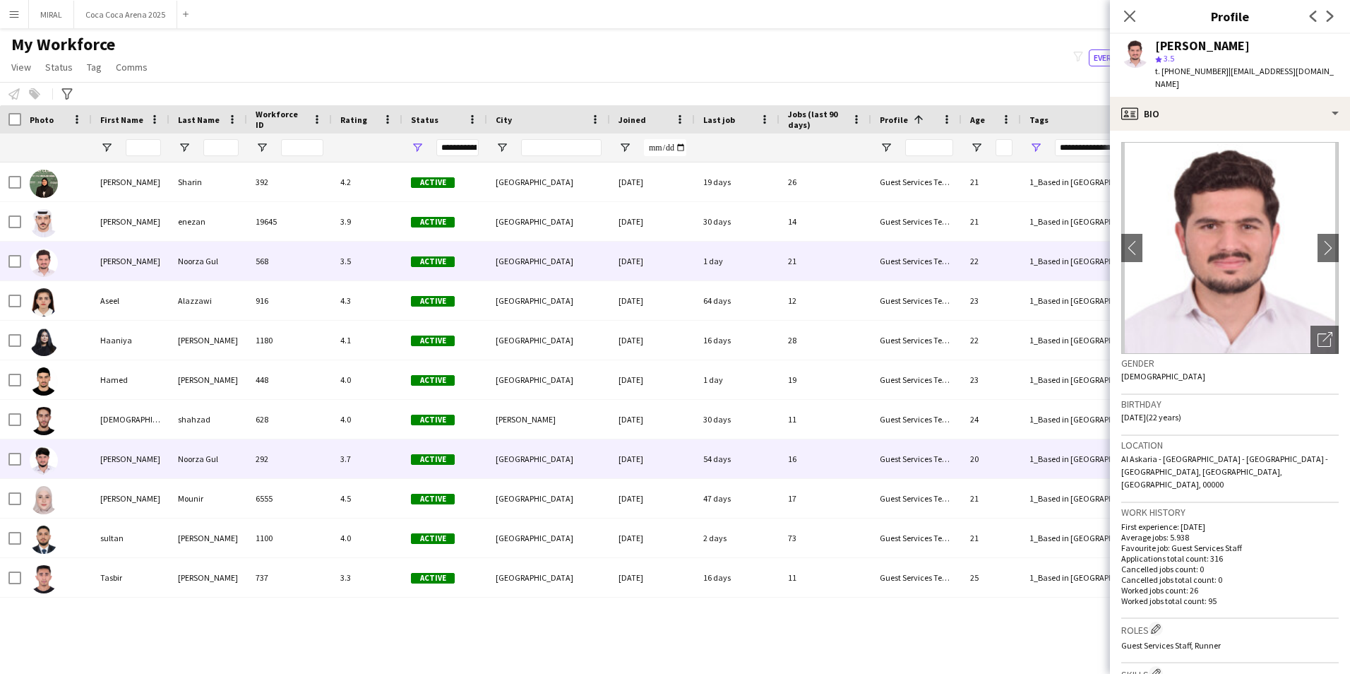
click at [144, 462] on div "[PERSON_NAME]" at bounding box center [131, 458] width 78 height 39
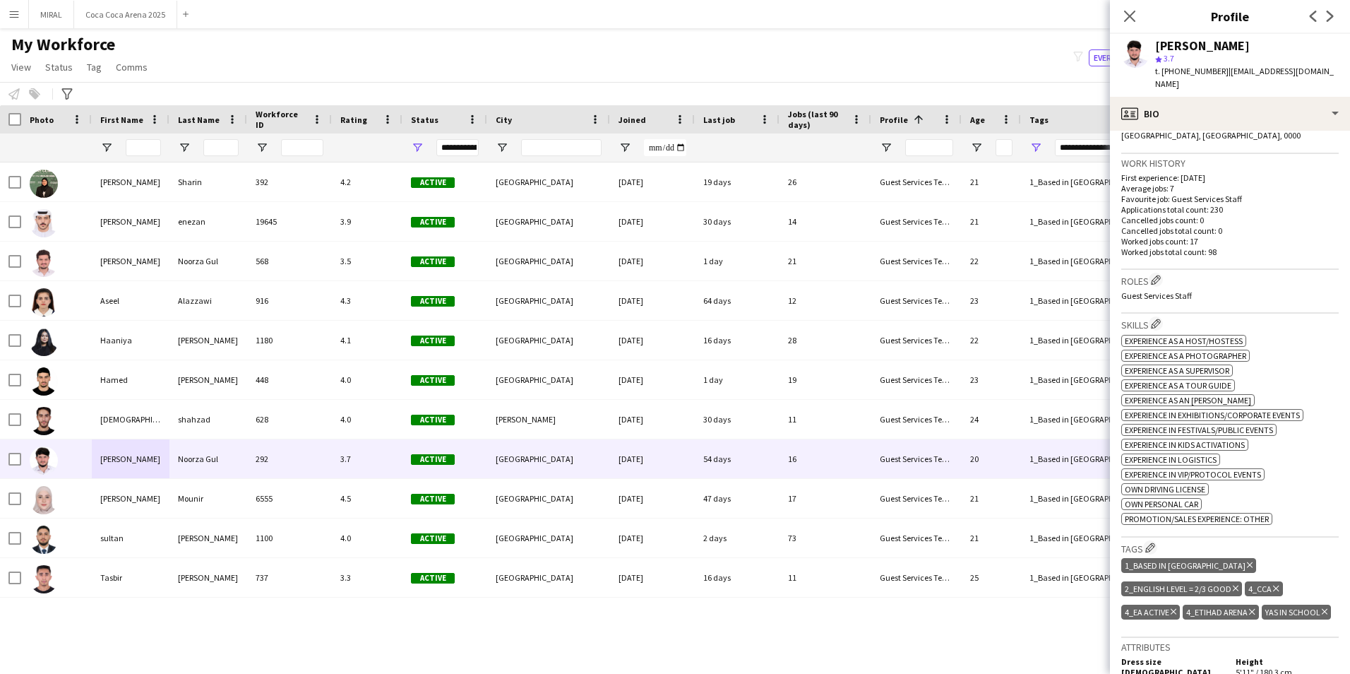
scroll to position [371, 0]
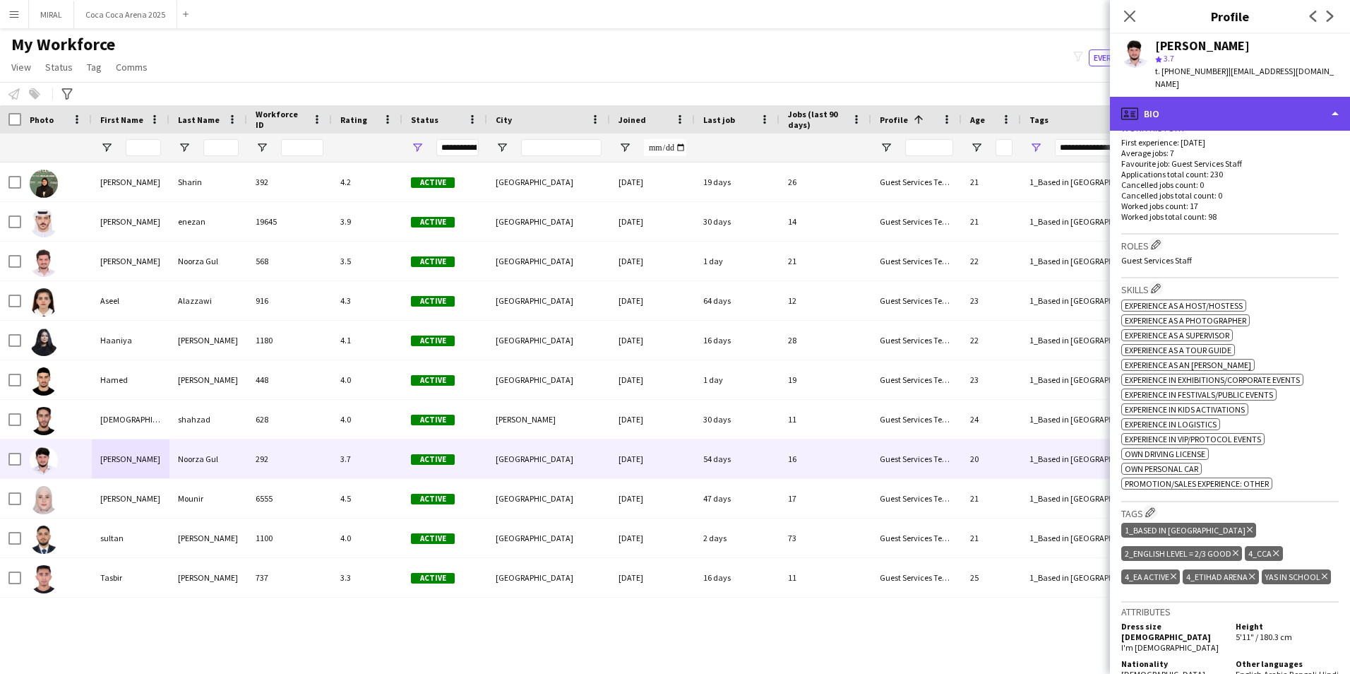
click at [1245, 102] on div "profile Bio" at bounding box center [1230, 114] width 240 height 34
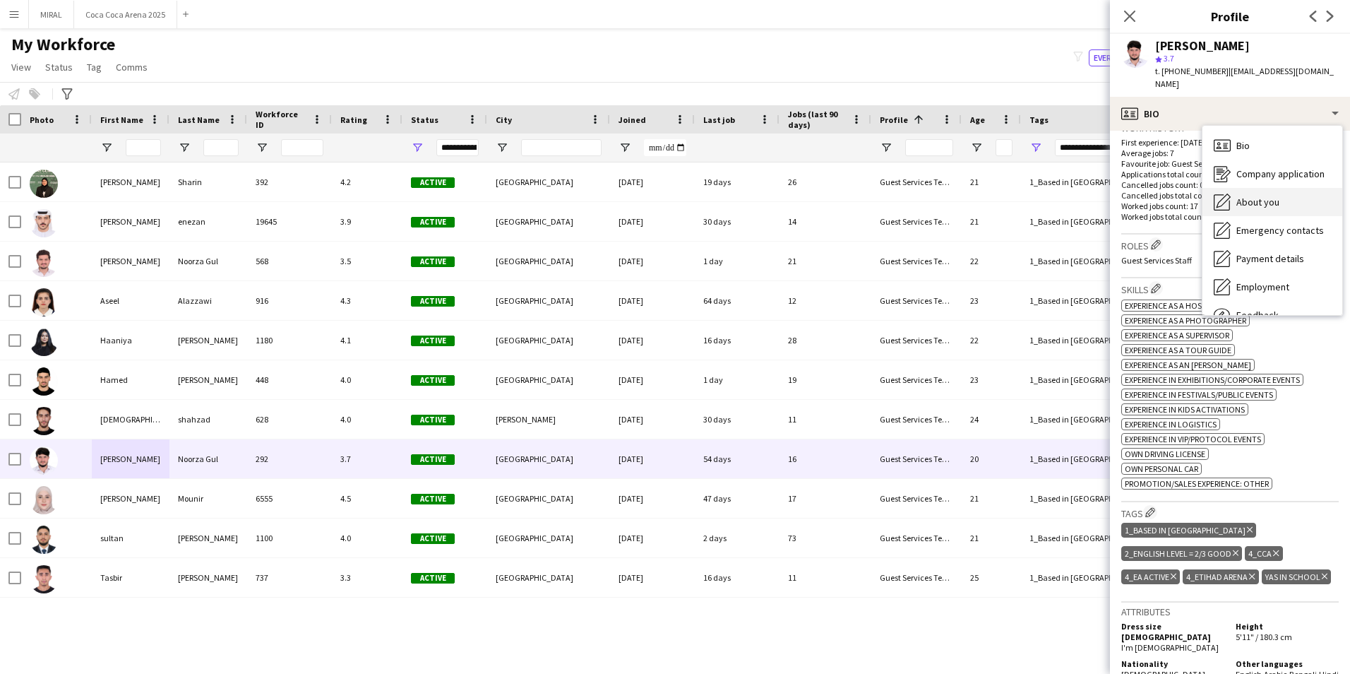
click at [1267, 196] on span "About you" at bounding box center [1257, 202] width 43 height 13
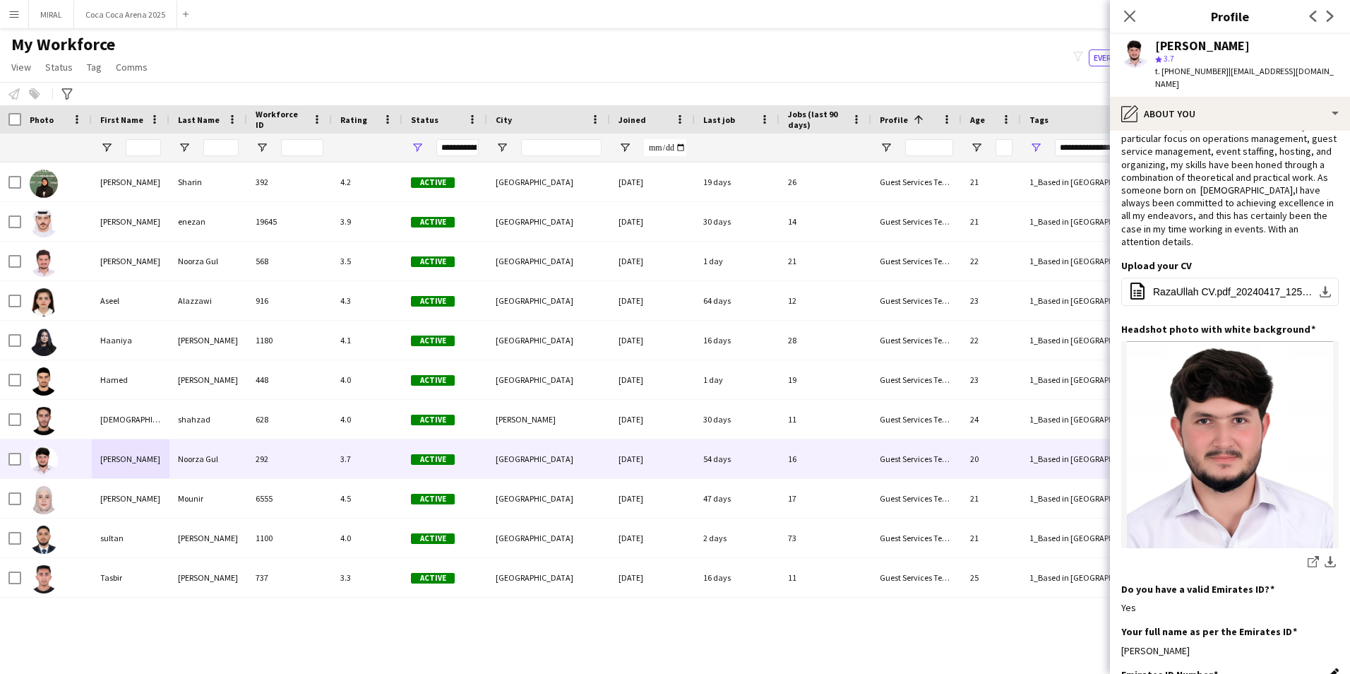
scroll to position [212, 0]
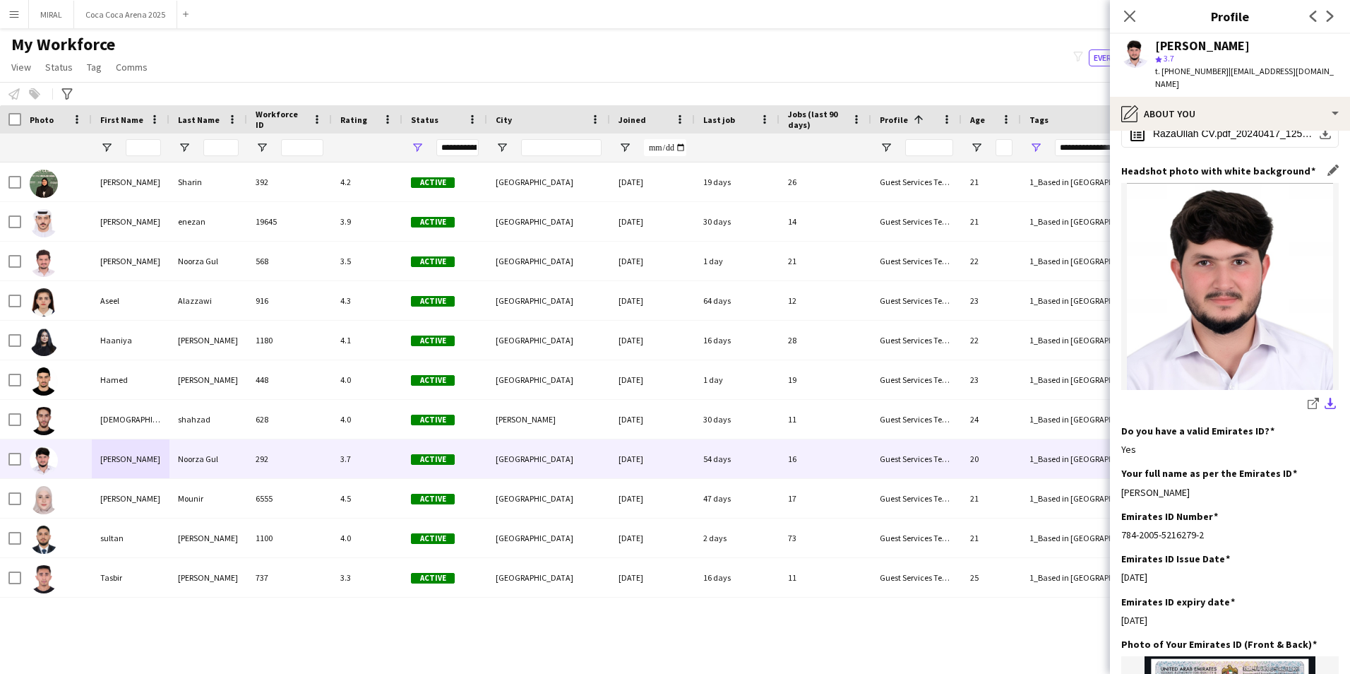
click at [1325, 398] on app-icon "download-bottom" at bounding box center [1330, 404] width 11 height 13
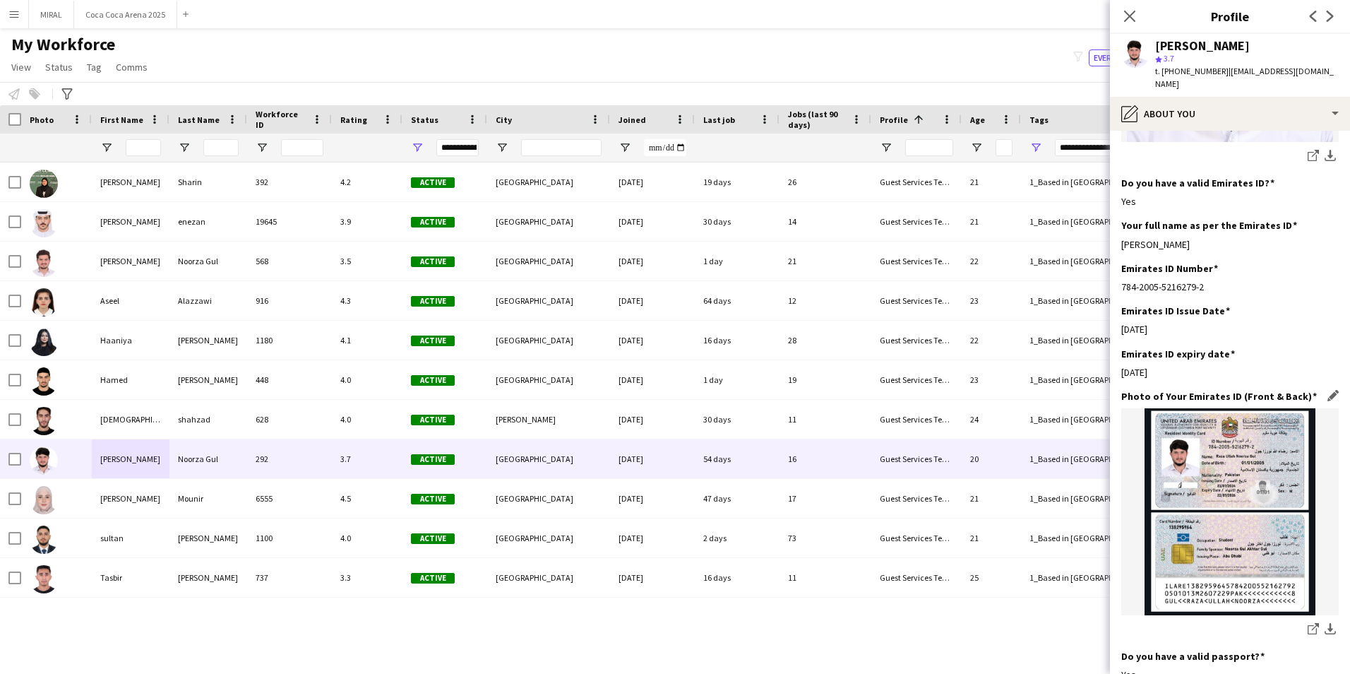
scroll to position [494, 0]
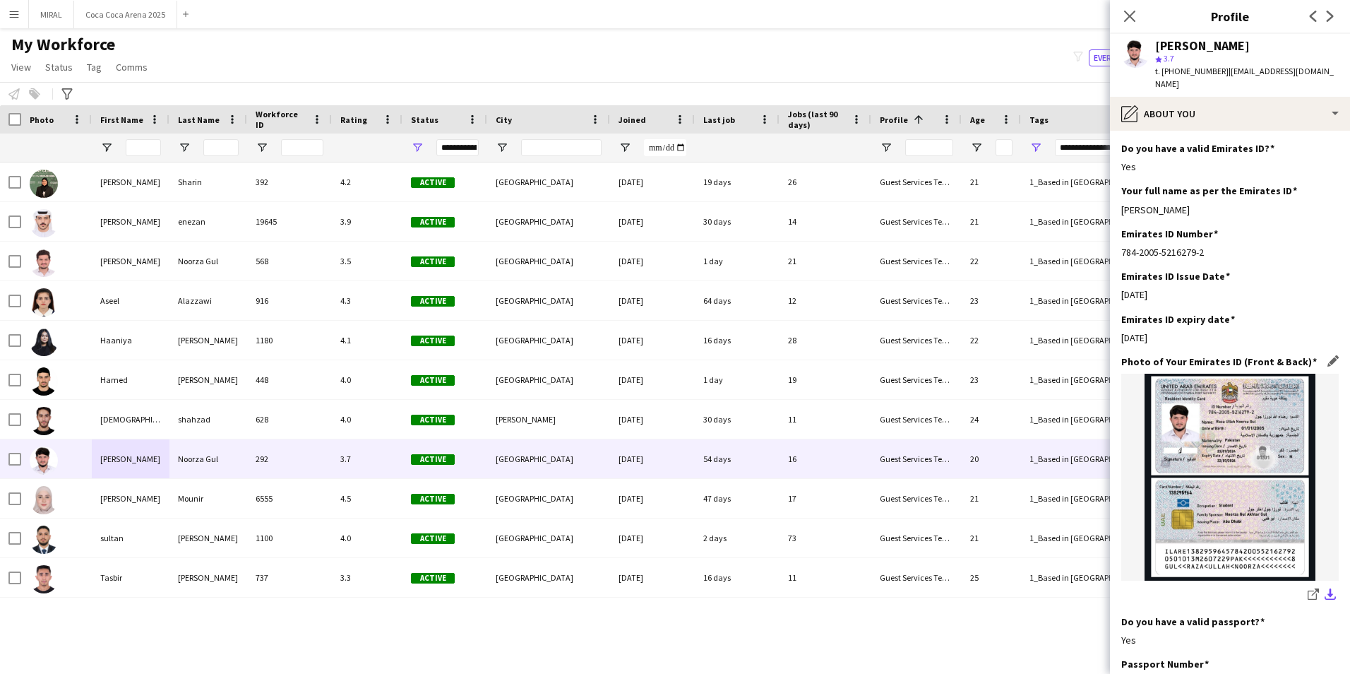
click at [1325, 588] on app-icon "download-bottom" at bounding box center [1330, 594] width 11 height 13
drag, startPoint x: 1305, startPoint y: 240, endPoint x: 1298, endPoint y: 236, distance: 7.6
click at [1305, 246] on div "784-2005-5216279-2" at bounding box center [1229, 252] width 217 height 13
drag, startPoint x: 1218, startPoint y: 198, endPoint x: 1111, endPoint y: 196, distance: 106.6
click at [1111, 196] on app-section-data-types "Bio Edit this field Over the course of the past 3years, I have gained a wealth …" at bounding box center [1230, 402] width 240 height 543
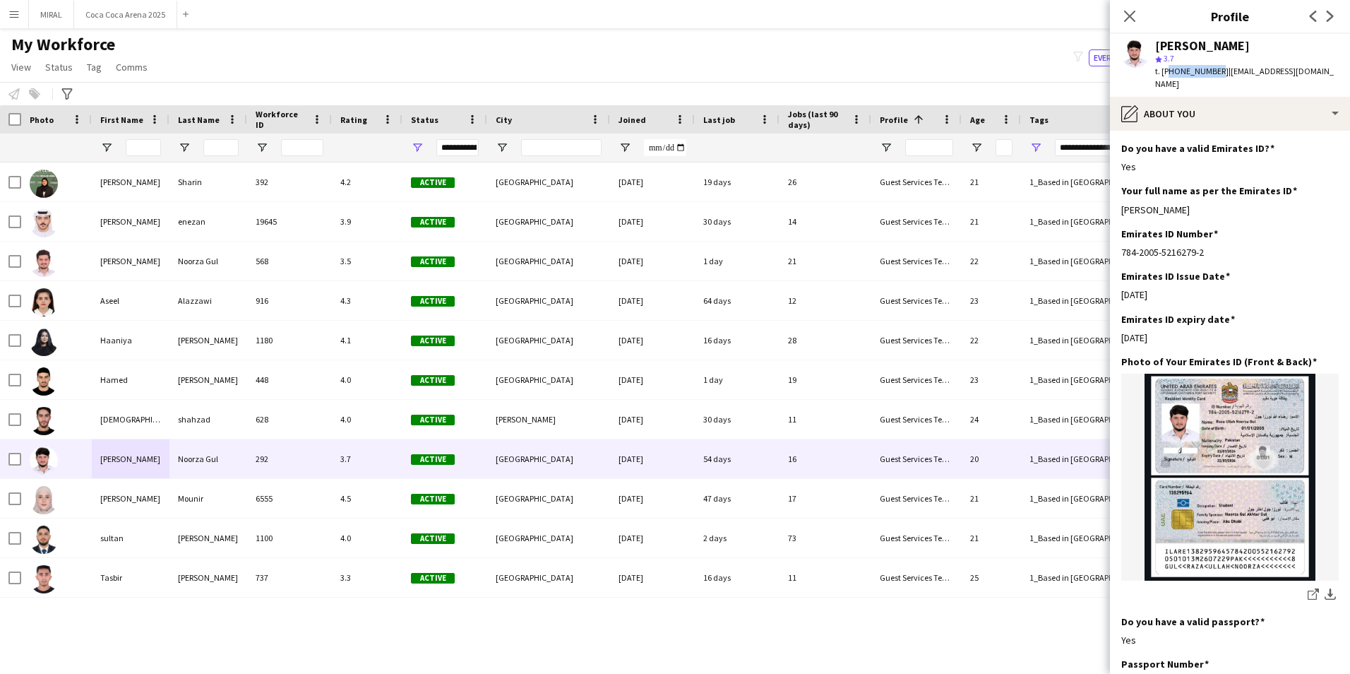
drag, startPoint x: 1165, startPoint y: 72, endPoint x: 1214, endPoint y: 68, distance: 49.6
click at [1214, 68] on span "t. [PHONE_NUMBER]" at bounding box center [1191, 71] width 73 height 11
drag, startPoint x: 1217, startPoint y: 69, endPoint x: 1168, endPoint y: 66, distance: 48.8
click at [1168, 66] on span "t. [PHONE_NUMBER]" at bounding box center [1191, 71] width 73 height 11
drag, startPoint x: 1222, startPoint y: 72, endPoint x: 1325, endPoint y: 72, distance: 103.1
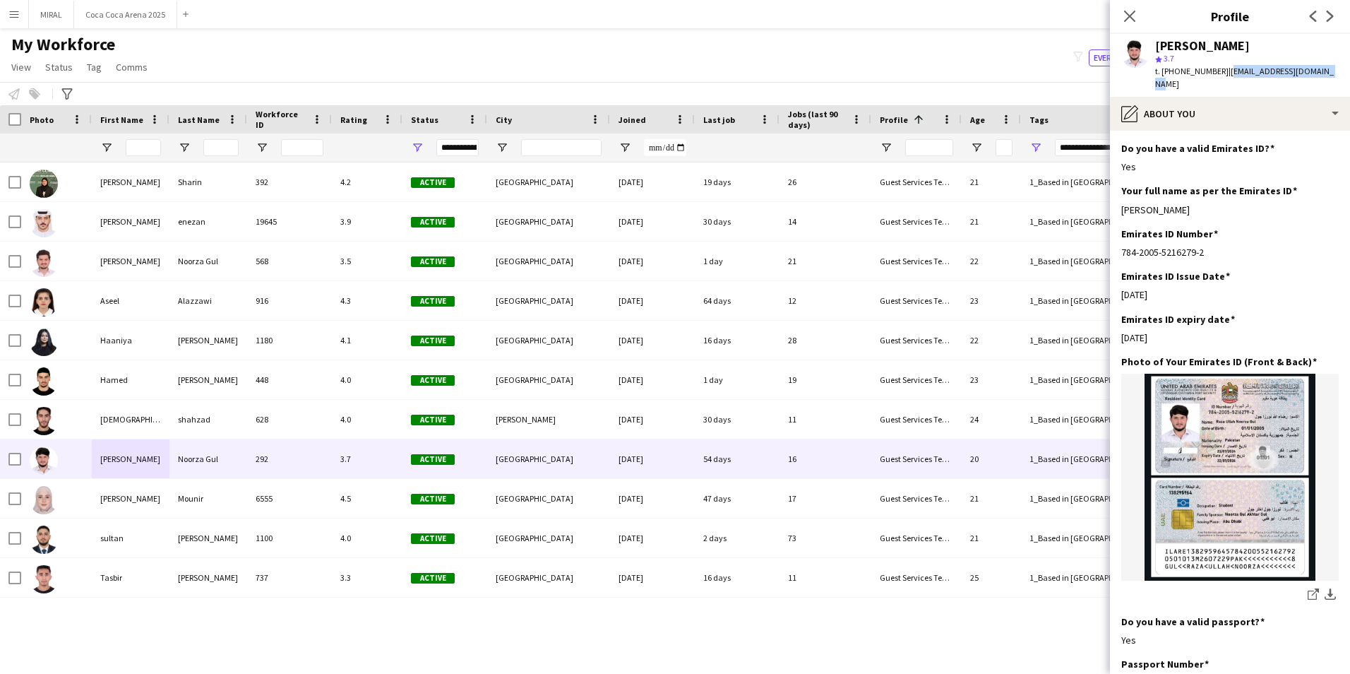
click at [1325, 72] on div "[PERSON_NAME] star 3.7 t. [PHONE_NUMBER] | [EMAIL_ADDRESS][DOMAIN_NAME]" at bounding box center [1230, 65] width 240 height 63
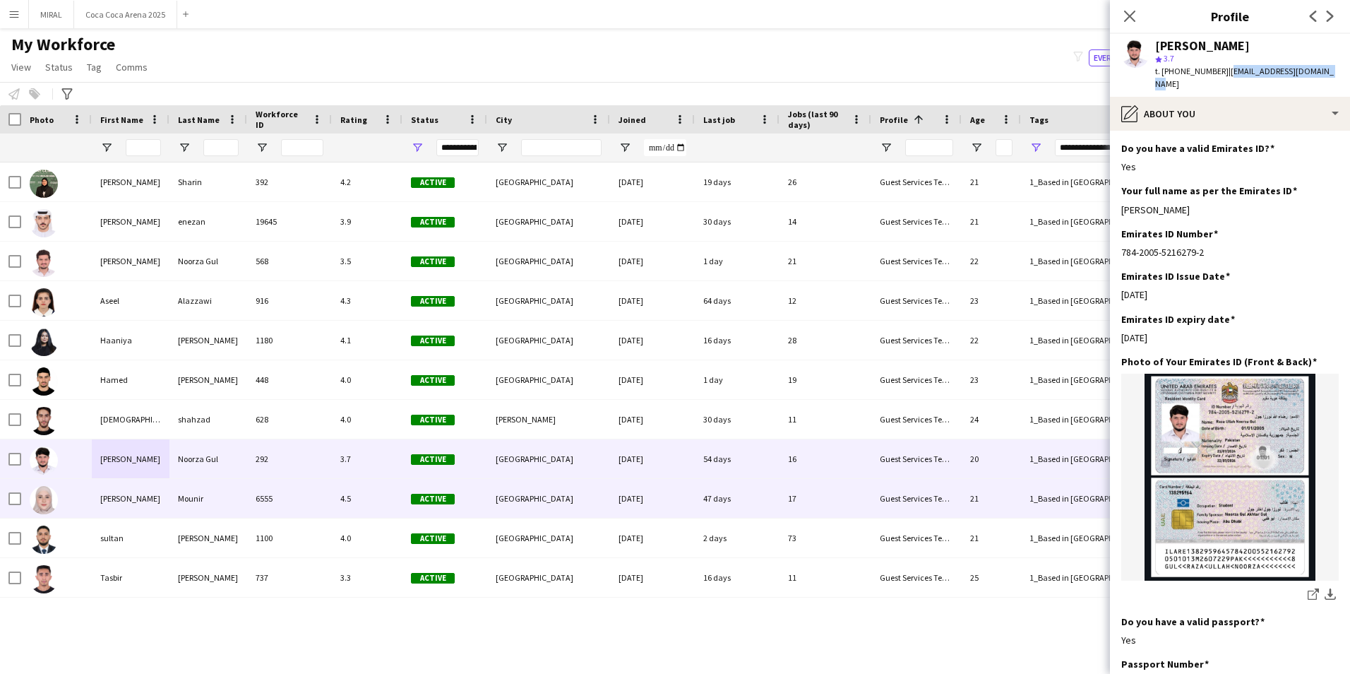
click at [145, 503] on div "[PERSON_NAME]" at bounding box center [131, 498] width 78 height 39
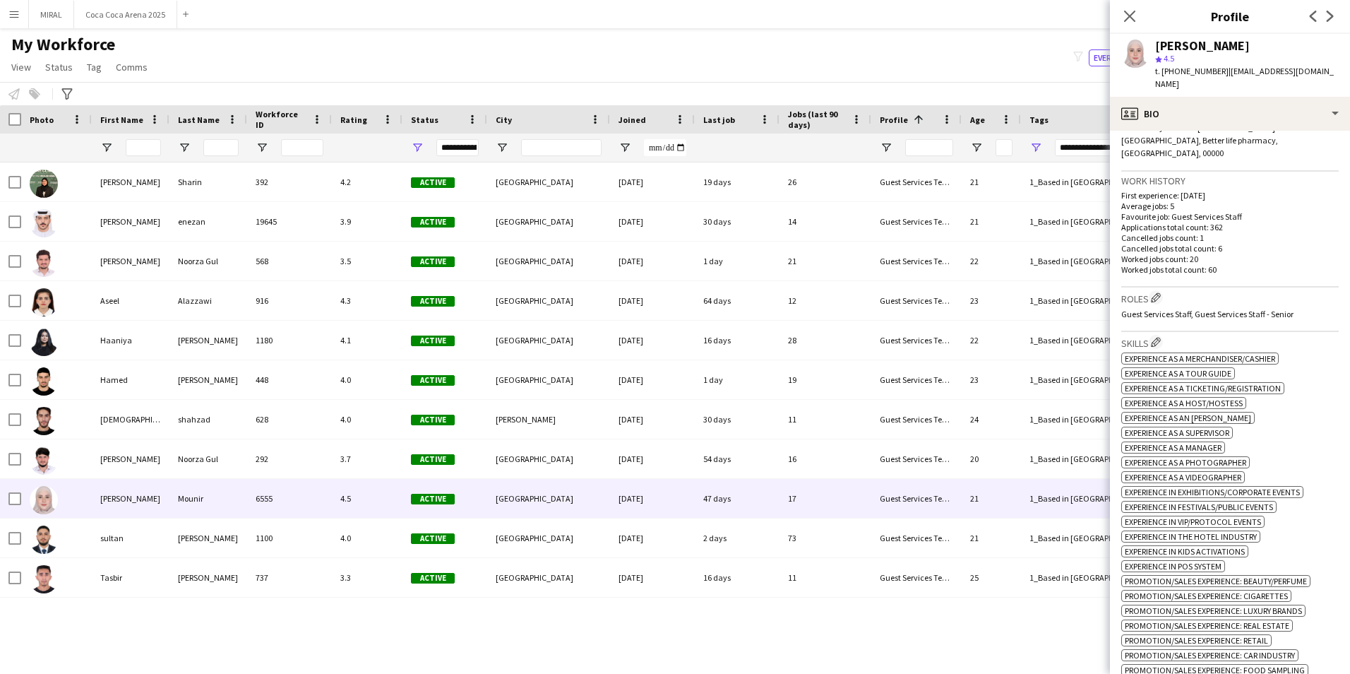
scroll to position [353, 0]
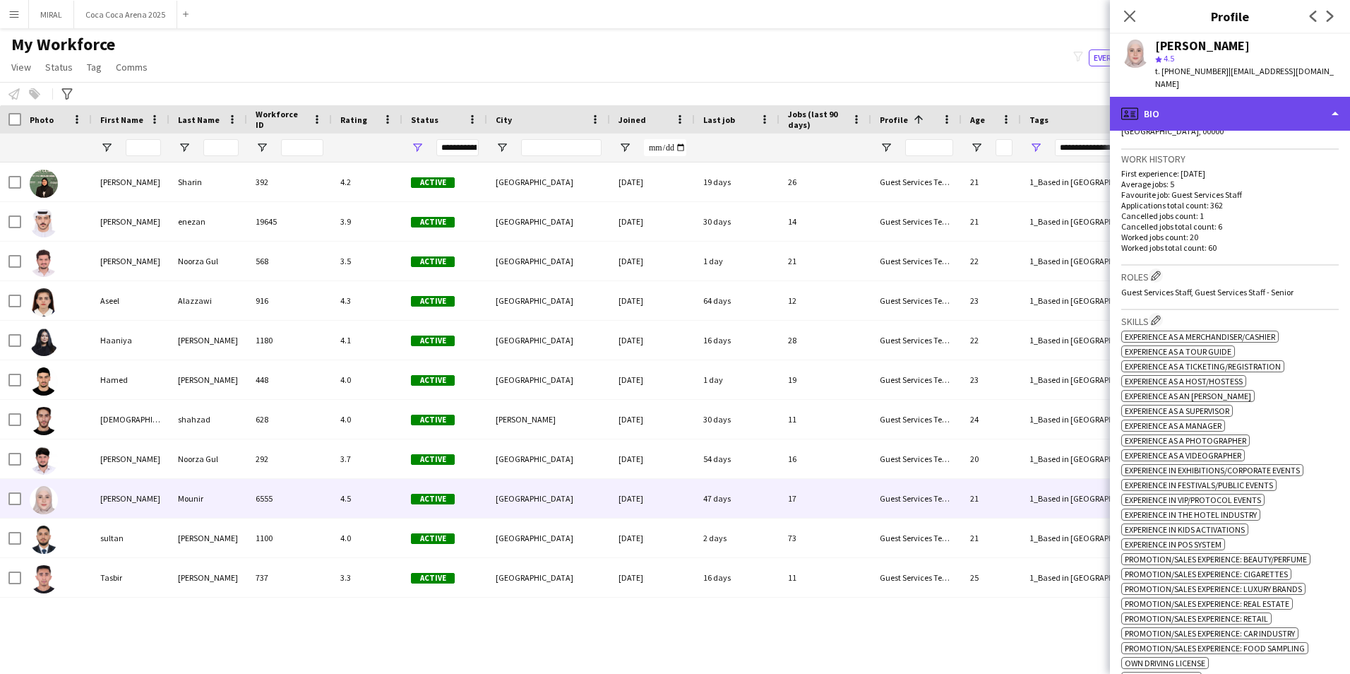
click at [1231, 109] on div "profile Bio" at bounding box center [1230, 114] width 240 height 34
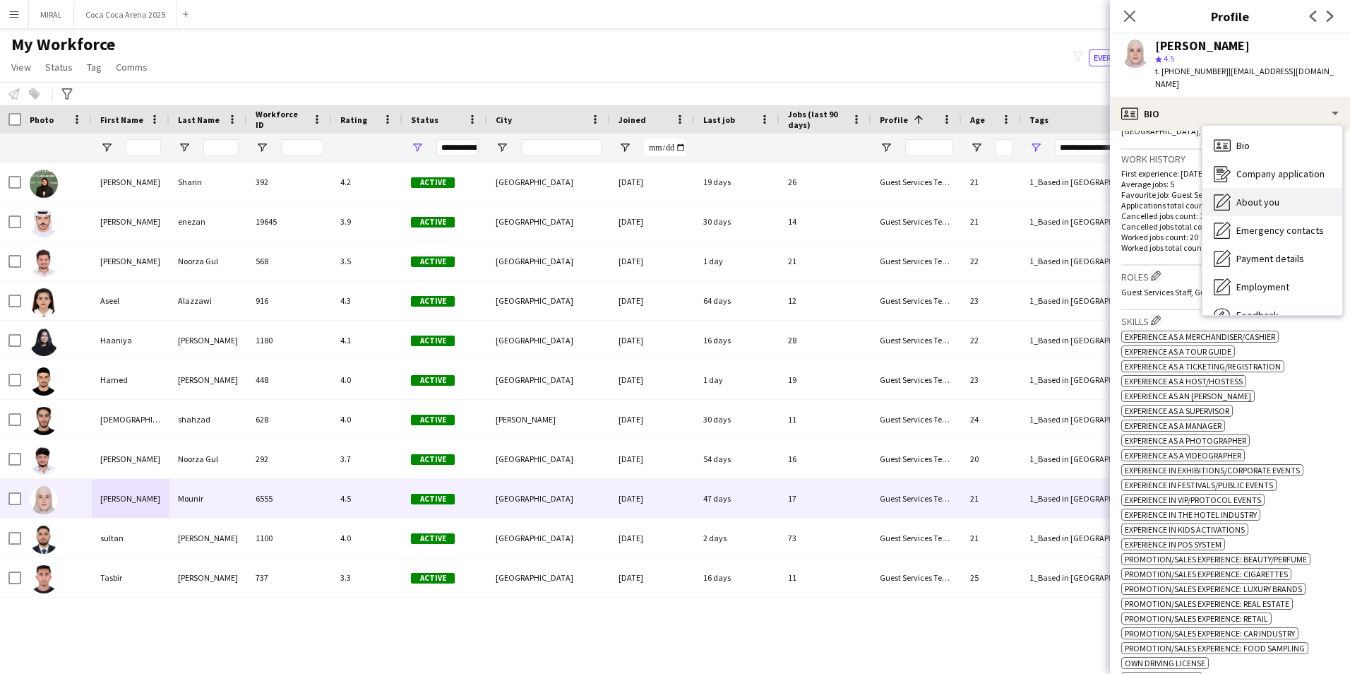
click at [1269, 196] on span "About you" at bounding box center [1257, 202] width 43 height 13
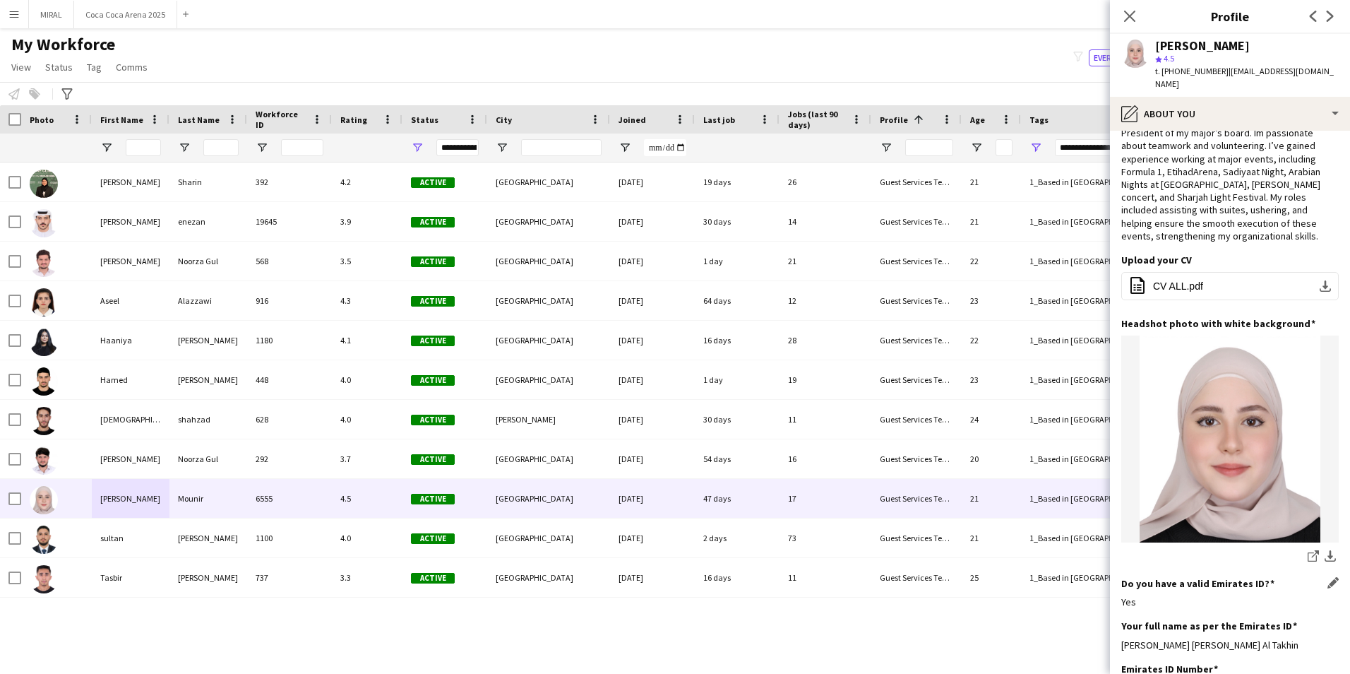
scroll to position [141, 0]
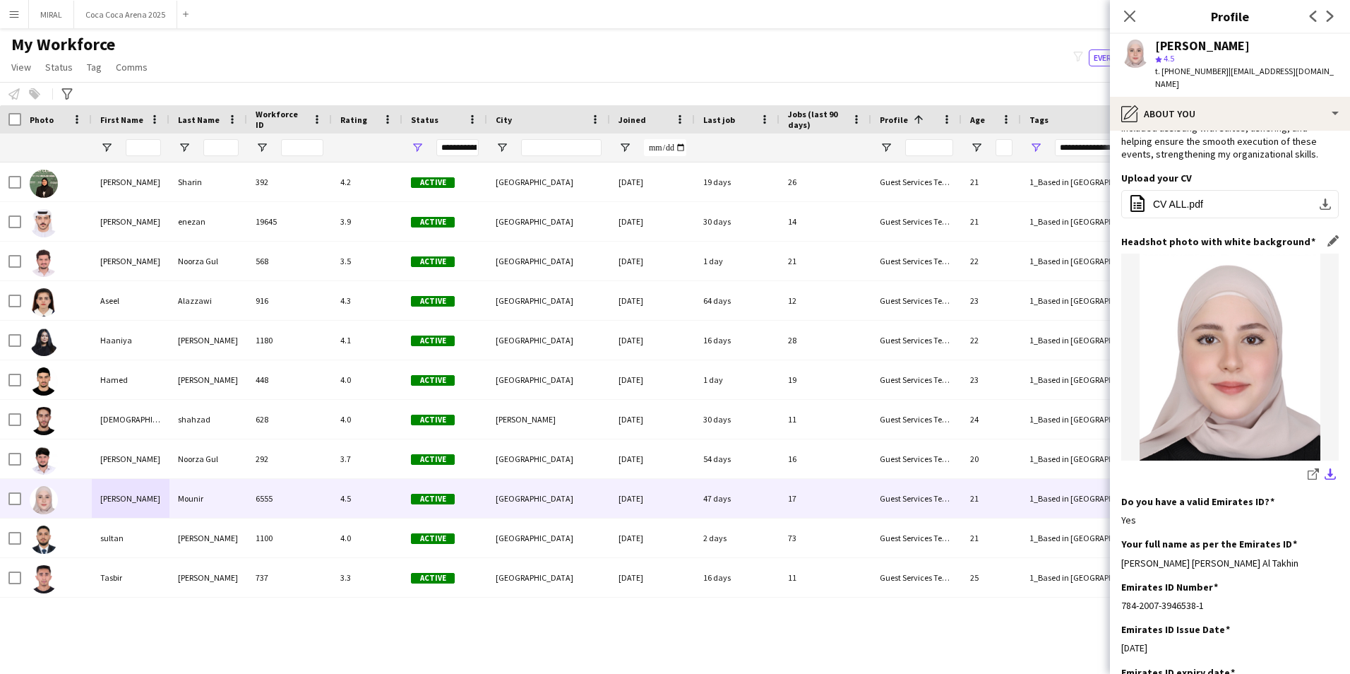
click at [1325, 468] on app-icon "download-bottom" at bounding box center [1330, 474] width 11 height 13
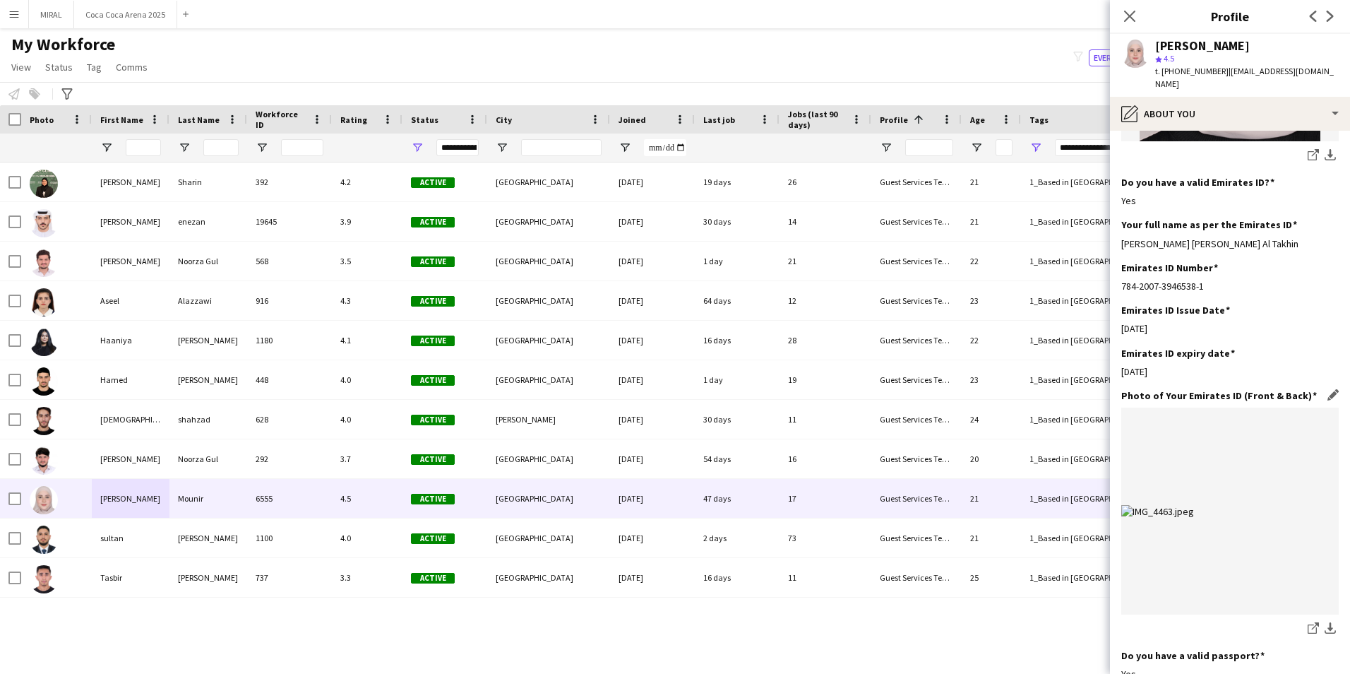
scroll to position [494, 0]
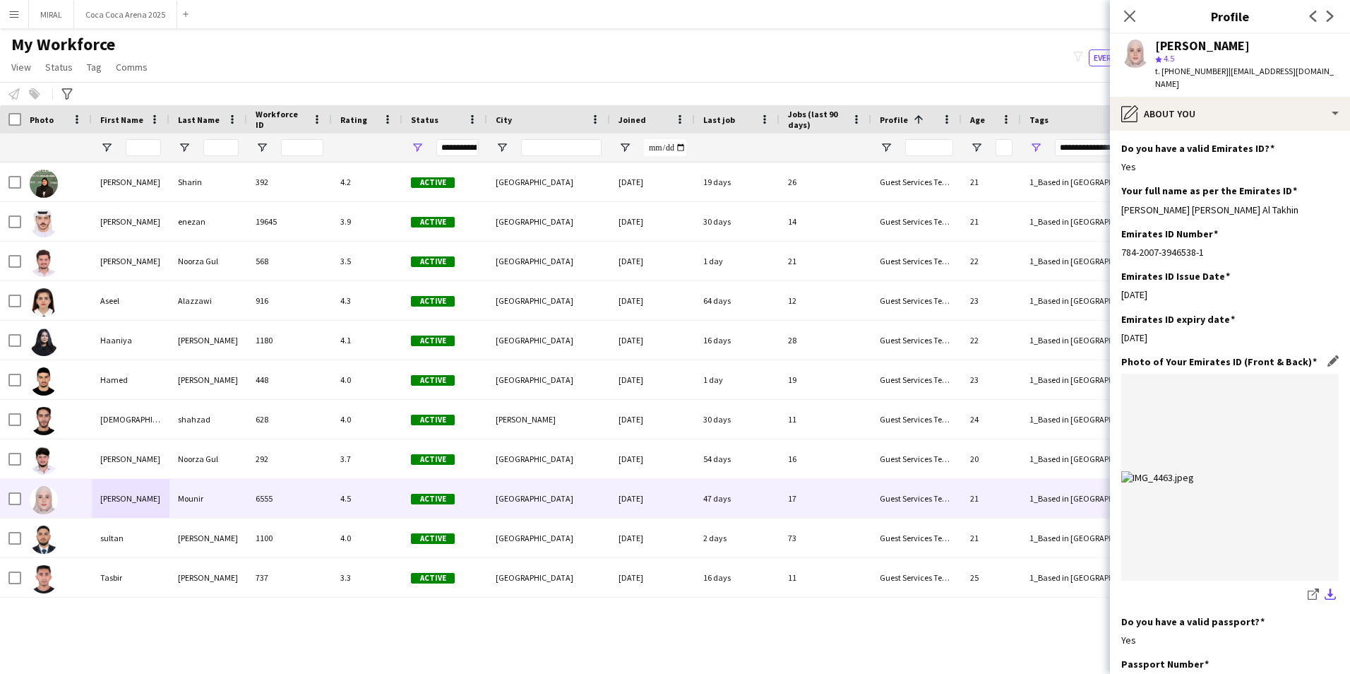
click at [1325, 588] on app-icon "download-bottom" at bounding box center [1330, 594] width 11 height 13
drag, startPoint x: 1267, startPoint y: 200, endPoint x: 1114, endPoint y: 197, distance: 152.5
click at [1114, 197] on app-section-data-types "Bio Edit this field Im a student at the [GEOGRAPHIC_DATA], studying Medical Lab…" at bounding box center [1230, 402] width 240 height 543
click at [1253, 531] on figure at bounding box center [1229, 477] width 217 height 207
drag, startPoint x: 1166, startPoint y: 69, endPoint x: 1215, endPoint y: 68, distance: 48.7
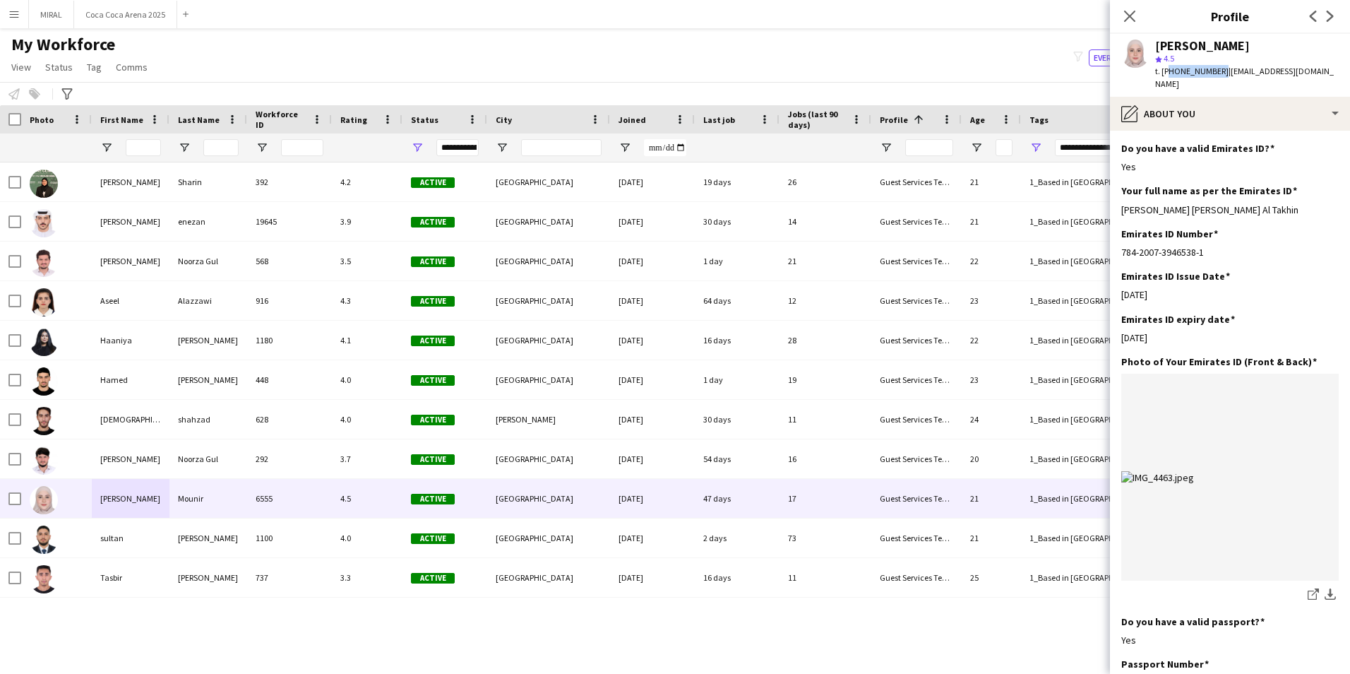
click at [1215, 68] on span "t. [PHONE_NUMBER]" at bounding box center [1191, 71] width 73 height 11
drag, startPoint x: 1222, startPoint y: 71, endPoint x: 1305, endPoint y: 70, distance: 83.3
click at [1305, 70] on span "| [EMAIL_ADDRESS][DOMAIN_NAME]" at bounding box center [1244, 77] width 179 height 23
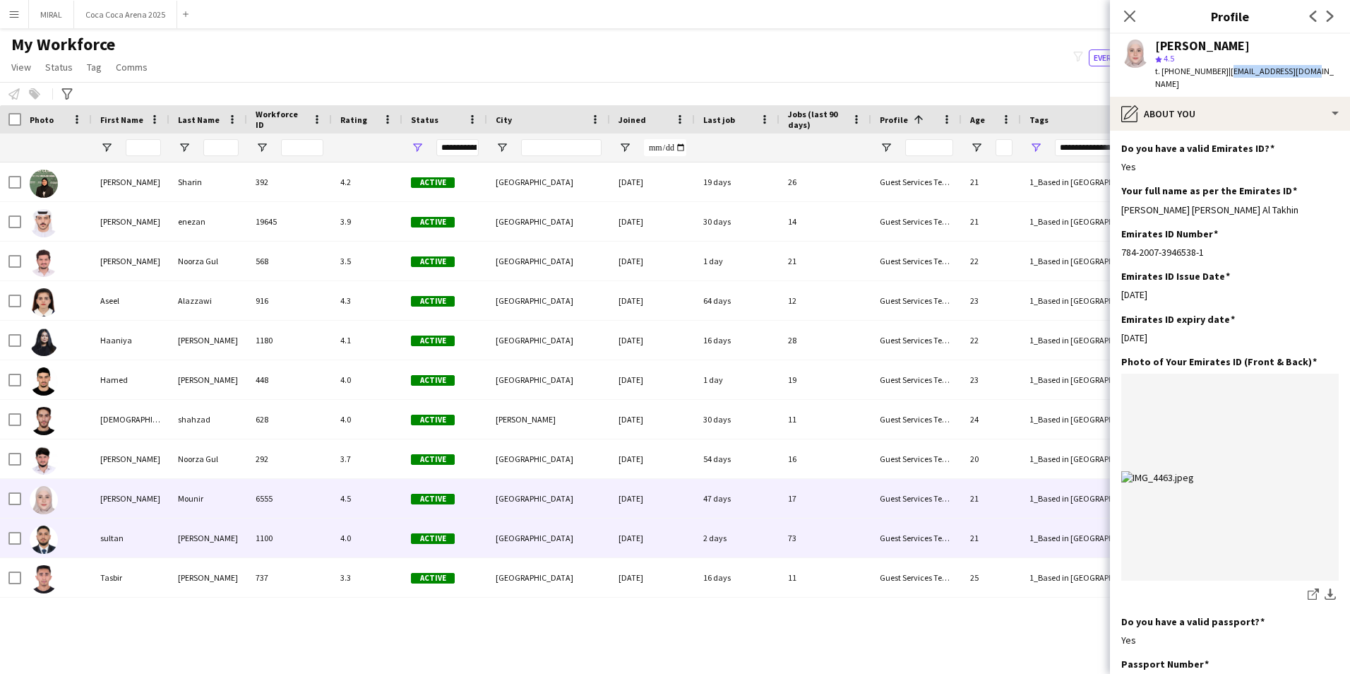
click at [150, 542] on div "sultan" at bounding box center [131, 537] width 78 height 39
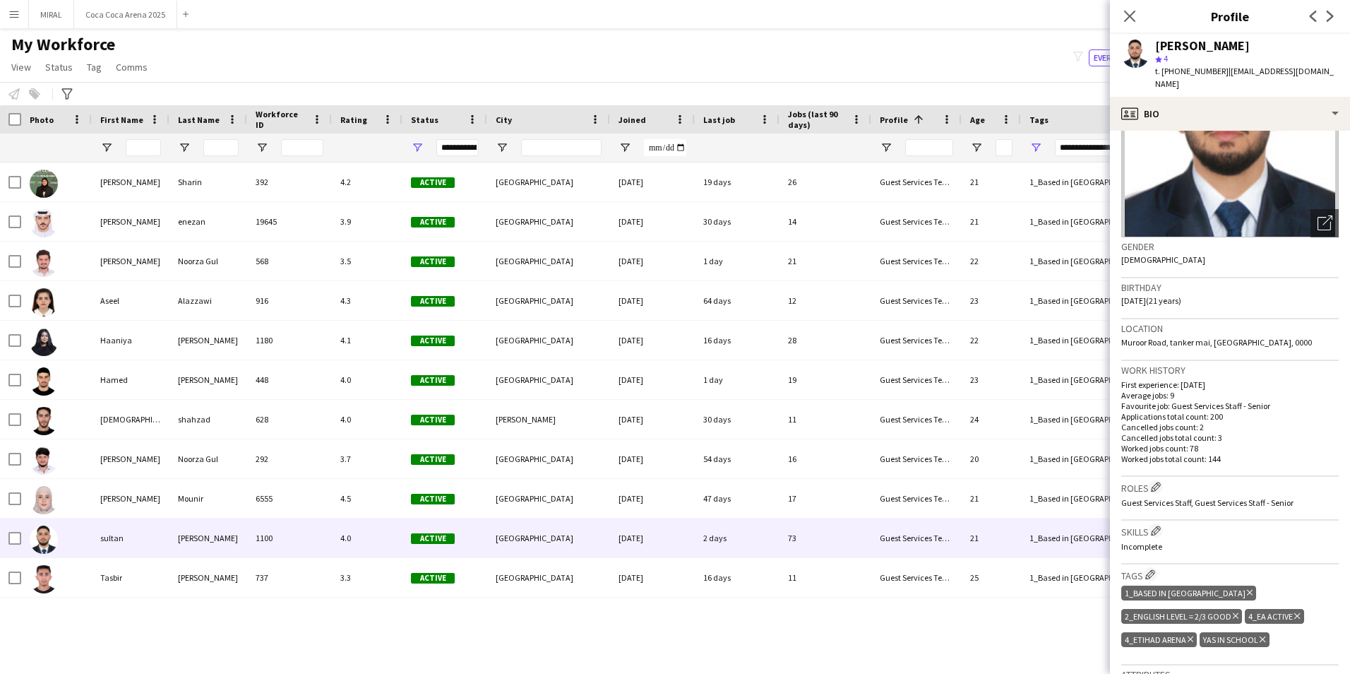
scroll to position [71, 0]
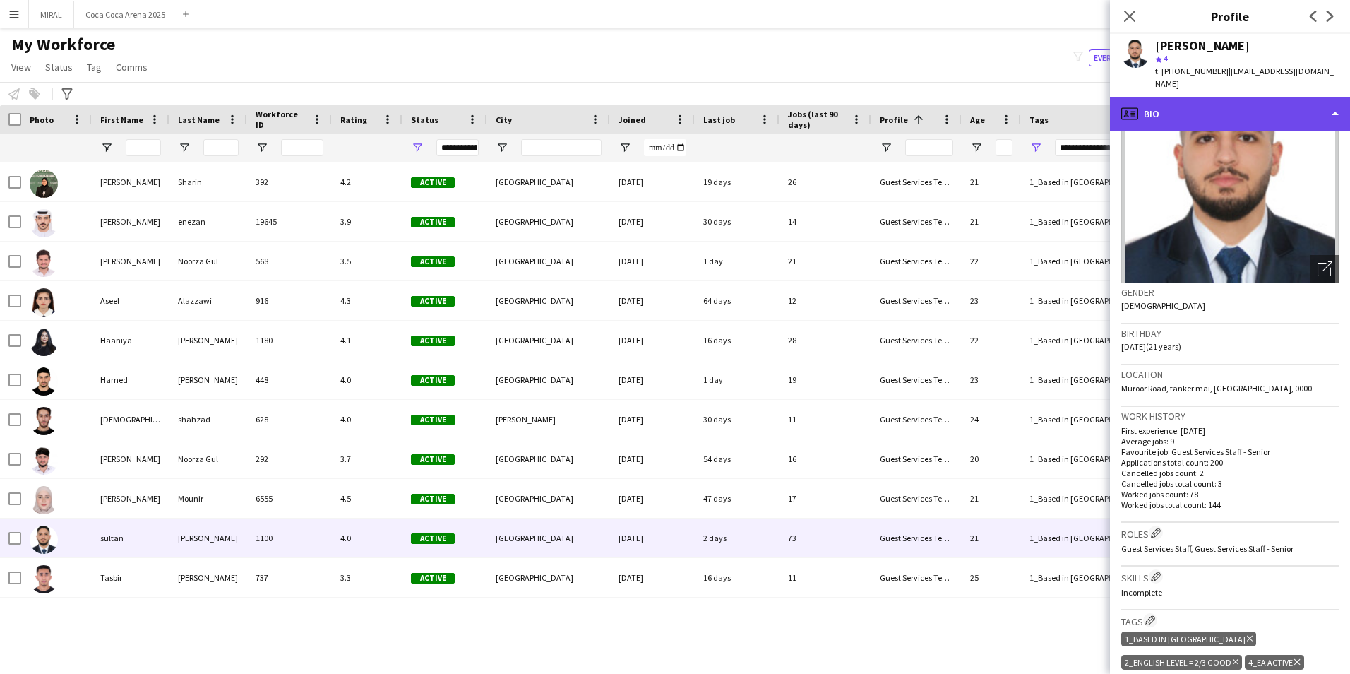
click at [1238, 97] on div "profile Bio" at bounding box center [1230, 114] width 240 height 34
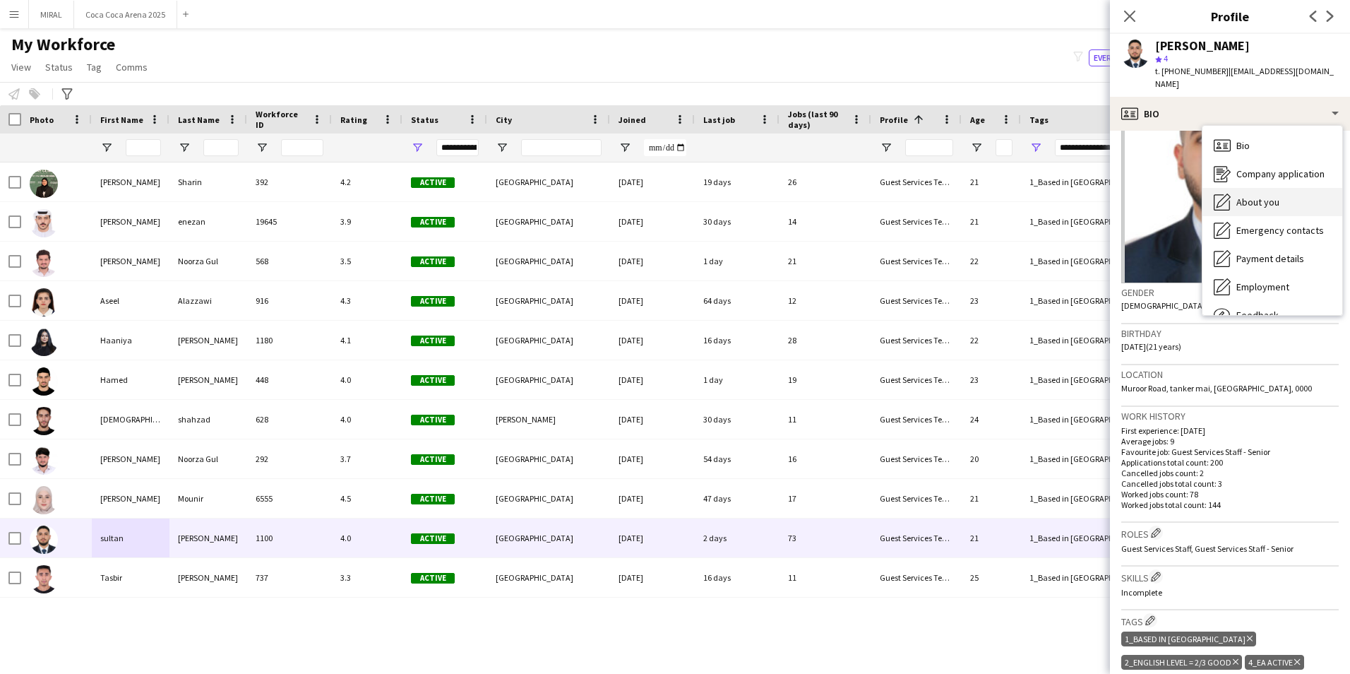
click at [1262, 196] on span "About you" at bounding box center [1257, 202] width 43 height 13
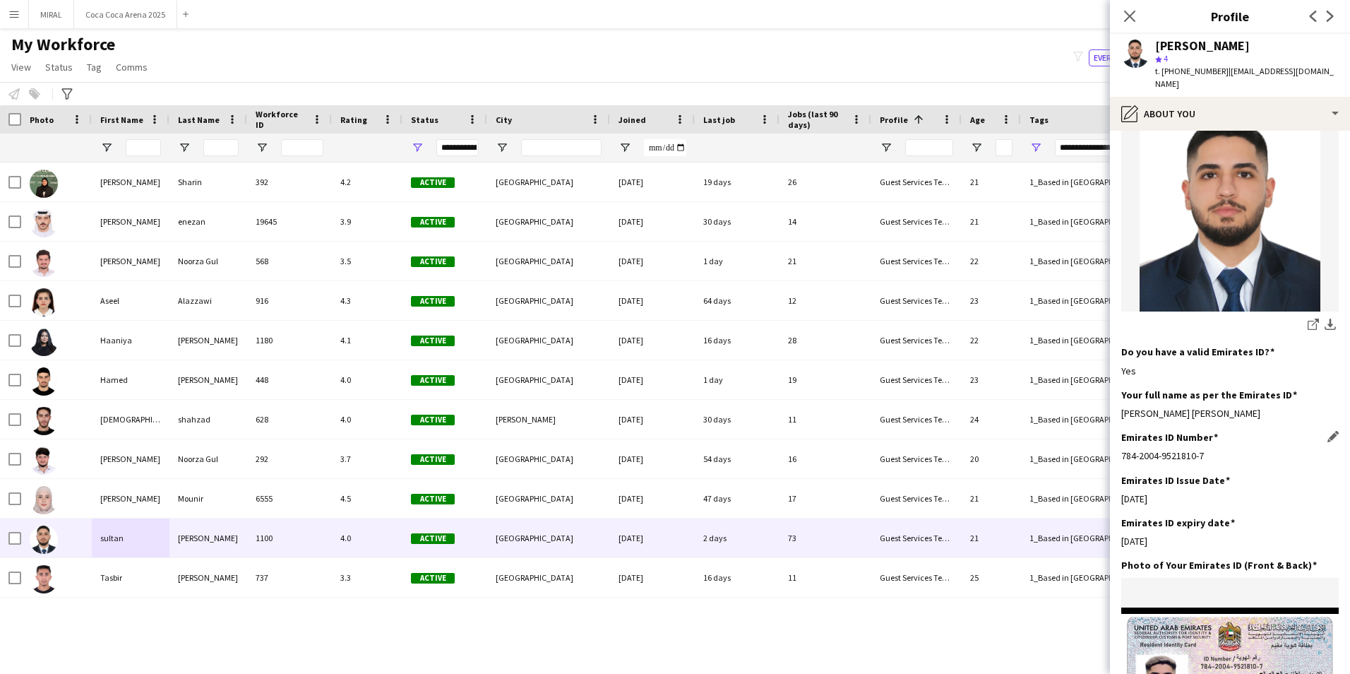
scroll to position [282, 0]
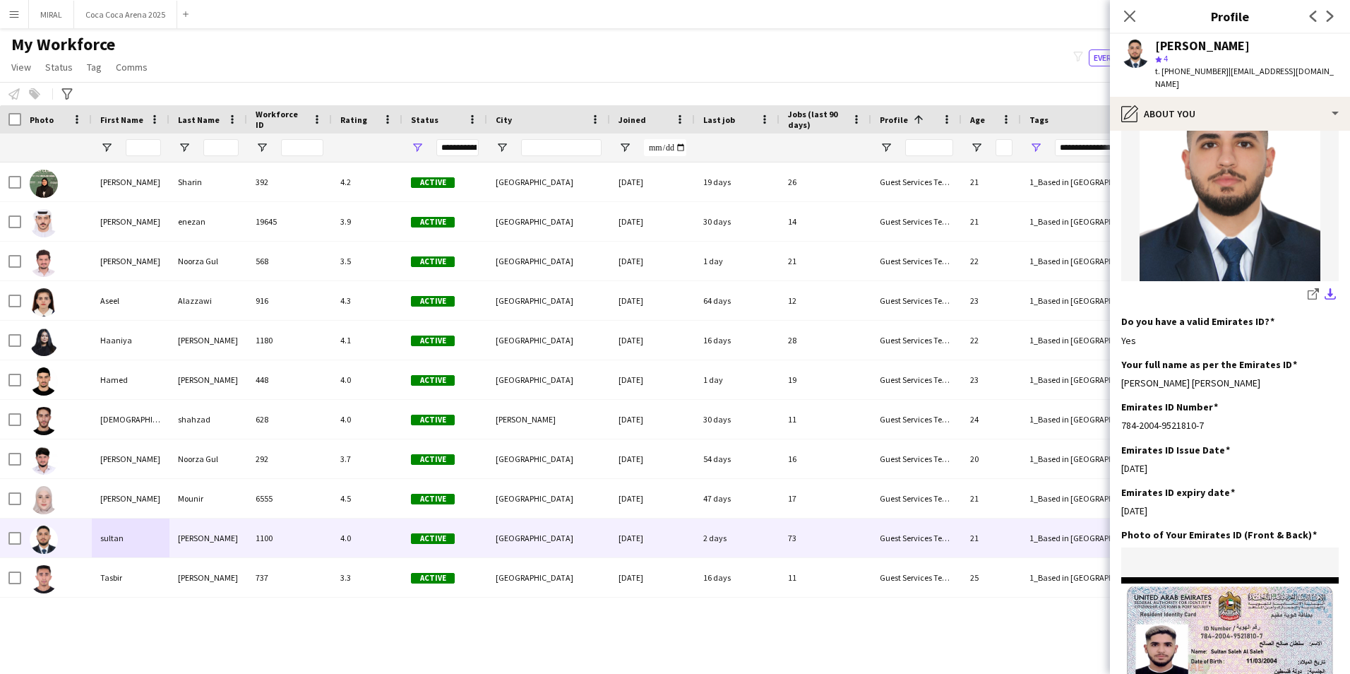
click at [1325, 288] on app-icon "download-bottom" at bounding box center [1330, 294] width 11 height 13
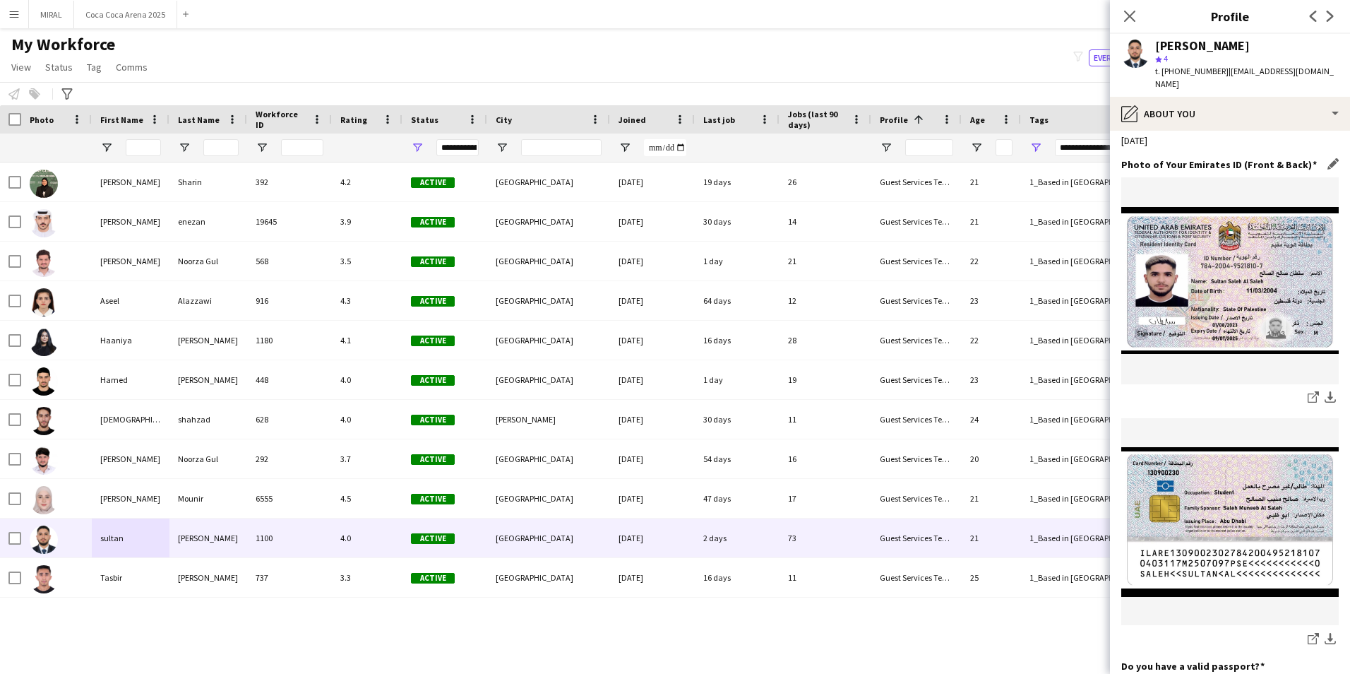
scroll to position [494, 0]
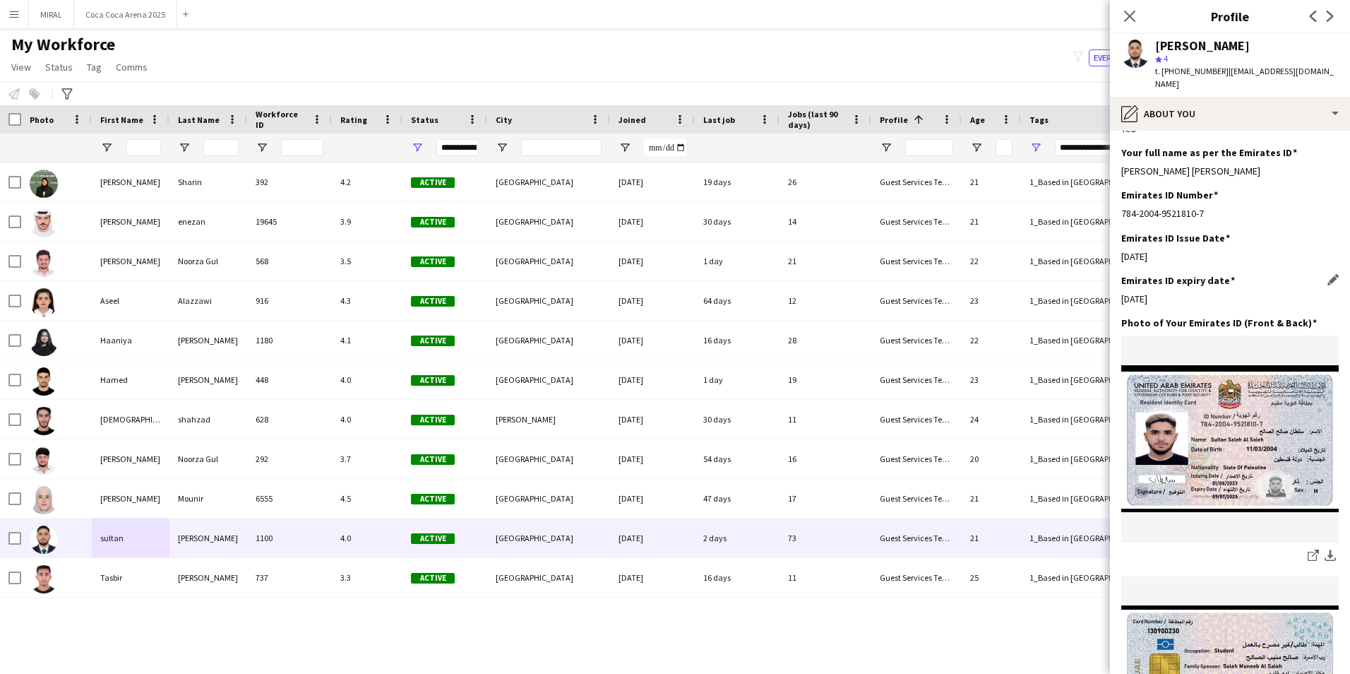
click at [1314, 292] on div "[DATE]" at bounding box center [1229, 298] width 217 height 13
drag, startPoint x: 1207, startPoint y: 159, endPoint x: 1123, endPoint y: 161, distance: 83.3
click at [1123, 165] on div "[PERSON_NAME] [PERSON_NAME]" at bounding box center [1229, 171] width 217 height 13
drag, startPoint x: 1214, startPoint y: 68, endPoint x: 1170, endPoint y: 71, distance: 44.5
click at [1170, 71] on span "t. [PHONE_NUMBER]" at bounding box center [1191, 71] width 73 height 11
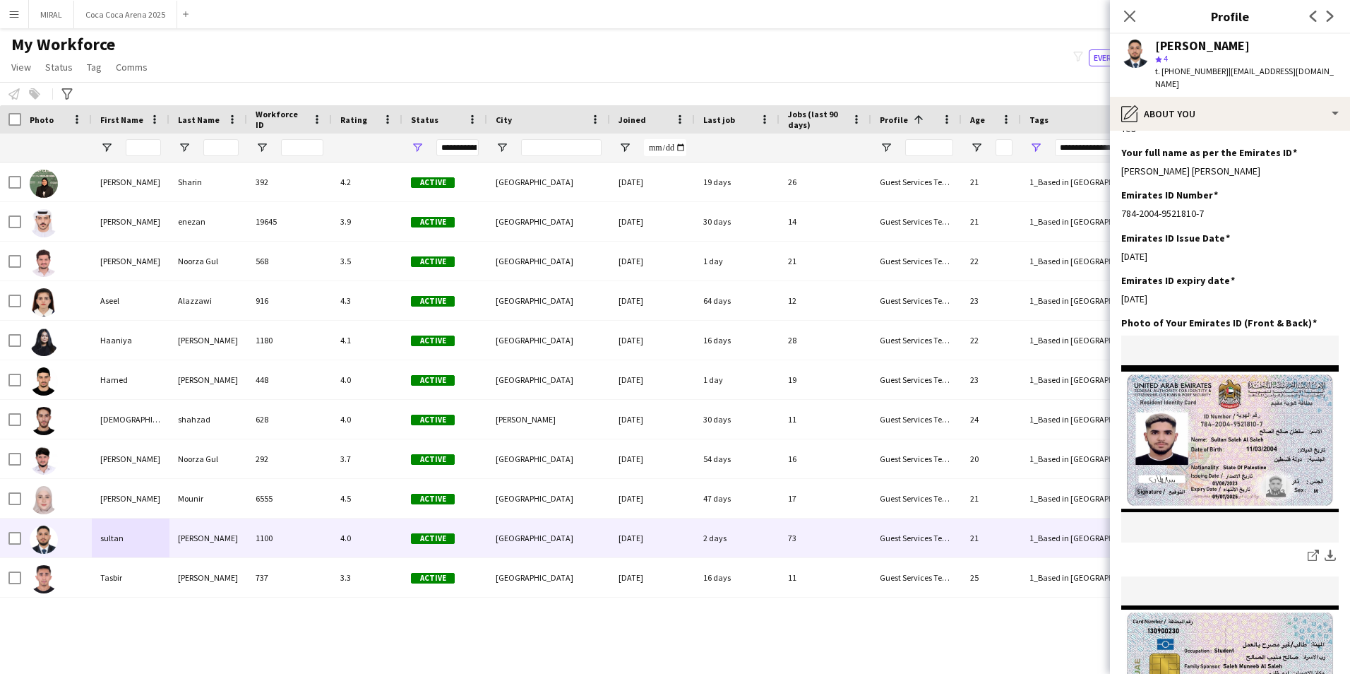
click at [1166, 69] on span "t. [PHONE_NUMBER]" at bounding box center [1191, 71] width 73 height 11
drag, startPoint x: 1167, startPoint y: 69, endPoint x: 1210, endPoint y: 70, distance: 43.1
click at [1210, 70] on span "t. [PHONE_NUMBER]" at bounding box center [1191, 71] width 73 height 11
drag, startPoint x: 1222, startPoint y: 72, endPoint x: 1332, endPoint y: 68, distance: 110.2
click at [1332, 68] on div "[PERSON_NAME] 4 t. [PHONE_NUMBER] | [EMAIL_ADDRESS][DOMAIN_NAME]" at bounding box center [1230, 65] width 240 height 63
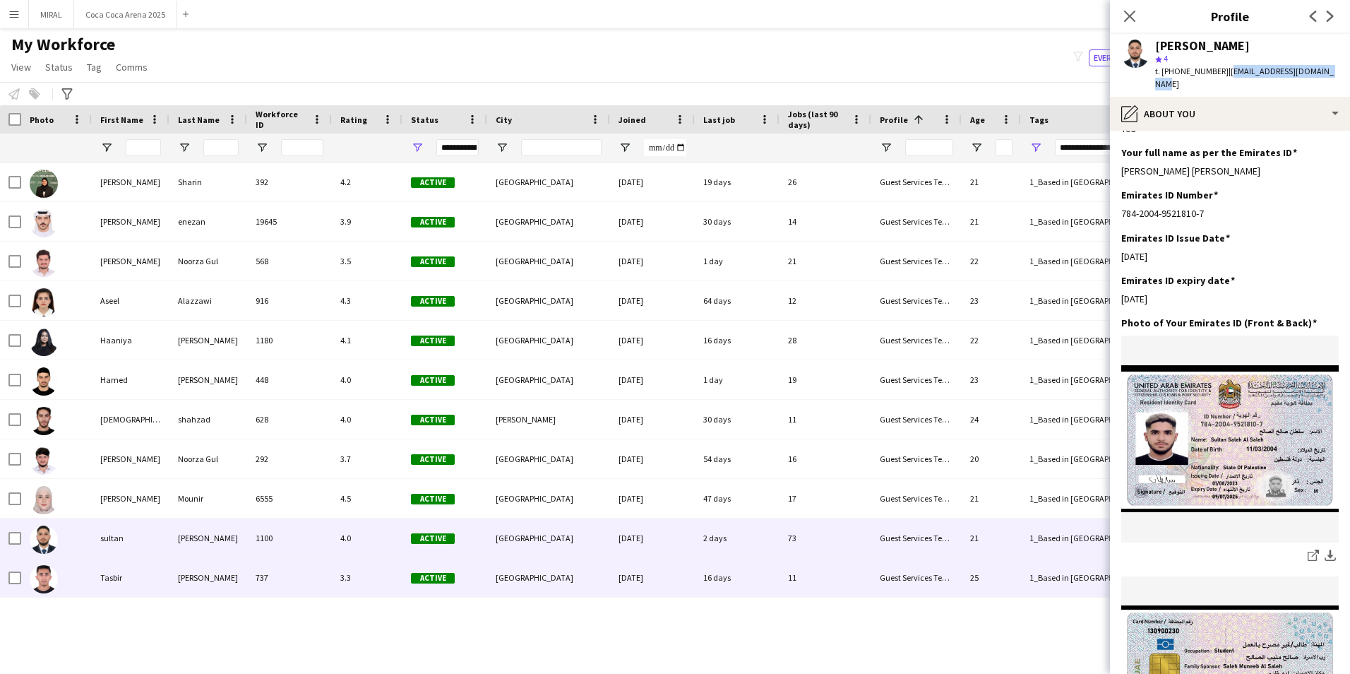
click at [139, 585] on div "Tasbir" at bounding box center [131, 577] width 78 height 39
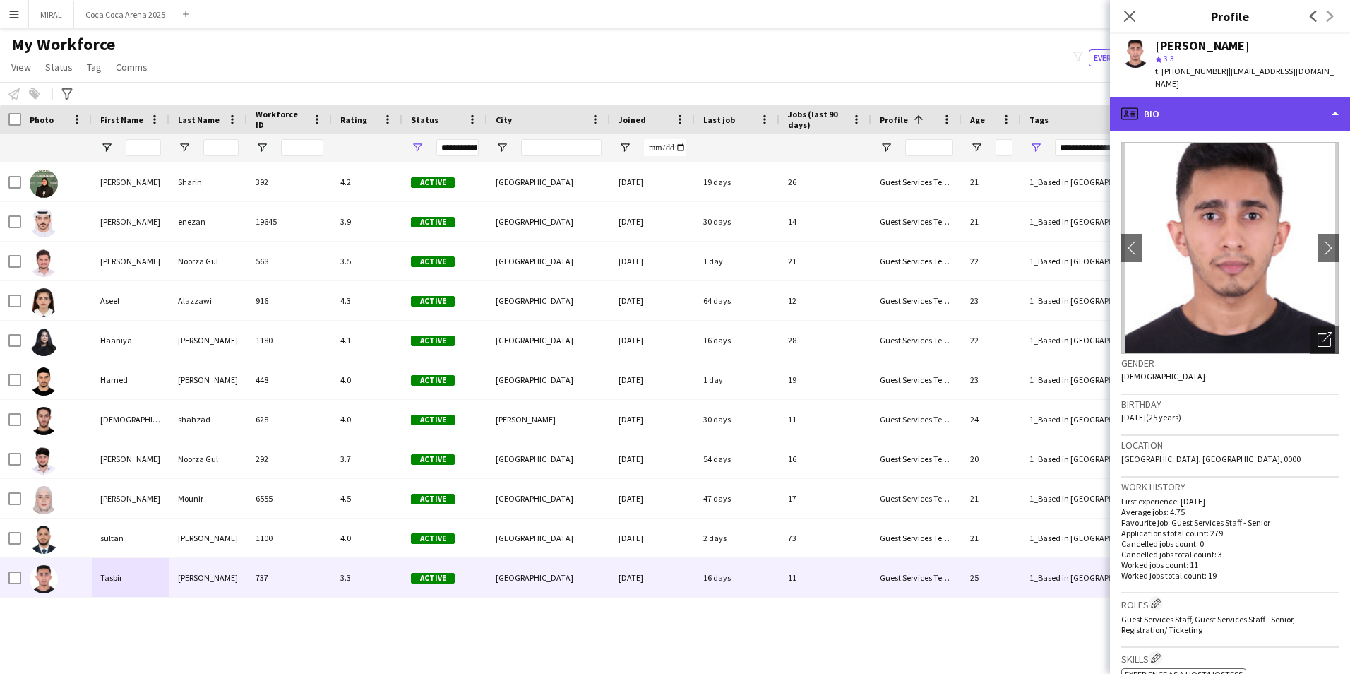
click at [1266, 97] on div "profile Bio" at bounding box center [1230, 114] width 240 height 34
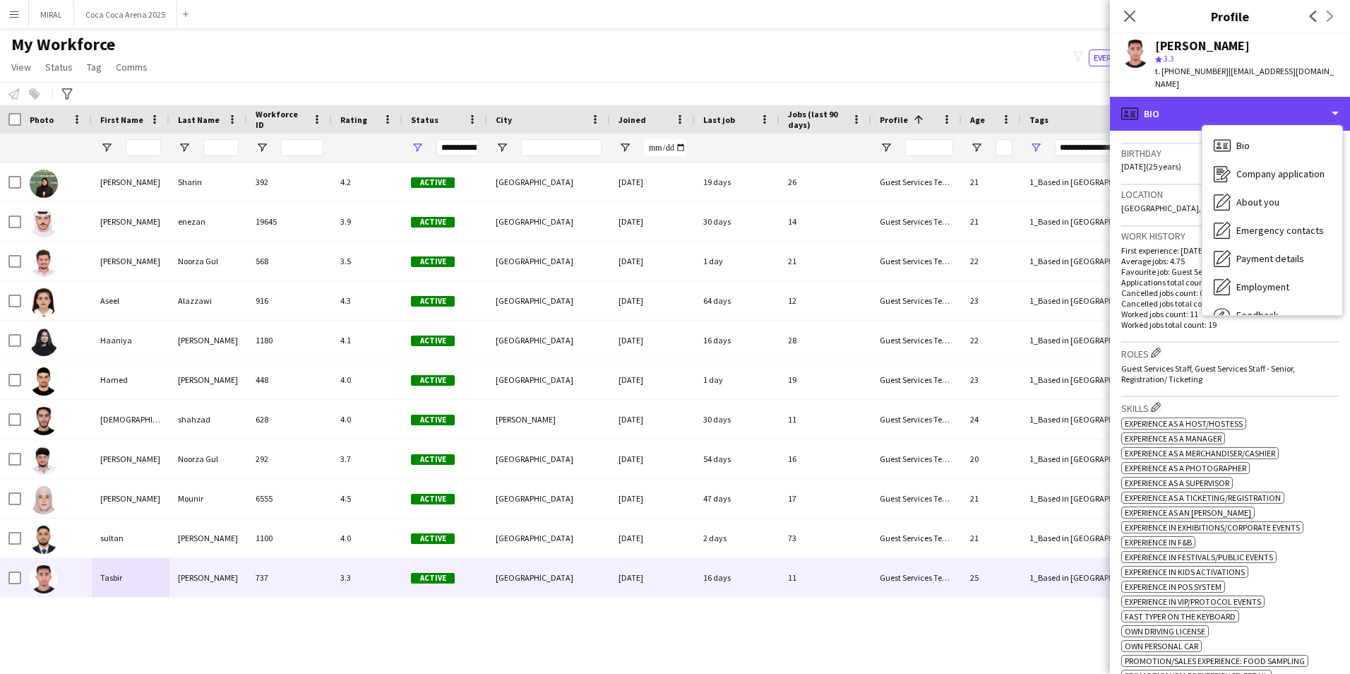
scroll to position [353, 0]
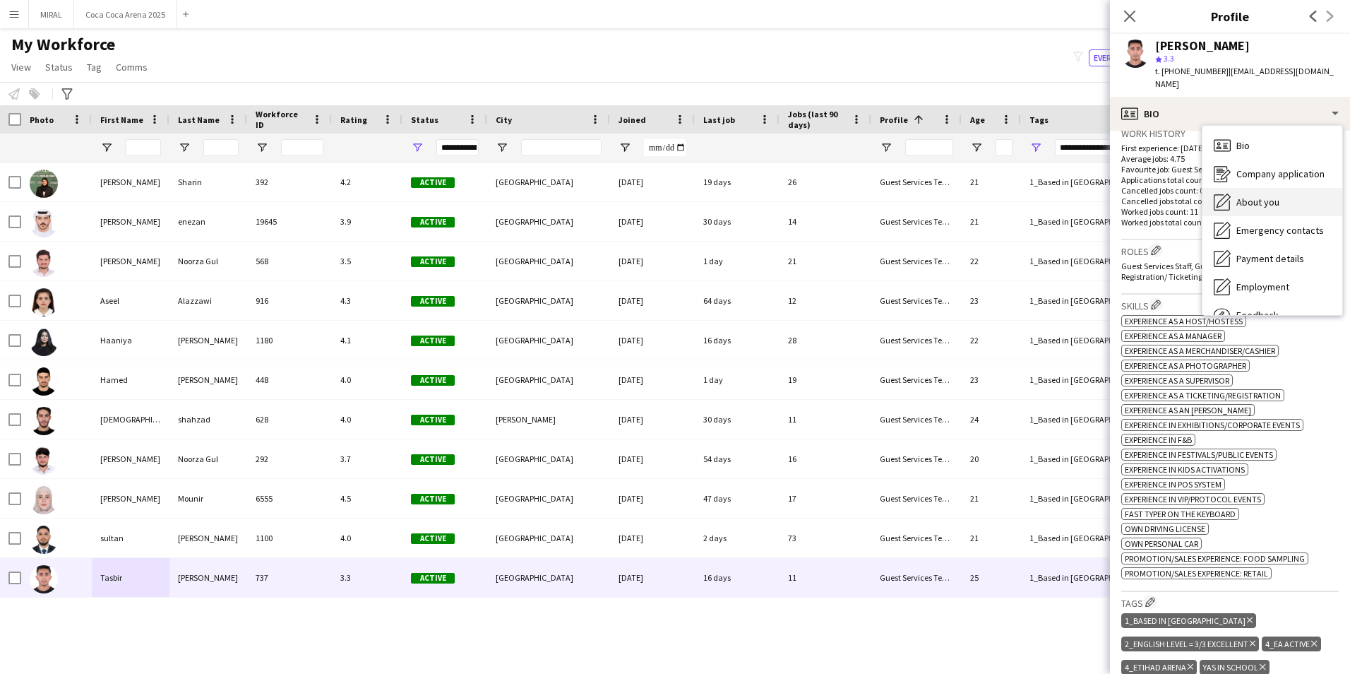
click at [1264, 196] on span "About you" at bounding box center [1257, 202] width 43 height 13
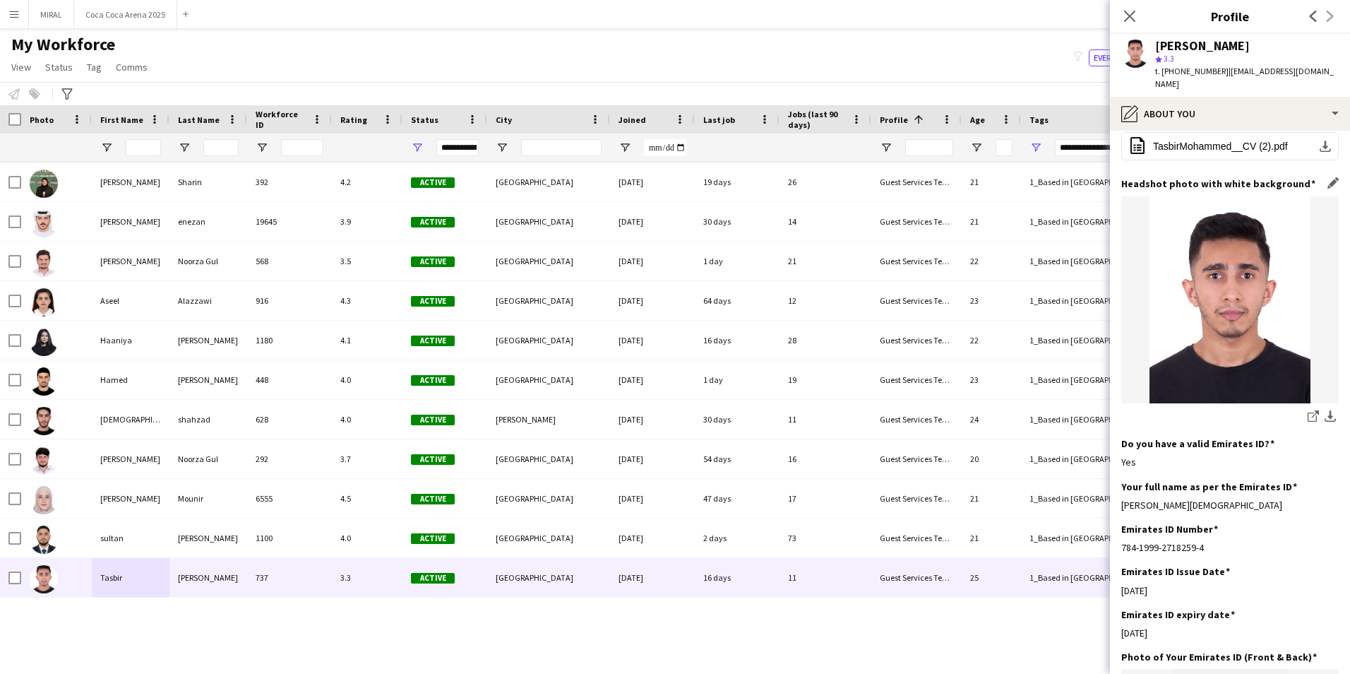
scroll to position [424, 0]
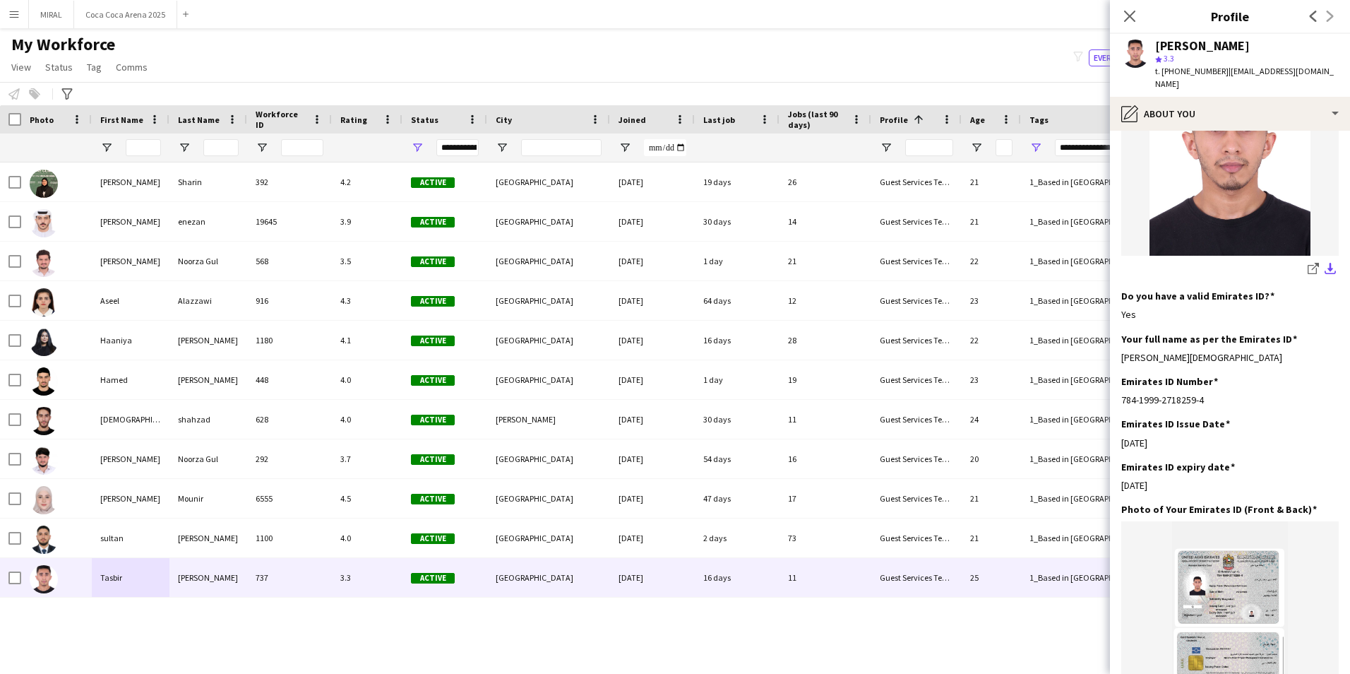
click at [1325, 263] on app-icon "download-bottom" at bounding box center [1330, 269] width 11 height 13
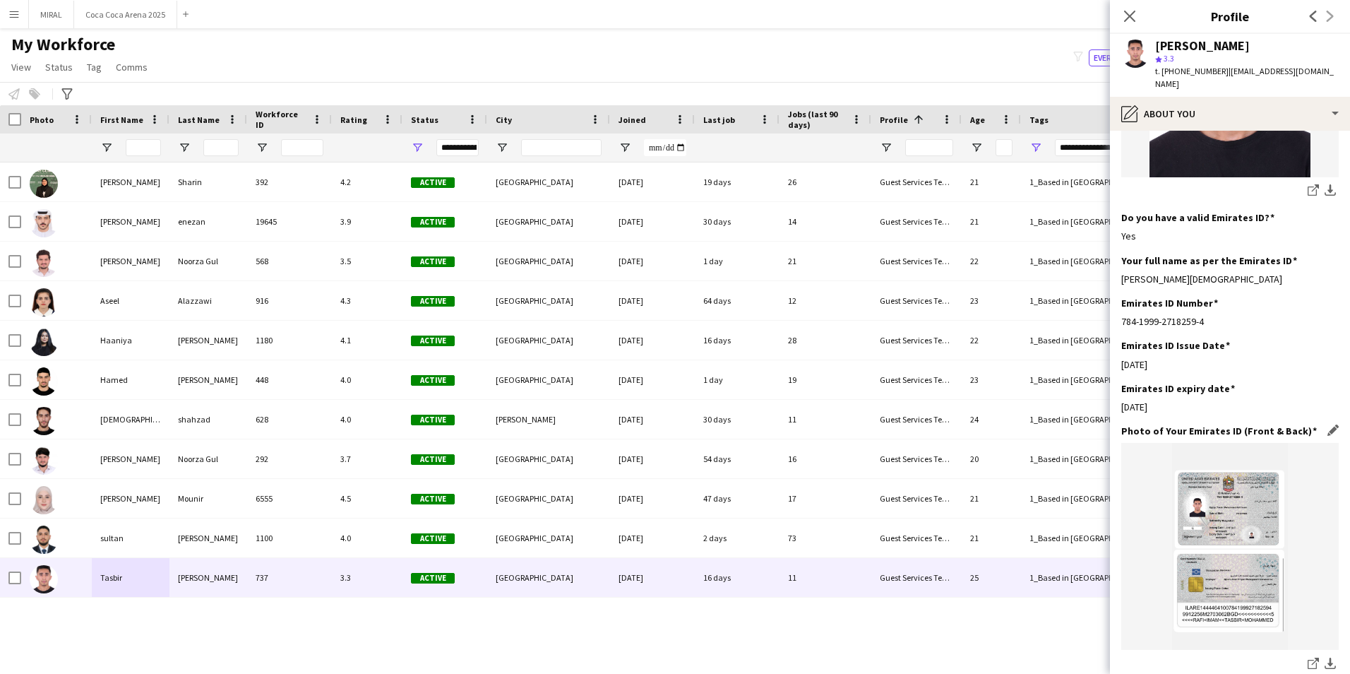
scroll to position [565, 0]
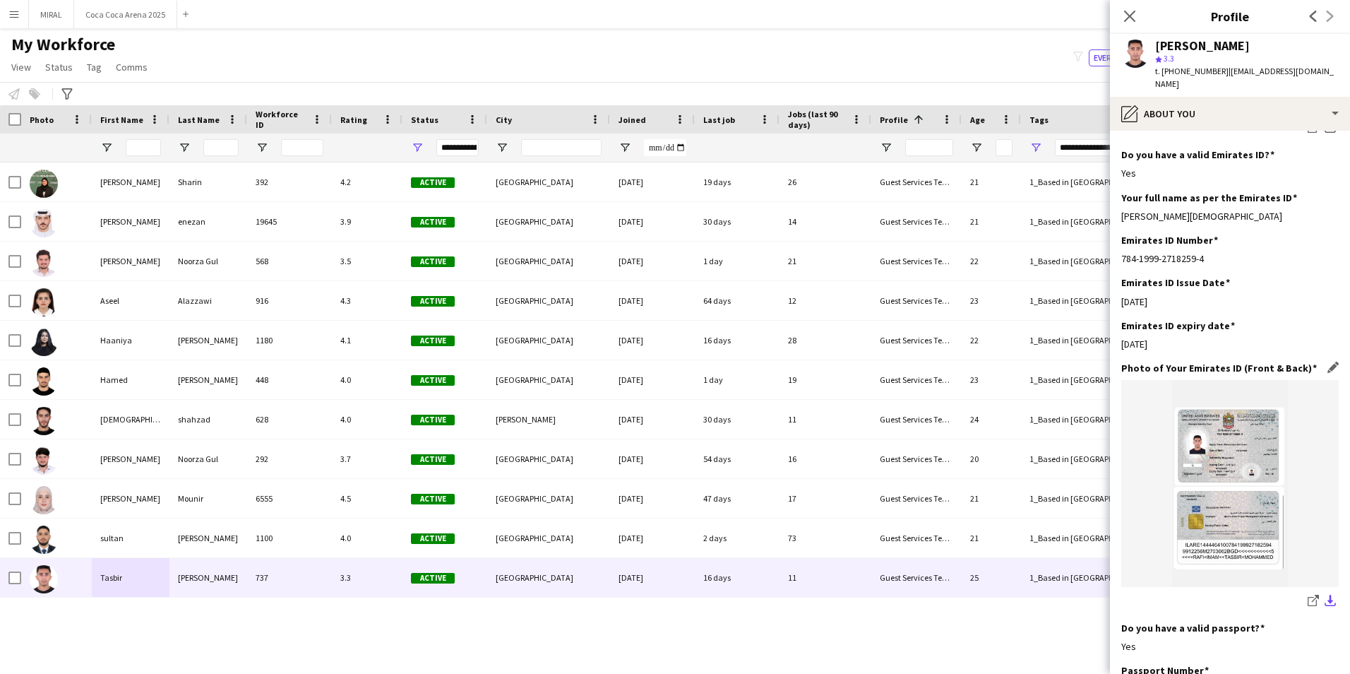
click at [1325, 595] on app-icon "download-bottom" at bounding box center [1330, 601] width 11 height 13
drag, startPoint x: 1243, startPoint y: 203, endPoint x: 1124, endPoint y: 206, distance: 119.4
click at [1124, 210] on div "[PERSON_NAME][DEMOGRAPHIC_DATA]" at bounding box center [1229, 216] width 217 height 13
drag, startPoint x: 1124, startPoint y: 206, endPoint x: 1290, endPoint y: 229, distance: 167.6
click at [1290, 234] on div "Emirates ID Number Edit this field" at bounding box center [1229, 240] width 217 height 13
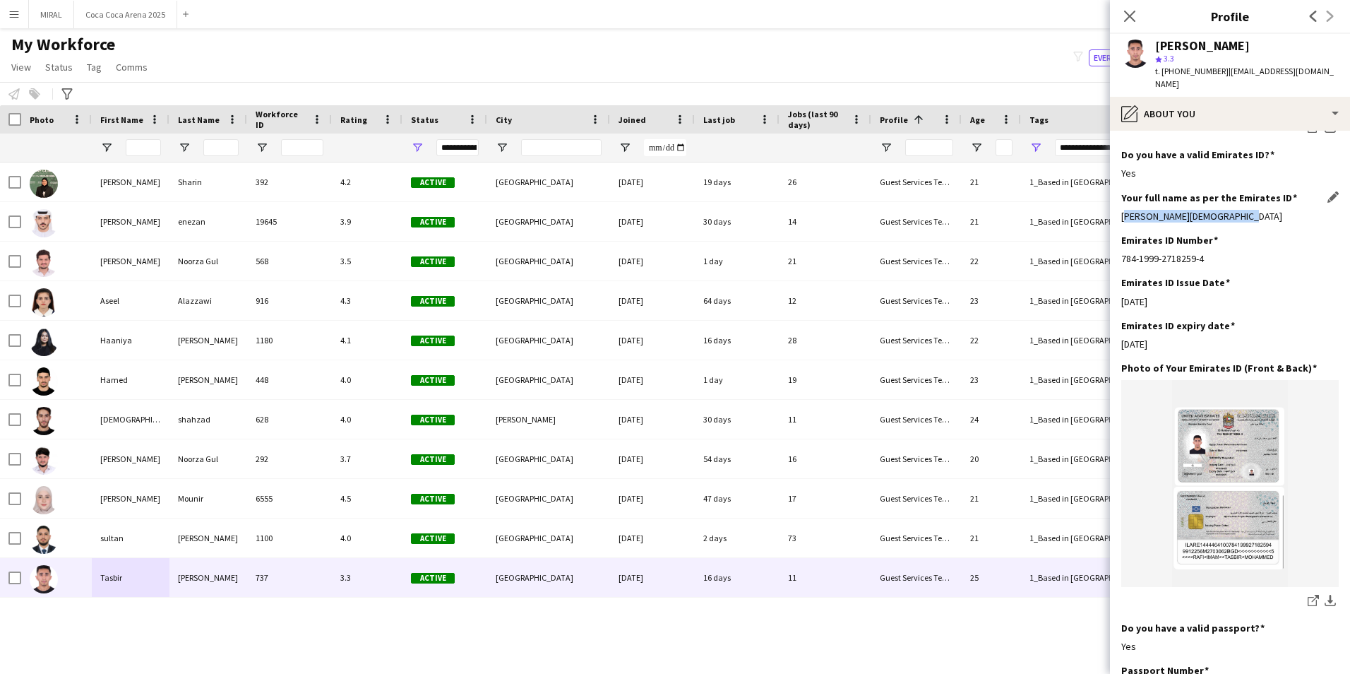
drag, startPoint x: 1243, startPoint y: 202, endPoint x: 1121, endPoint y: 204, distance: 121.5
click at [1121, 210] on div "[PERSON_NAME][DEMOGRAPHIC_DATA]" at bounding box center [1229, 216] width 217 height 13
drag, startPoint x: 1167, startPoint y: 73, endPoint x: 1215, endPoint y: 71, distance: 48.1
click at [1215, 71] on span "t. [PHONE_NUMBER]" at bounding box center [1191, 71] width 73 height 11
drag, startPoint x: 1222, startPoint y: 71, endPoint x: 1306, endPoint y: 68, distance: 84.1
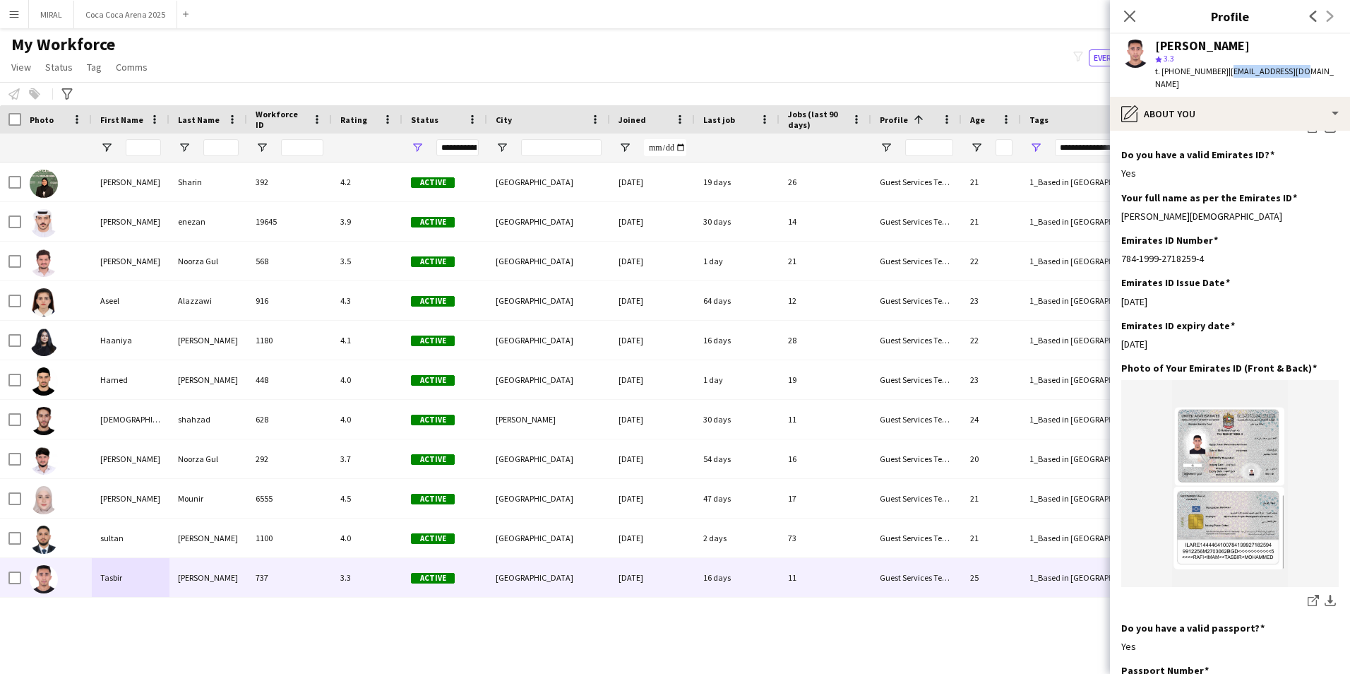
click at [1306, 68] on app-profile-header "[PERSON_NAME] star 3.3 t. [PHONE_NUMBER] | [EMAIL_ADDRESS][DOMAIN_NAME]" at bounding box center [1230, 65] width 240 height 63
drag, startPoint x: 1244, startPoint y: 205, endPoint x: 1121, endPoint y: 210, distance: 123.6
click at [1121, 210] on app-section-data-types "Bio Edit this field I am [PERSON_NAME], born on [DEMOGRAPHIC_DATA]. My national…" at bounding box center [1230, 402] width 240 height 543
click at [54, 19] on button "MIRAL Close" at bounding box center [51, 15] width 45 height 28
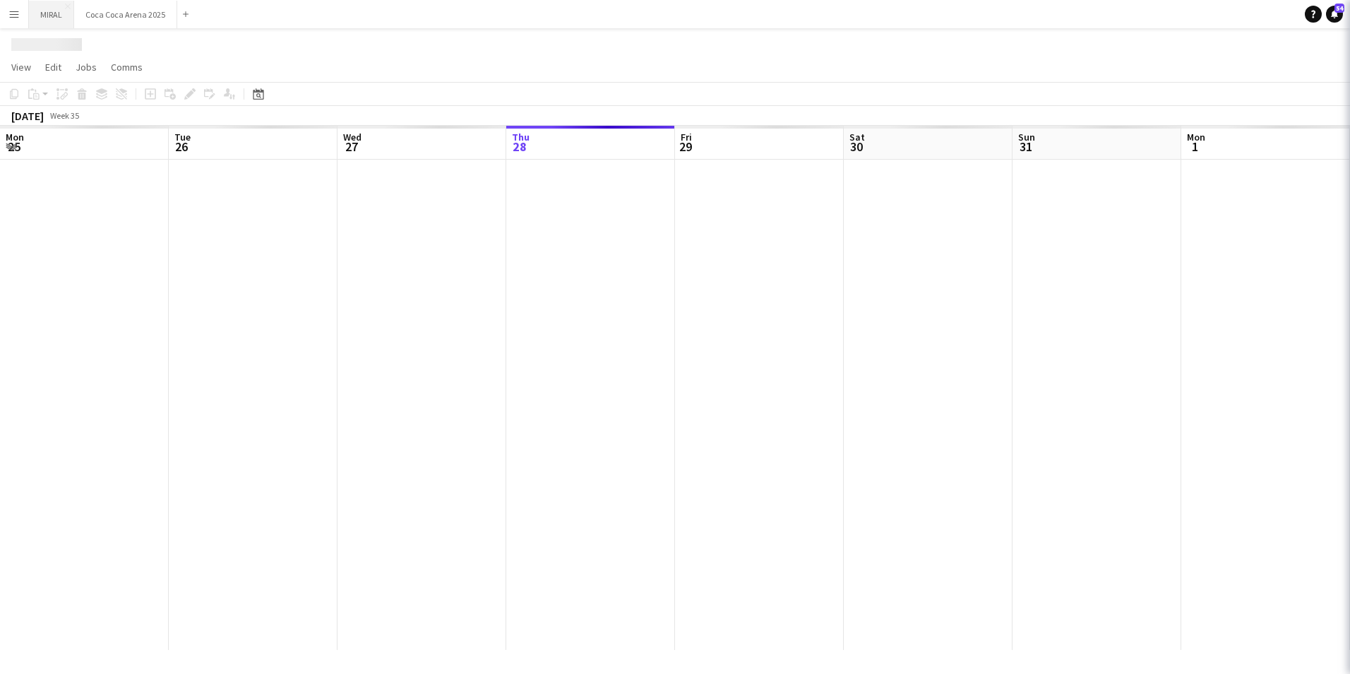
scroll to position [0, 338]
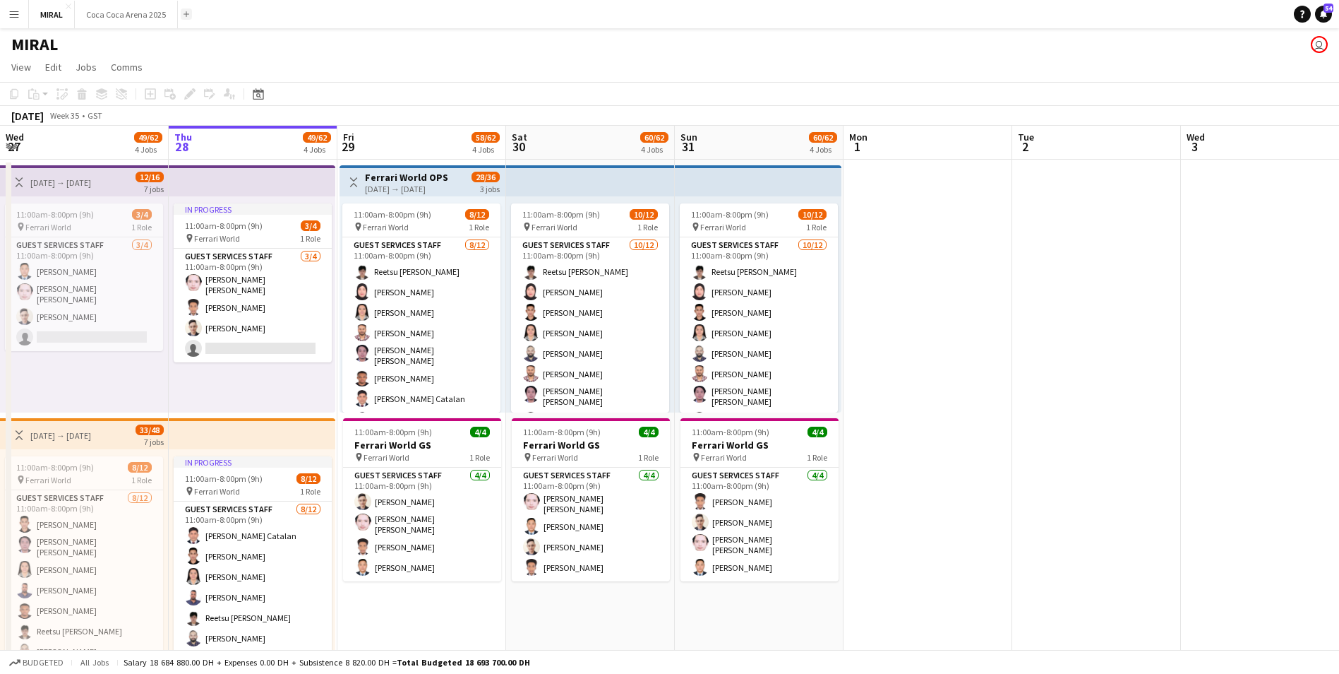
click at [184, 15] on app-icon "Add" at bounding box center [187, 14] width 6 height 6
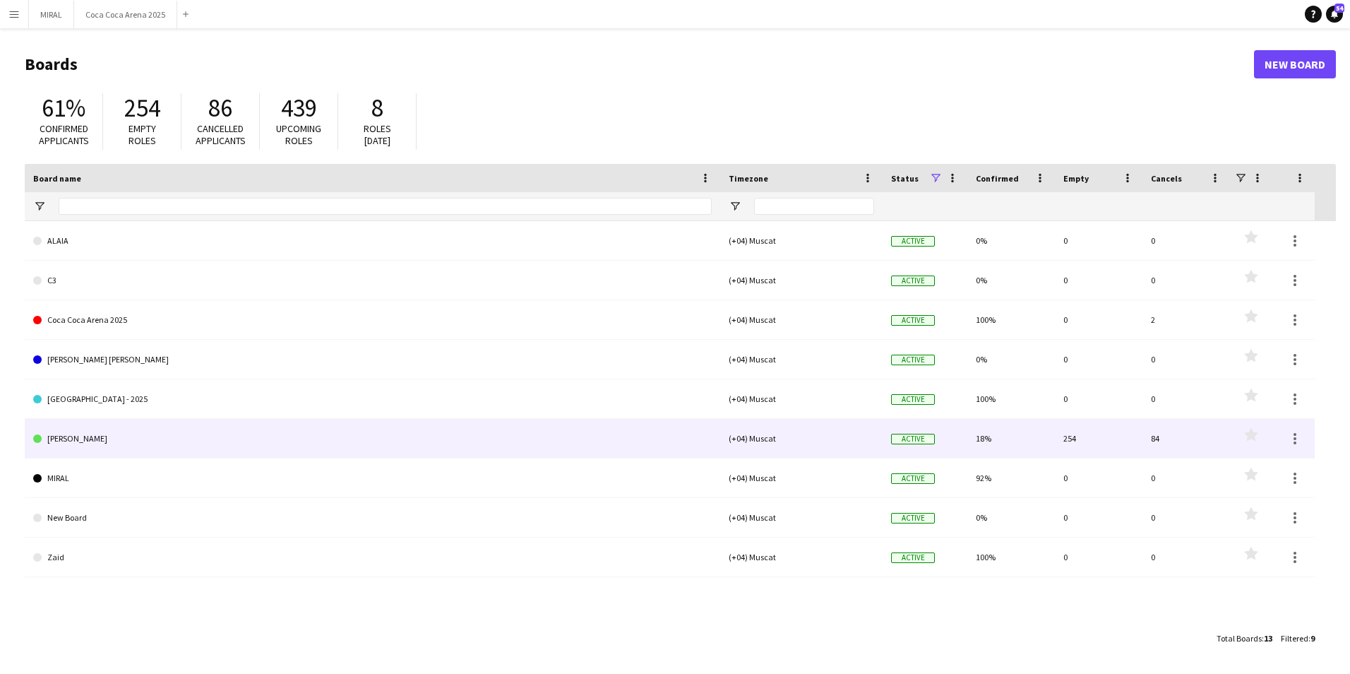
click at [85, 446] on link "[PERSON_NAME]" at bounding box center [372, 439] width 679 height 40
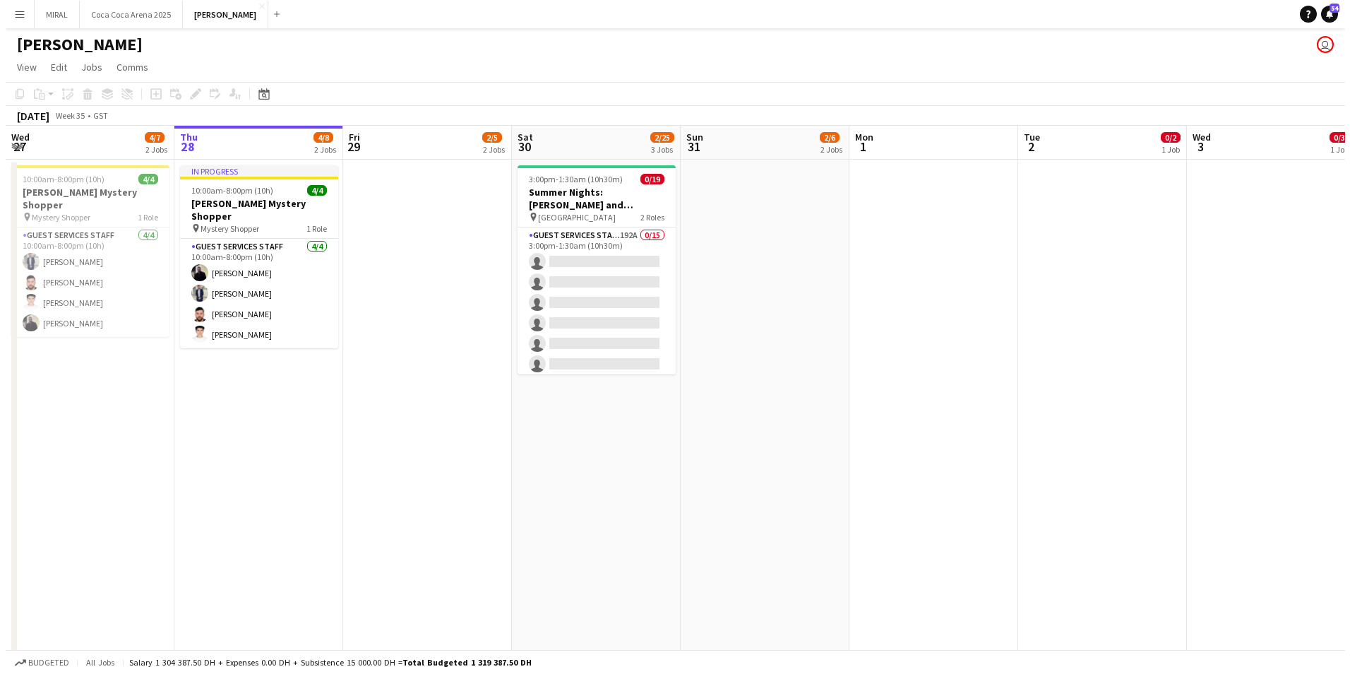
scroll to position [71, 0]
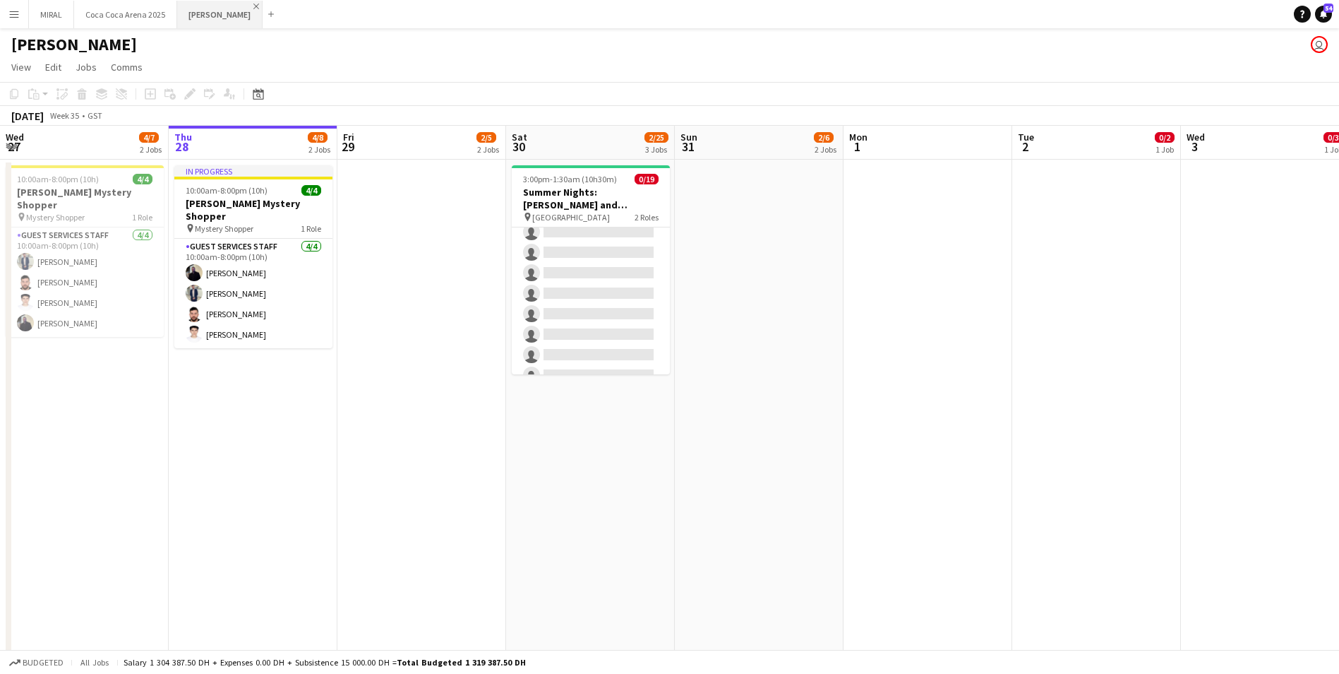
click at [253, 6] on app-icon "Close" at bounding box center [256, 7] width 6 height 6
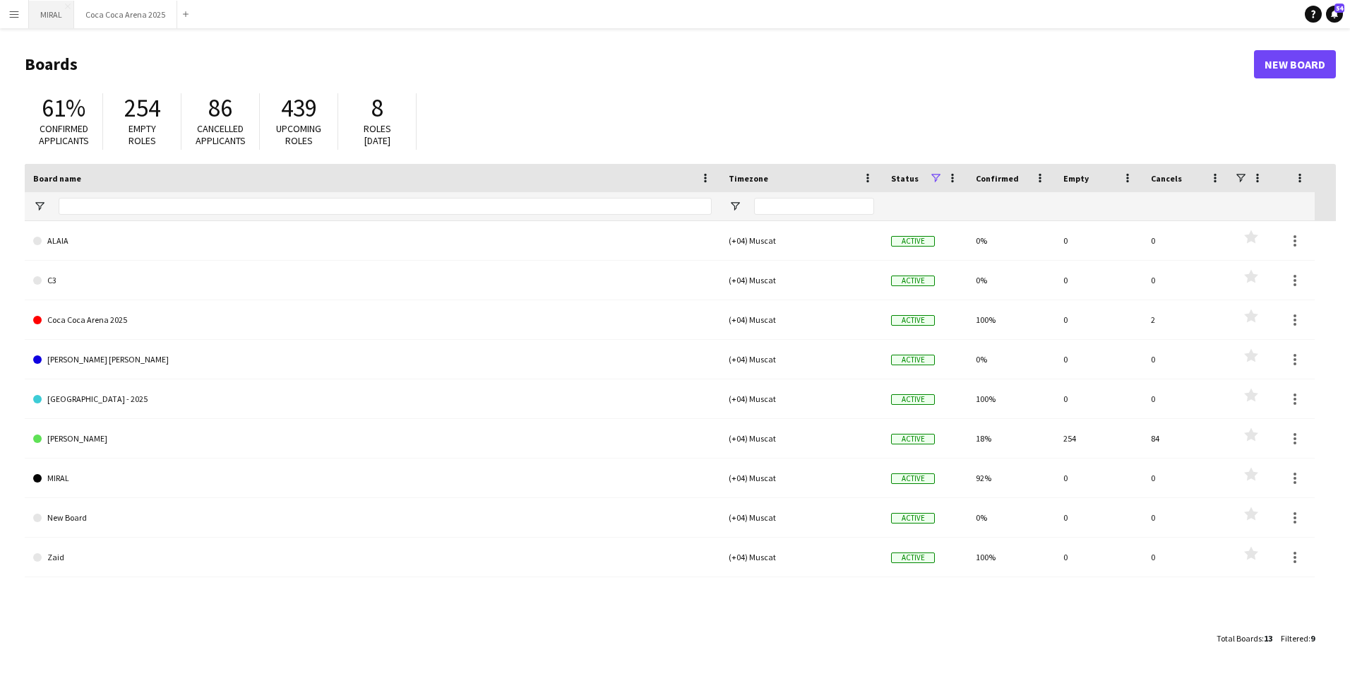
click at [47, 16] on button "MIRAL Close" at bounding box center [51, 15] width 45 height 28
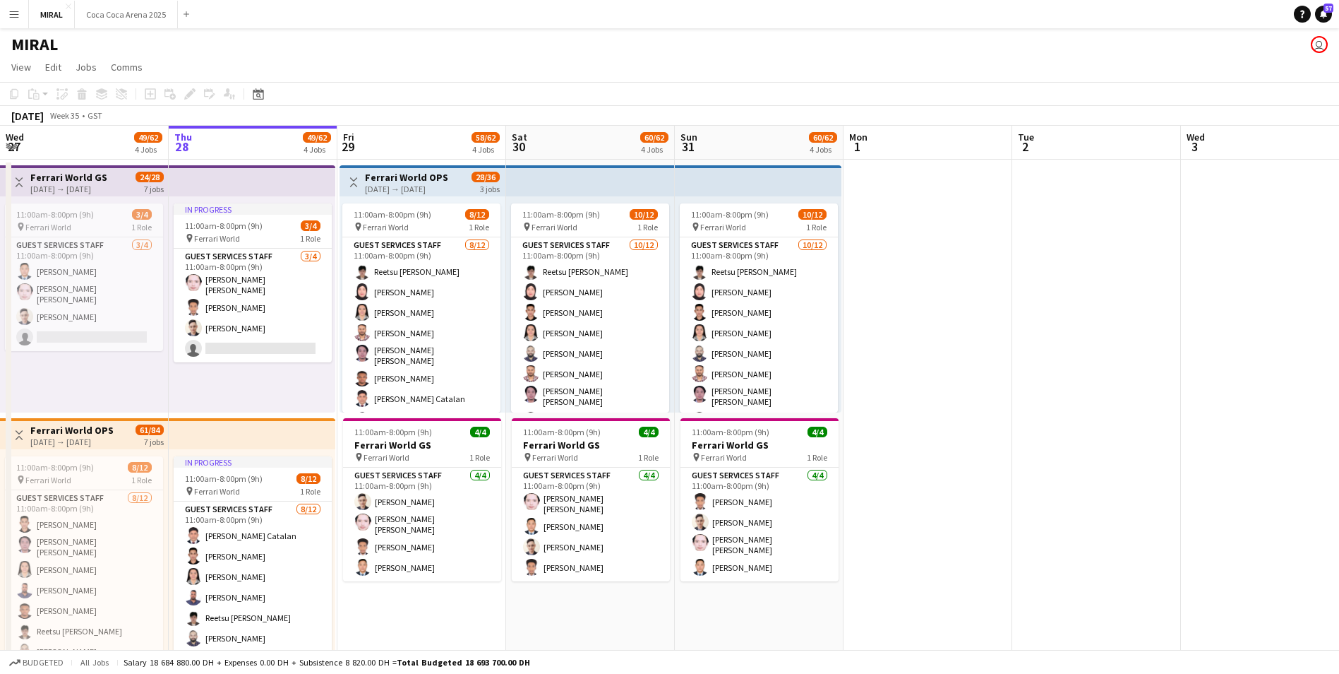
click at [13, 16] on app-icon "Menu" at bounding box center [13, 13] width 11 height 11
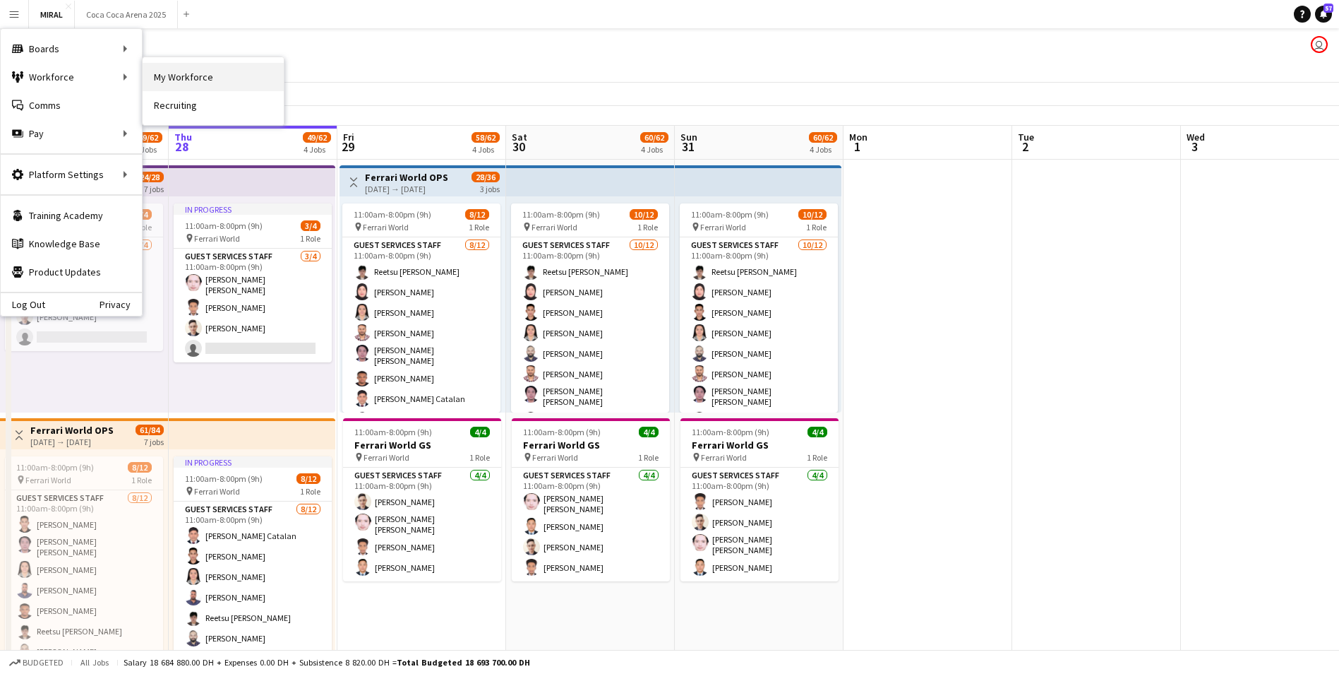
click at [190, 76] on link "My Workforce" at bounding box center [213, 77] width 141 height 28
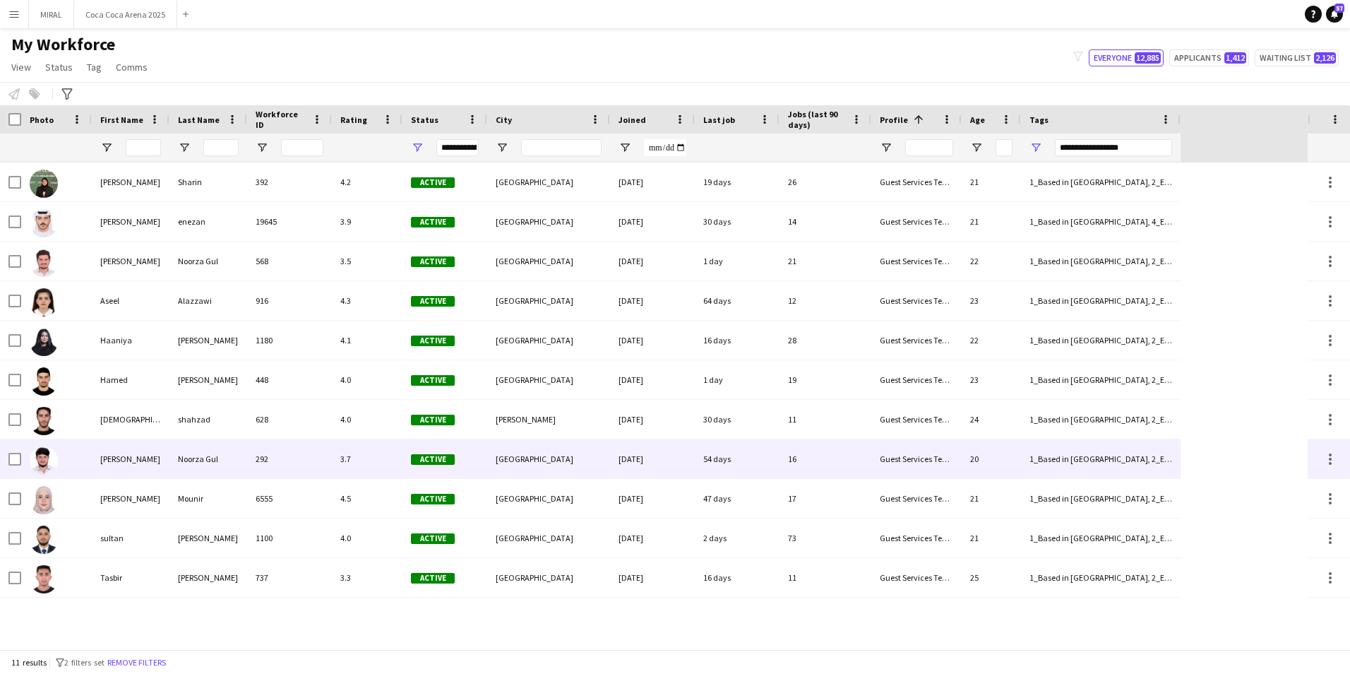
click at [266, 467] on div "292" at bounding box center [289, 458] width 85 height 39
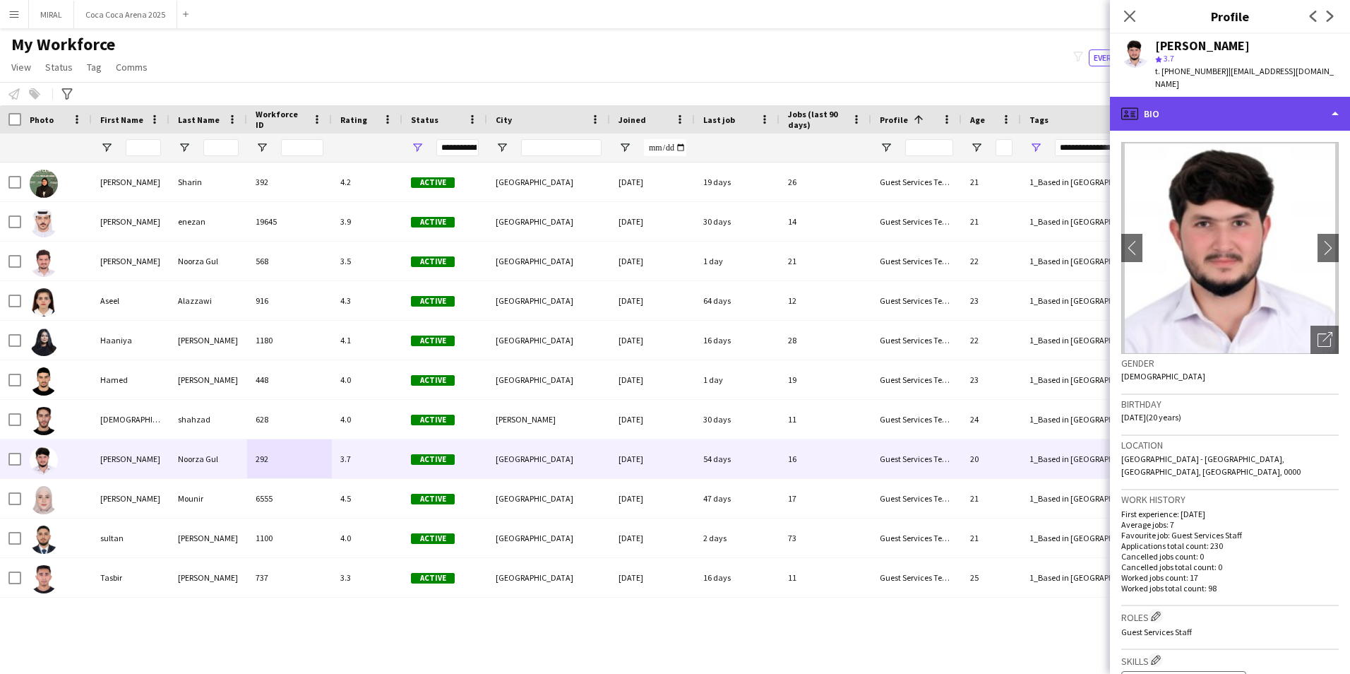
click at [1266, 100] on div "profile Bio" at bounding box center [1230, 114] width 240 height 34
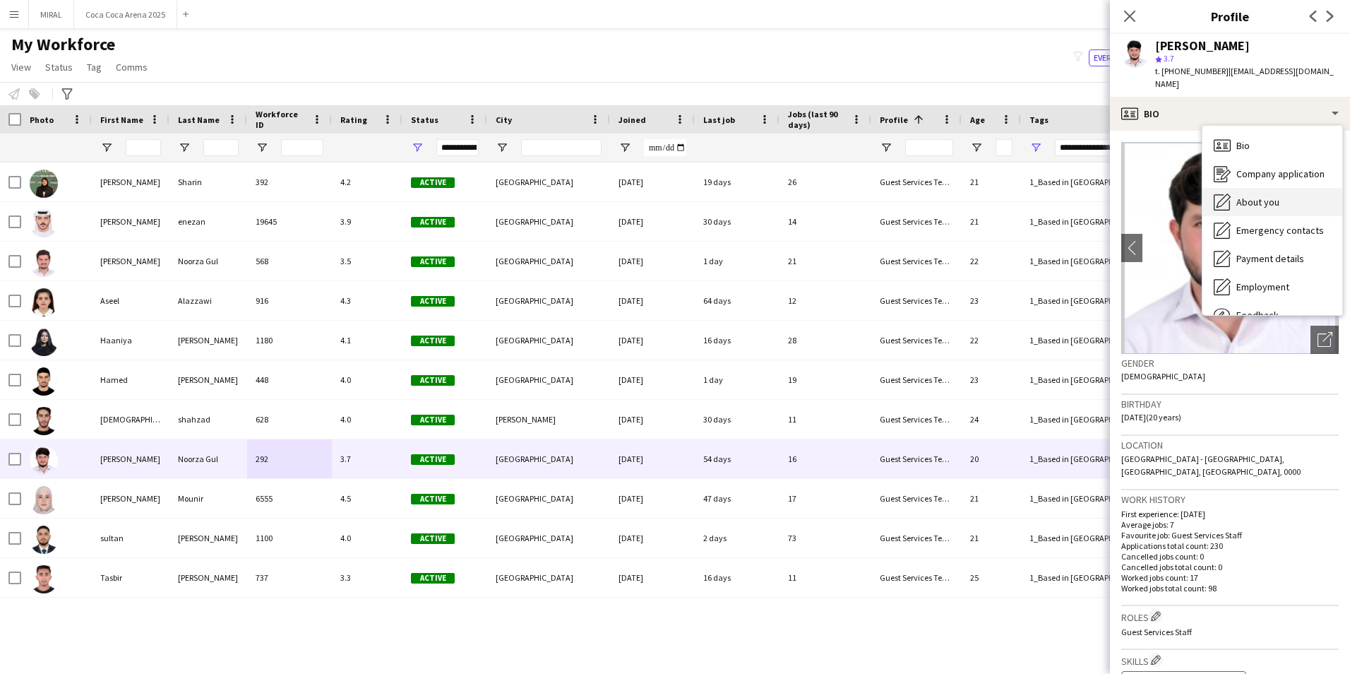
click at [1272, 196] on div "About you About you" at bounding box center [1272, 202] width 140 height 28
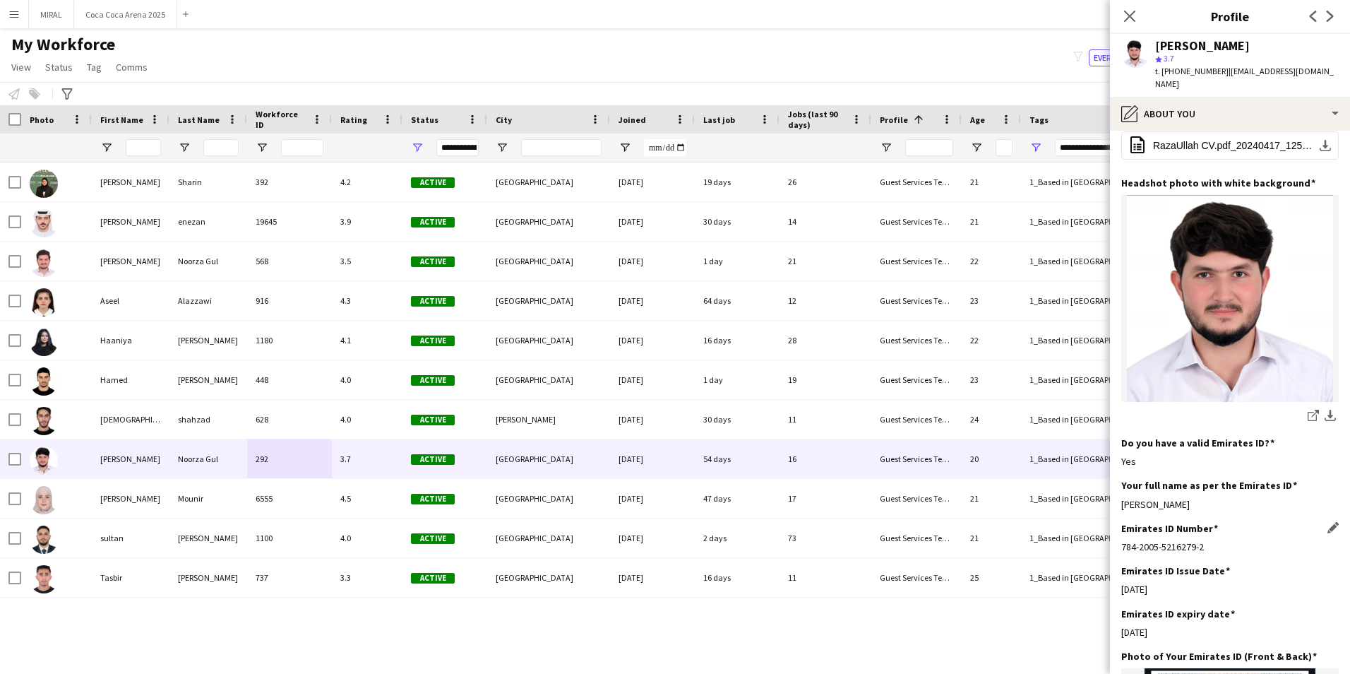
scroll to position [212, 0]
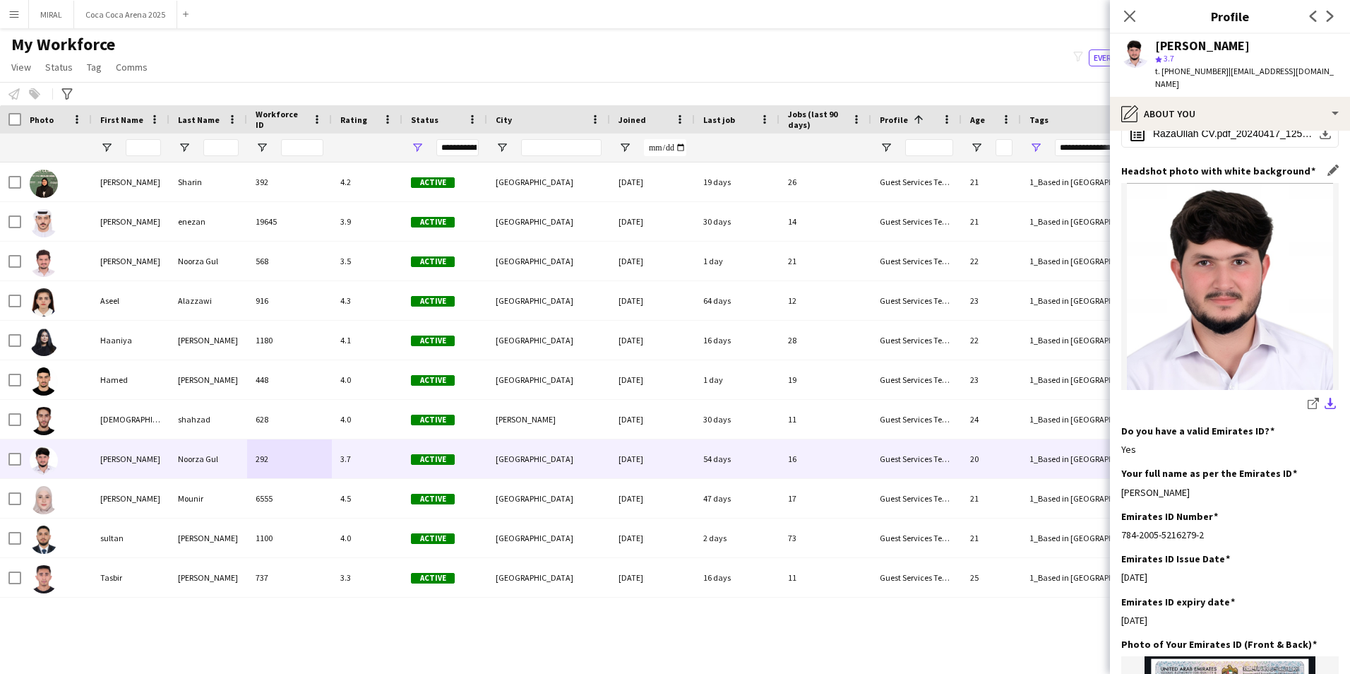
click at [1325, 398] on app-icon "download-bottom" at bounding box center [1330, 404] width 11 height 13
click at [667, 40] on div "My Workforce View Views Default view New view Update view Delete view Edit name…" at bounding box center [675, 58] width 1350 height 48
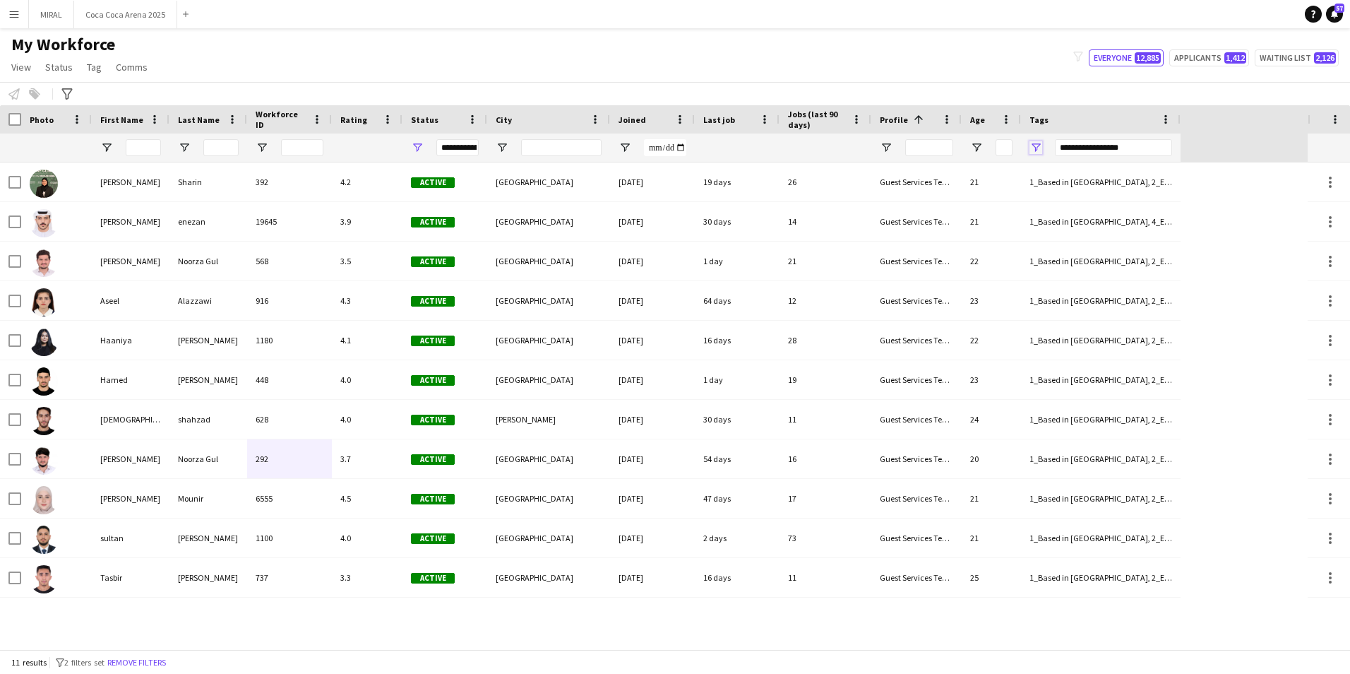
click at [1034, 146] on span "Open Filter Menu" at bounding box center [1035, 147] width 13 height 13
